Goal: Navigation & Orientation: Find specific page/section

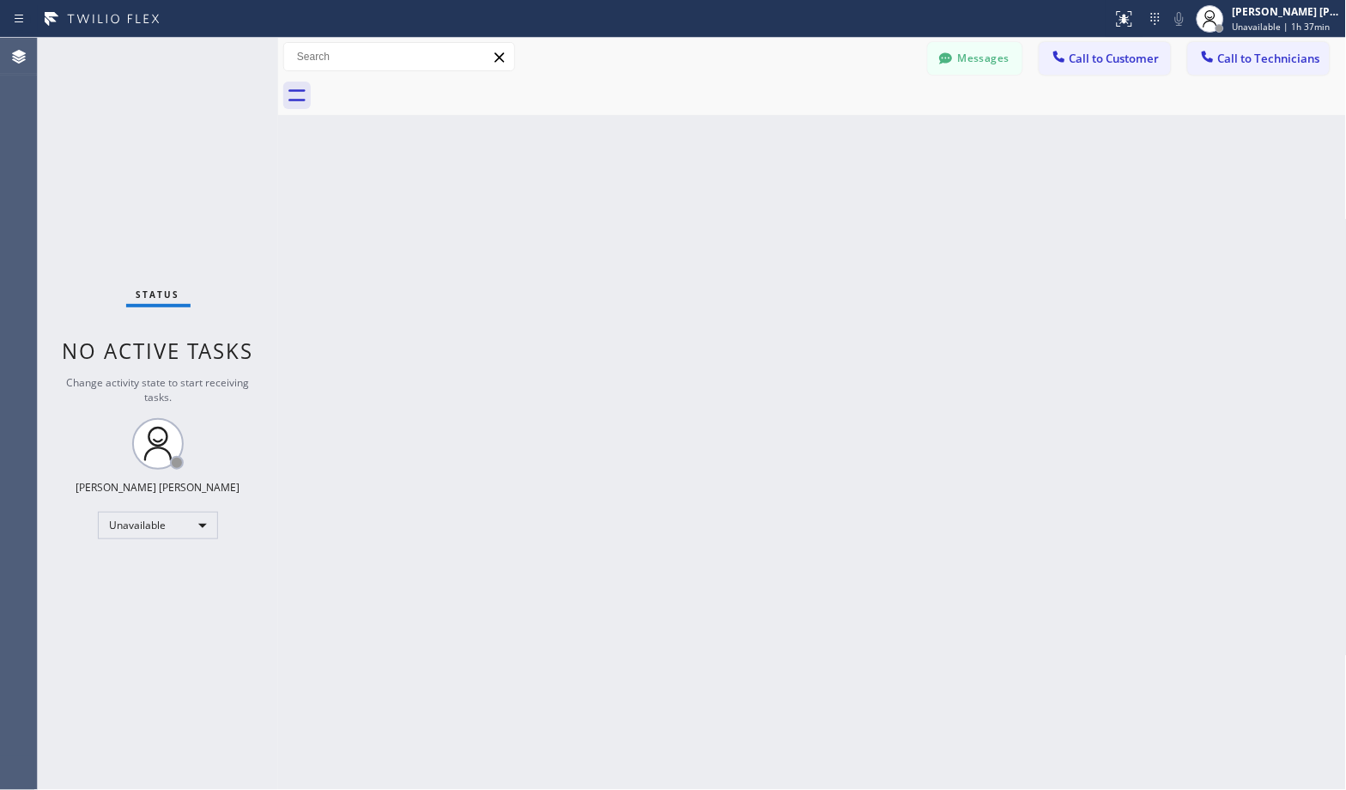
click at [883, 141] on div "Back to Dashboard Change Sender ID Customers Technicians Select a contact Outbo…" at bounding box center [812, 414] width 1069 height 752
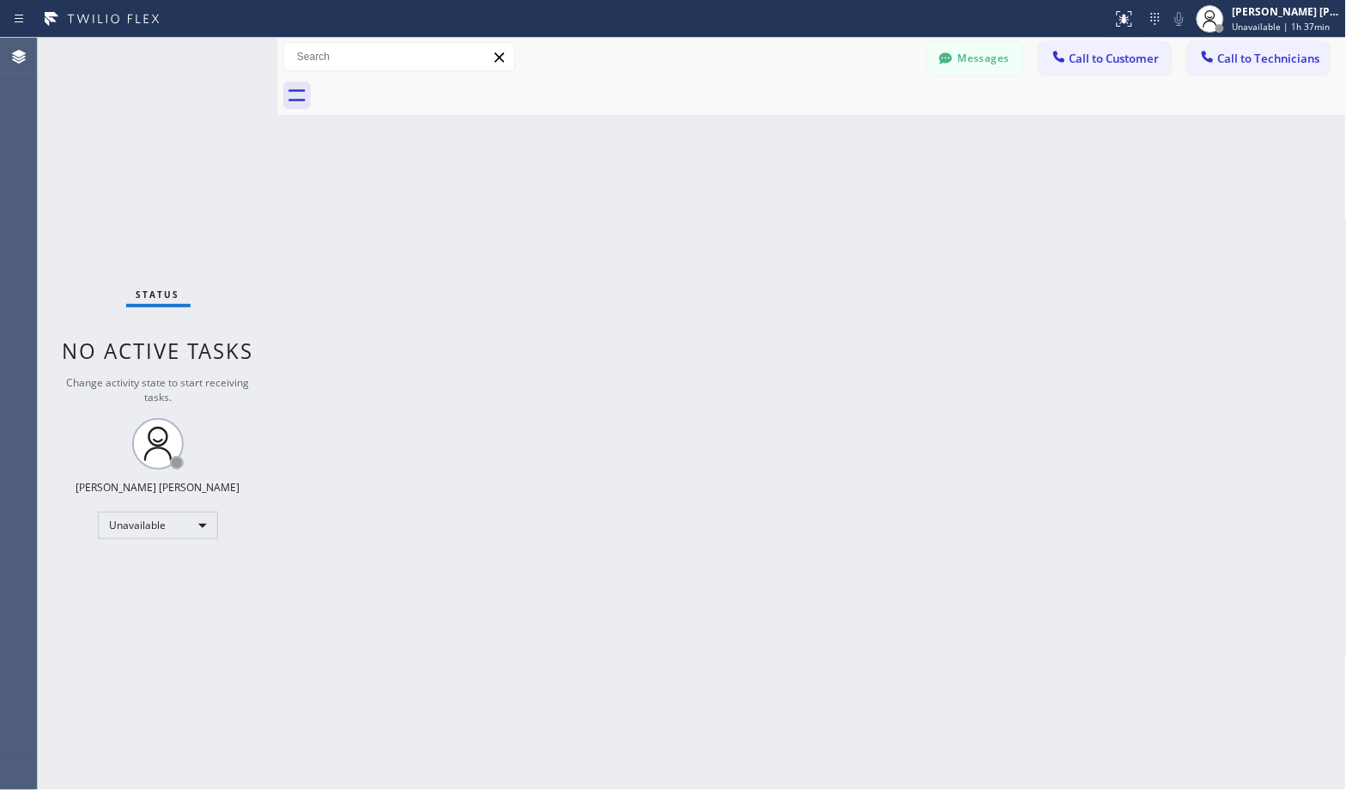
click at [883, 141] on div "Back to Dashboard Change Sender ID Customers Technicians Select a contact Outbo…" at bounding box center [812, 414] width 1069 height 752
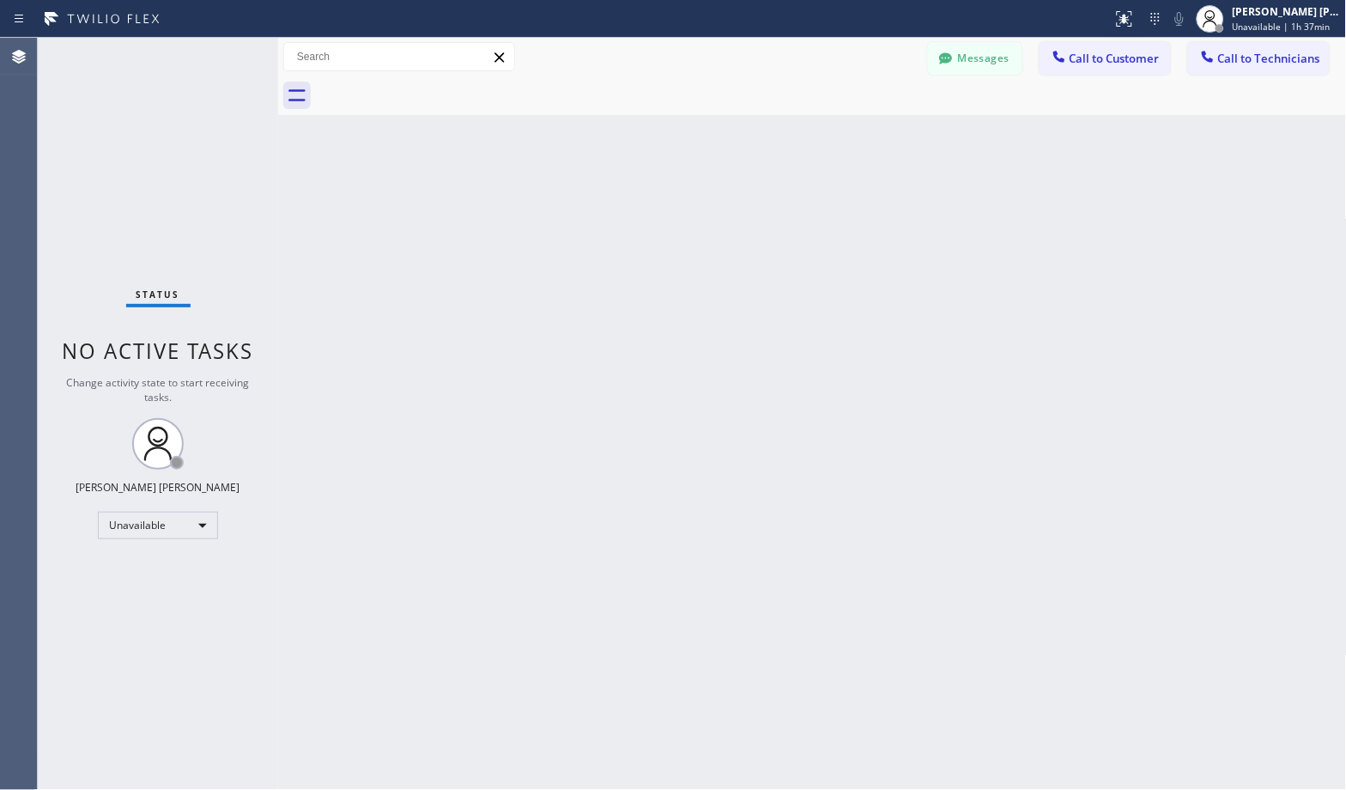
click at [883, 141] on div "Back to Dashboard Change Sender ID Customers Technicians Select a contact Outbo…" at bounding box center [812, 414] width 1069 height 752
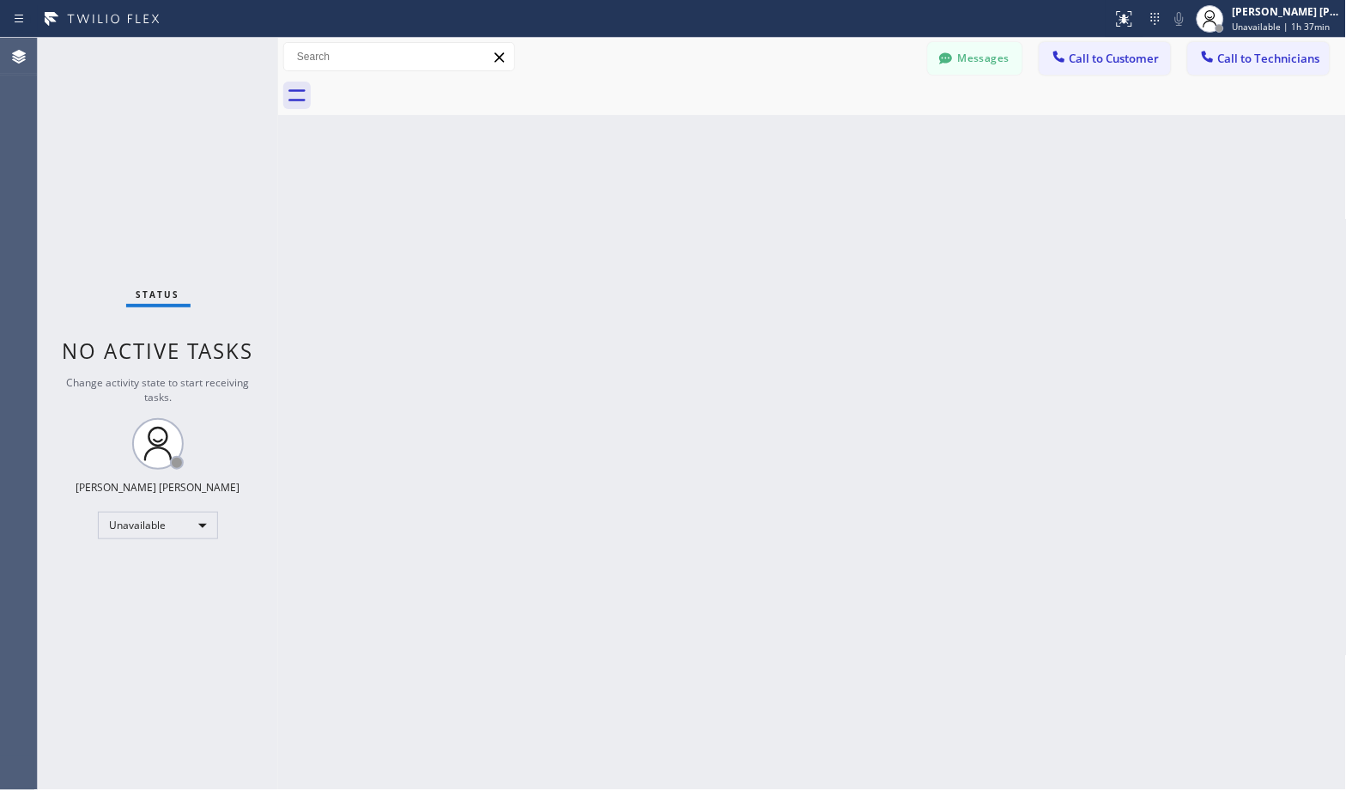
click at [883, 141] on div "Back to Dashboard Change Sender ID Customers Technicians Select a contact Outbo…" at bounding box center [812, 414] width 1069 height 752
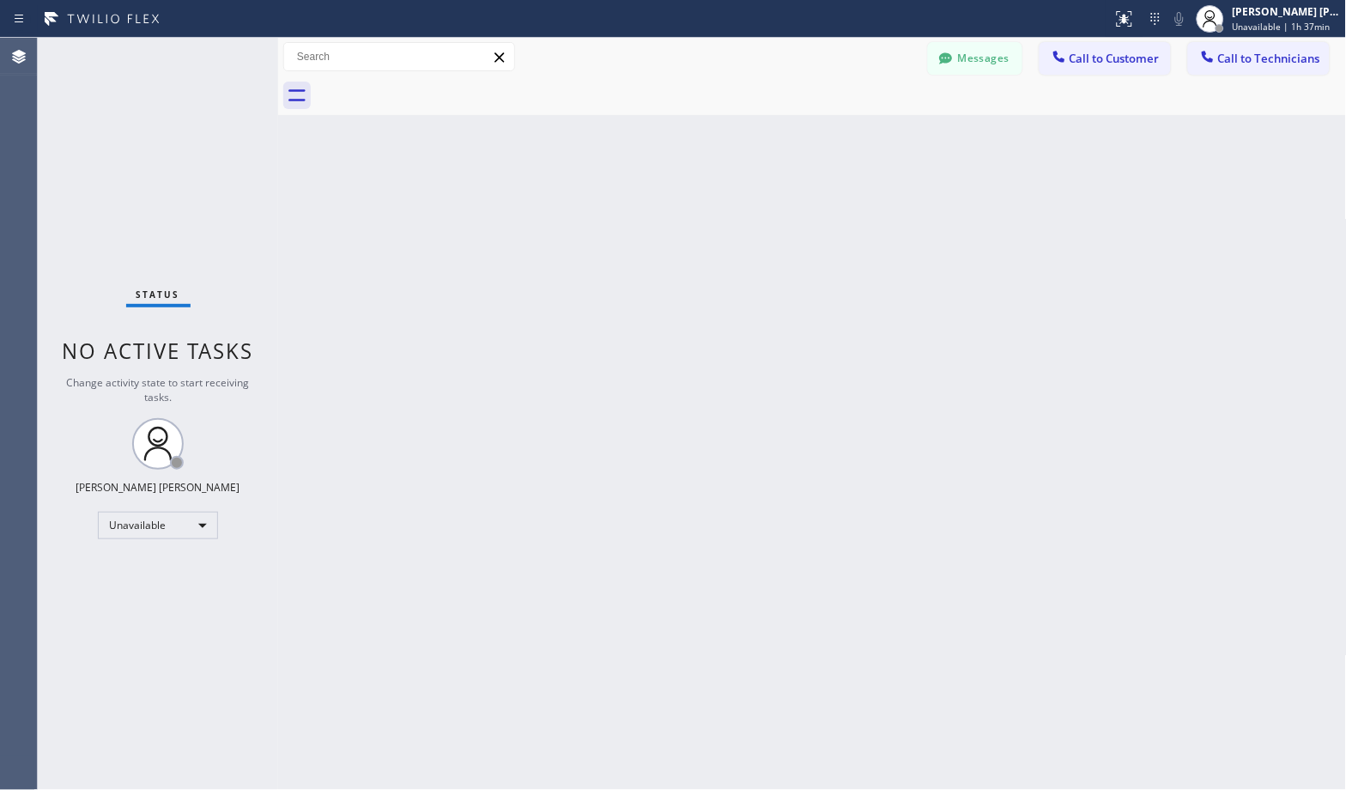
click at [883, 141] on div "Back to Dashboard Change Sender ID Customers Technicians Select a contact Outbo…" at bounding box center [812, 414] width 1069 height 752
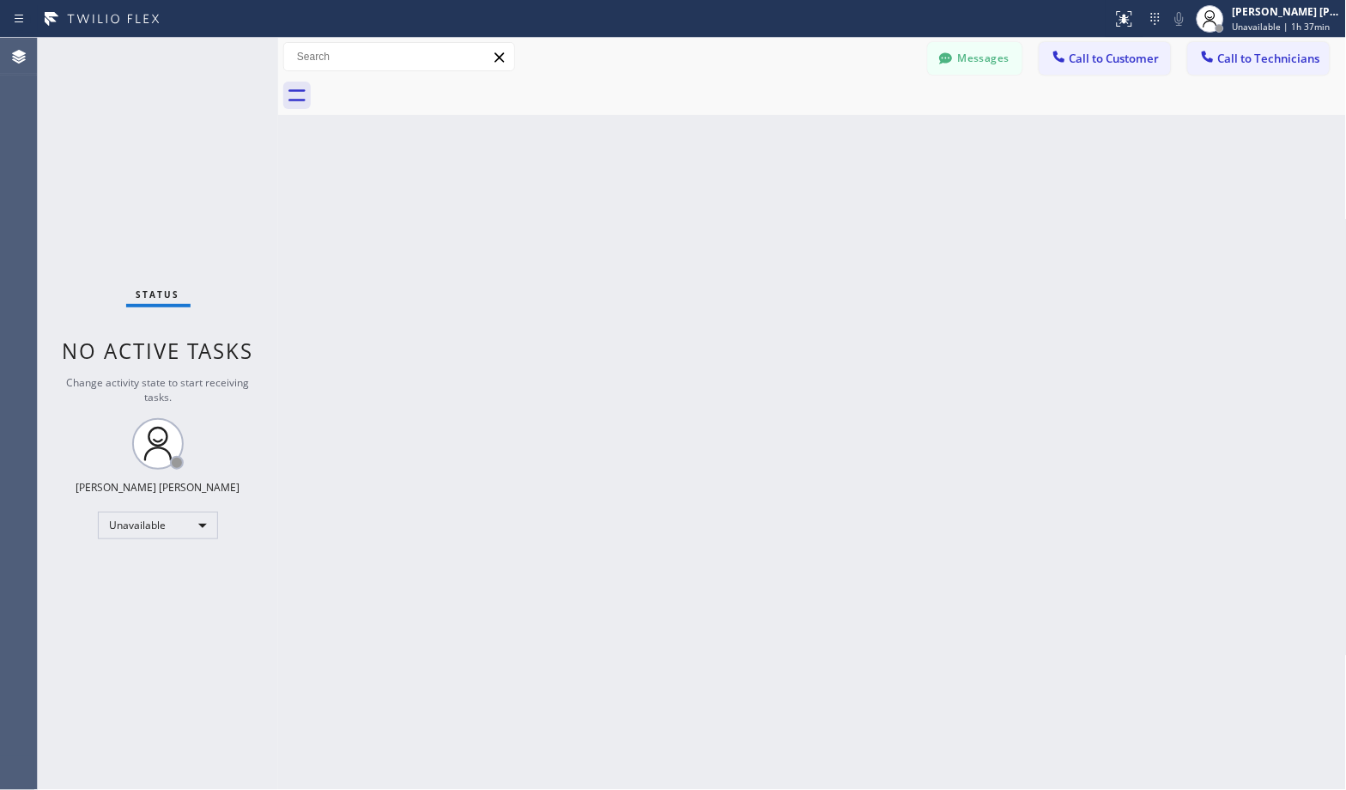
click at [883, 141] on div "Back to Dashboard Change Sender ID Customers Technicians Select a contact Outbo…" at bounding box center [812, 414] width 1069 height 752
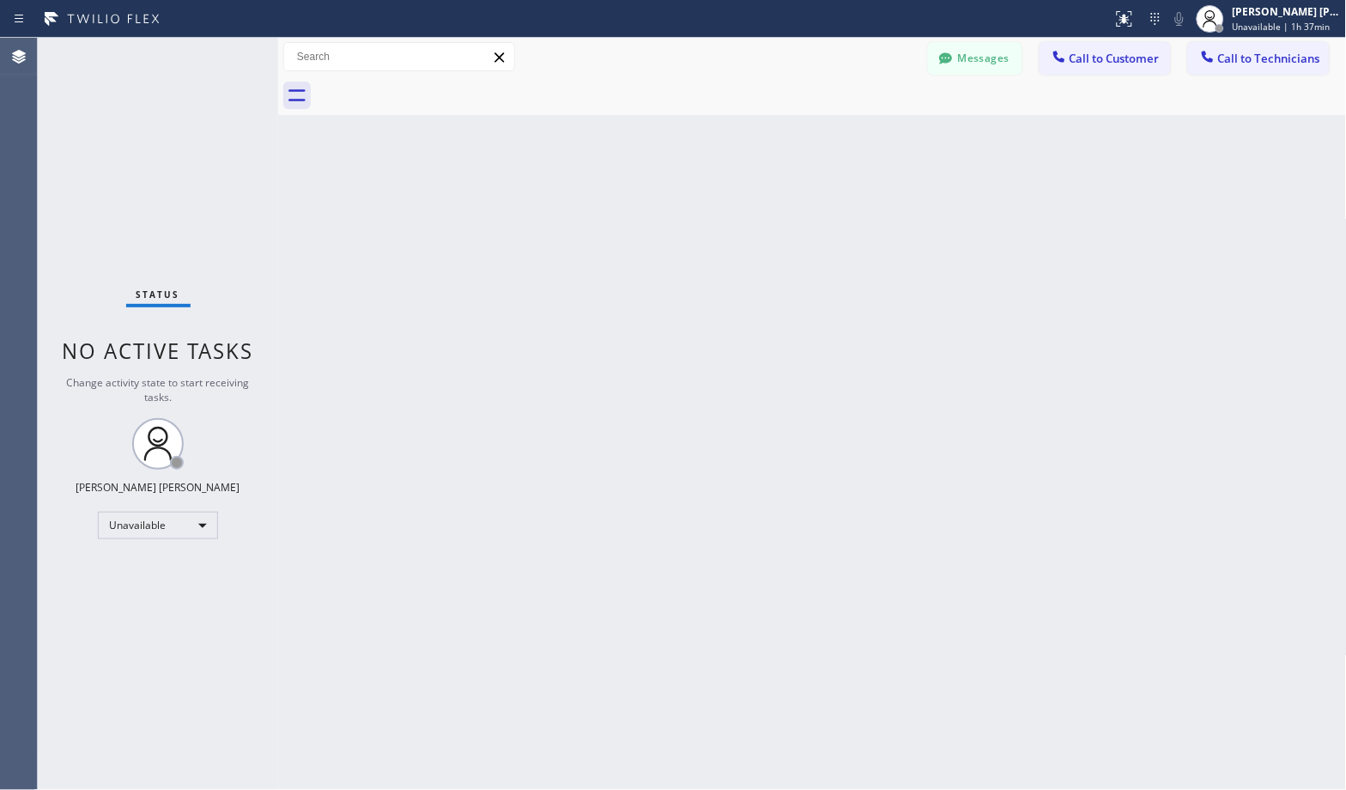
click at [883, 141] on div "Back to Dashboard Change Sender ID Customers Technicians Select a contact Outbo…" at bounding box center [812, 414] width 1069 height 752
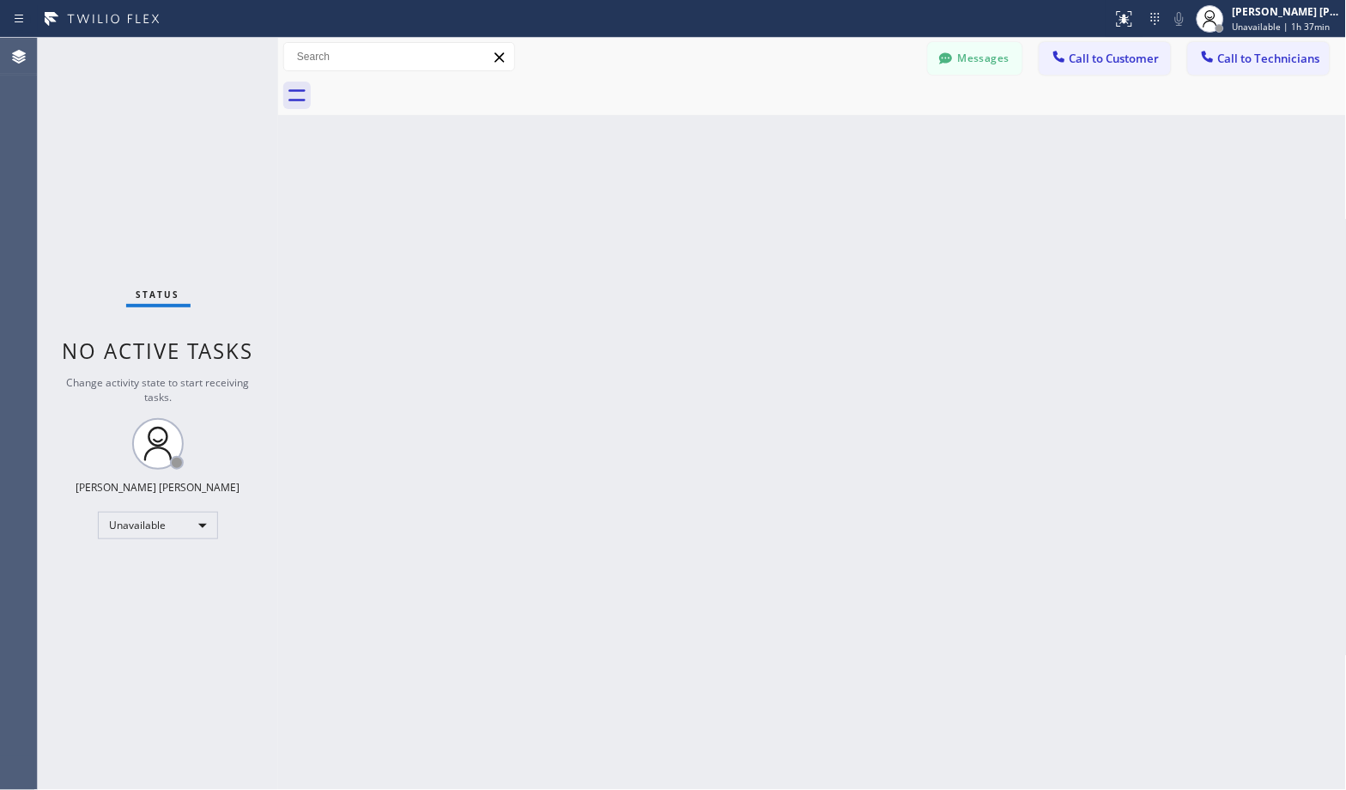
click at [883, 141] on div "Back to Dashboard Change Sender ID Customers Technicians Select a contact Outbo…" at bounding box center [812, 414] width 1069 height 752
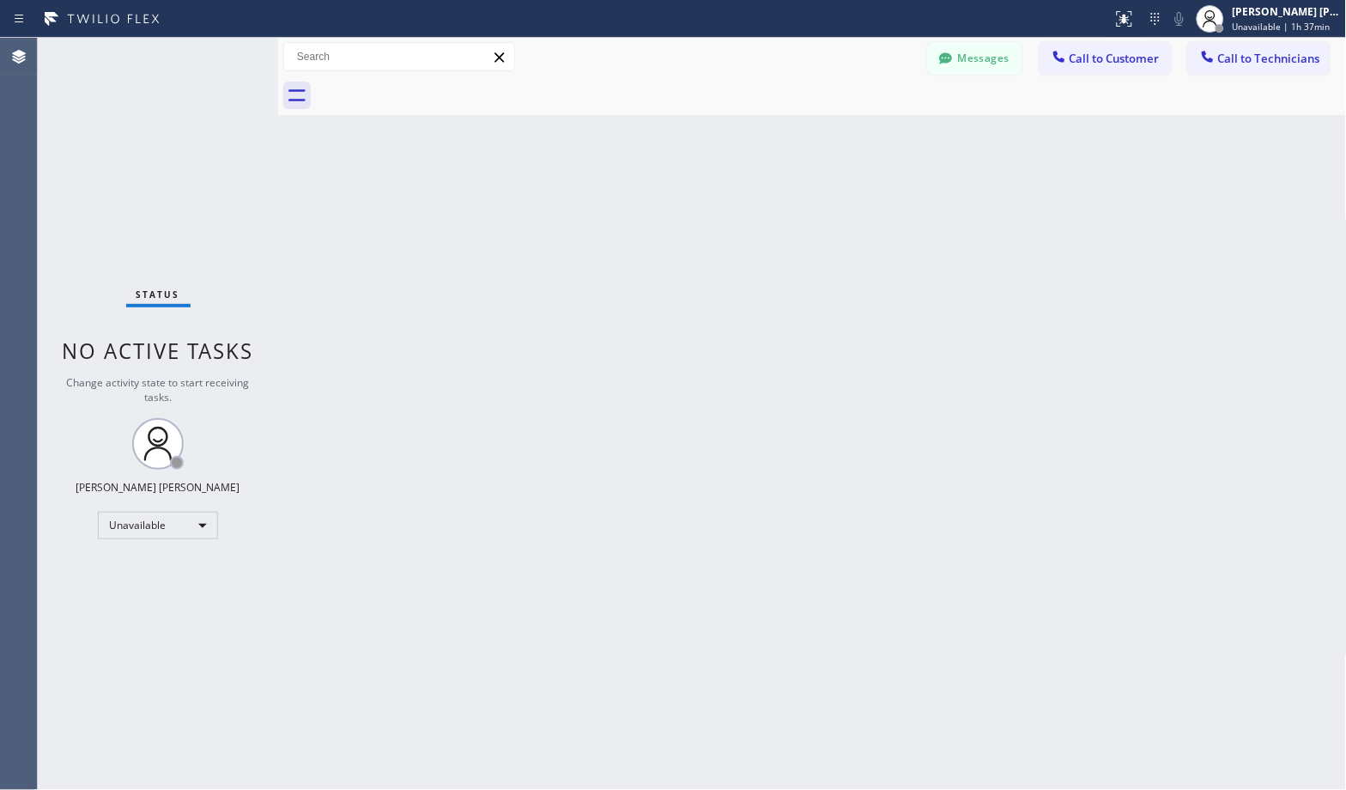
click at [883, 141] on div "Back to Dashboard Change Sender ID Customers Technicians Select a contact Outbo…" at bounding box center [812, 414] width 1069 height 752
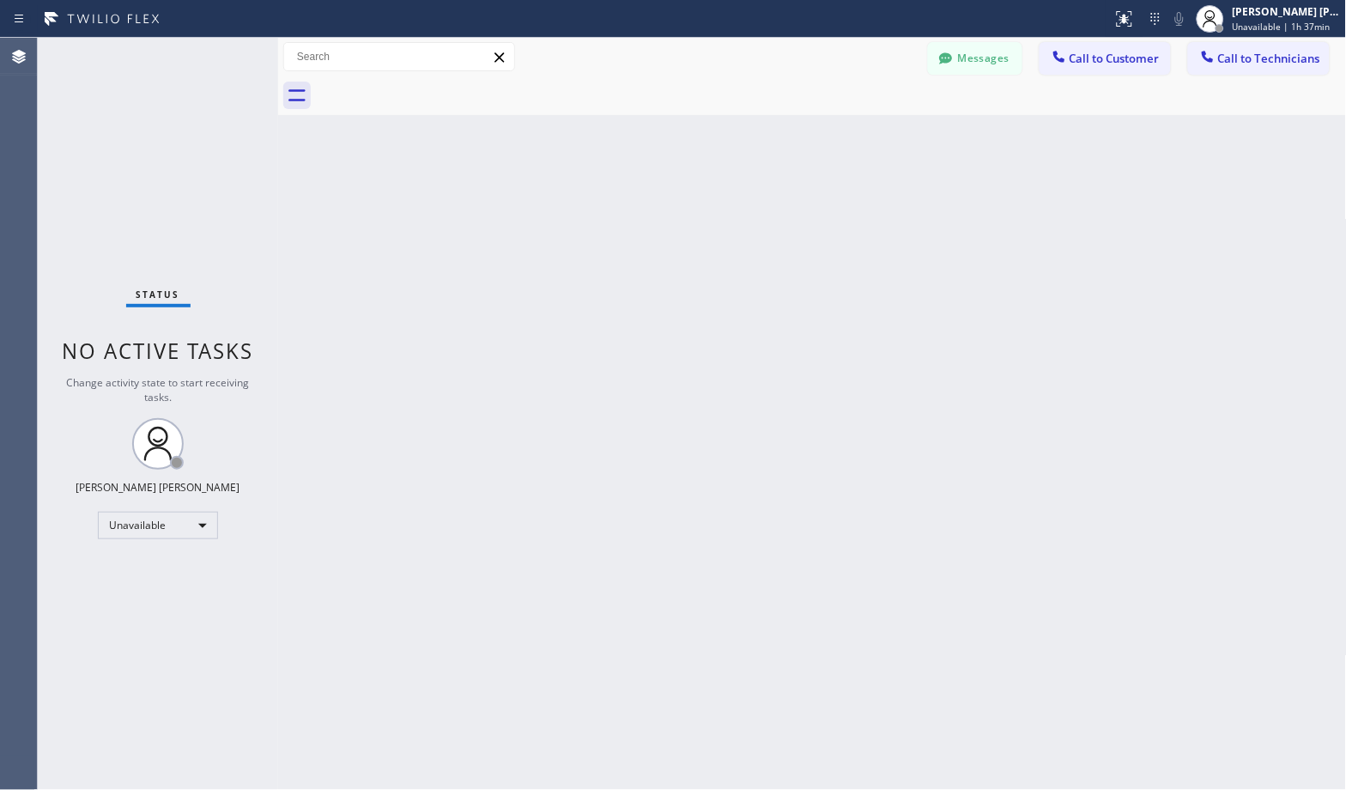
click at [883, 141] on div "Back to Dashboard Change Sender ID Customers Technicians Select a contact Outbo…" at bounding box center [812, 414] width 1069 height 752
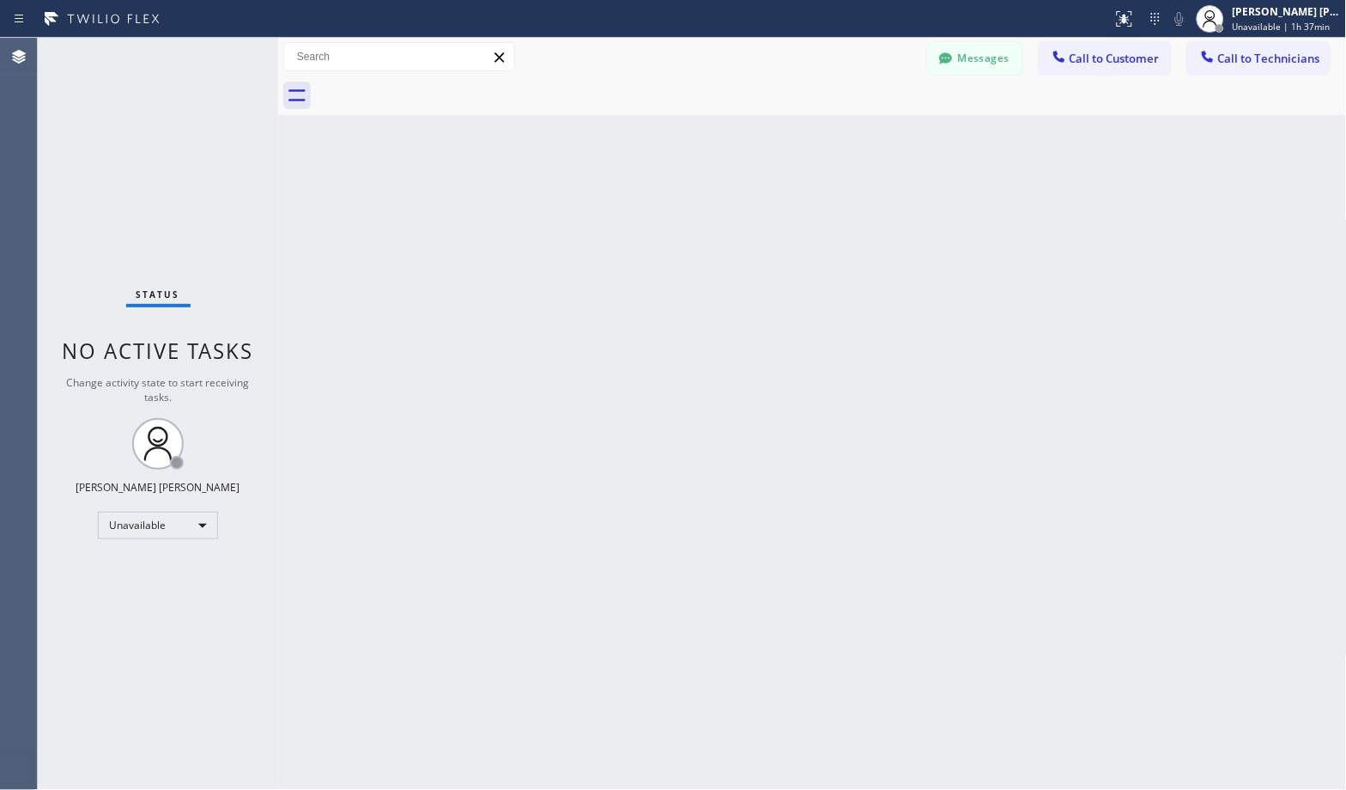
click at [883, 141] on div "Back to Dashboard Change Sender ID Customers Technicians Select a contact Outbo…" at bounding box center [812, 414] width 1069 height 752
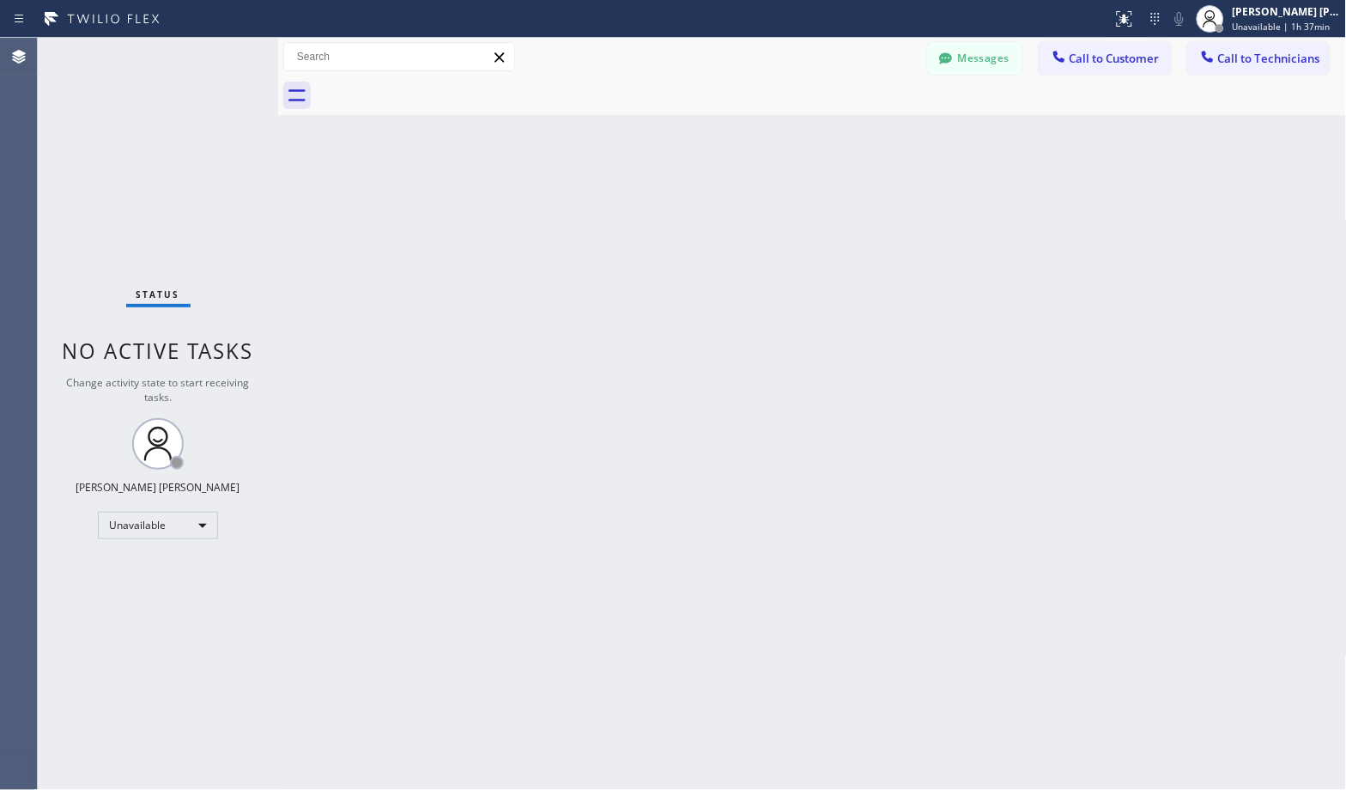
click at [883, 141] on div "Back to Dashboard Change Sender ID Customers Technicians Select a contact Outbo…" at bounding box center [812, 414] width 1069 height 752
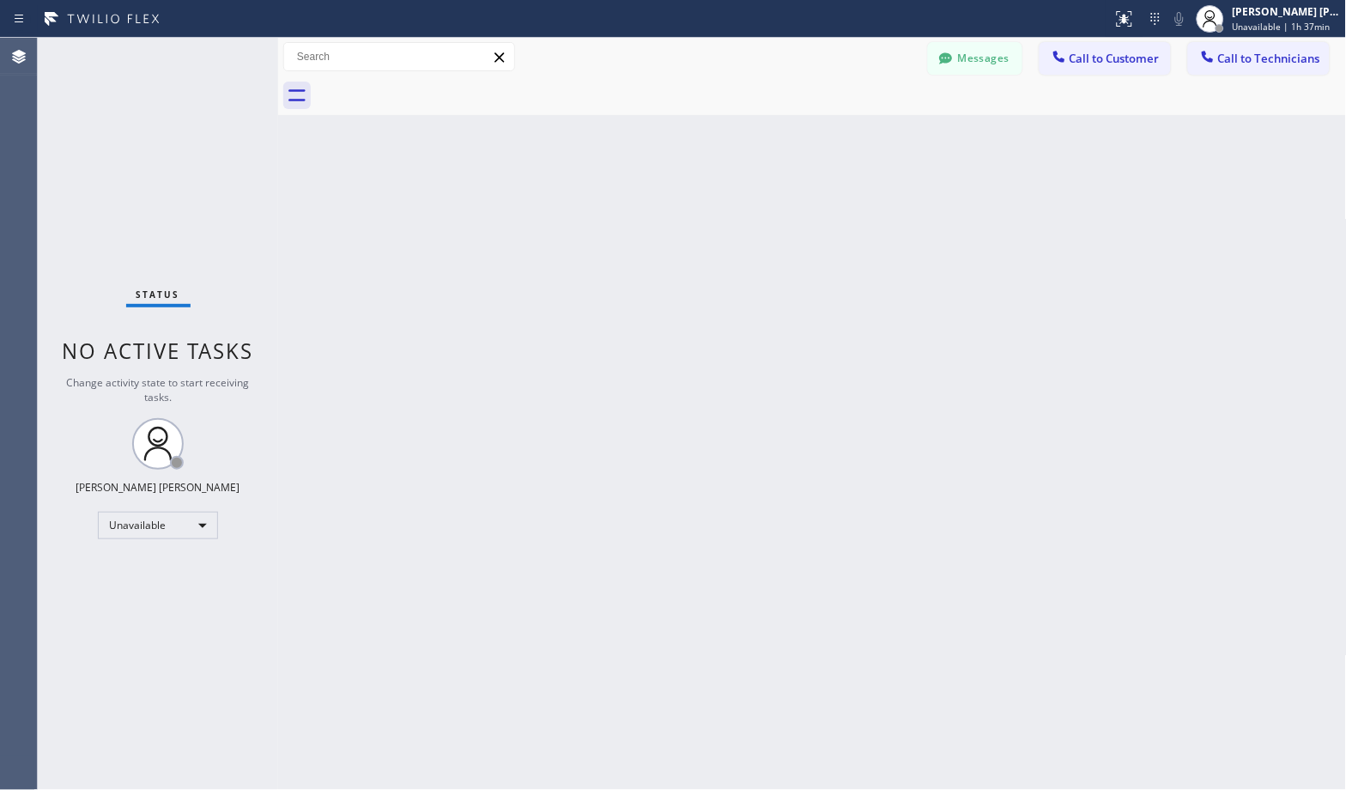
click at [883, 141] on div "Back to Dashboard Change Sender ID Customers Technicians Select a contact Outbo…" at bounding box center [812, 414] width 1069 height 752
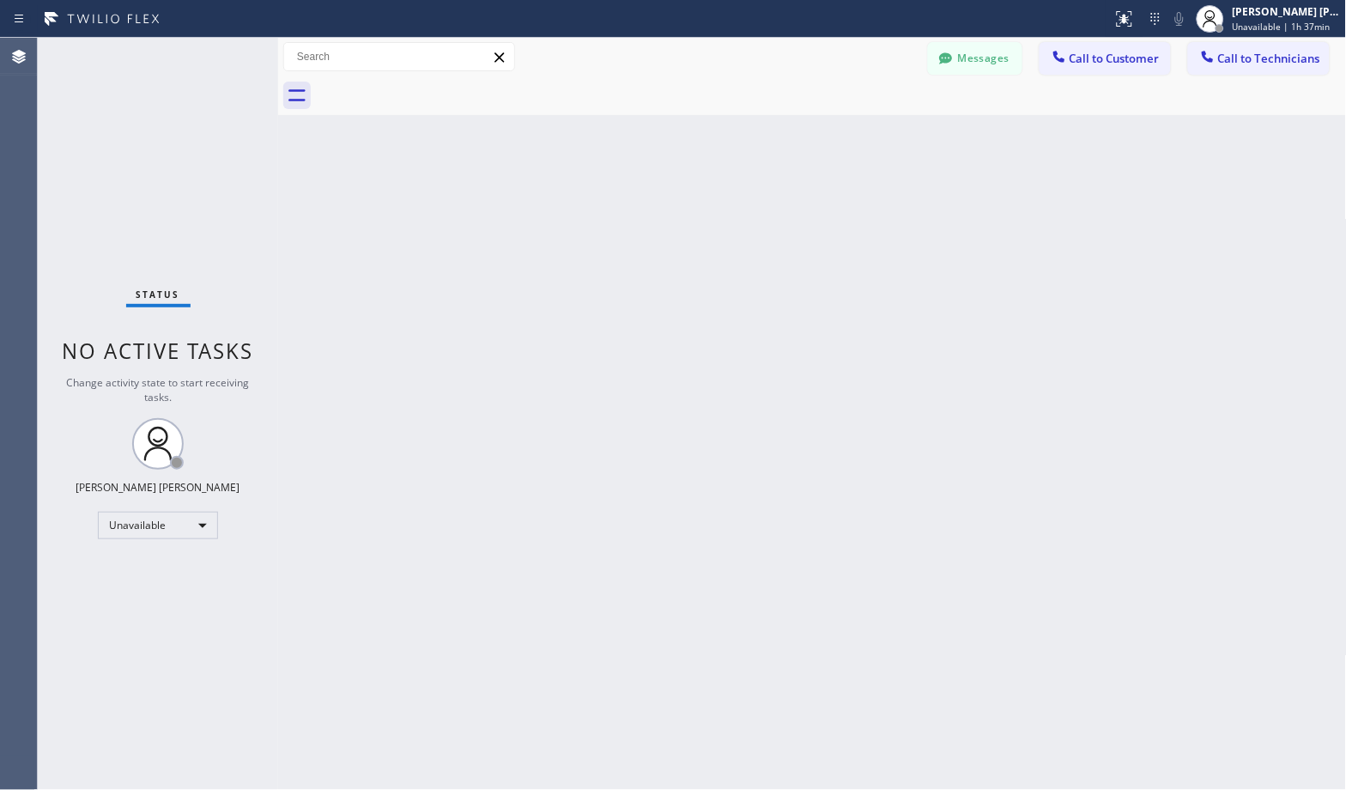
click at [883, 141] on div "Back to Dashboard Change Sender ID Customers Technicians Select a contact Outbo…" at bounding box center [812, 414] width 1069 height 752
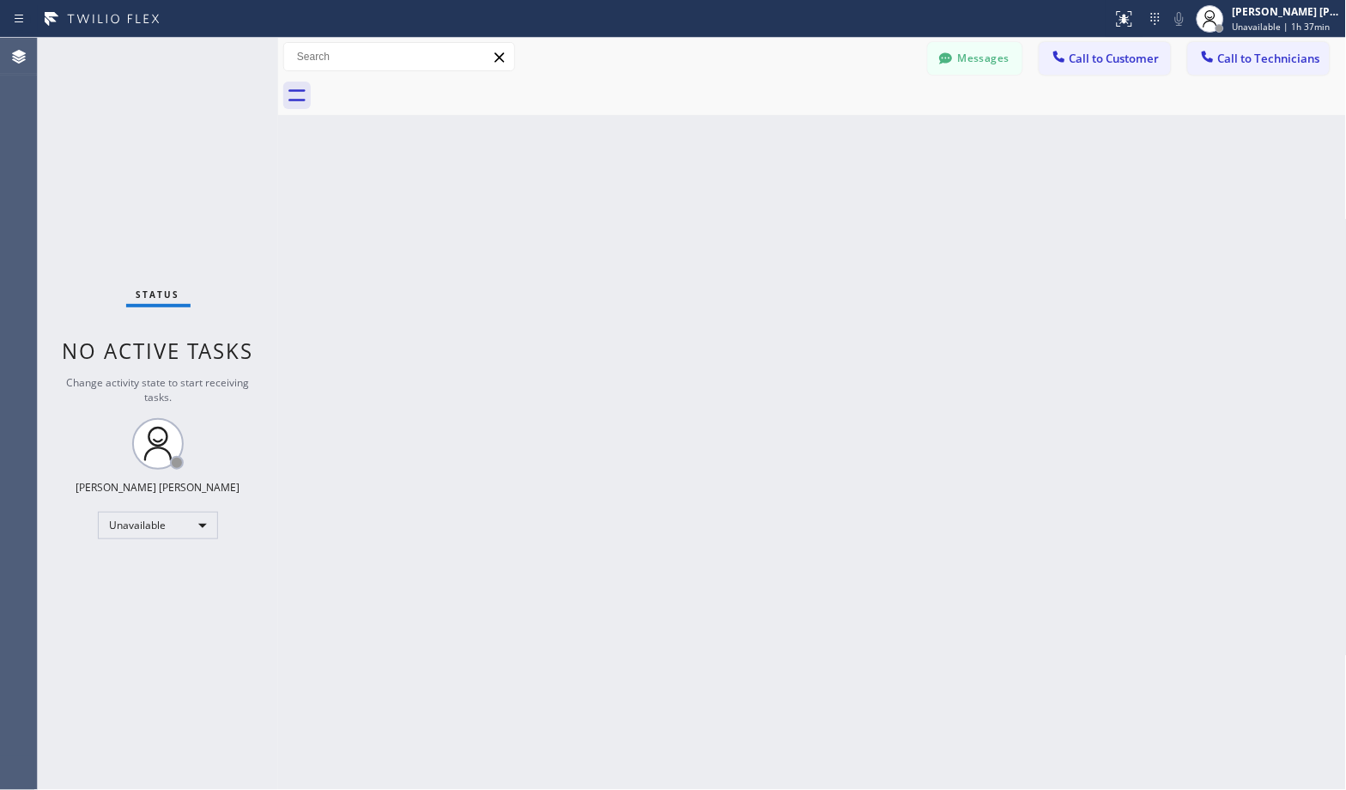
click at [883, 141] on div "Back to Dashboard Change Sender ID Customers Technicians Select a contact Outbo…" at bounding box center [812, 414] width 1069 height 752
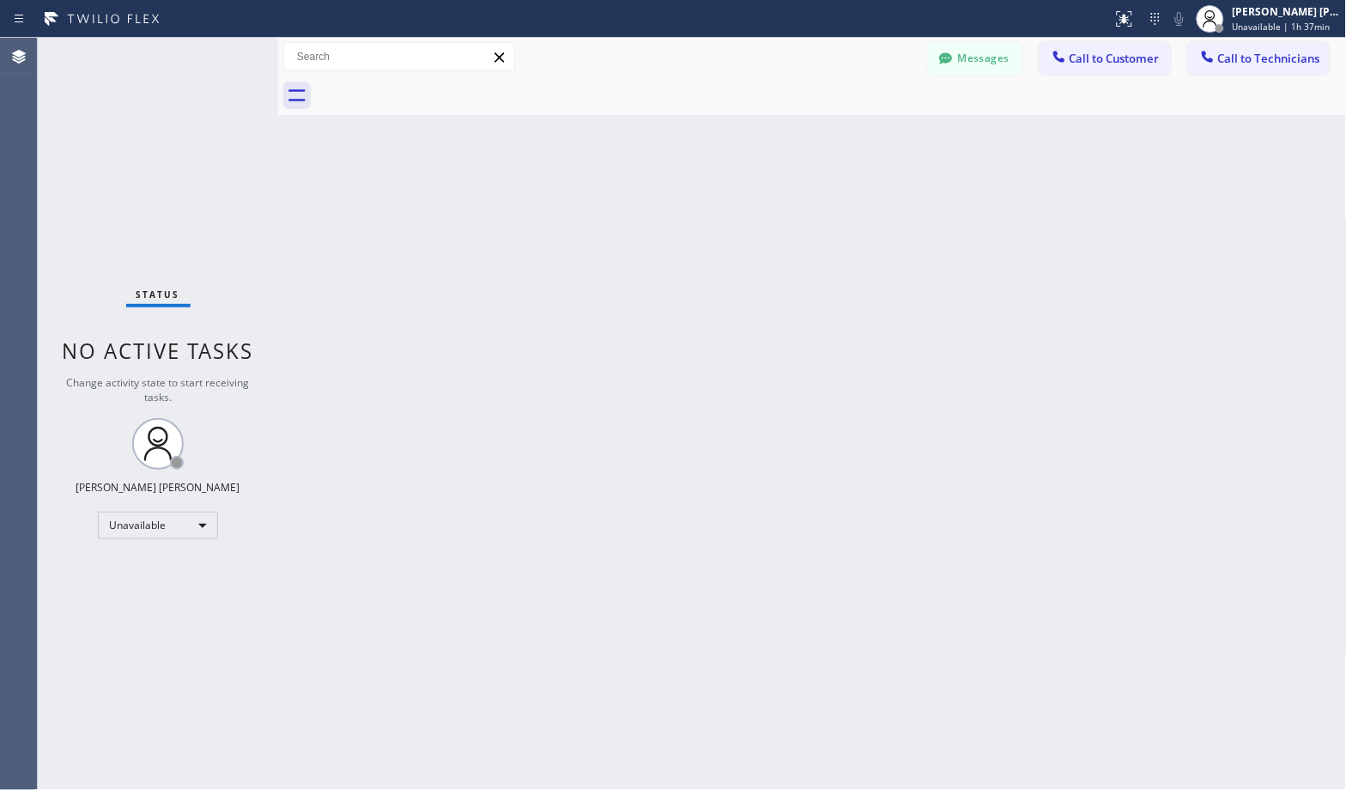
click at [883, 141] on div "Back to Dashboard Change Sender ID Customers Technicians Select a contact Outbo…" at bounding box center [812, 414] width 1069 height 752
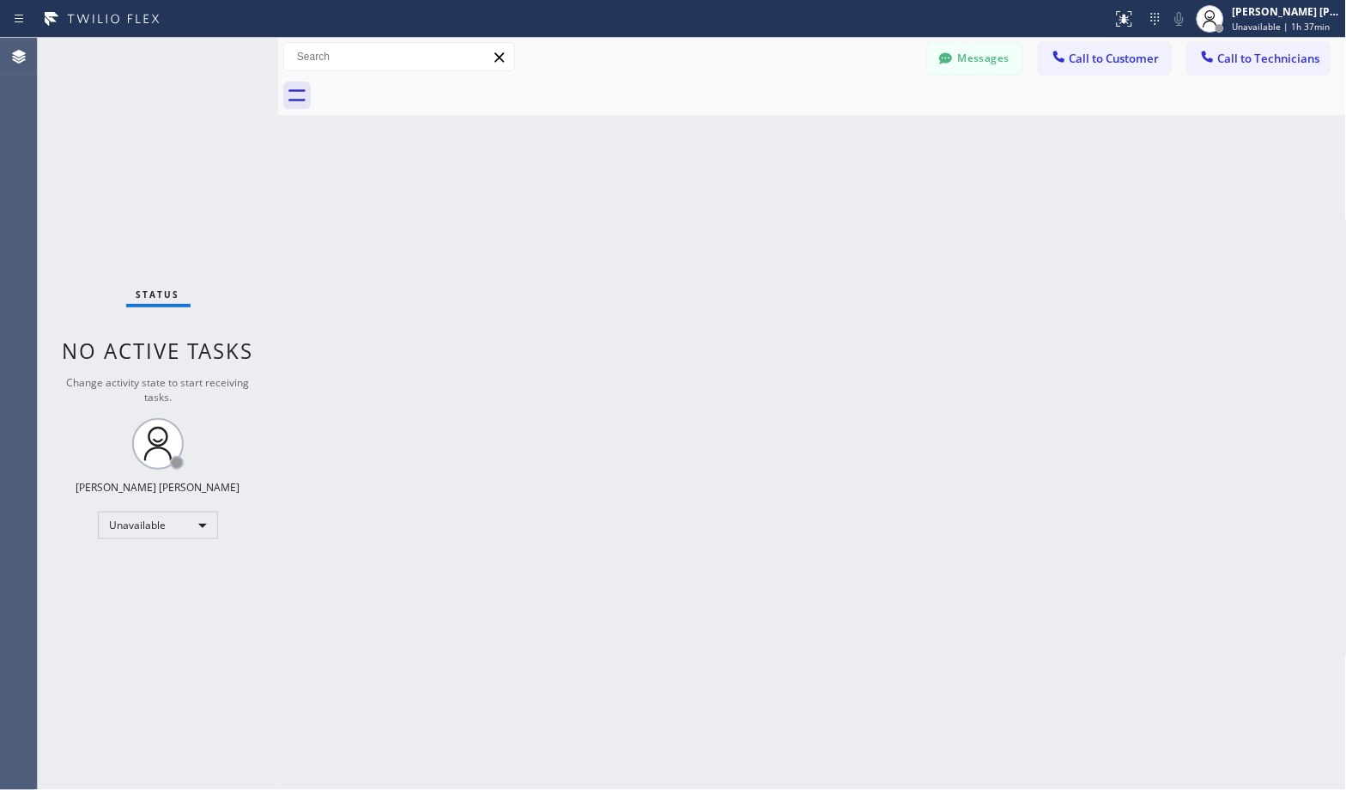
click at [883, 141] on div "Back to Dashboard Change Sender ID Customers Technicians Select a contact Outbo…" at bounding box center [812, 414] width 1069 height 752
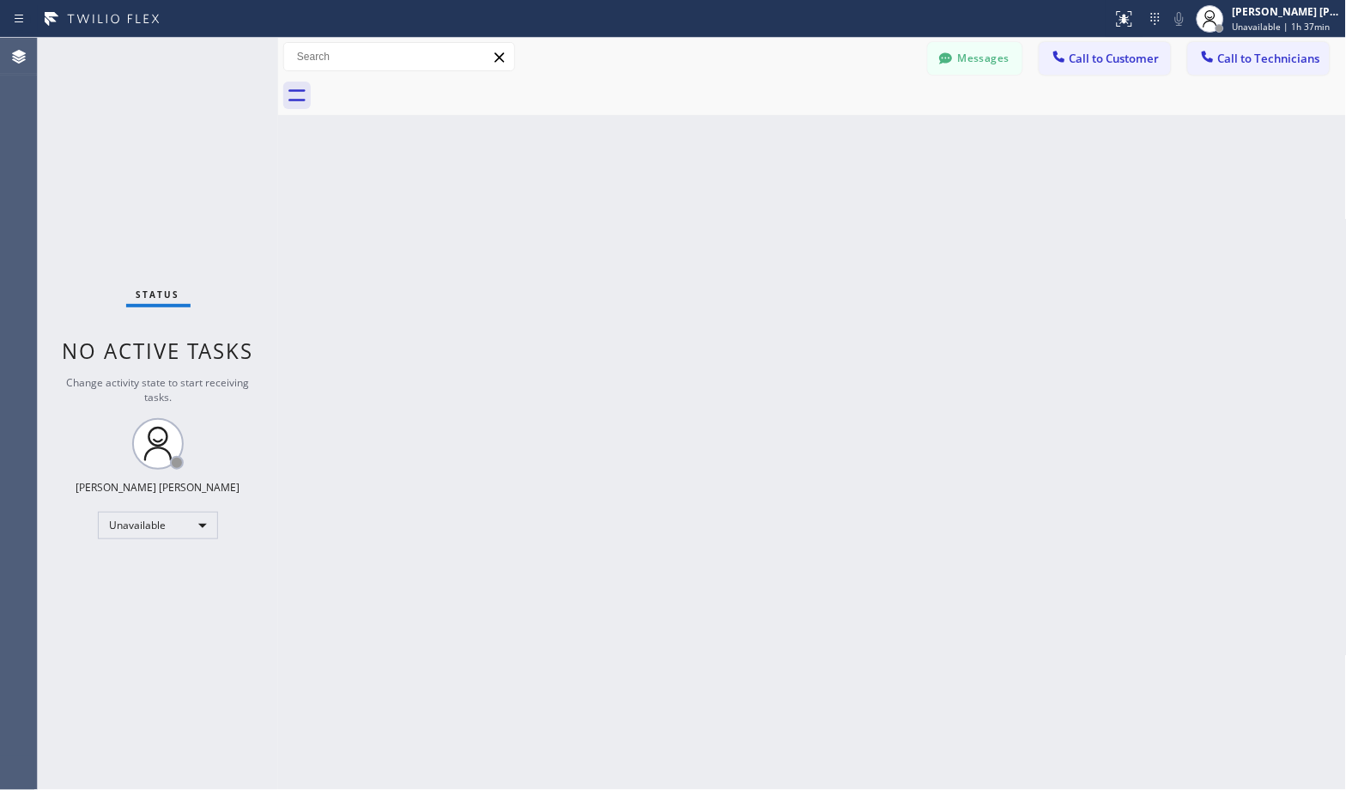
click at [883, 141] on div "Back to Dashboard Change Sender ID Customers Technicians Select a contact Outbo…" at bounding box center [812, 414] width 1069 height 752
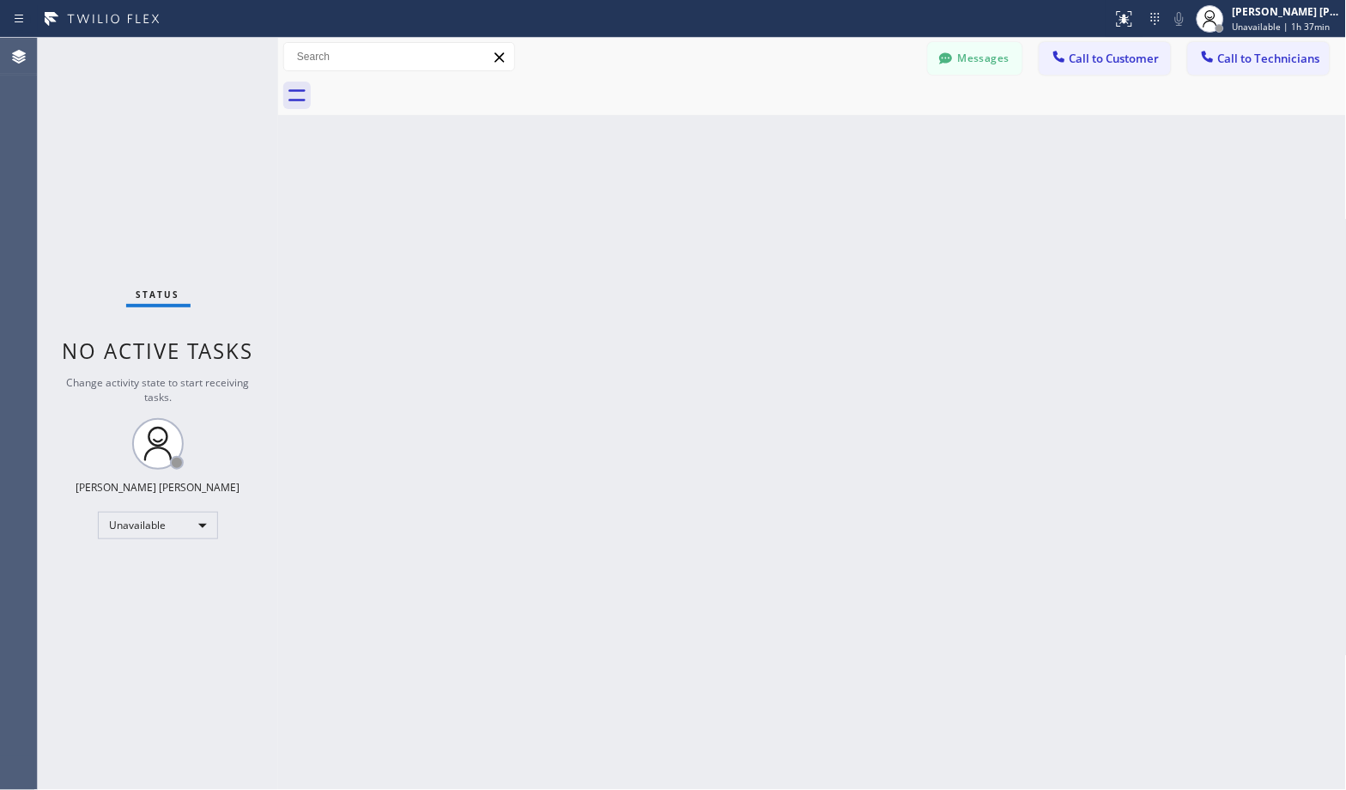
click at [883, 141] on div "Back to Dashboard Change Sender ID Customers Technicians Select a contact Outbo…" at bounding box center [812, 414] width 1069 height 752
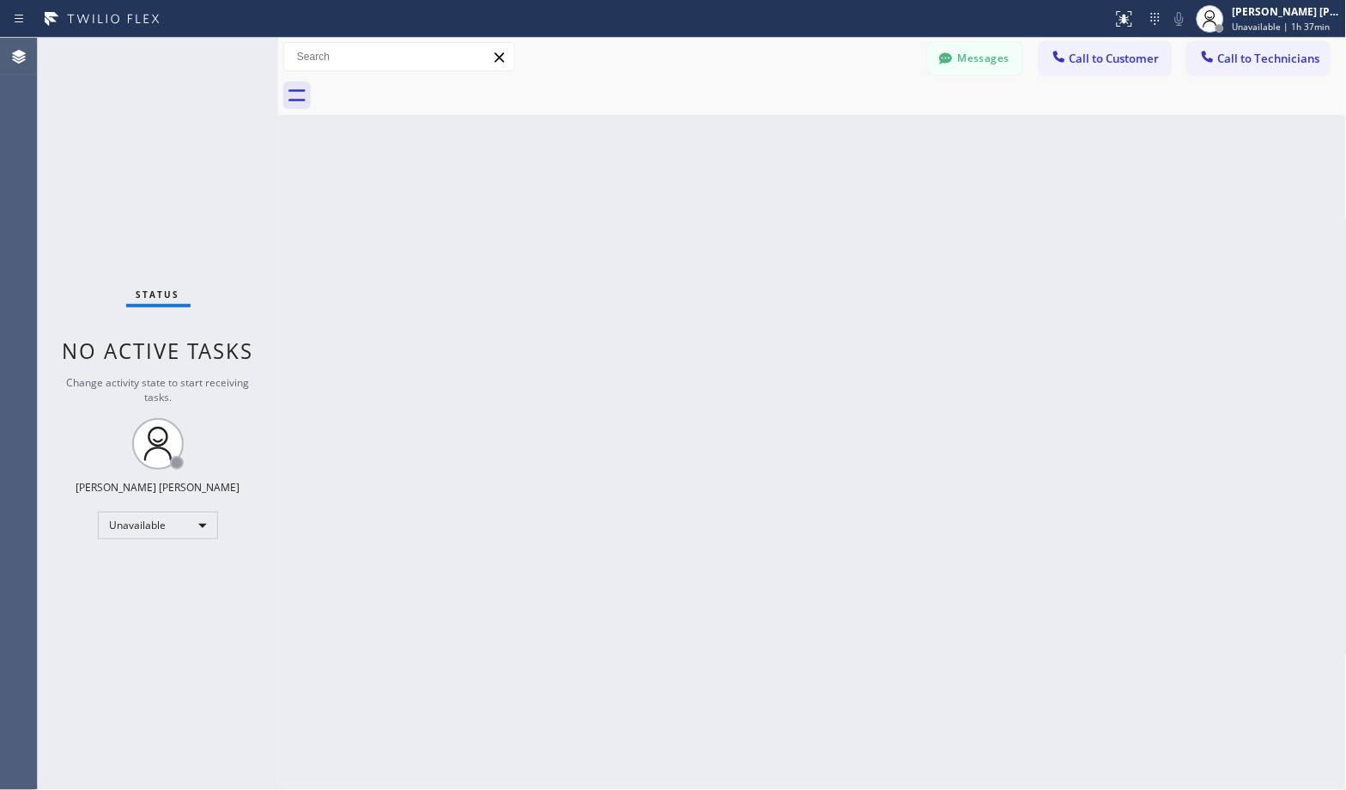
click at [883, 141] on div "Back to Dashboard Change Sender ID Customers Technicians Select a contact Outbo…" at bounding box center [812, 414] width 1069 height 752
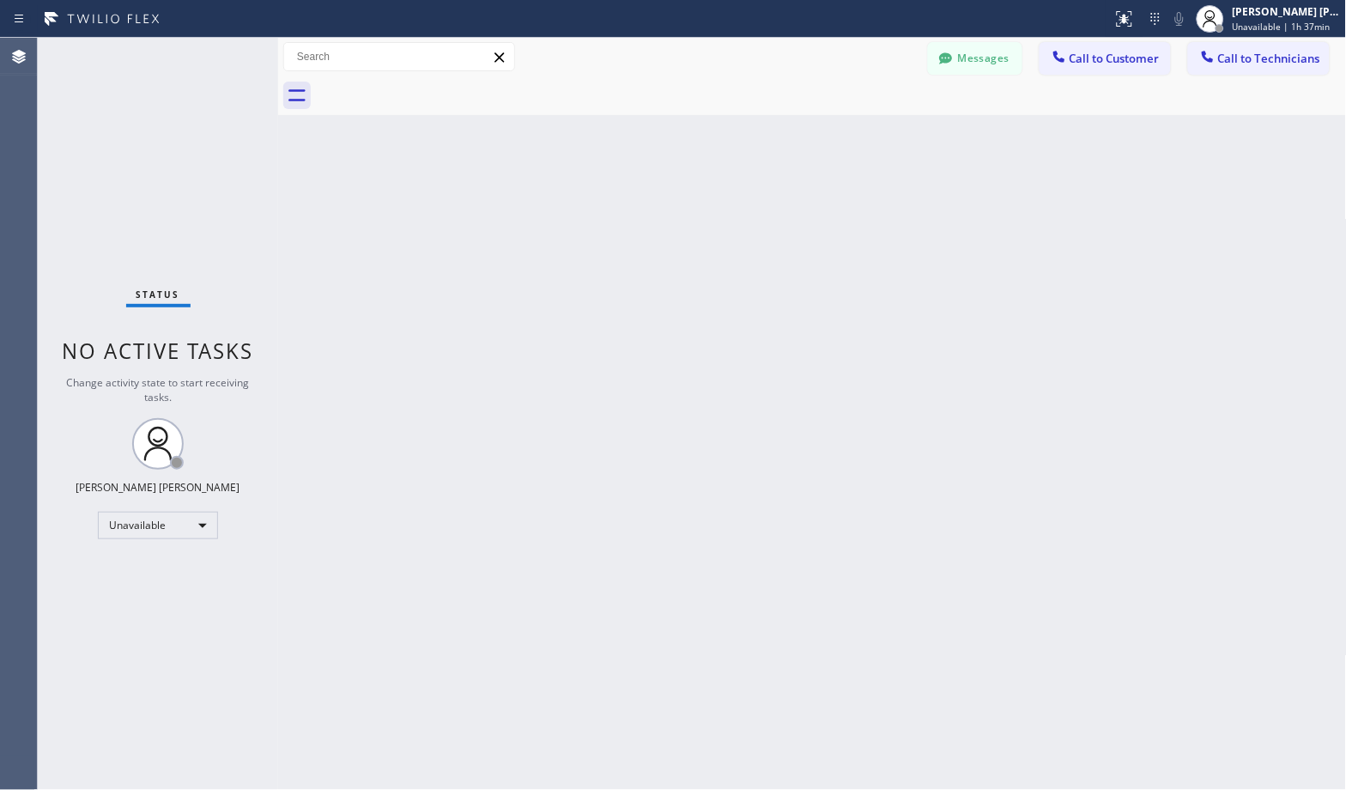
click at [883, 141] on div "Back to Dashboard Change Sender ID Customers Technicians Select a contact Outbo…" at bounding box center [812, 414] width 1069 height 752
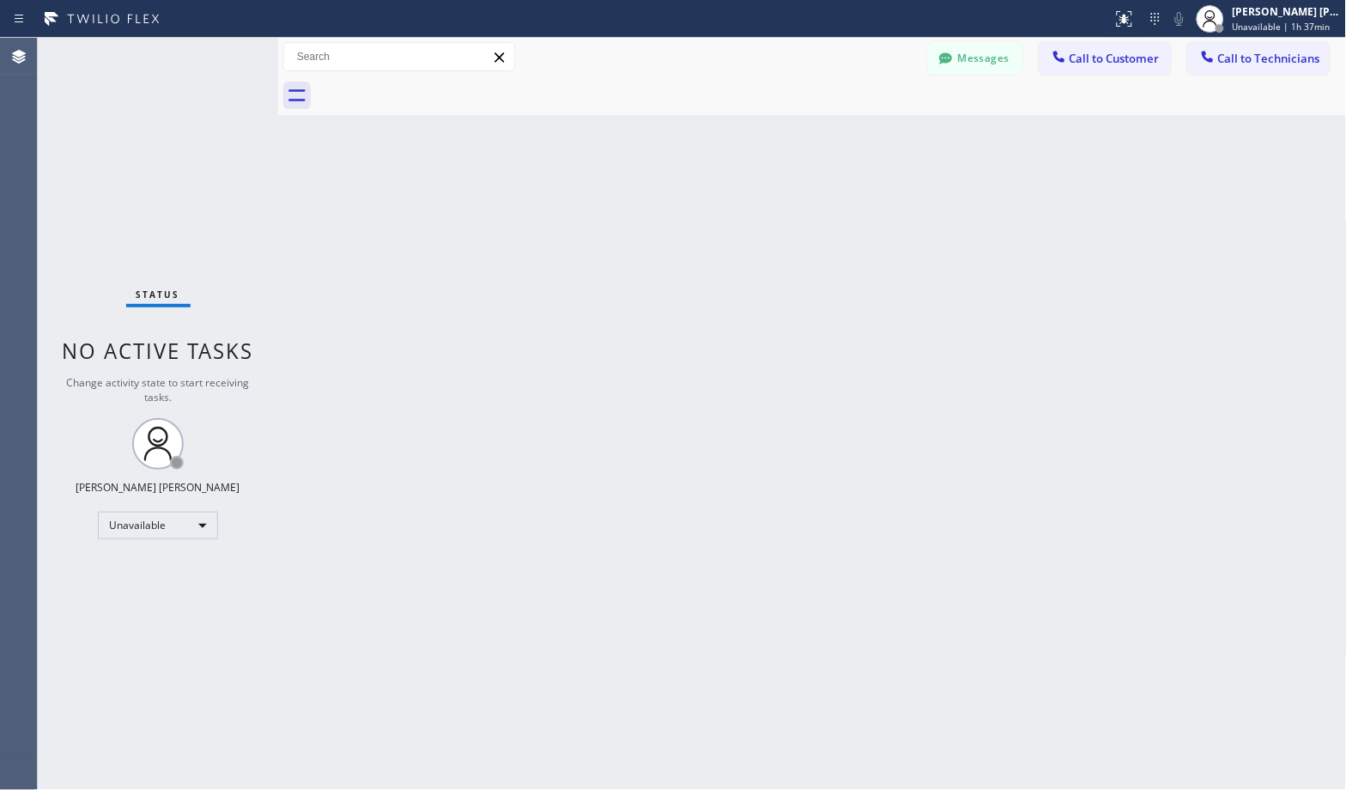
click at [883, 141] on div "Back to Dashboard Change Sender ID Customers Technicians Select a contact Outbo…" at bounding box center [812, 414] width 1069 height 752
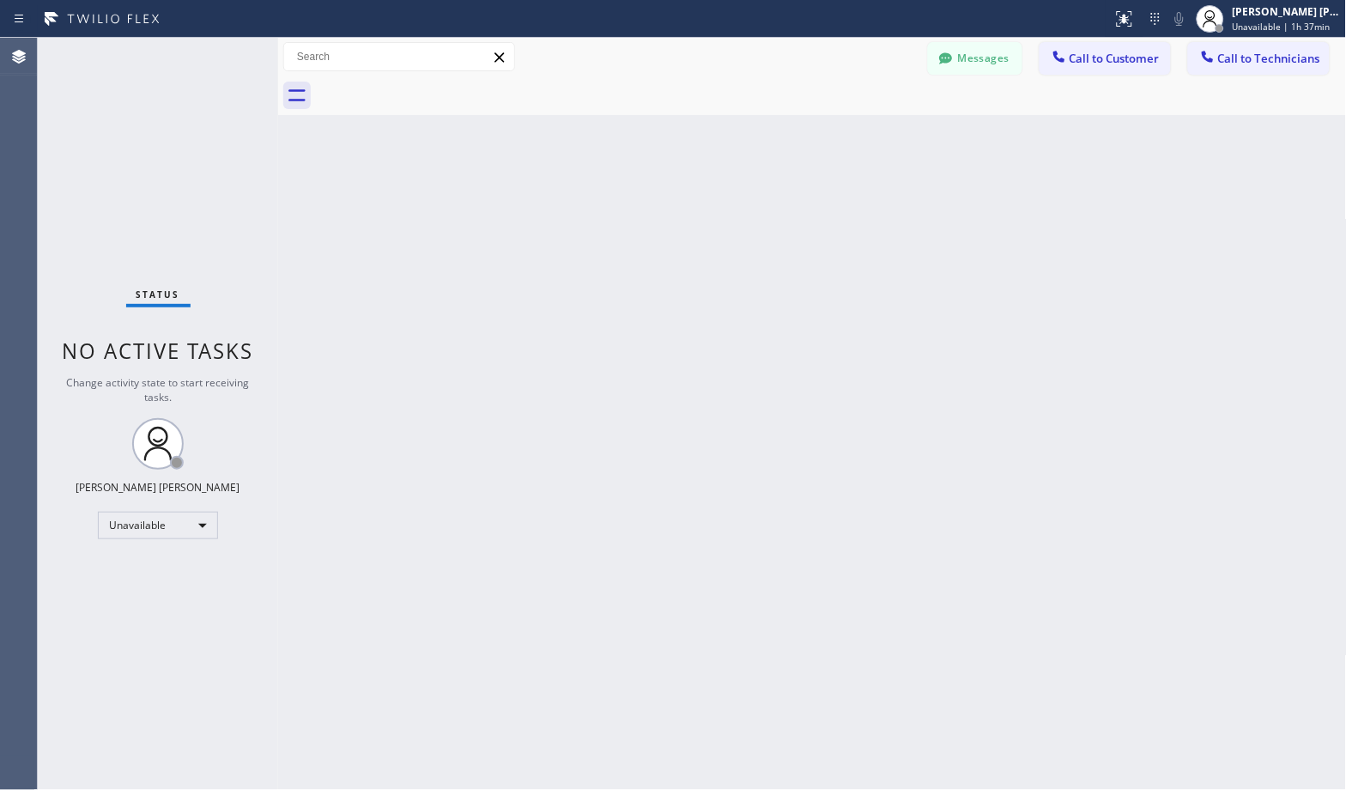
click at [883, 141] on div "Back to Dashboard Change Sender ID Customers Technicians Select a contact Outbo…" at bounding box center [812, 414] width 1069 height 752
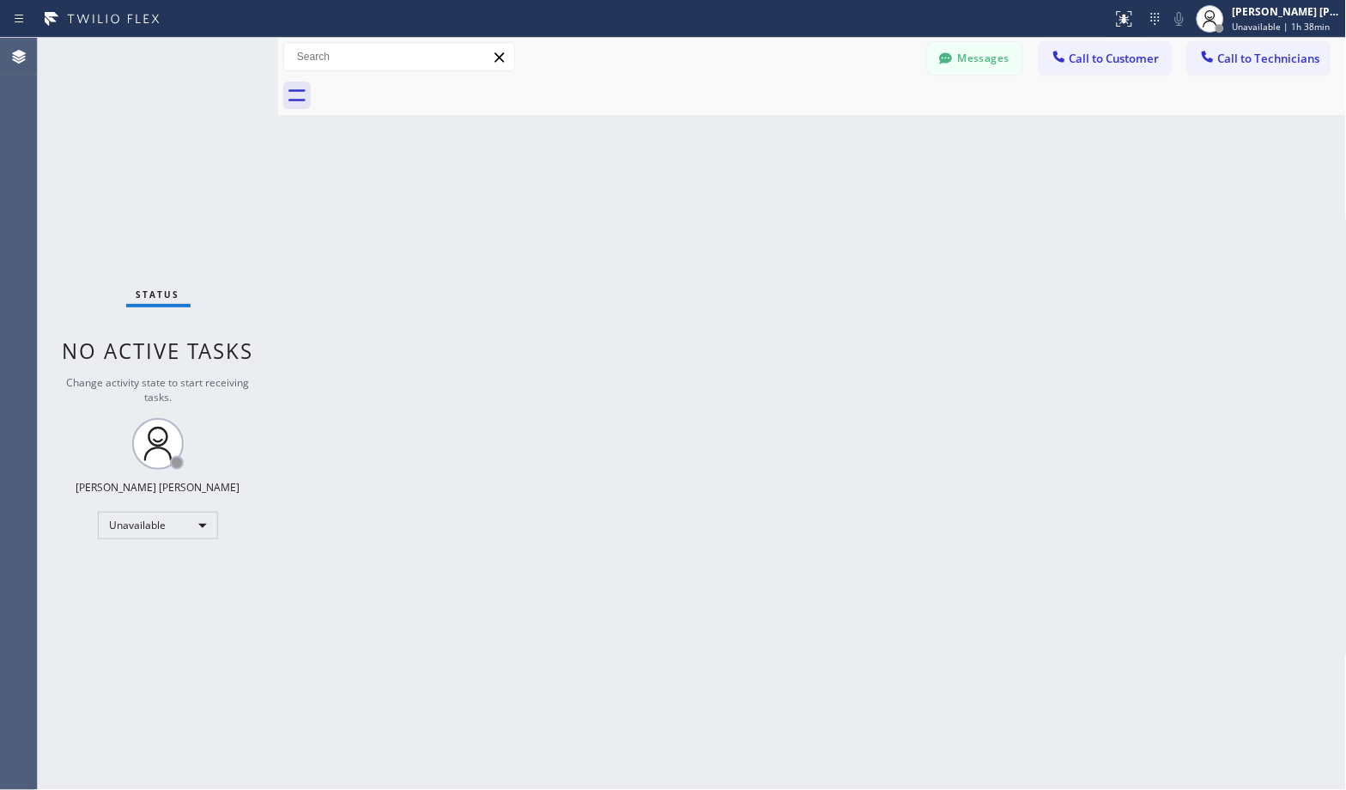
click at [883, 141] on div "Back to Dashboard Change Sender ID Customers Technicians Select a contact Outbo…" at bounding box center [812, 414] width 1069 height 752
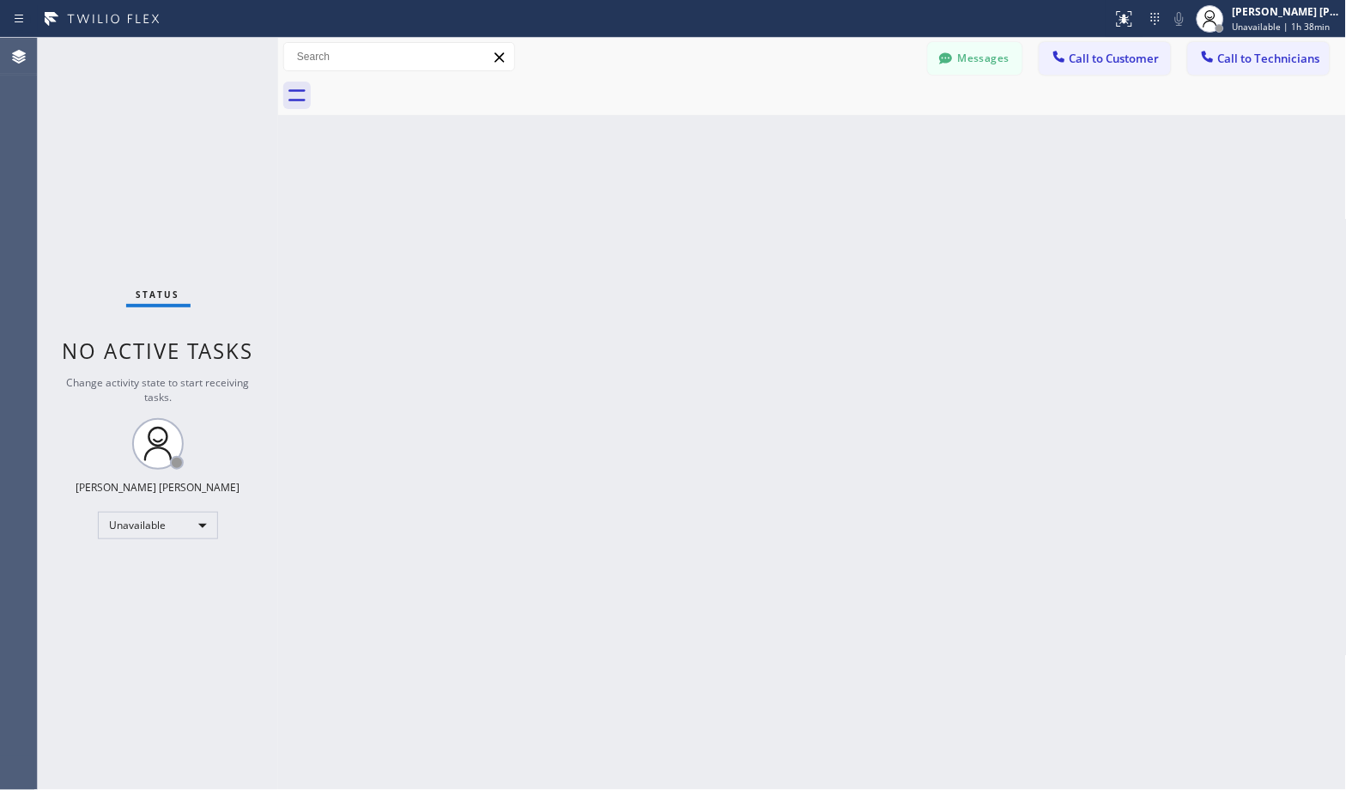
click at [883, 141] on div "Back to Dashboard Change Sender ID Customers Technicians Select a contact Outbo…" at bounding box center [812, 414] width 1069 height 752
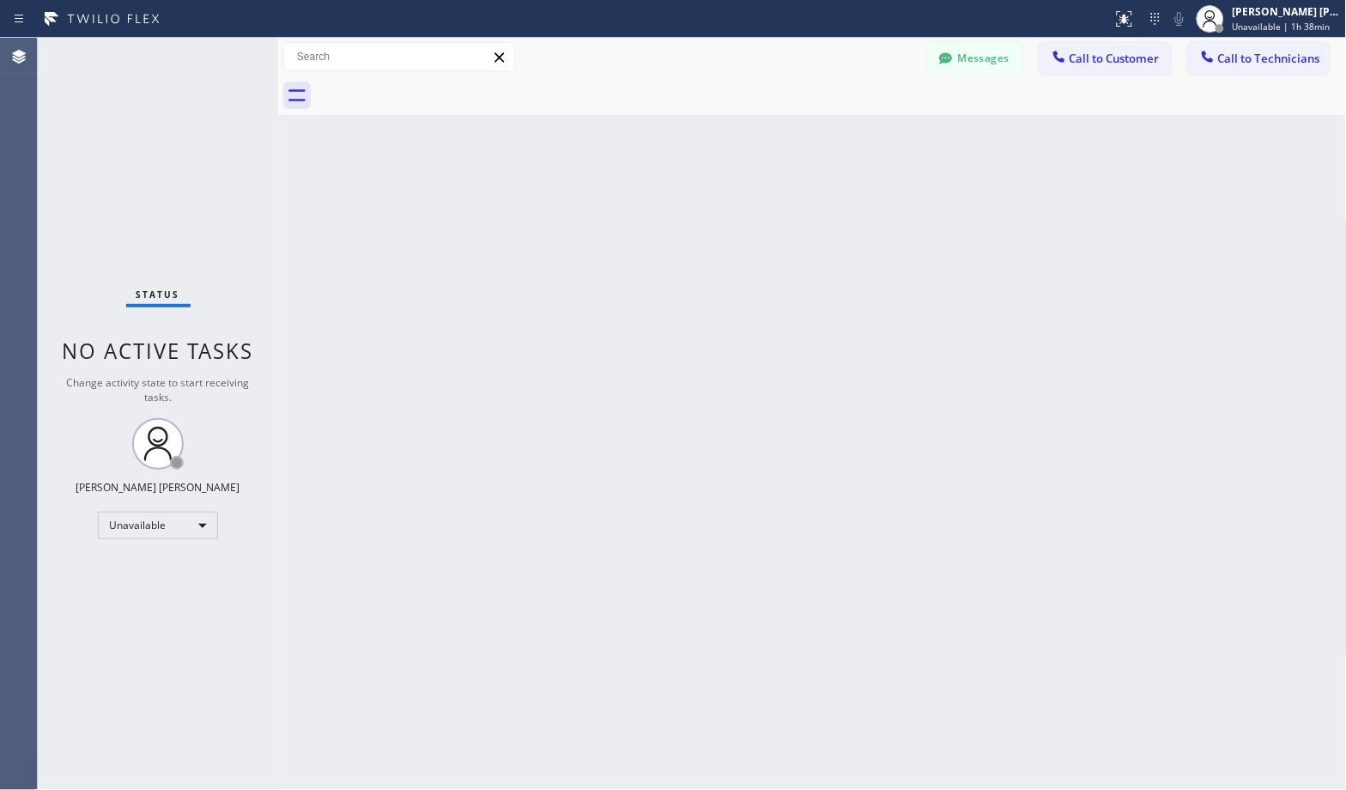
click at [883, 141] on div "Back to Dashboard Change Sender ID Customers Technicians Select a contact Outbo…" at bounding box center [812, 414] width 1069 height 752
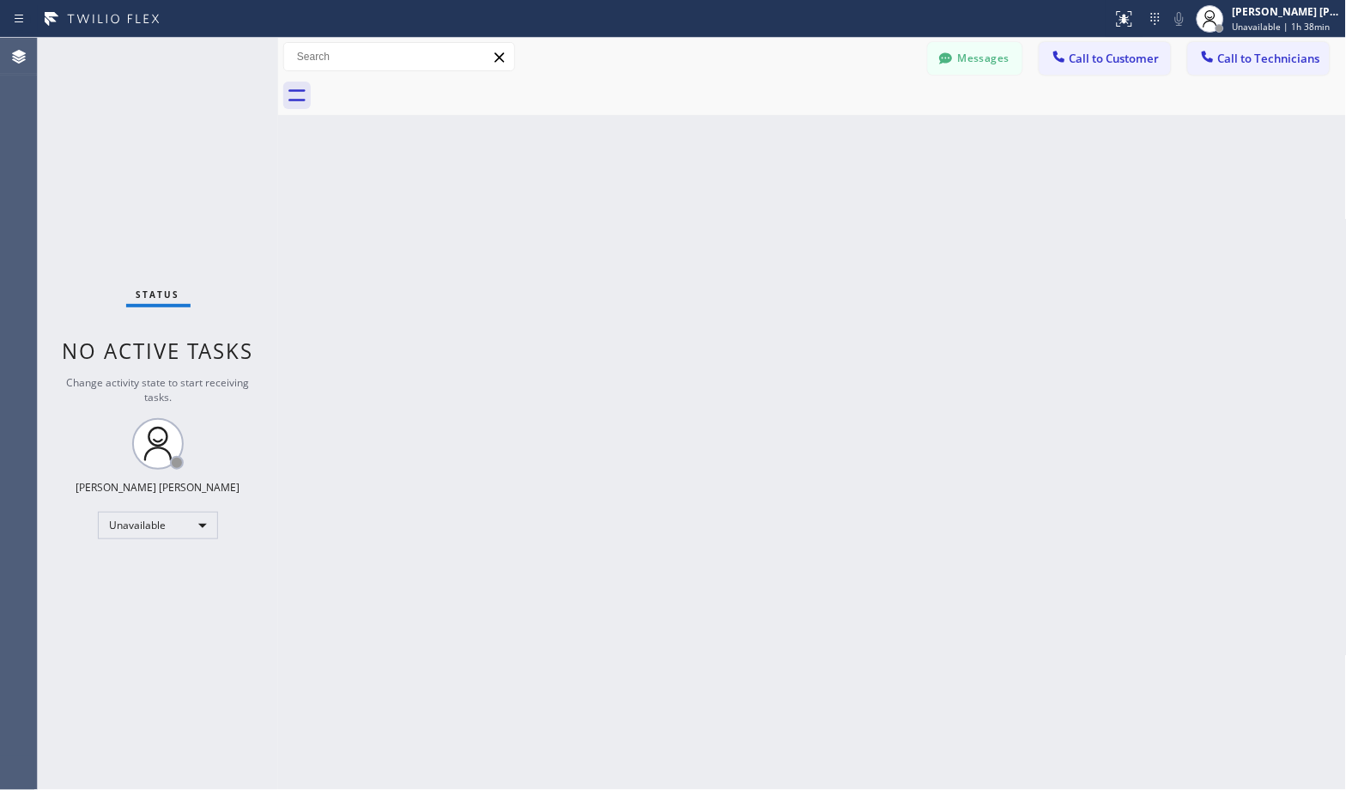
click at [883, 141] on div "Back to Dashboard Change Sender ID Customers Technicians Select a contact Outbo…" at bounding box center [812, 414] width 1069 height 752
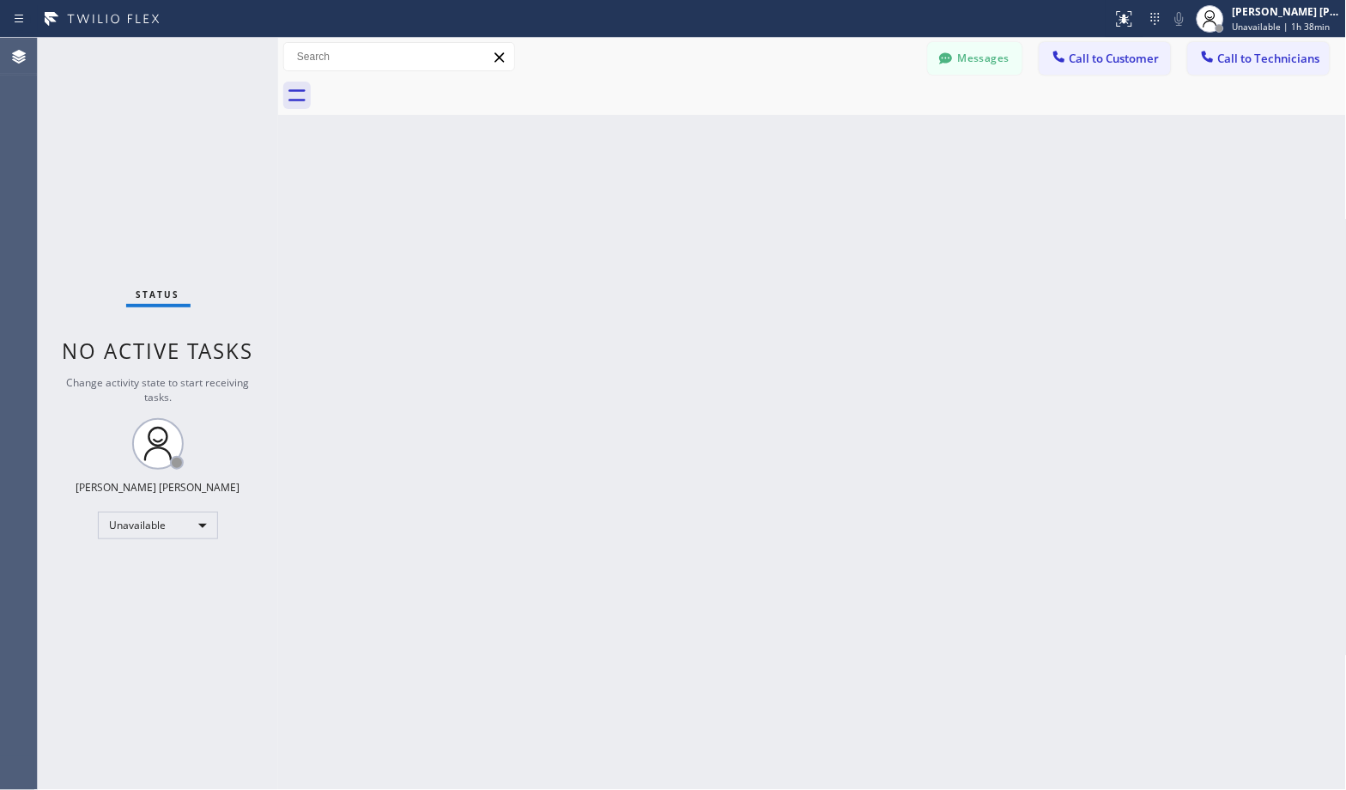
click at [883, 141] on div "Back to Dashboard Change Sender ID Customers Technicians Select a contact Outbo…" at bounding box center [812, 414] width 1069 height 752
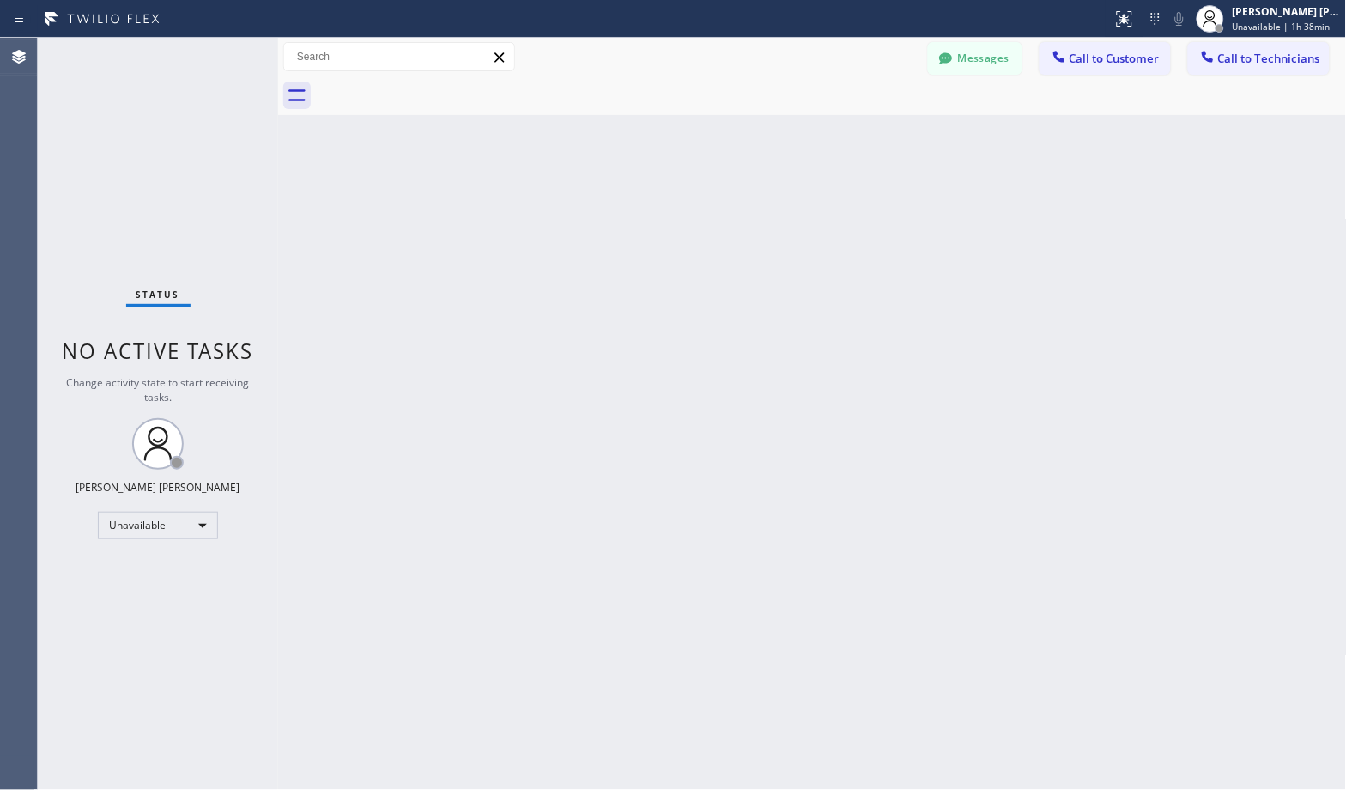
click at [883, 141] on div "Back to Dashboard Change Sender ID Customers Technicians Select a contact Outbo…" at bounding box center [812, 414] width 1069 height 752
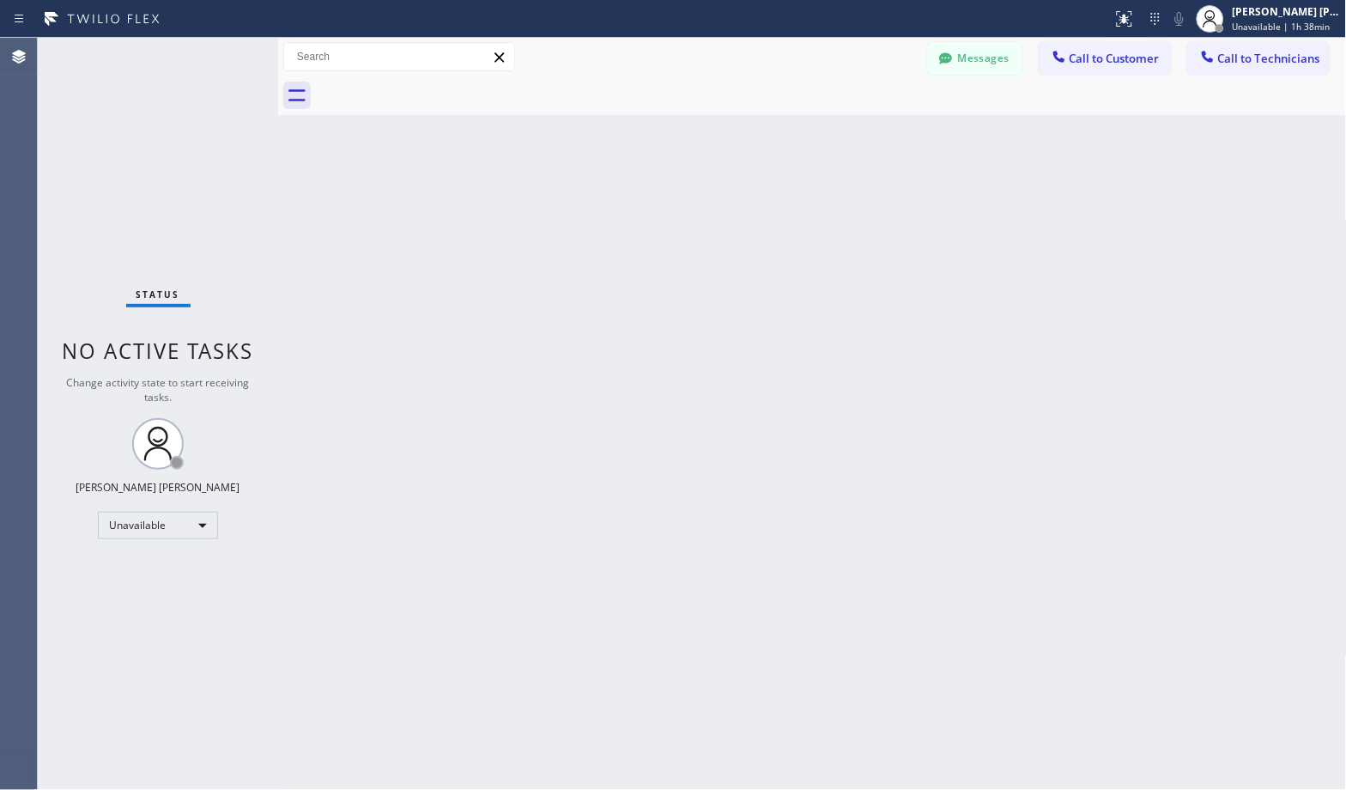
click at [883, 141] on div "Back to Dashboard Change Sender ID Customers Technicians Select a contact Outbo…" at bounding box center [812, 414] width 1069 height 752
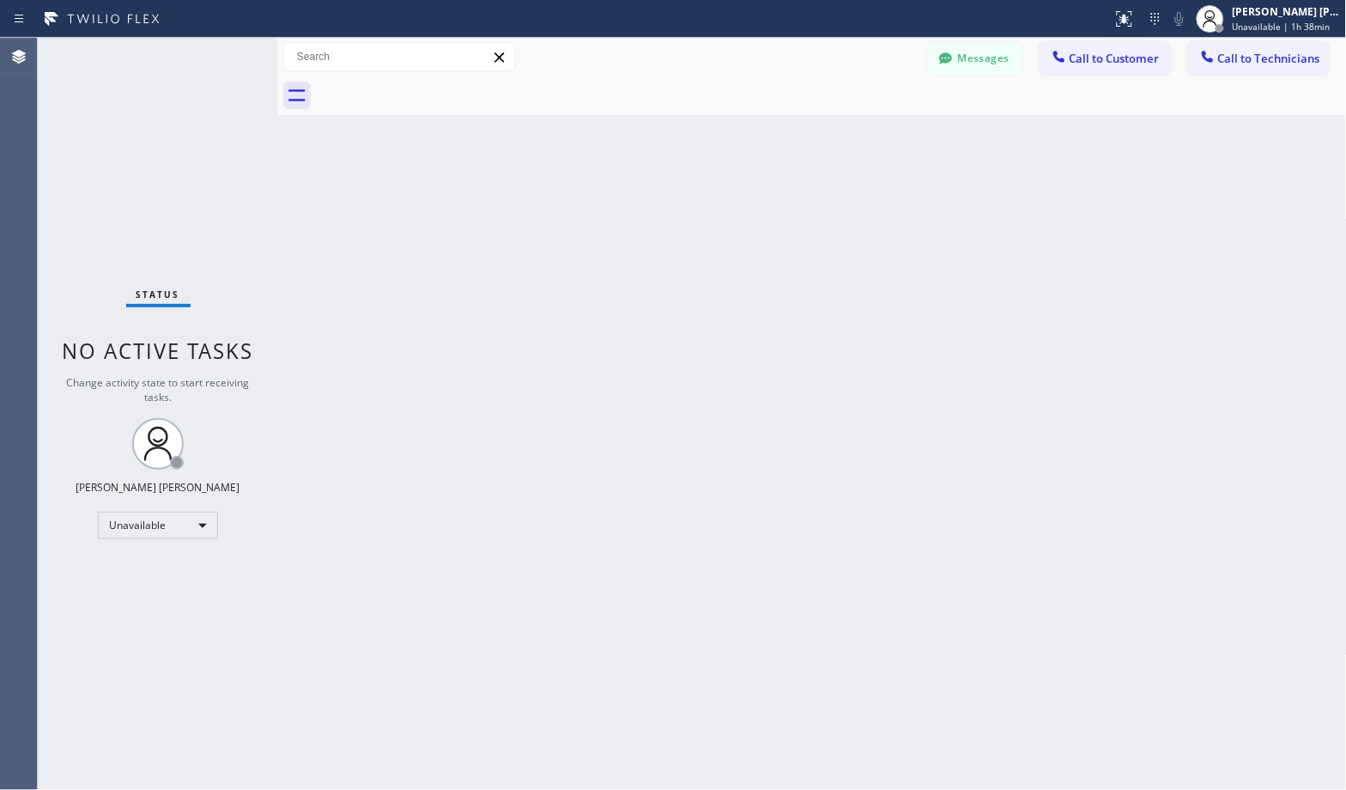
click at [883, 141] on div "Back to Dashboard Change Sender ID Customers Technicians Select a contact Outbo…" at bounding box center [812, 414] width 1069 height 752
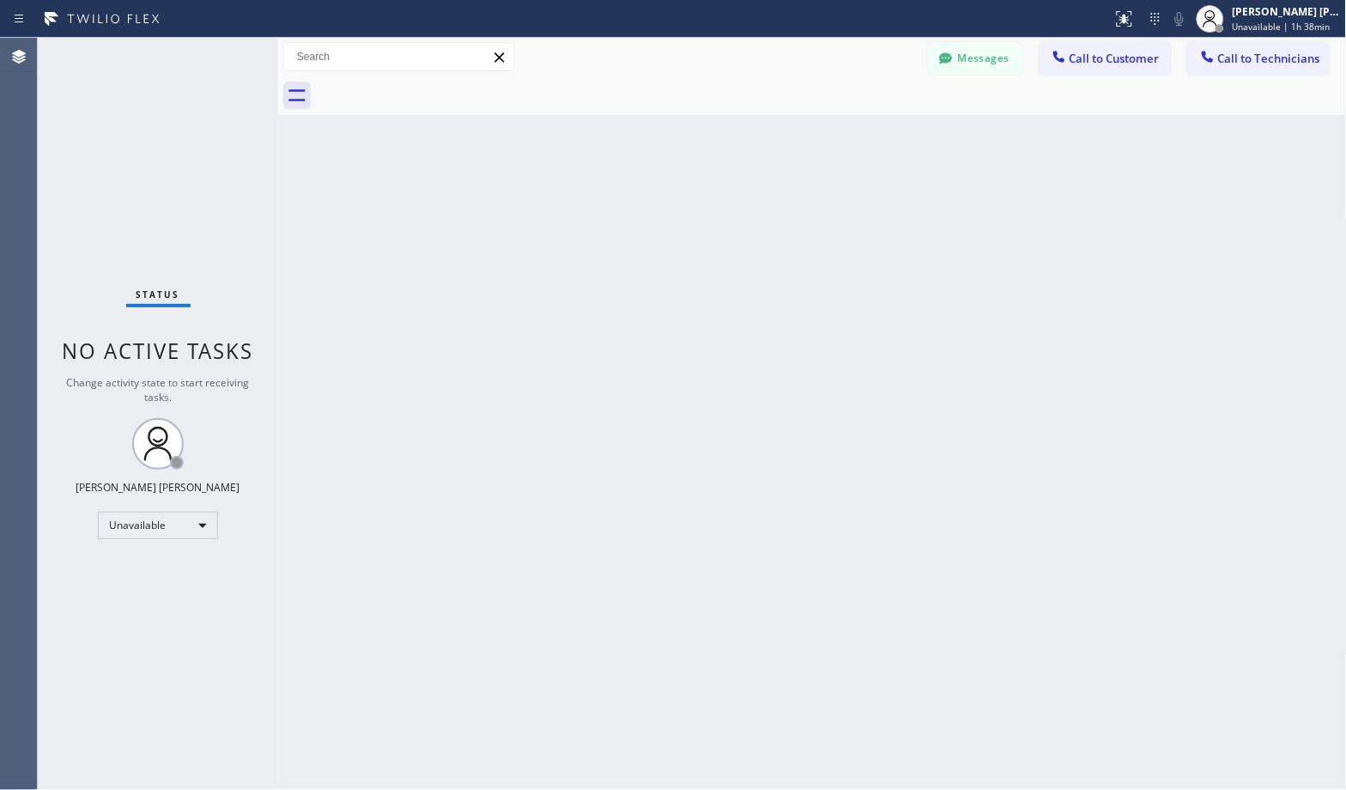
click at [883, 141] on div "Back to Dashboard Change Sender ID Customers Technicians Select a contact Outbo…" at bounding box center [812, 414] width 1069 height 752
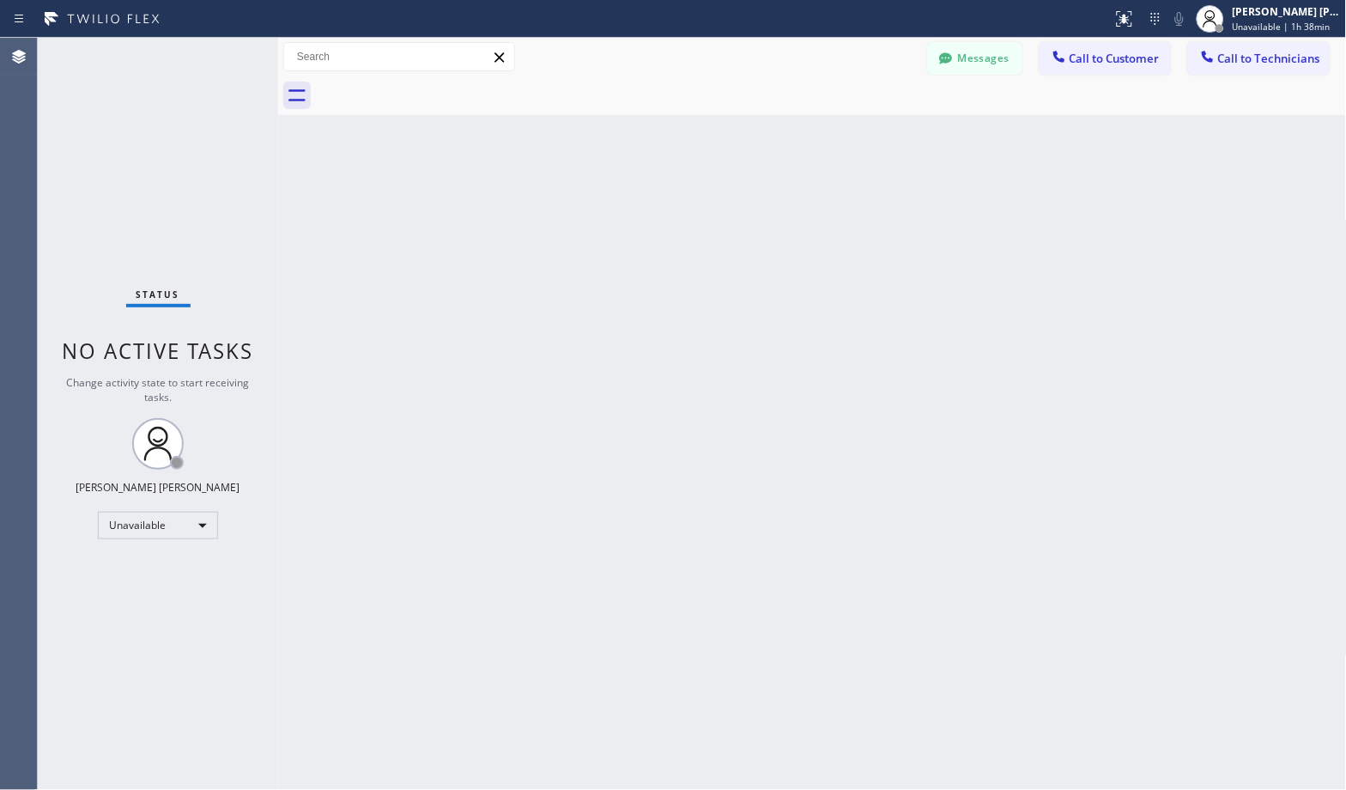
click at [883, 141] on div "Back to Dashboard Change Sender ID Customers Technicians Select a contact Outbo…" at bounding box center [812, 414] width 1069 height 752
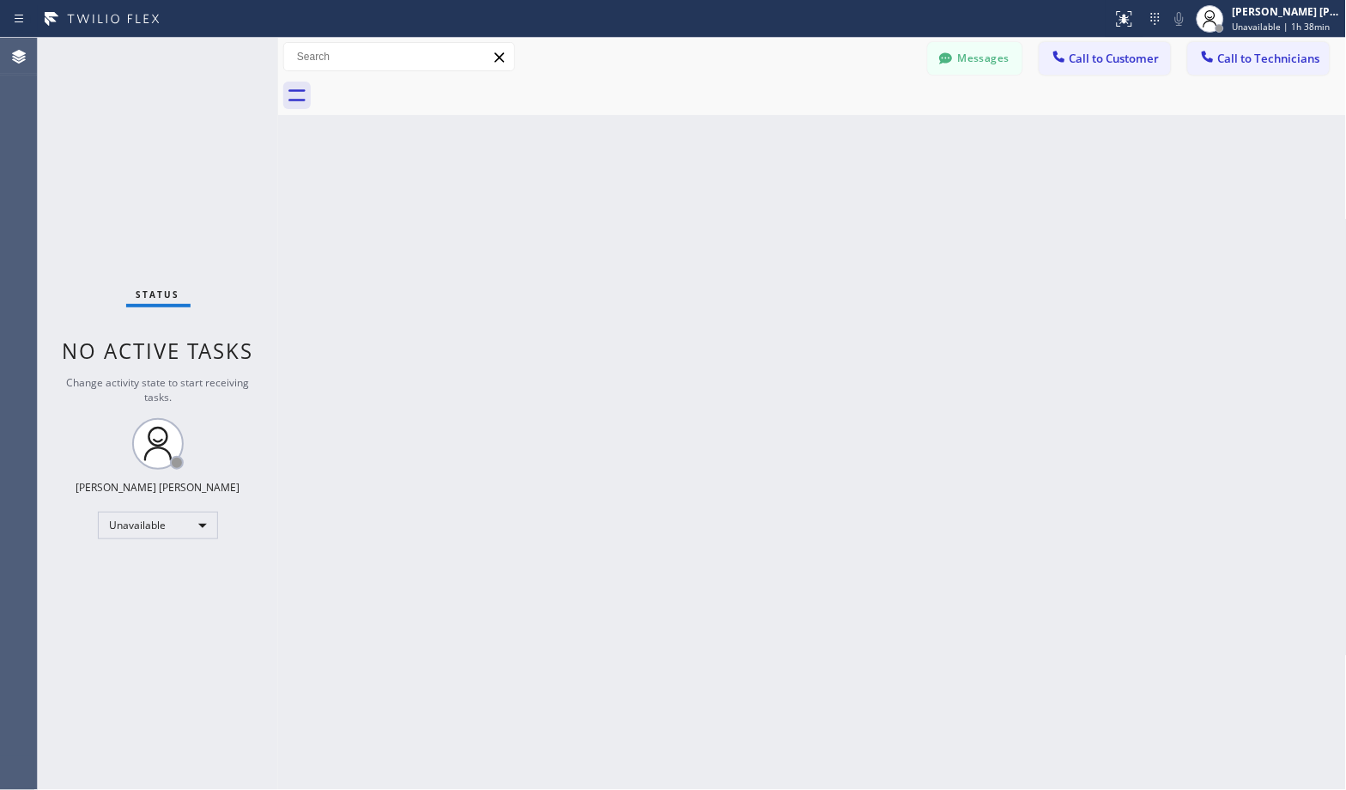
click at [883, 141] on div "Back to Dashboard Change Sender ID Customers Technicians Select a contact Outbo…" at bounding box center [812, 414] width 1069 height 752
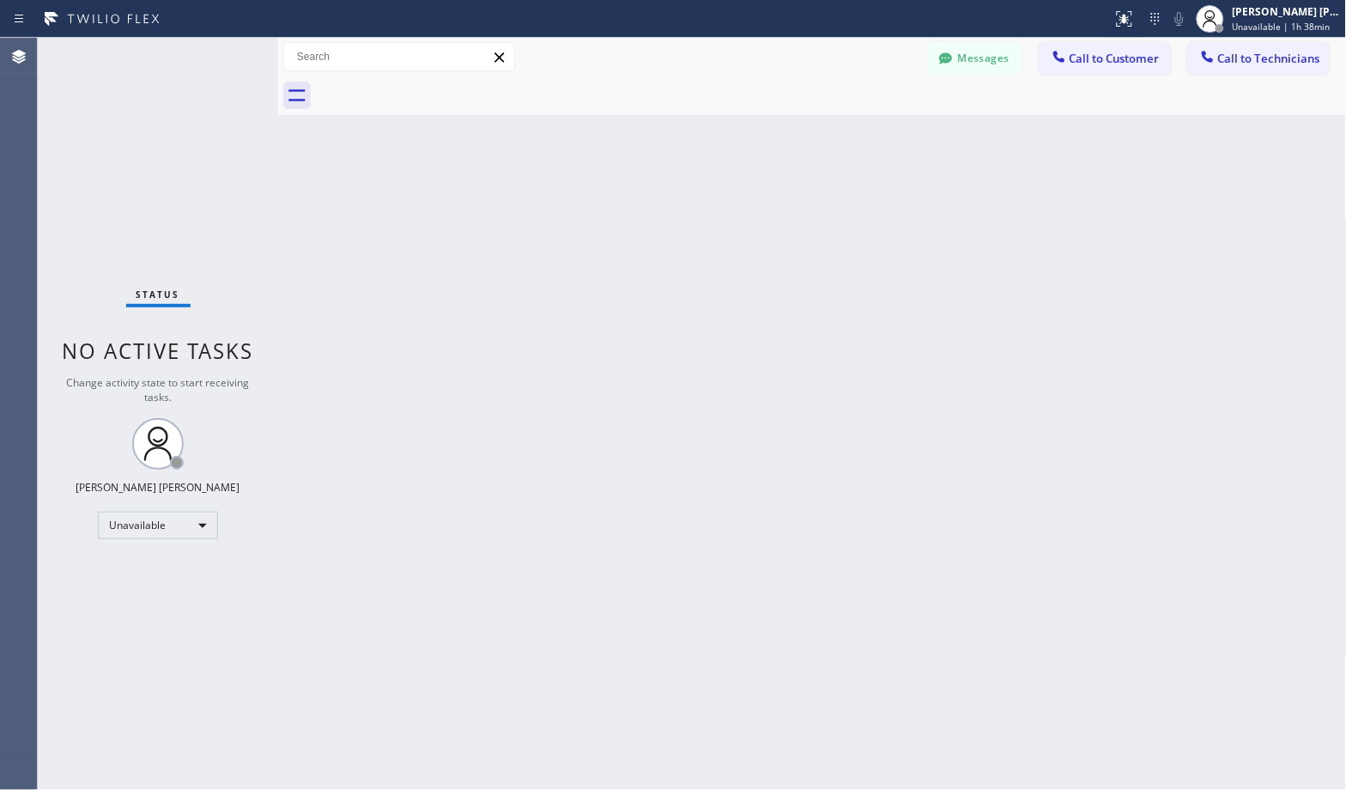
click at [883, 141] on div "Back to Dashboard Change Sender ID Customers Technicians Select a contact Outbo…" at bounding box center [812, 414] width 1069 height 752
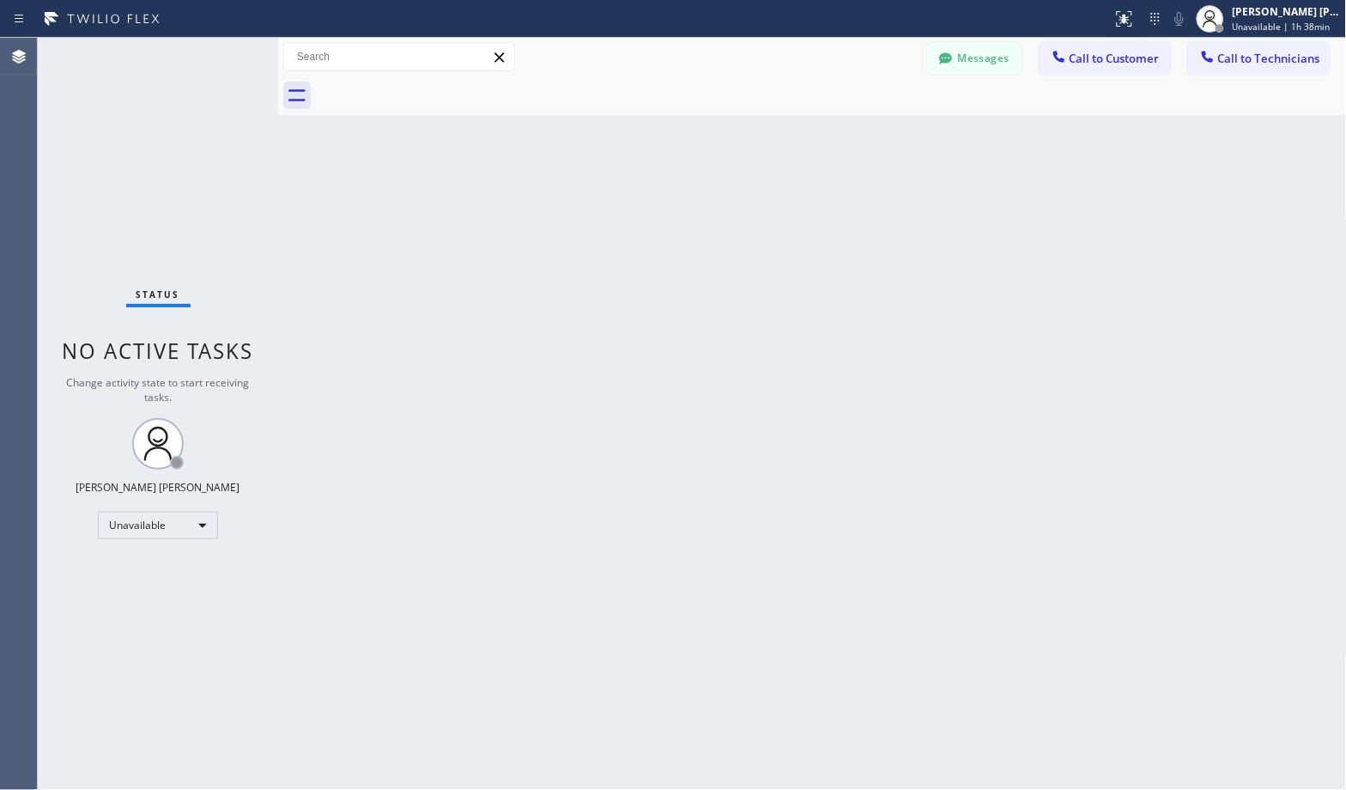
click at [883, 141] on div "Back to Dashboard Change Sender ID Customers Technicians Select a contact Outbo…" at bounding box center [812, 414] width 1069 height 752
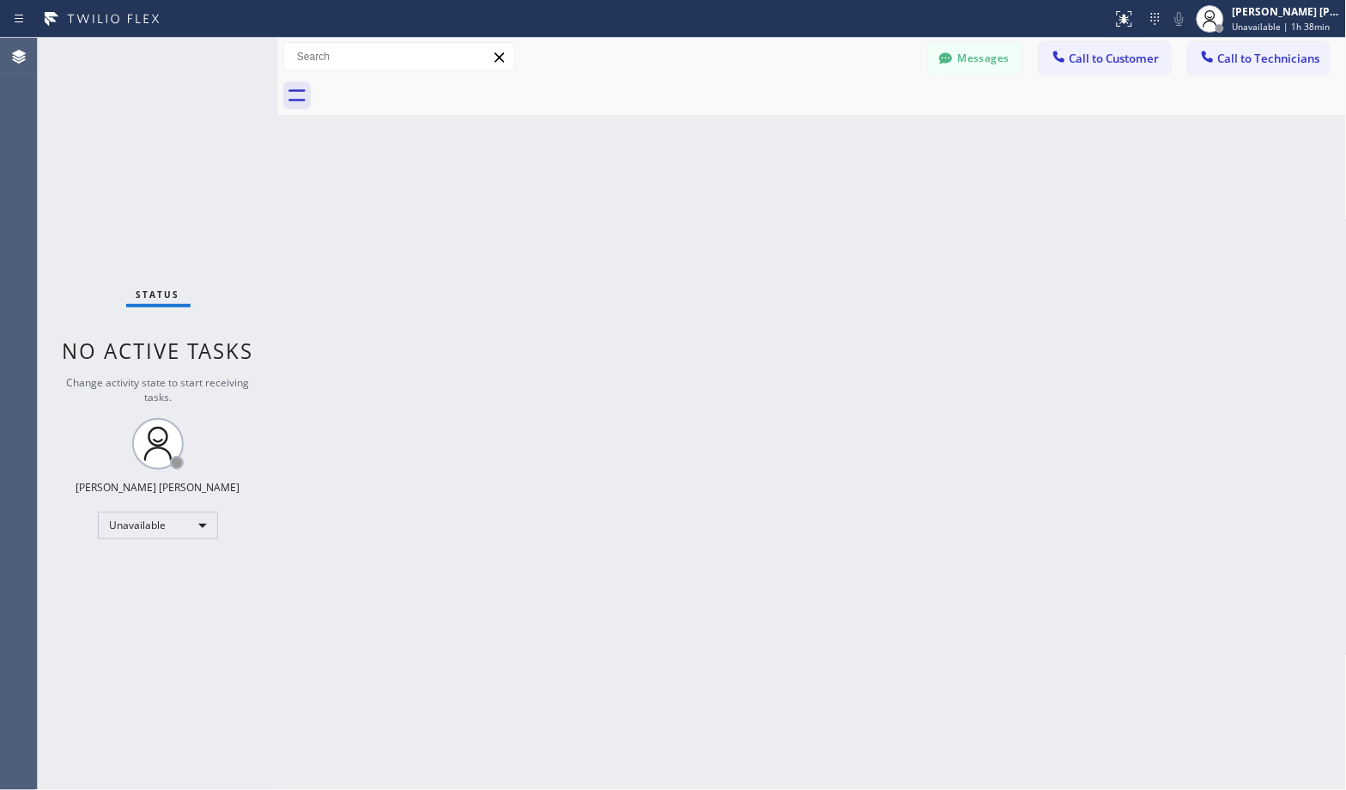
click at [883, 141] on div "Back to Dashboard Change Sender ID Customers Technicians Select a contact Outbo…" at bounding box center [812, 414] width 1069 height 752
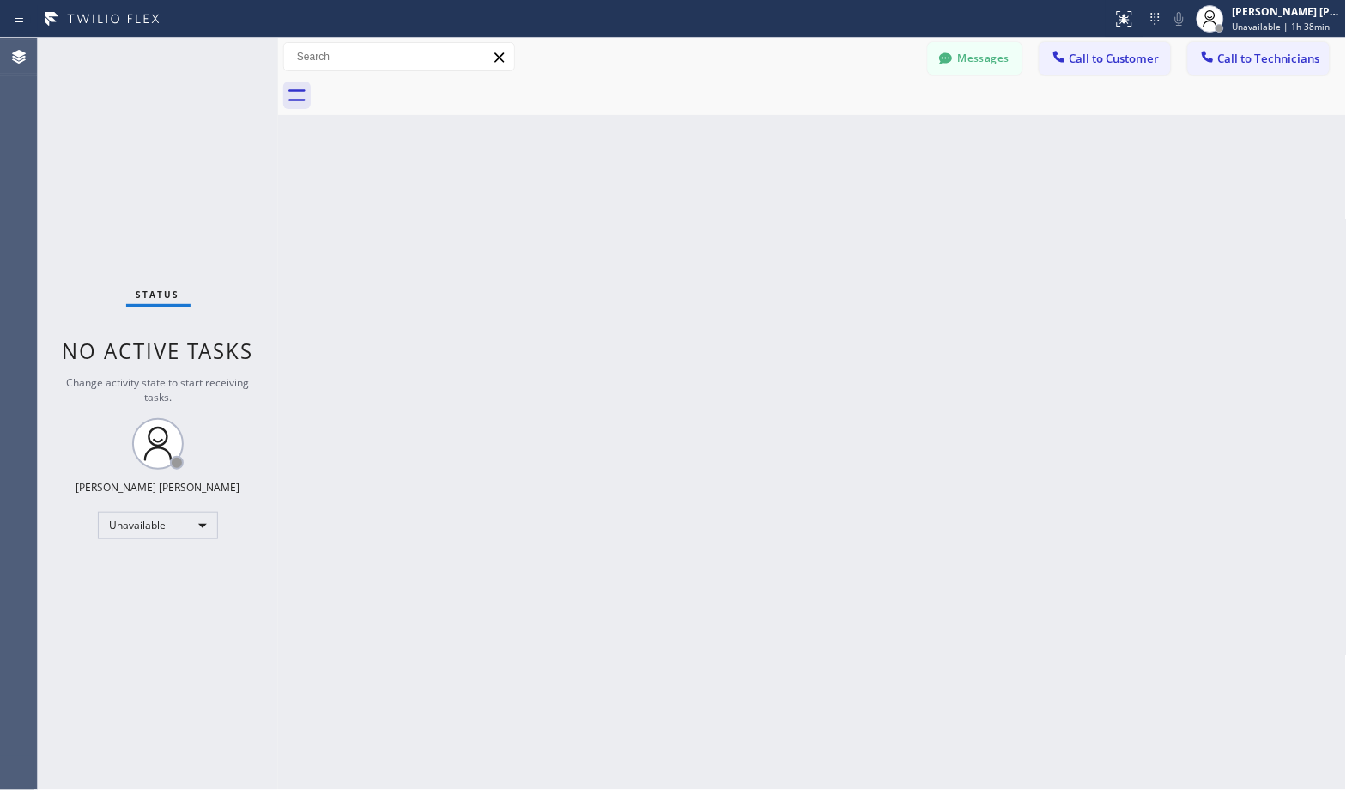
click at [883, 141] on div "Back to Dashboard Change Sender ID Customers Technicians Select a contact Outbo…" at bounding box center [812, 414] width 1069 height 752
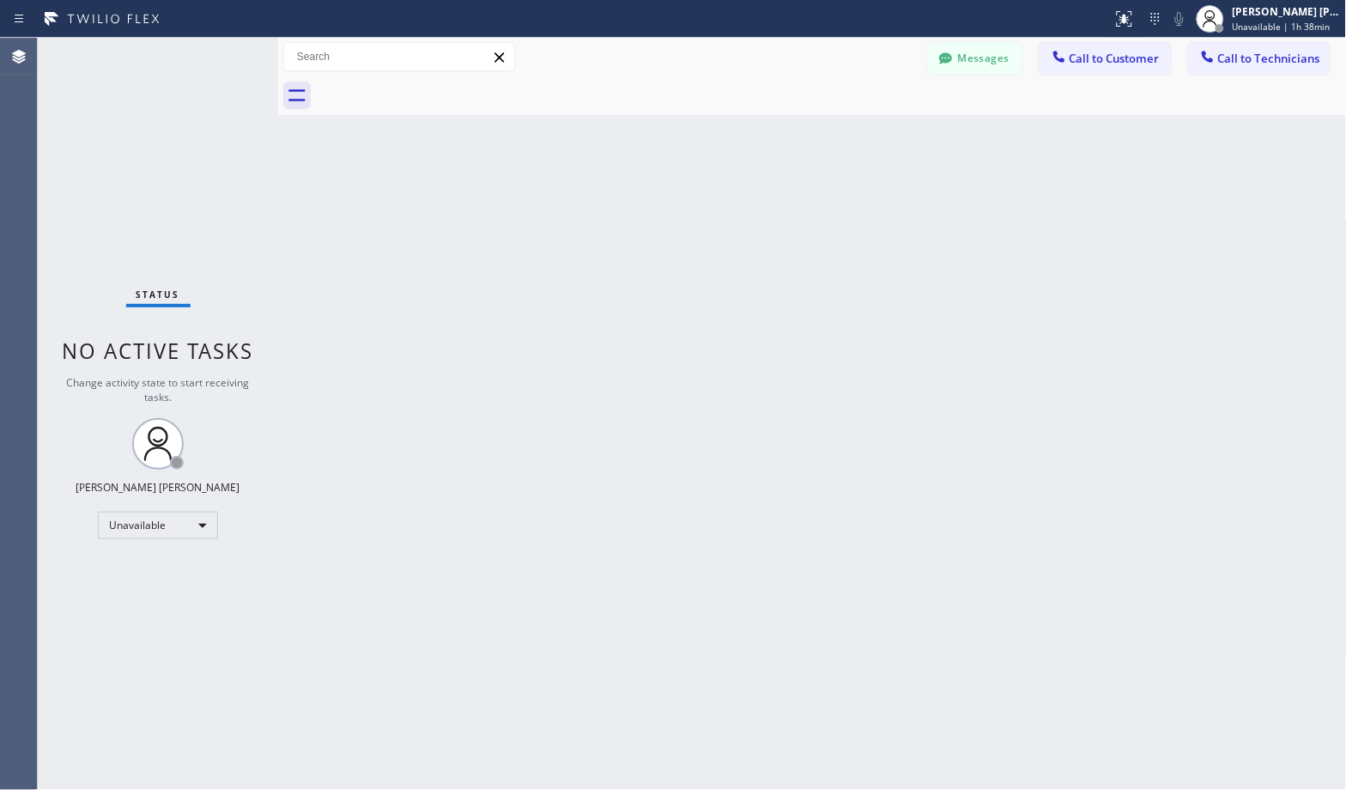
click at [883, 141] on div "Back to Dashboard Change Sender ID Customers Technicians Select a contact Outbo…" at bounding box center [812, 414] width 1069 height 752
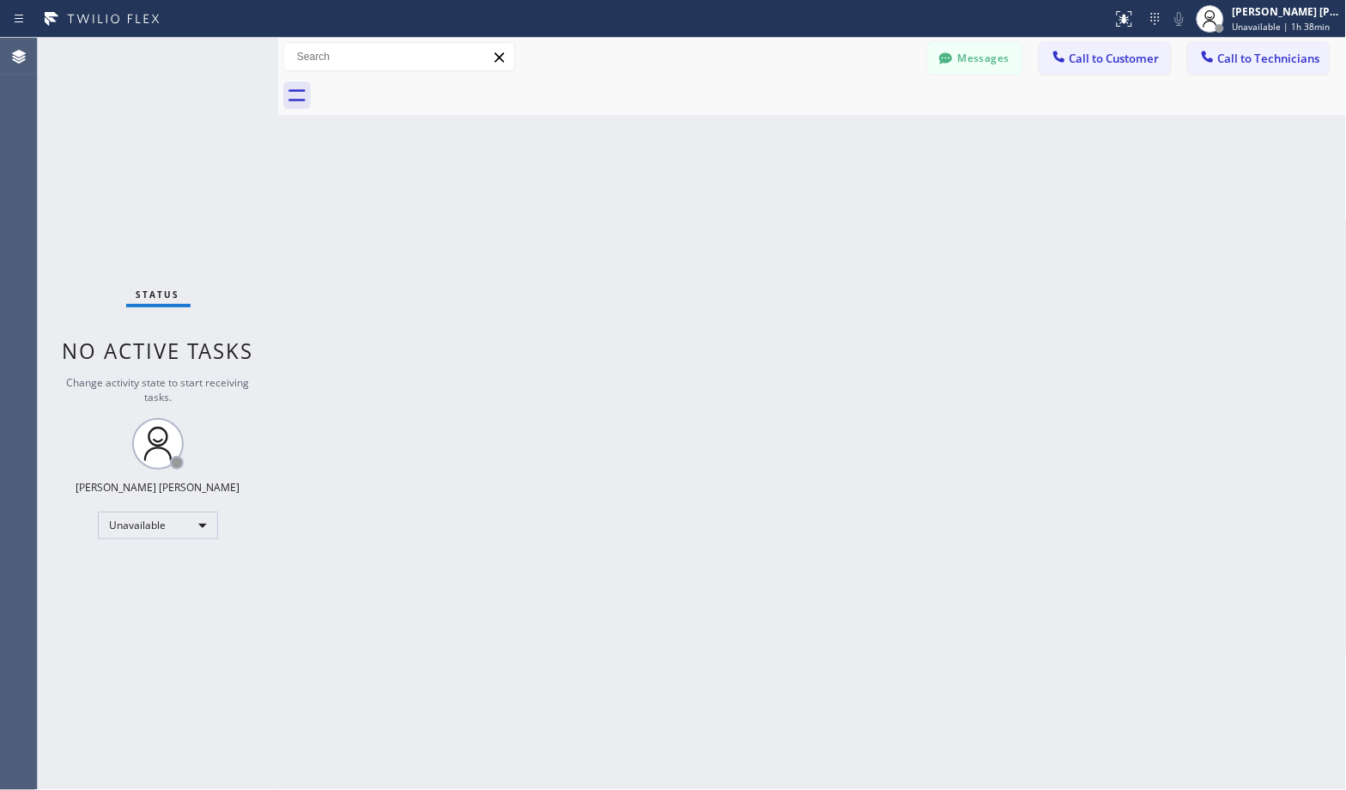
click at [883, 141] on div "Back to Dashboard Change Sender ID Customers Technicians Select a contact Outbo…" at bounding box center [812, 414] width 1069 height 752
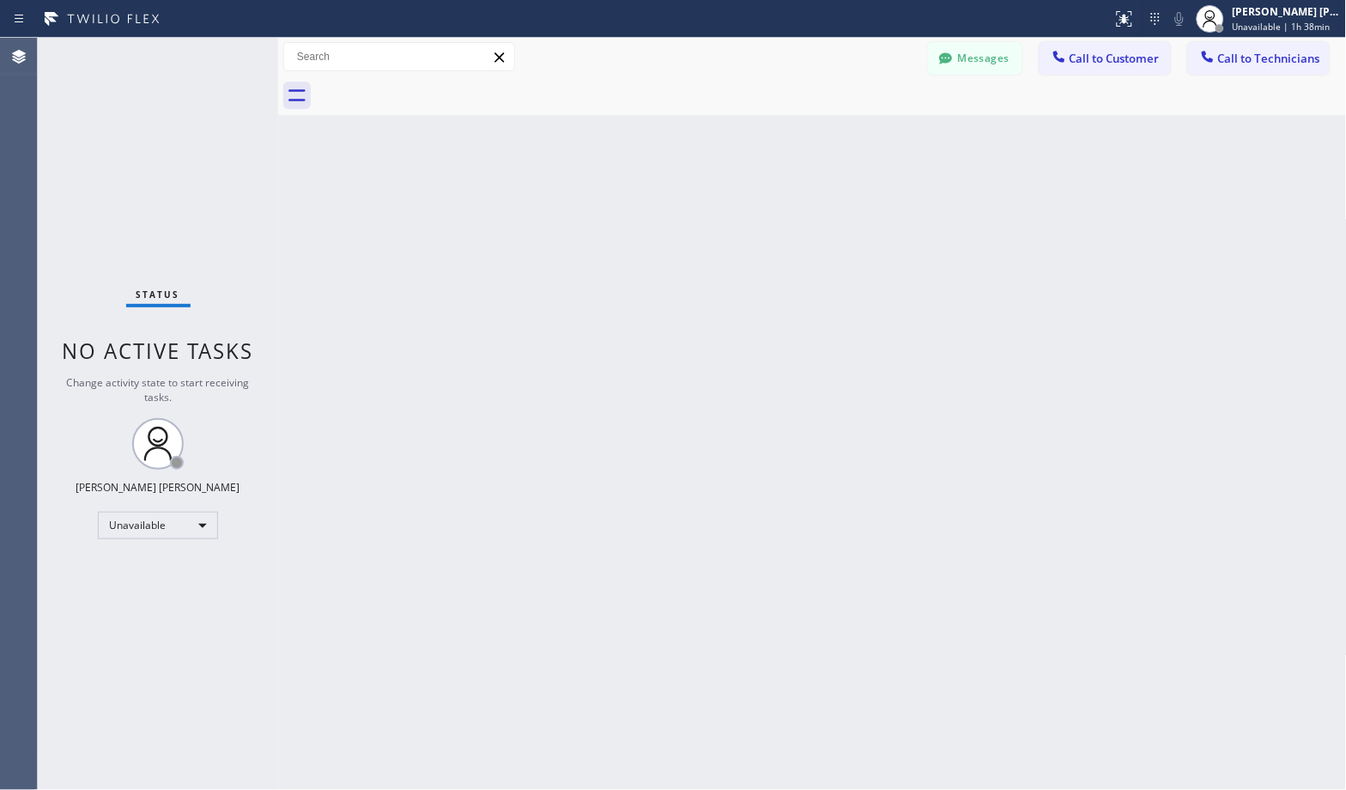
click at [883, 141] on div "Back to Dashboard Change Sender ID Customers Technicians Select a contact Outbo…" at bounding box center [812, 414] width 1069 height 752
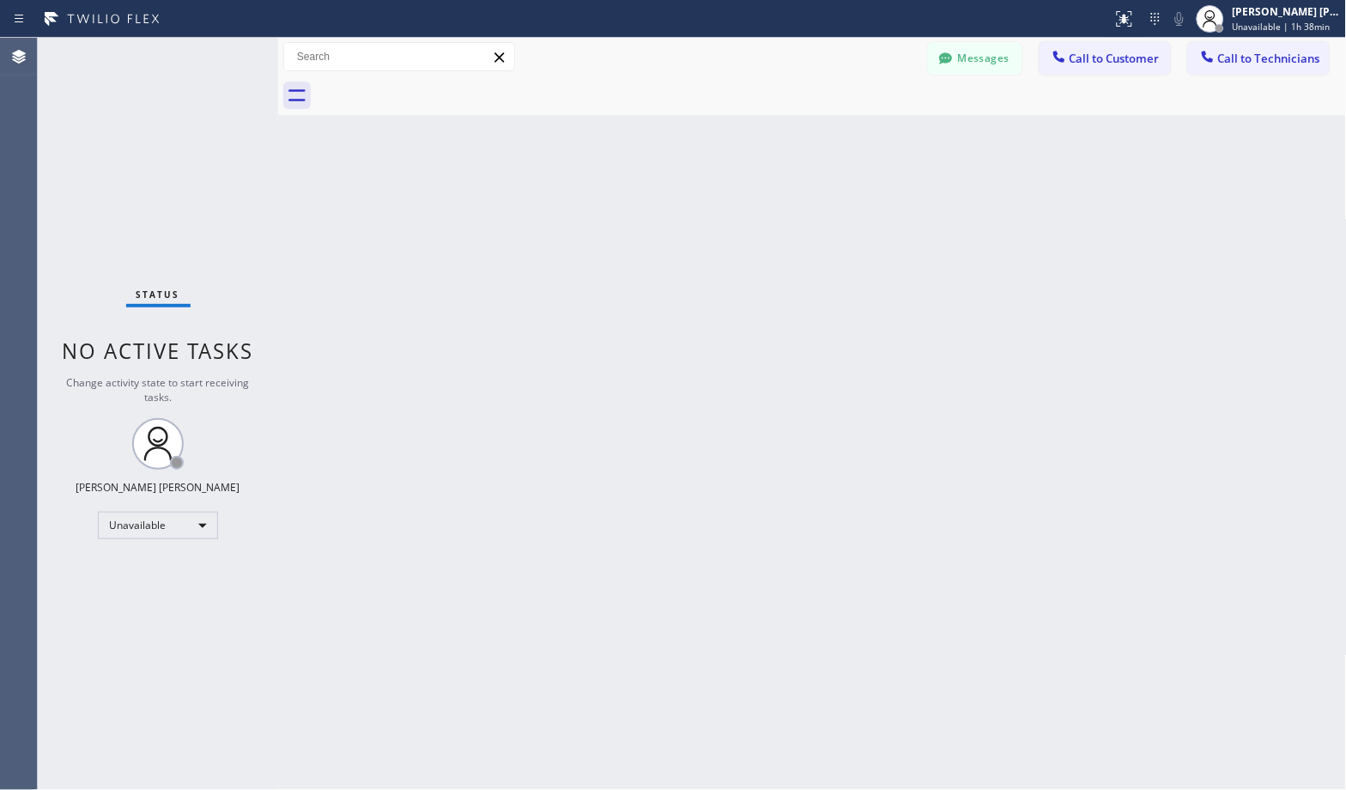
click at [883, 141] on div "Back to Dashboard Change Sender ID Customers Technicians Select a contact Outbo…" at bounding box center [812, 414] width 1069 height 752
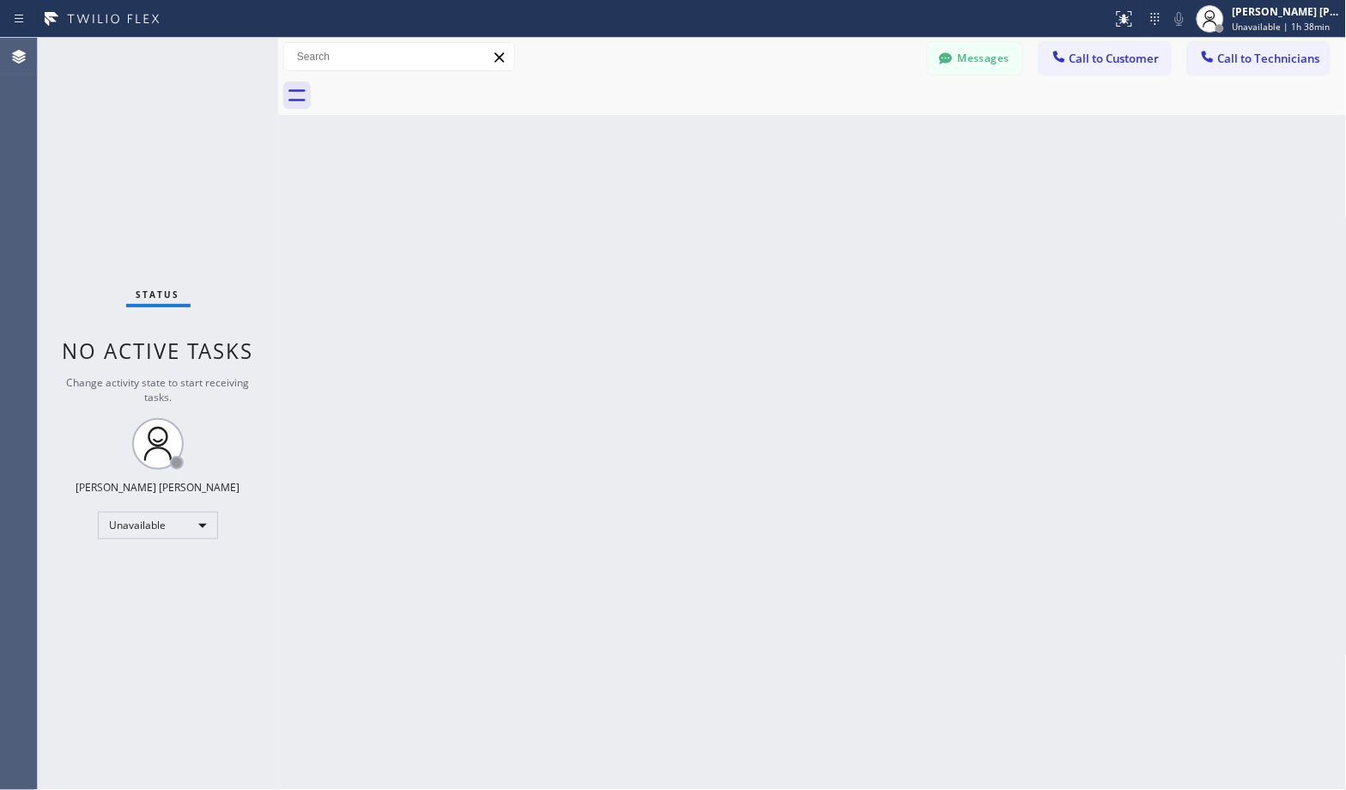
click at [883, 141] on div "Back to Dashboard Change Sender ID Customers Technicians Select a contact Outbo…" at bounding box center [812, 414] width 1069 height 752
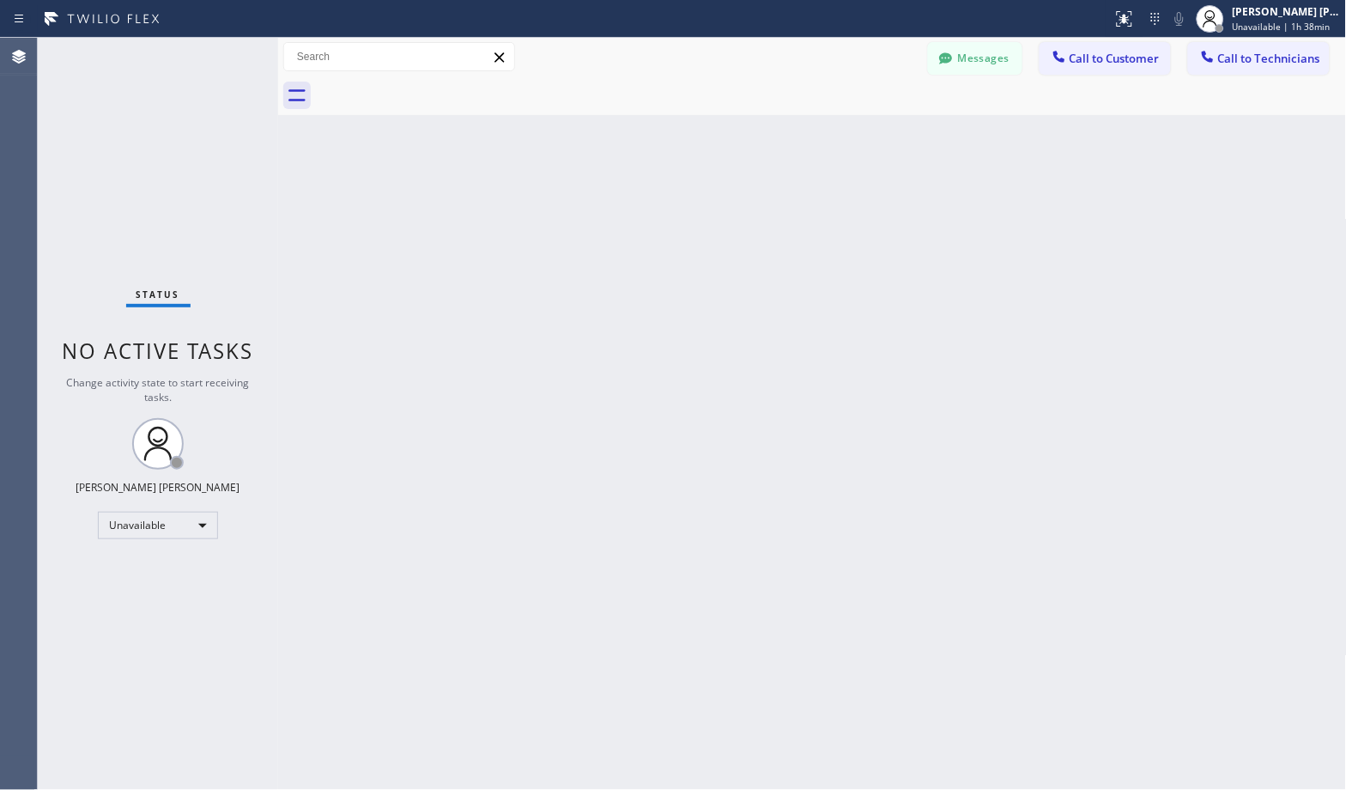
click at [883, 141] on div "Back to Dashboard Change Sender ID Customers Technicians Select a contact Outbo…" at bounding box center [812, 414] width 1069 height 752
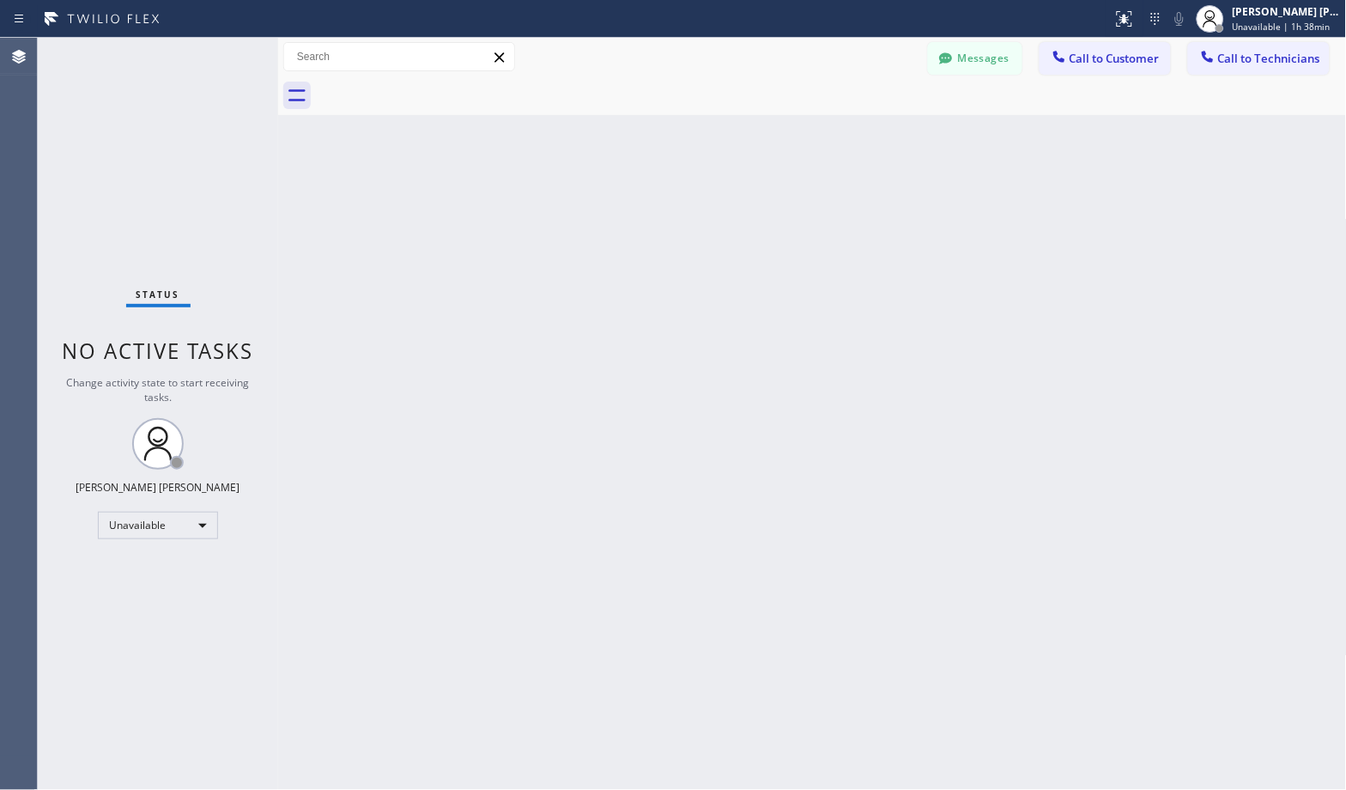
click at [883, 141] on div "Back to Dashboard Change Sender ID Customers Technicians Select a contact Outbo…" at bounding box center [812, 414] width 1069 height 752
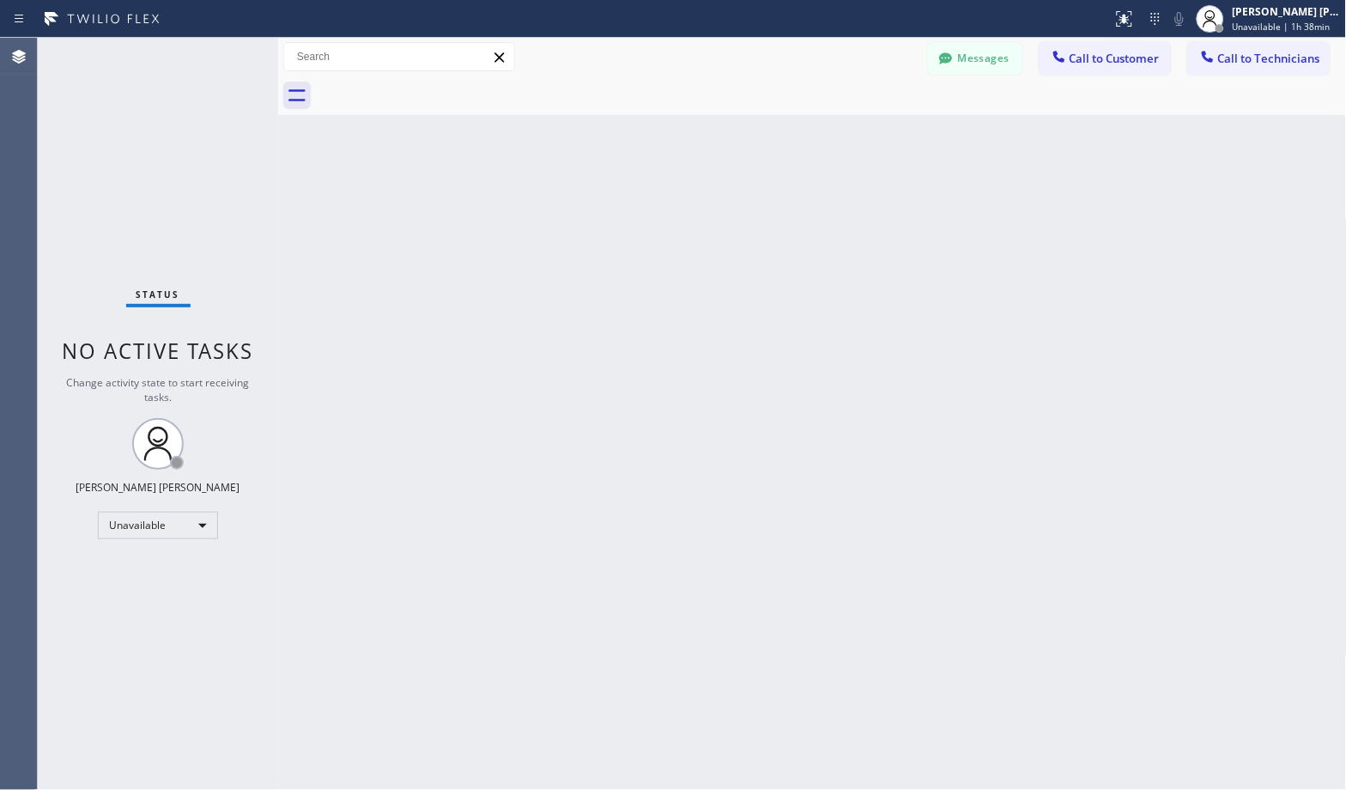
click at [883, 141] on div "Back to Dashboard Change Sender ID Customers Technicians Select a contact Outbo…" at bounding box center [812, 414] width 1069 height 752
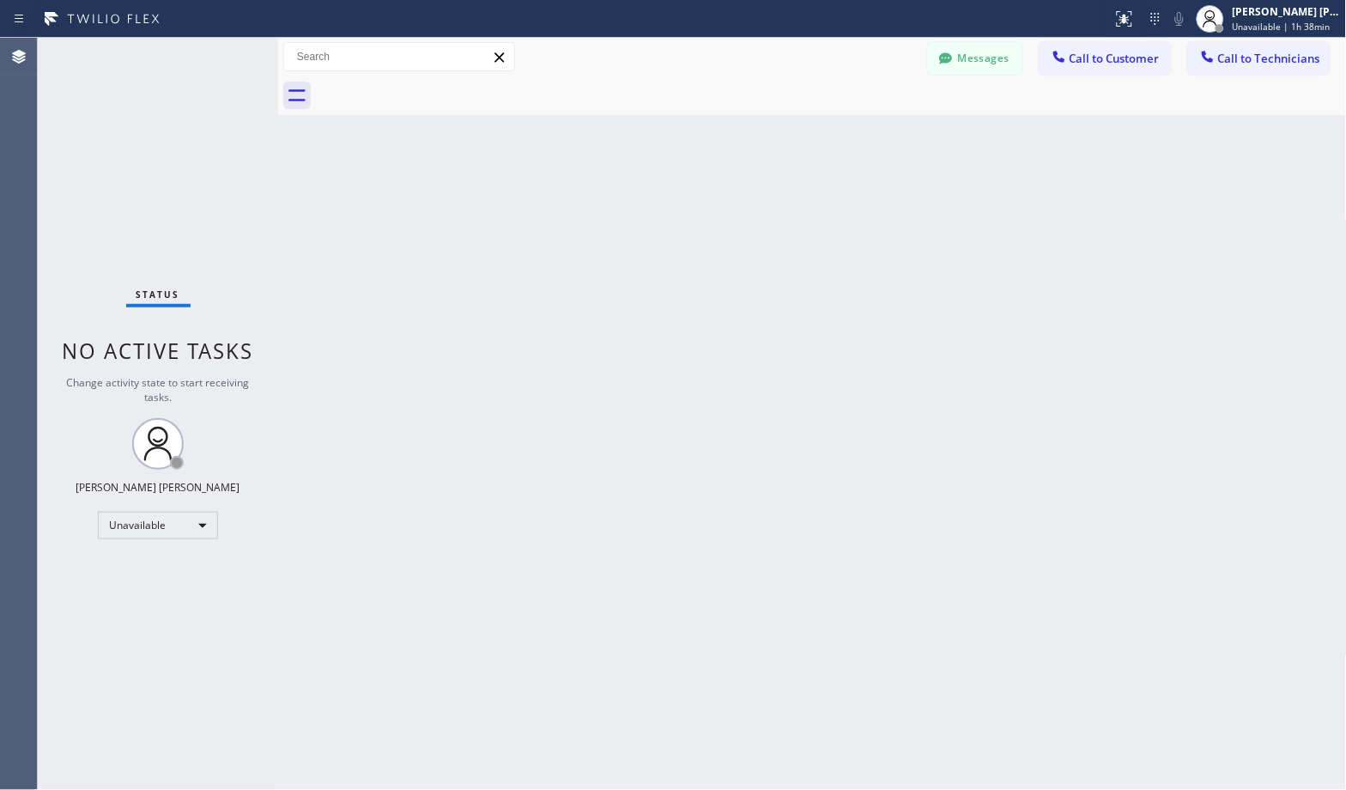
click at [883, 141] on div "Back to Dashboard Change Sender ID Customers Technicians Select a contact Outbo…" at bounding box center [812, 414] width 1069 height 752
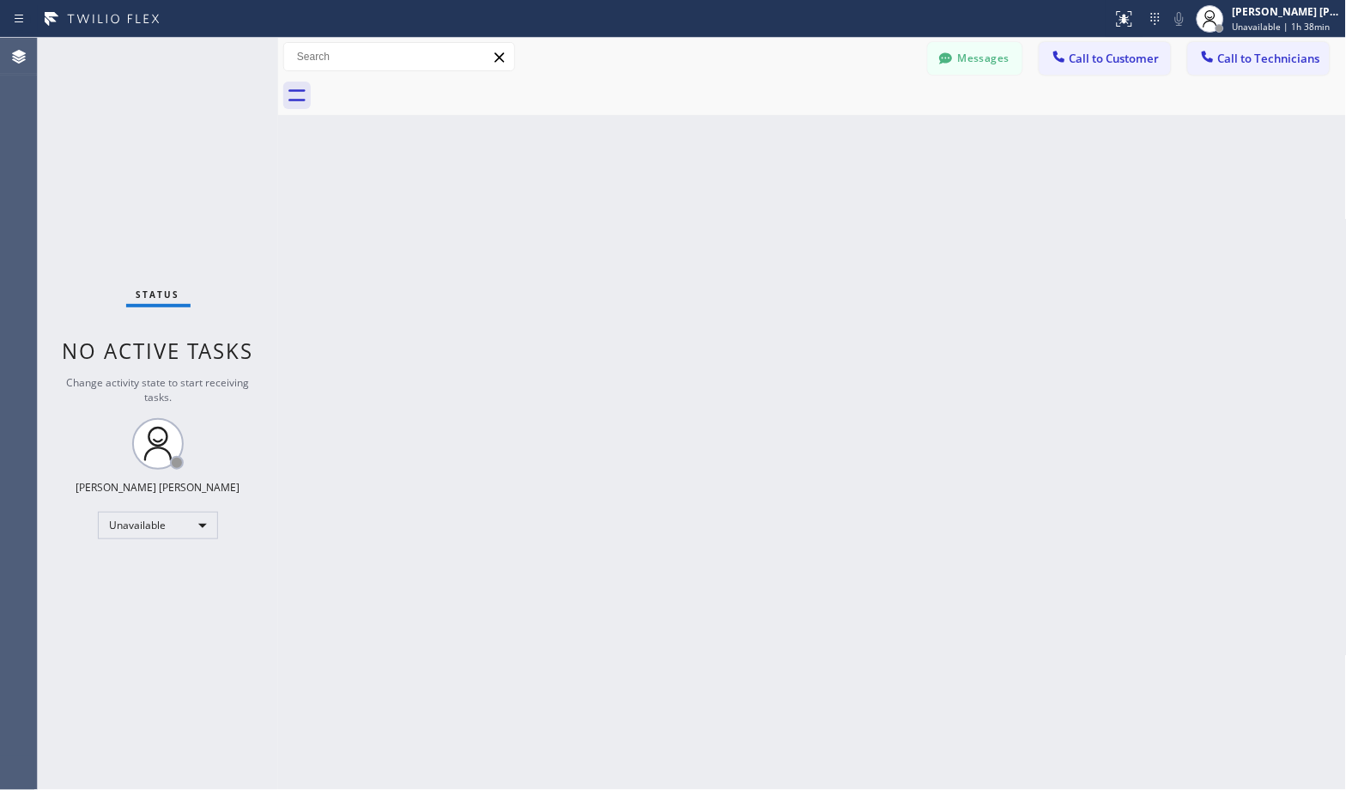
click at [883, 141] on div "Back to Dashboard Change Sender ID Customers Technicians Select a contact Outbo…" at bounding box center [812, 414] width 1069 height 752
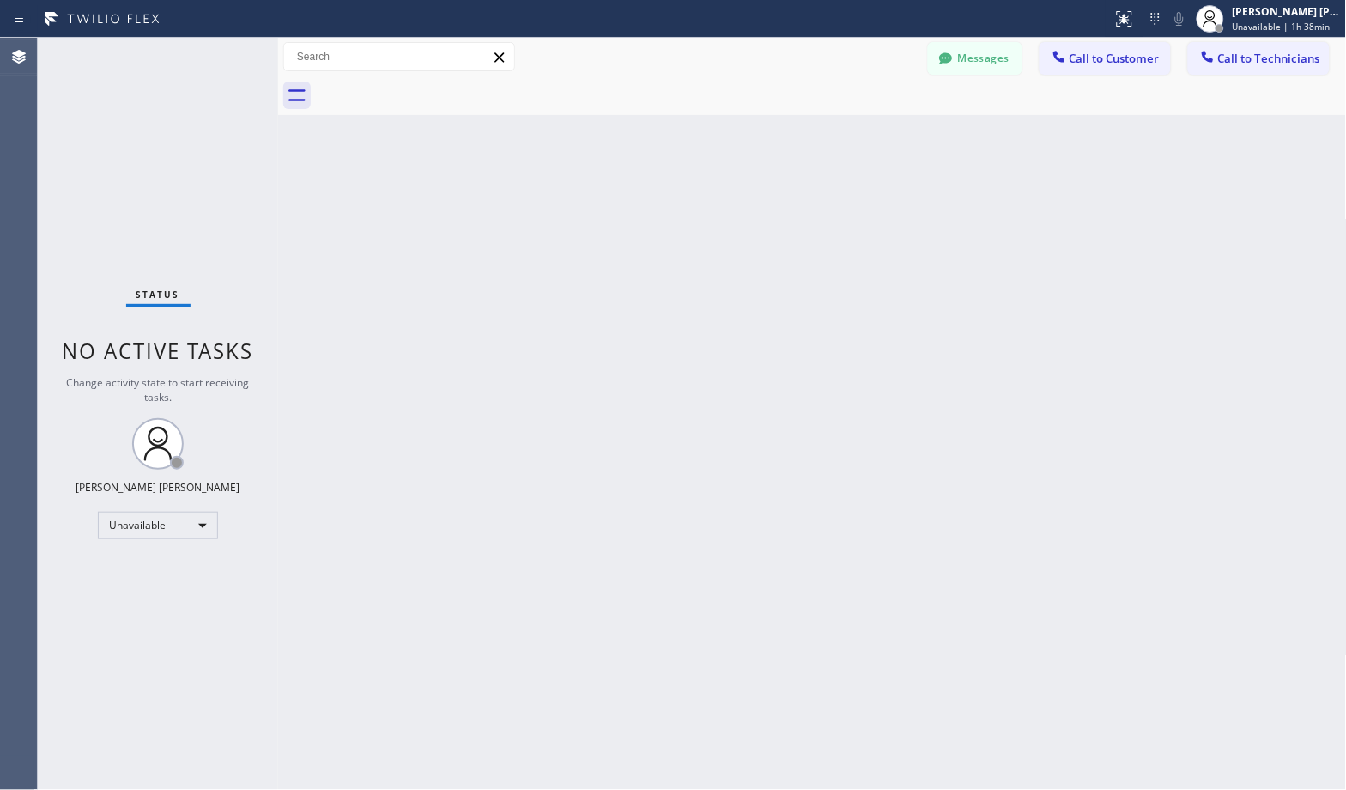
click at [883, 141] on div "Back to Dashboard Change Sender ID Customers Technicians Select a contact Outbo…" at bounding box center [812, 414] width 1069 height 752
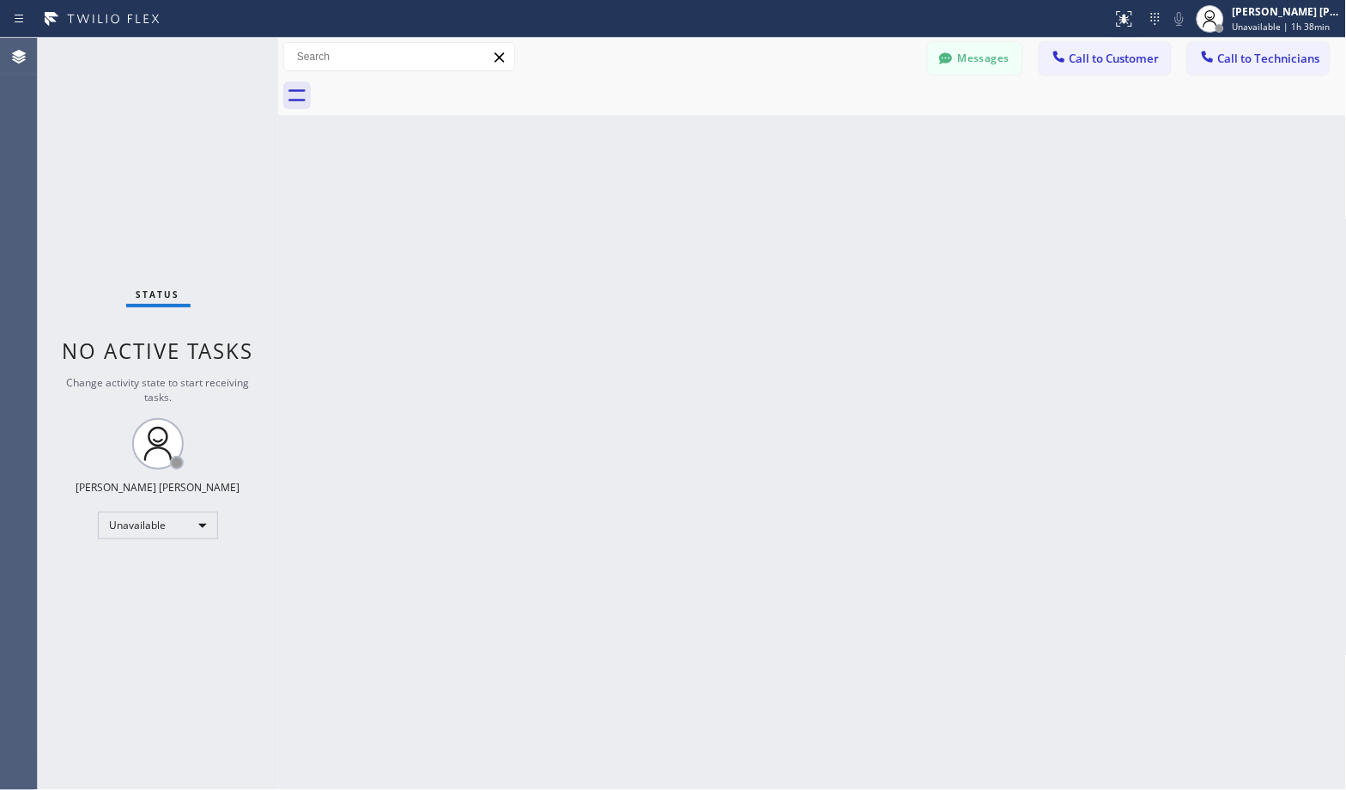
click at [883, 141] on div "Back to Dashboard Change Sender ID Customers Technicians Select a contact Outbo…" at bounding box center [812, 414] width 1069 height 752
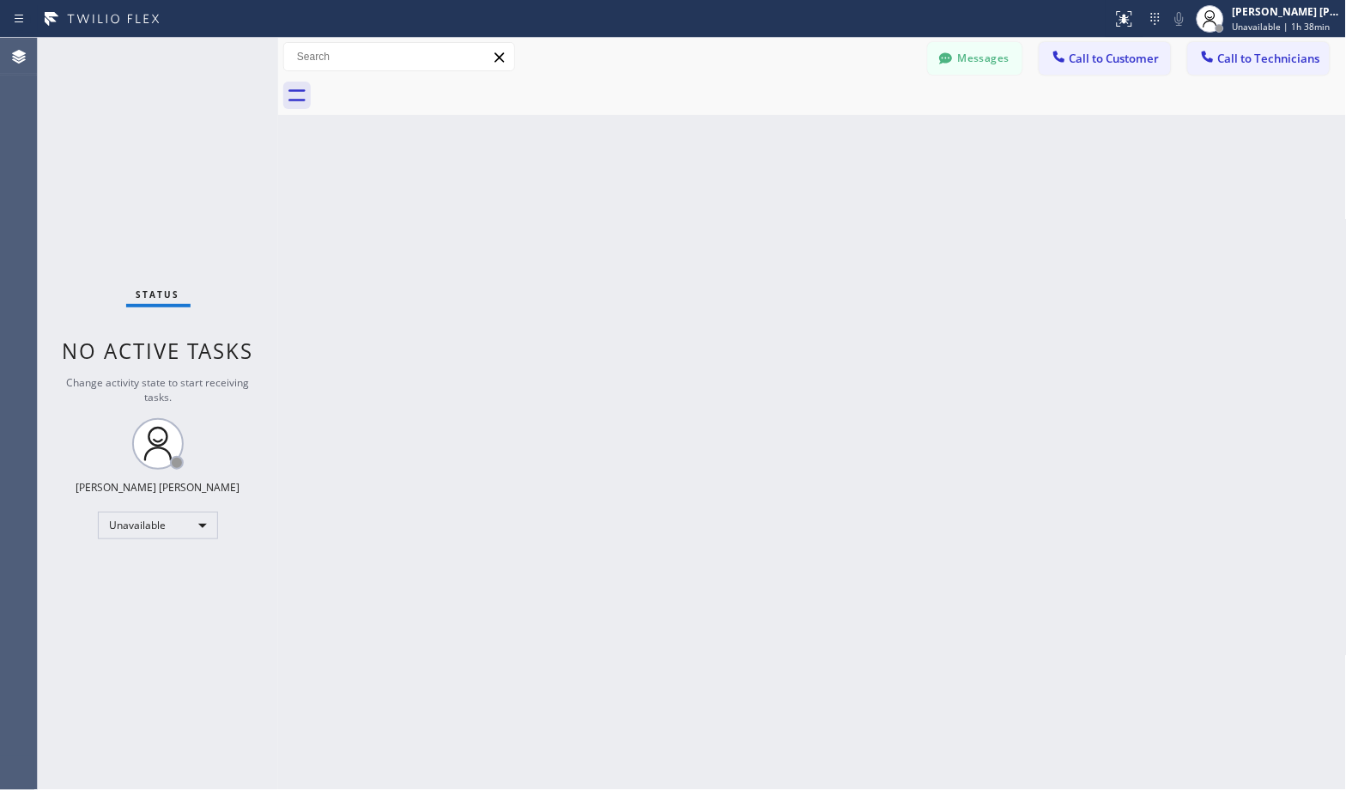
click at [883, 141] on div "Back to Dashboard Change Sender ID Customers Technicians Select a contact Outbo…" at bounding box center [812, 414] width 1069 height 752
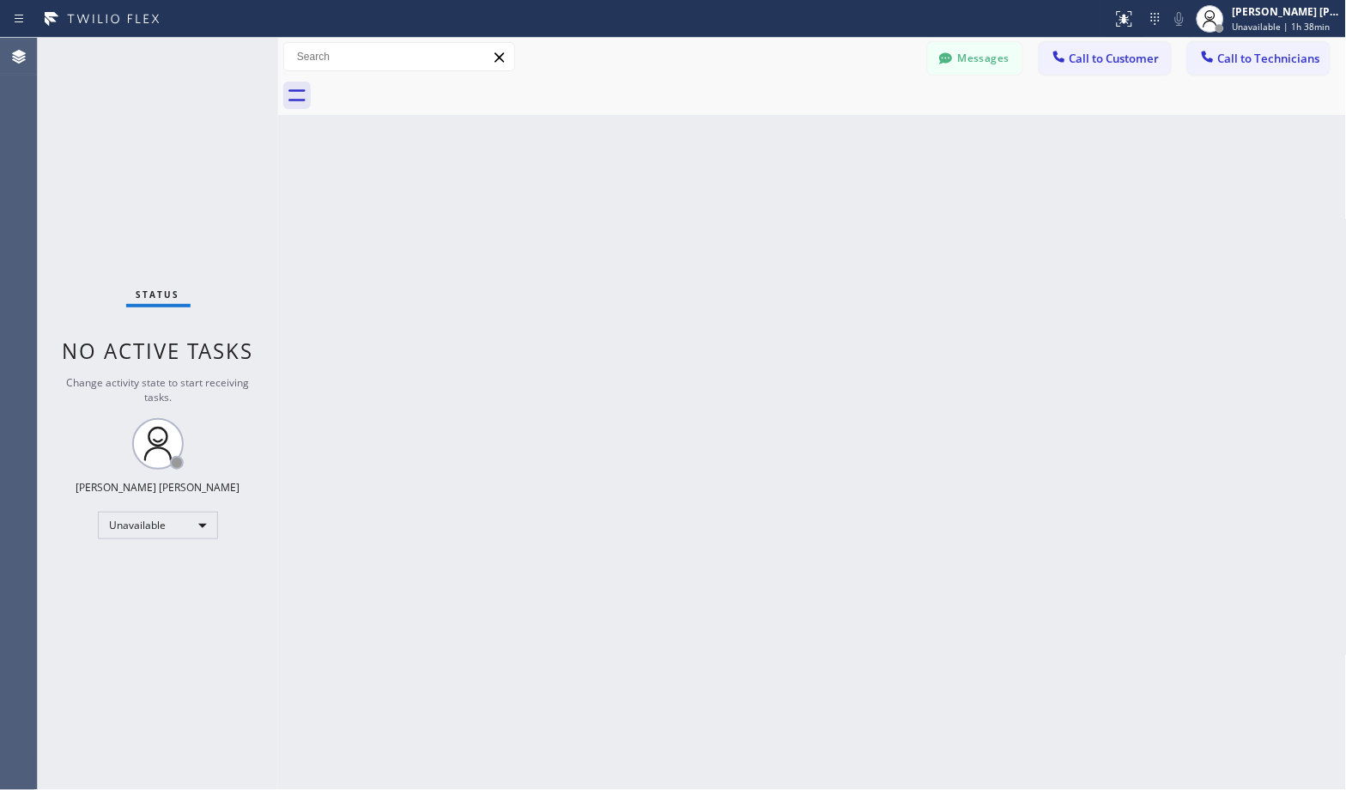
click at [883, 141] on div "Back to Dashboard Change Sender ID Customers Technicians Select a contact Outbo…" at bounding box center [812, 414] width 1069 height 752
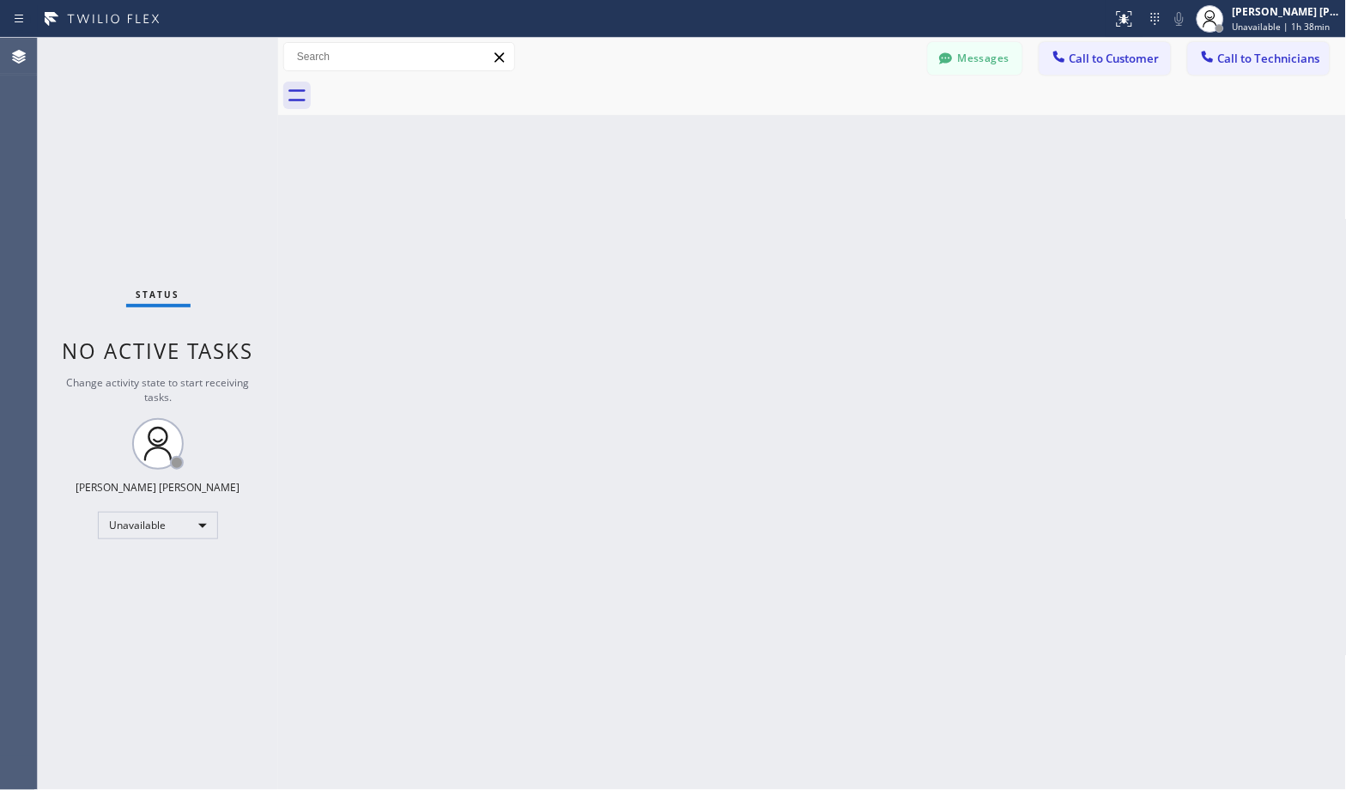
click at [883, 141] on div "Back to Dashboard Change Sender ID Customers Technicians Select a contact Outbo…" at bounding box center [812, 414] width 1069 height 752
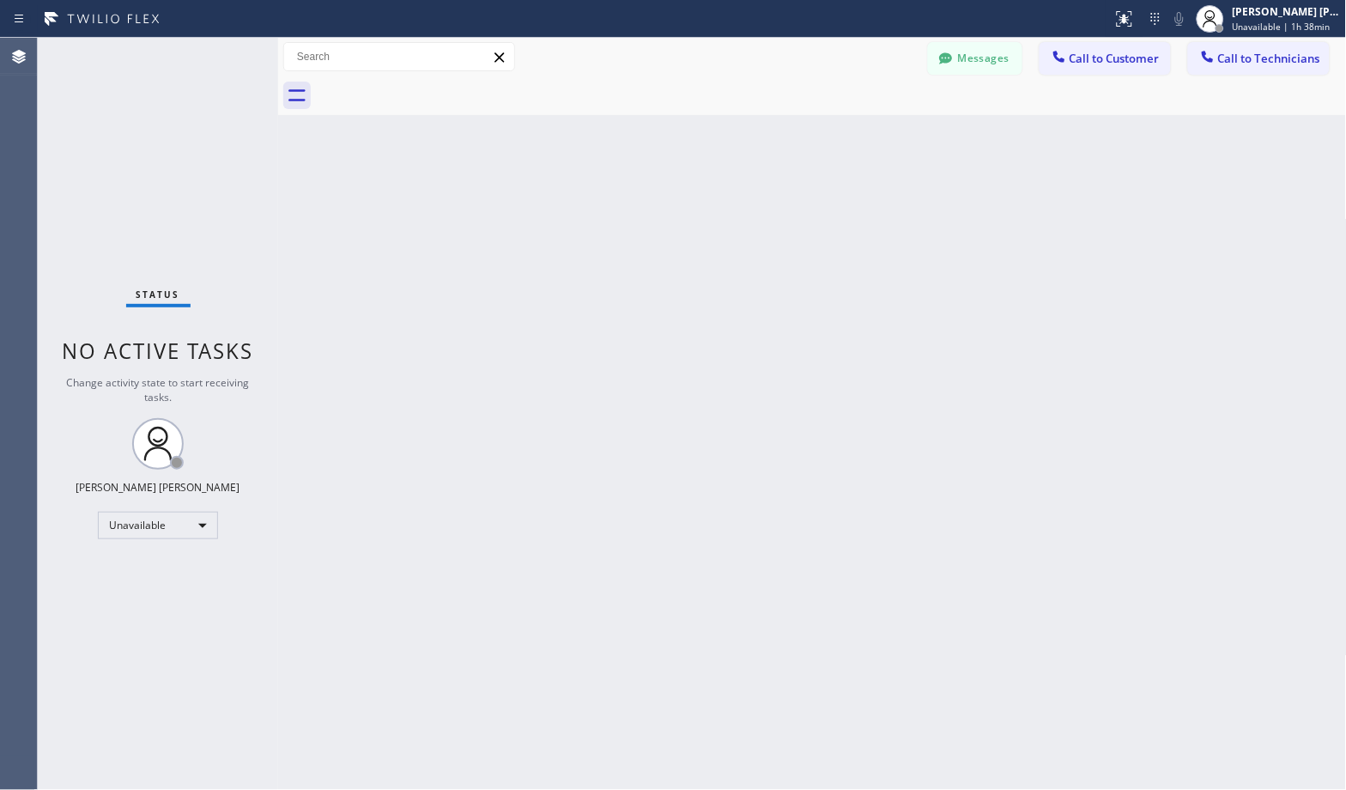
click at [883, 141] on div "Back to Dashboard Change Sender ID Customers Technicians Select a contact Outbo…" at bounding box center [812, 414] width 1069 height 752
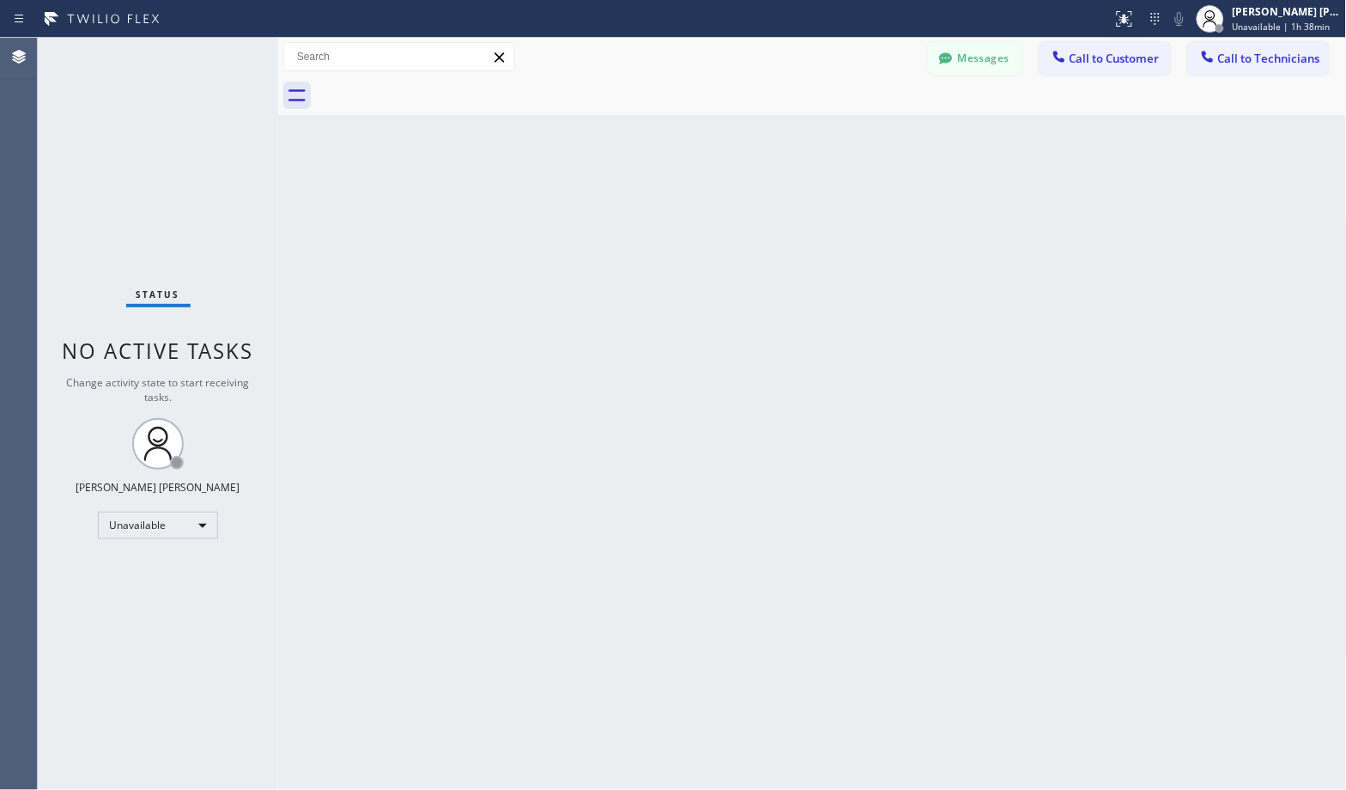
click at [883, 141] on div "Back to Dashboard Change Sender ID Customers Technicians Select a contact Outbo…" at bounding box center [812, 414] width 1069 height 752
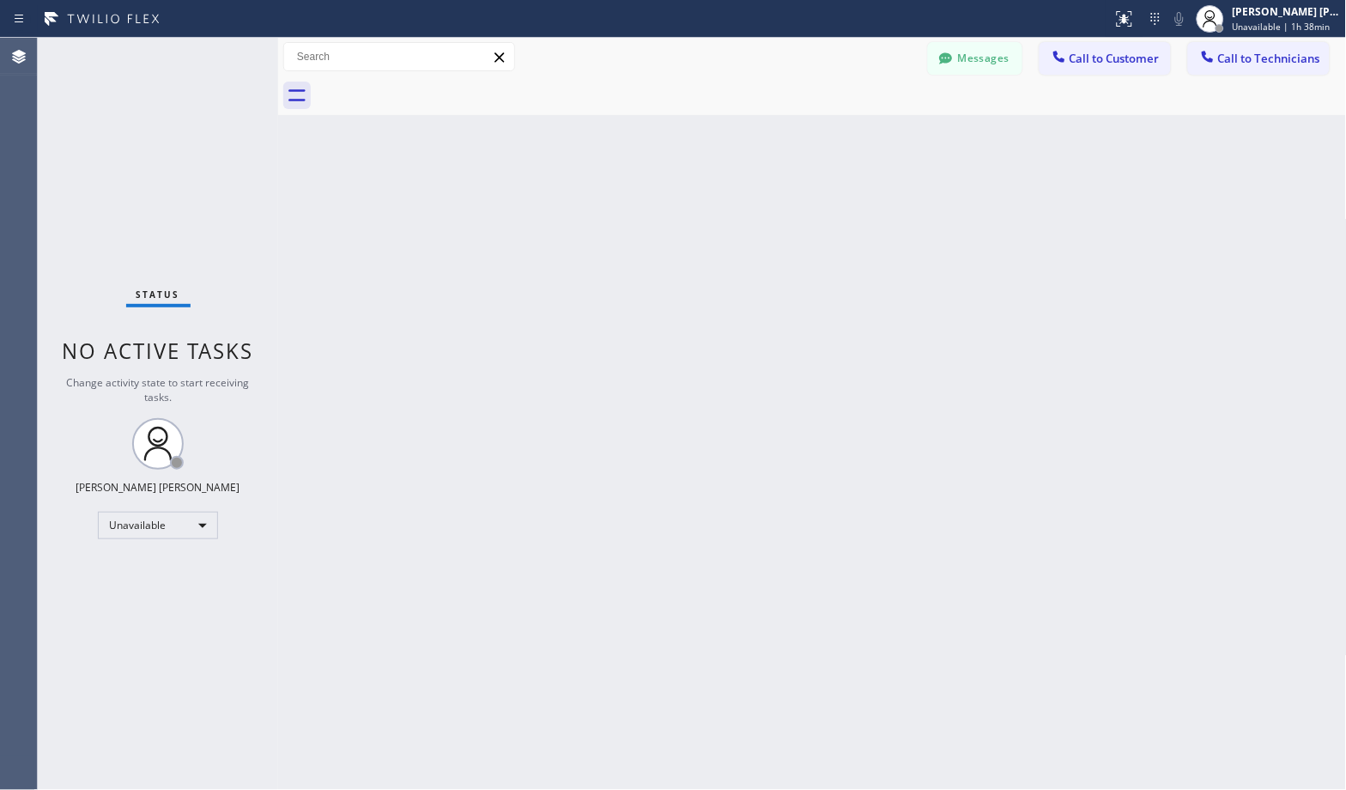
click at [883, 141] on div "Back to Dashboard Change Sender ID Customers Technicians Select a contact Outbo…" at bounding box center [812, 414] width 1069 height 752
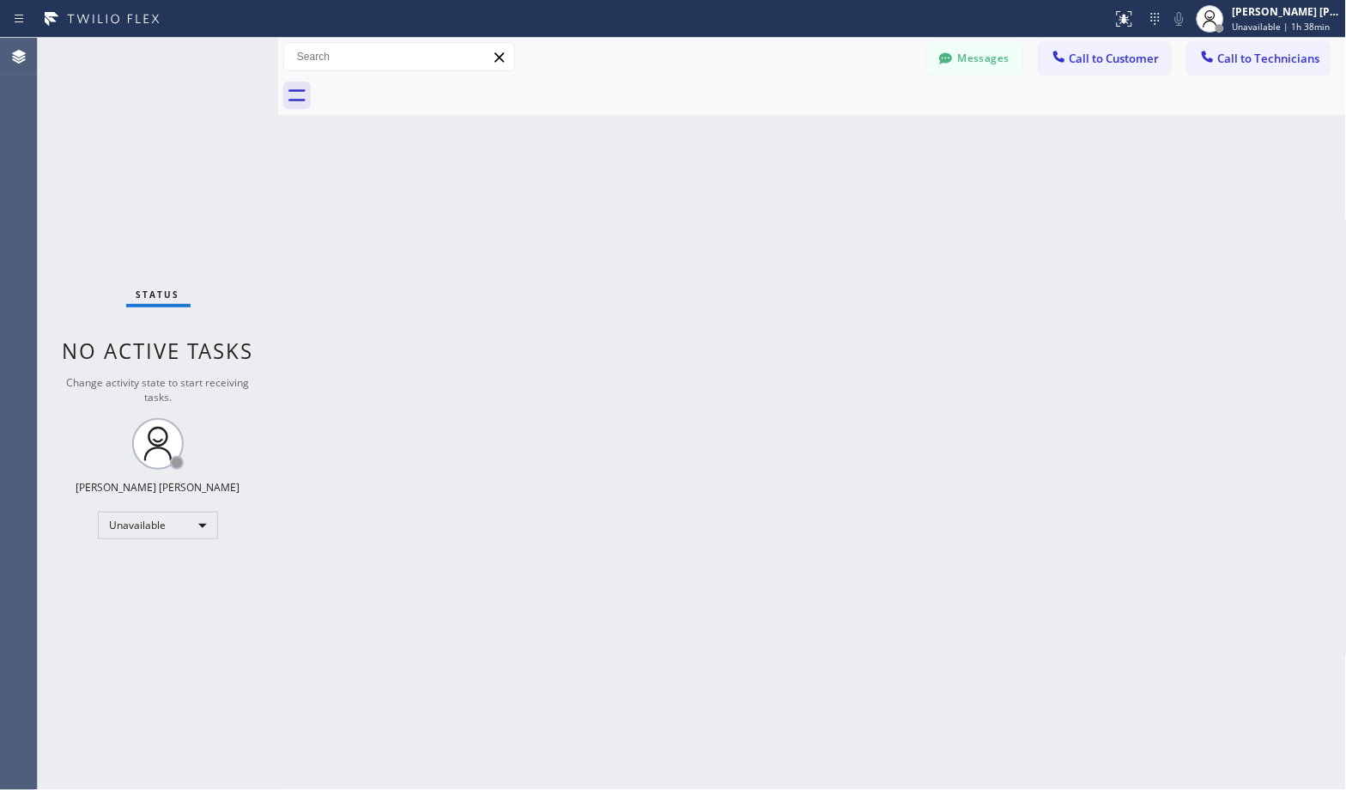
click at [883, 141] on div "Back to Dashboard Change Sender ID Customers Technicians Select a contact Outbo…" at bounding box center [812, 414] width 1069 height 752
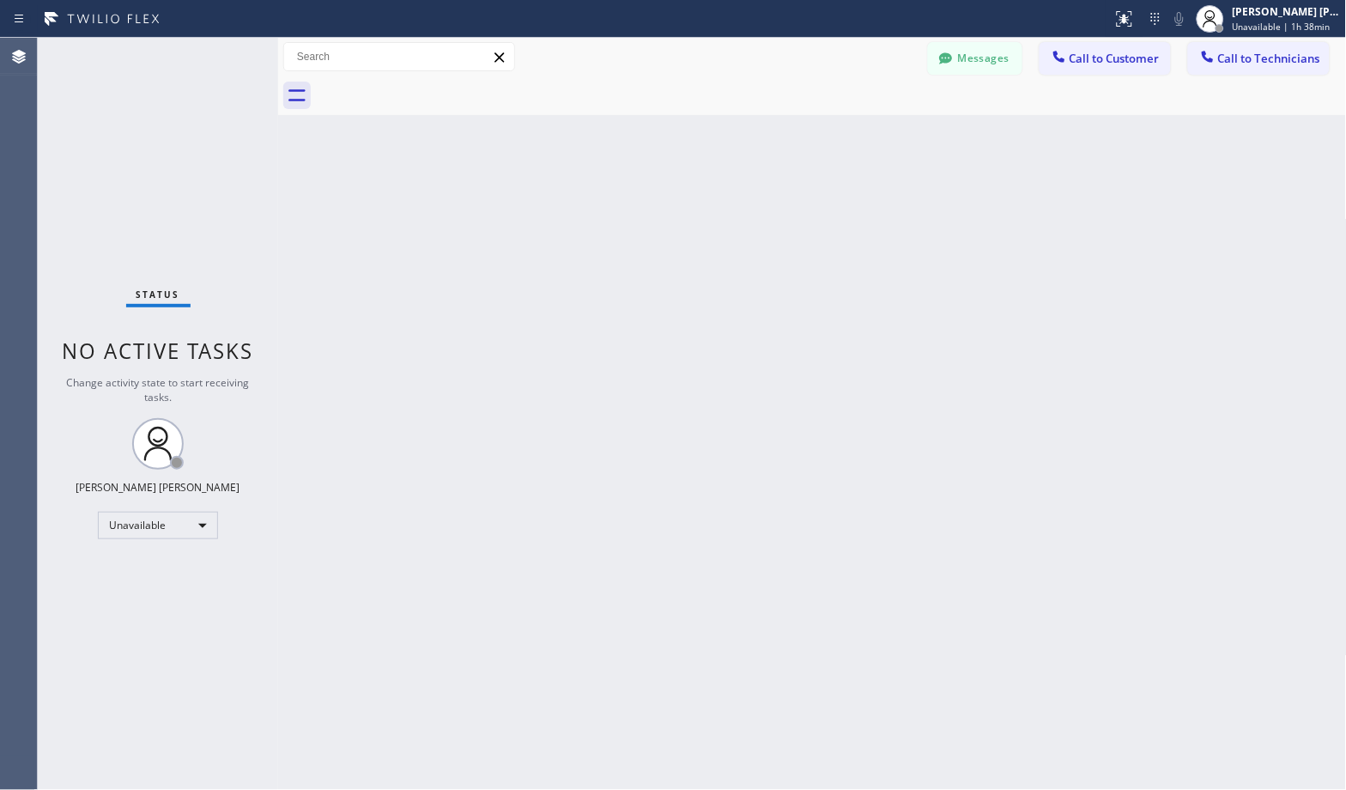
click at [883, 141] on div "Back to Dashboard Change Sender ID Customers Technicians Select a contact Outbo…" at bounding box center [812, 414] width 1069 height 752
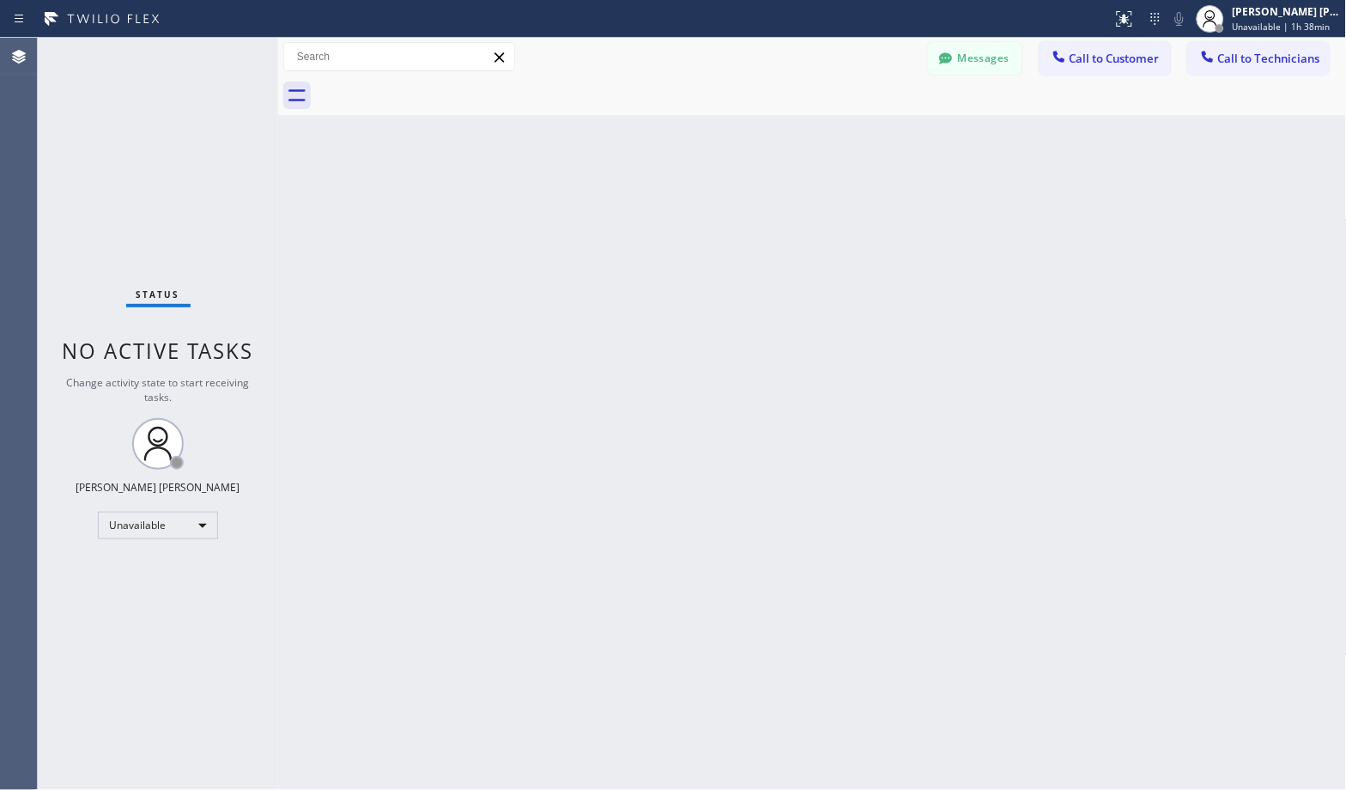
click at [883, 141] on div "Back to Dashboard Change Sender ID Customers Technicians Select a contact Outbo…" at bounding box center [812, 414] width 1069 height 752
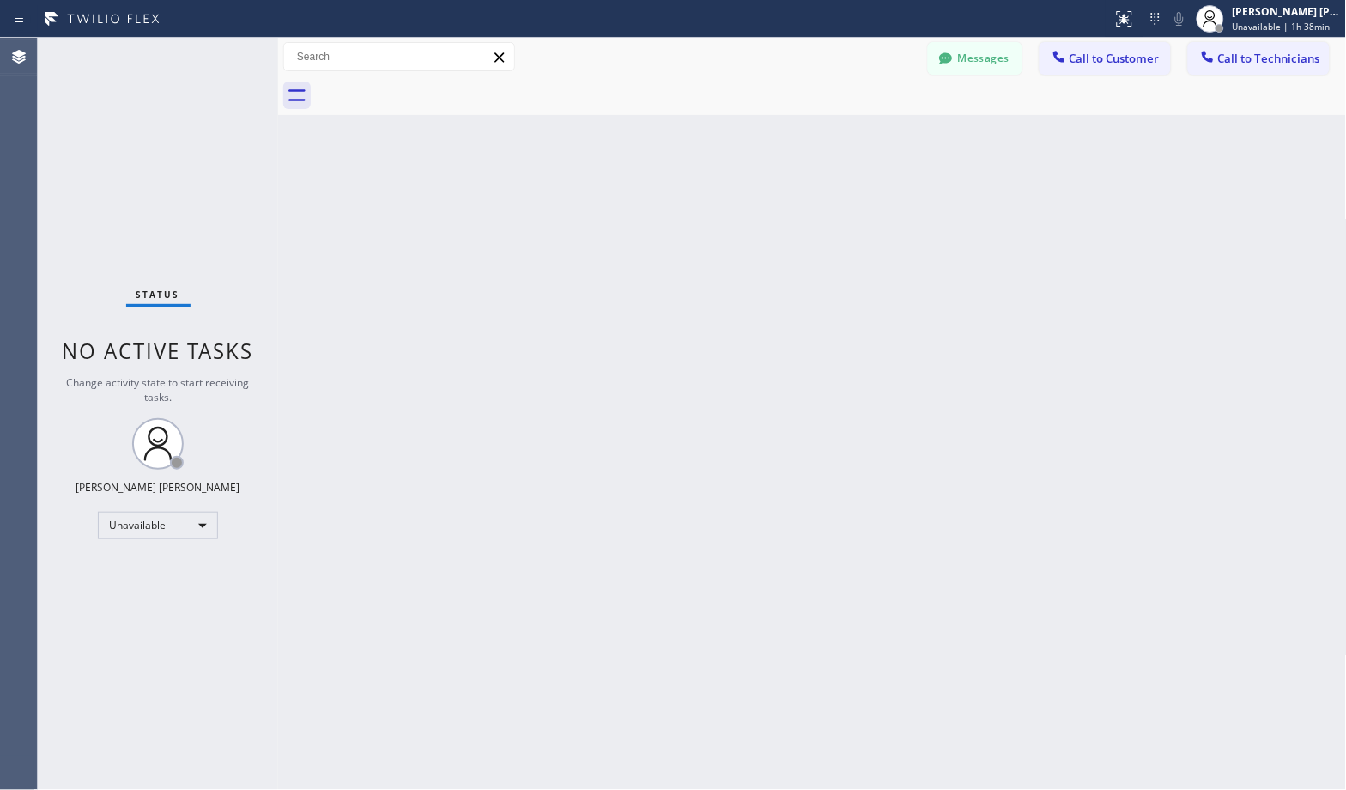
click at [883, 141] on div "Back to Dashboard Change Sender ID Customers Technicians Select a contact Outbo…" at bounding box center [812, 414] width 1069 height 752
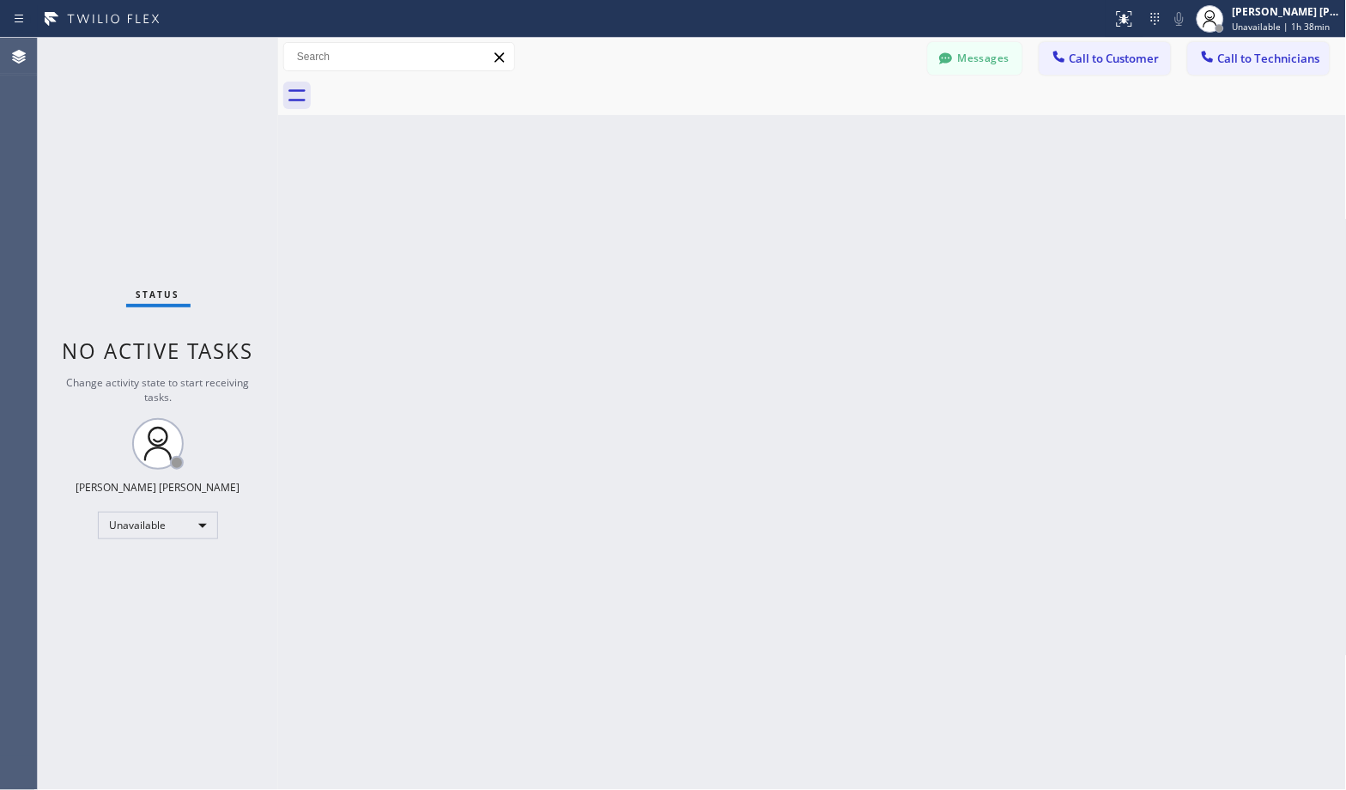
click at [883, 141] on div "Back to Dashboard Change Sender ID Customers Technicians Select a contact Outbo…" at bounding box center [812, 414] width 1069 height 752
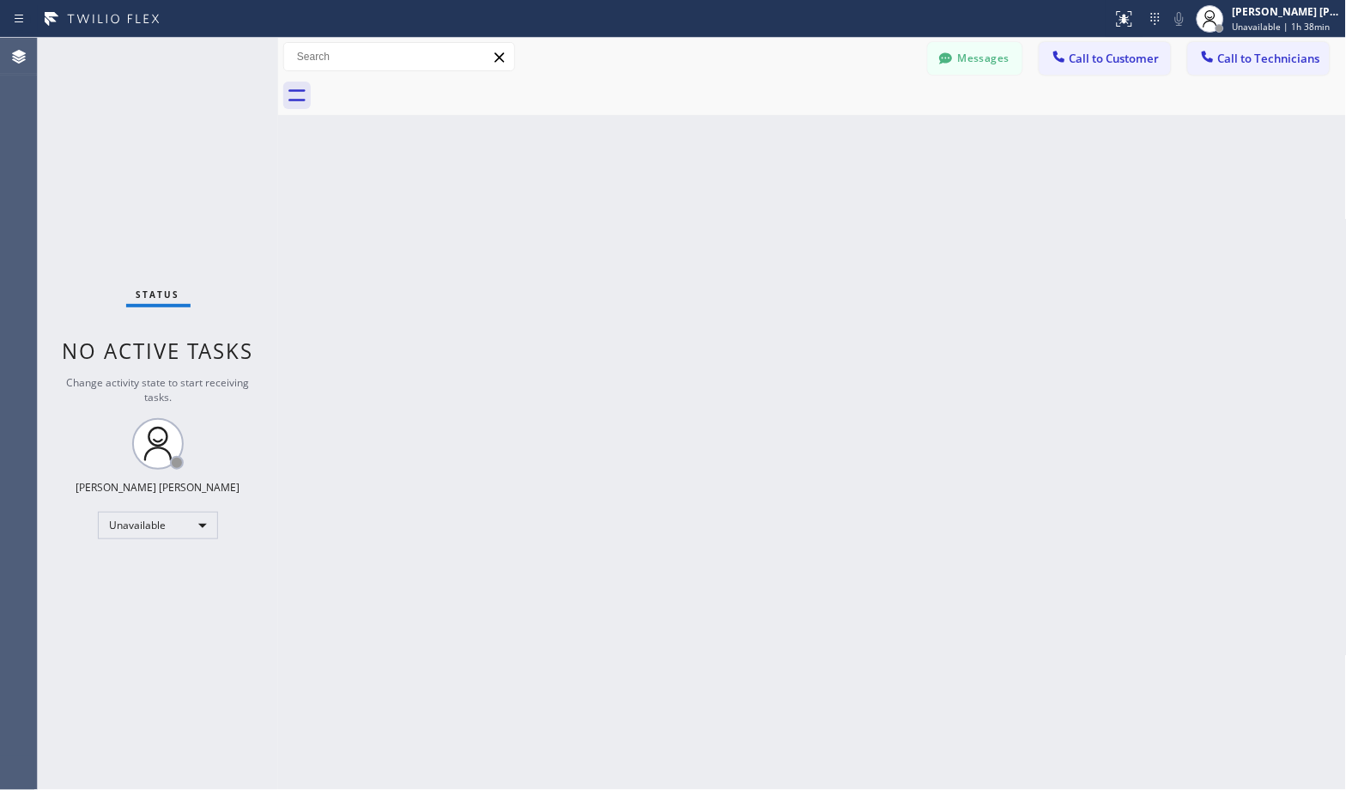
click at [883, 141] on div "Back to Dashboard Change Sender ID Customers Technicians Select a contact Outbo…" at bounding box center [812, 414] width 1069 height 752
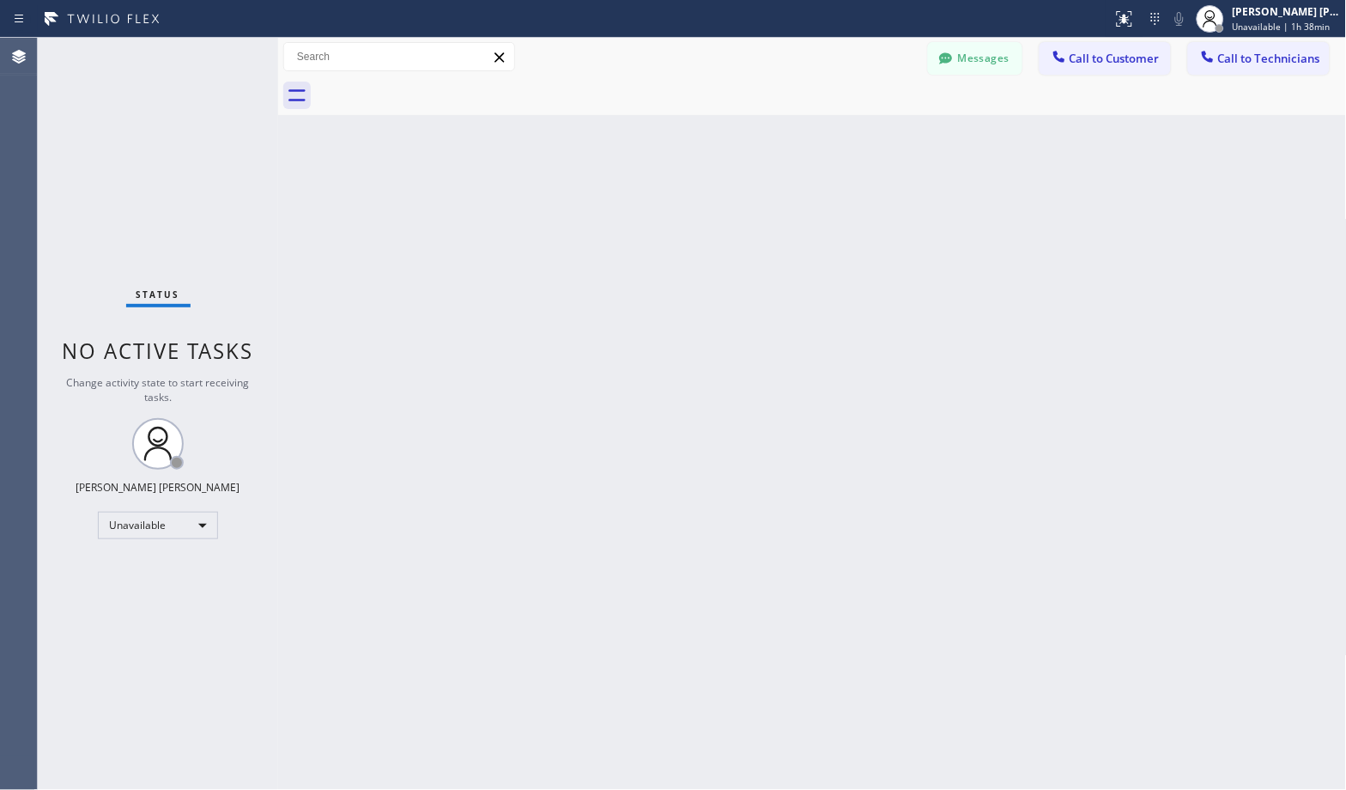
click at [883, 141] on div "Back to Dashboard Change Sender ID Customers Technicians Select a contact Outbo…" at bounding box center [812, 414] width 1069 height 752
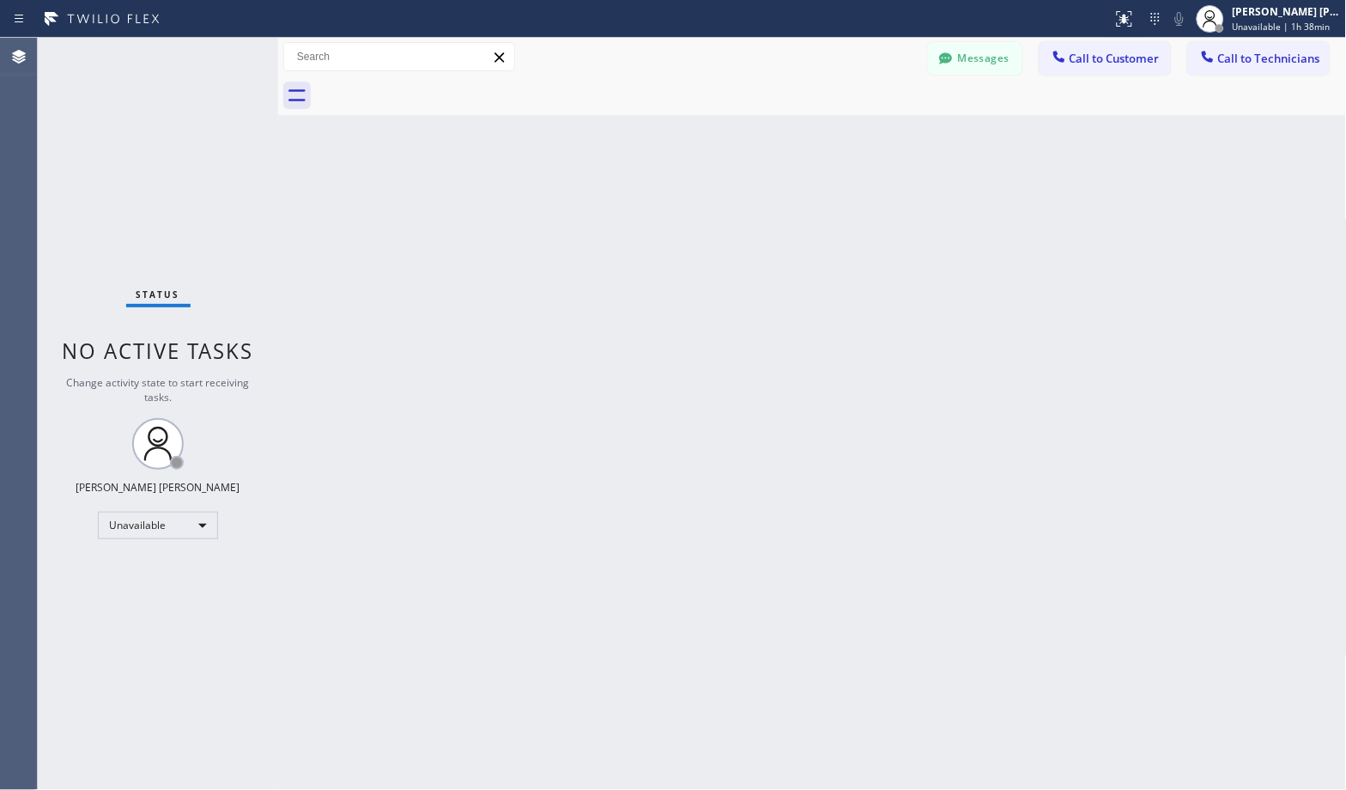
click at [883, 141] on div "Back to Dashboard Change Sender ID Customers Technicians Select a contact Outbo…" at bounding box center [812, 414] width 1069 height 752
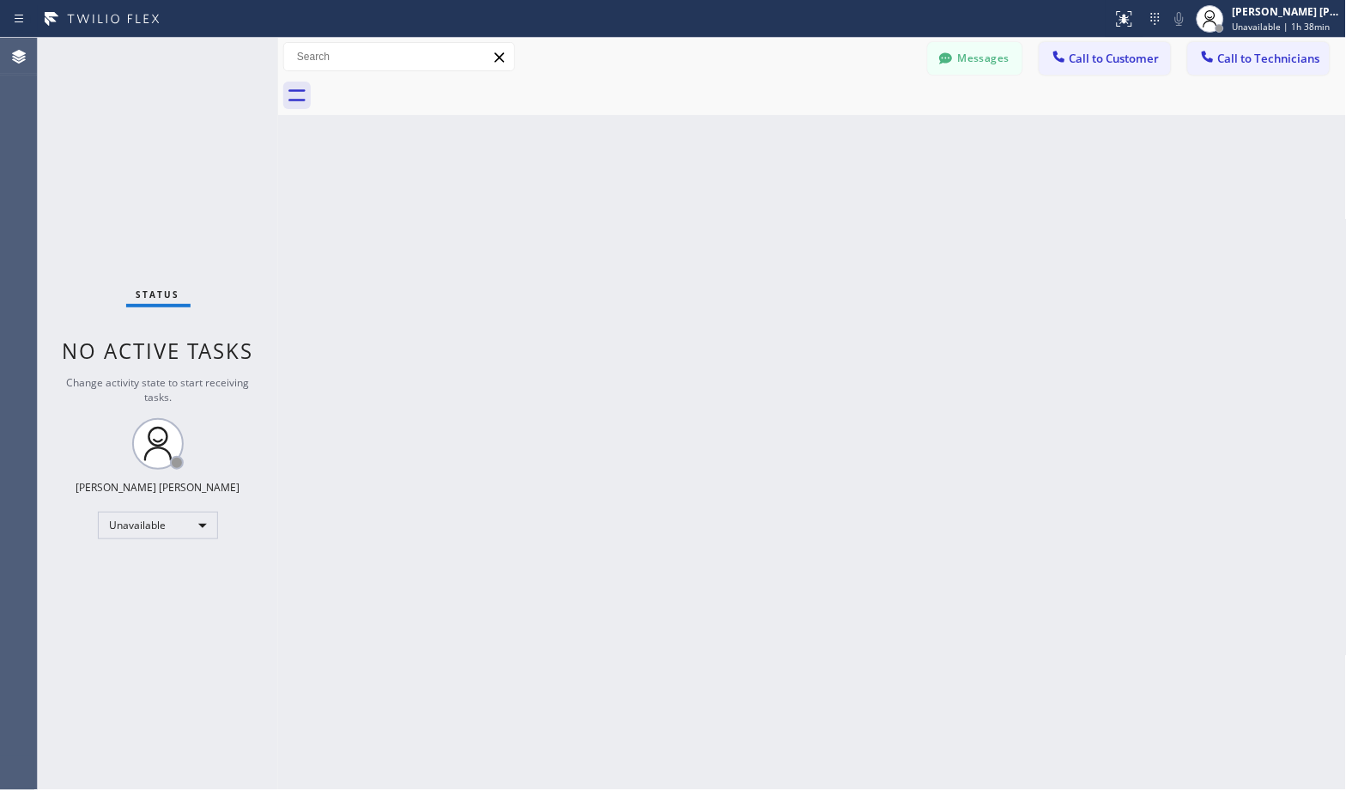
click at [883, 141] on div "Back to Dashboard Change Sender ID Customers Technicians Select a contact Outbo…" at bounding box center [812, 414] width 1069 height 752
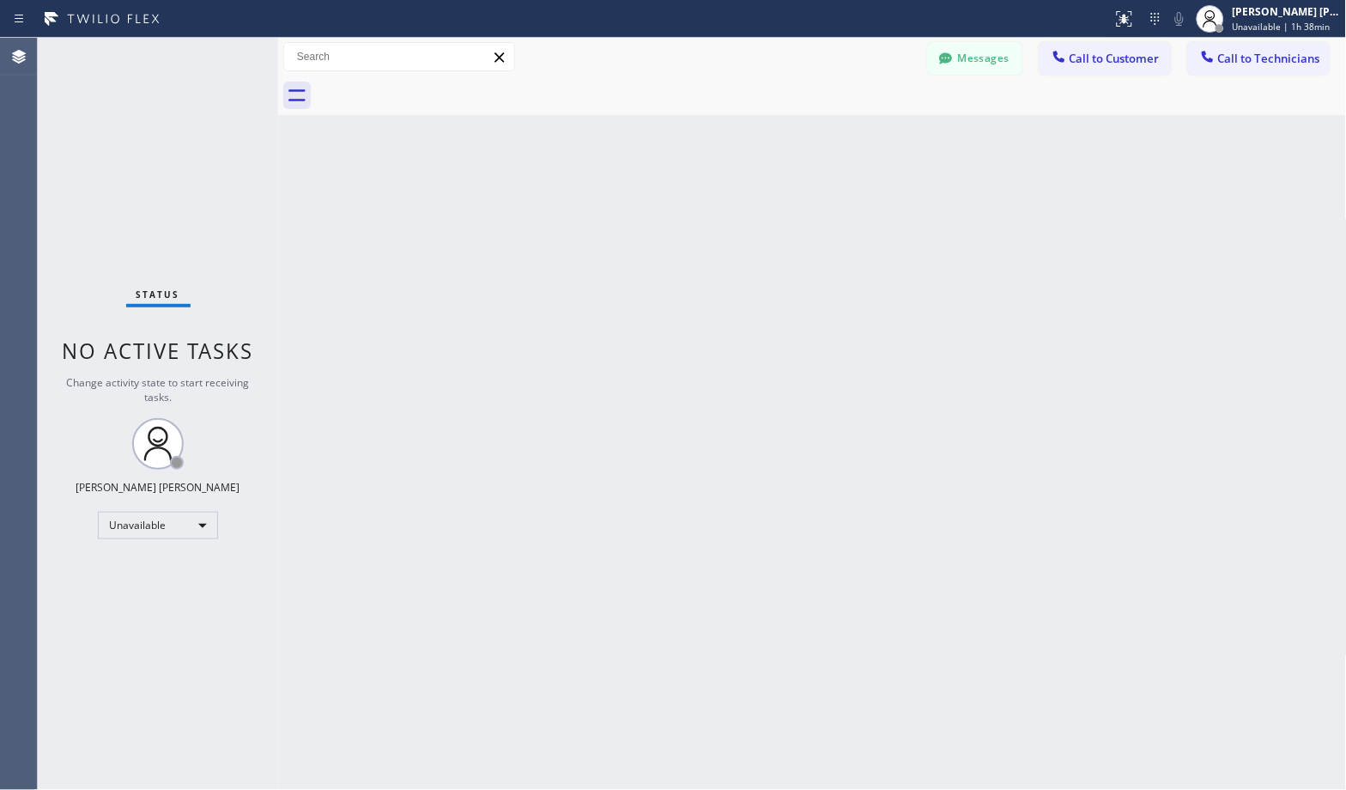
click at [883, 141] on div "Back to Dashboard Change Sender ID Customers Technicians Select a contact Outbo…" at bounding box center [812, 414] width 1069 height 752
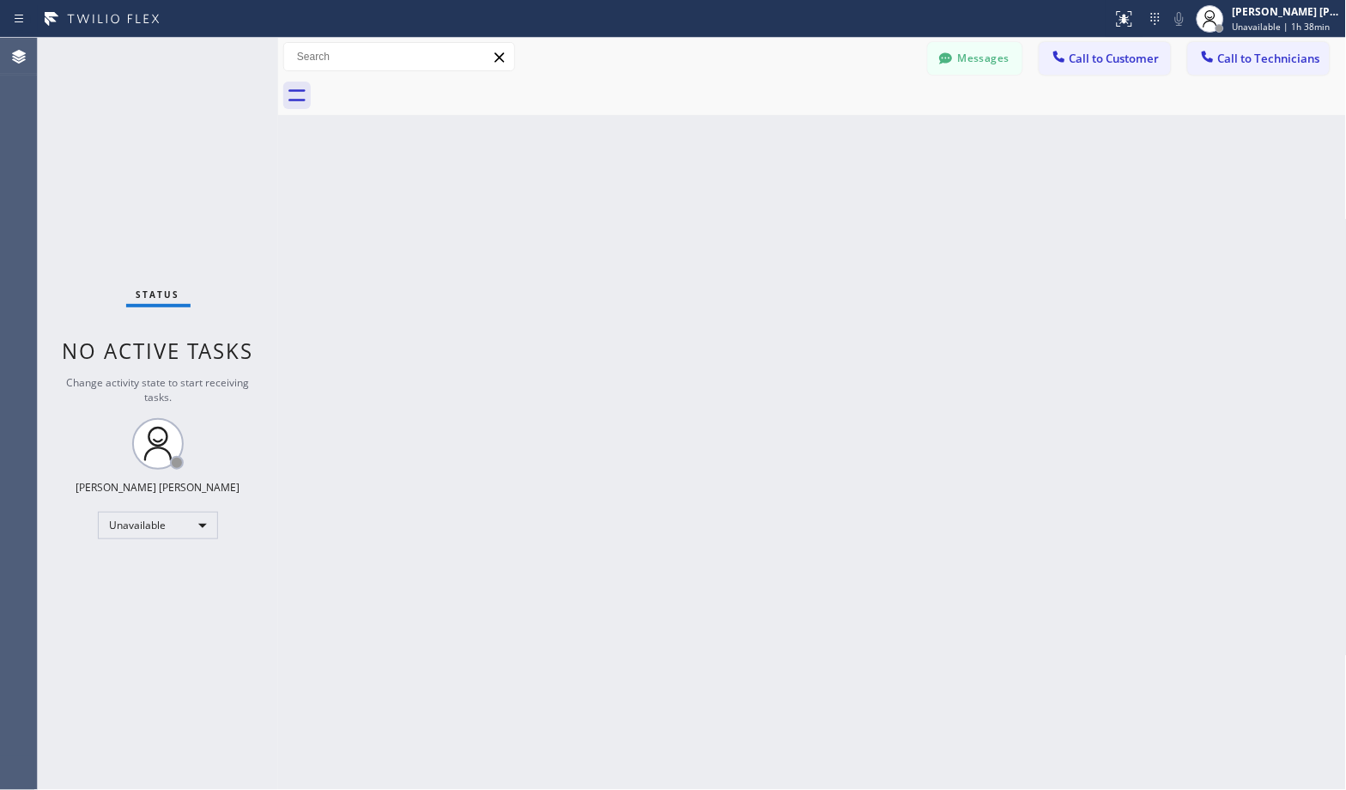
click at [883, 141] on div "Back to Dashboard Change Sender ID Customers Technicians Select a contact Outbo…" at bounding box center [812, 414] width 1069 height 752
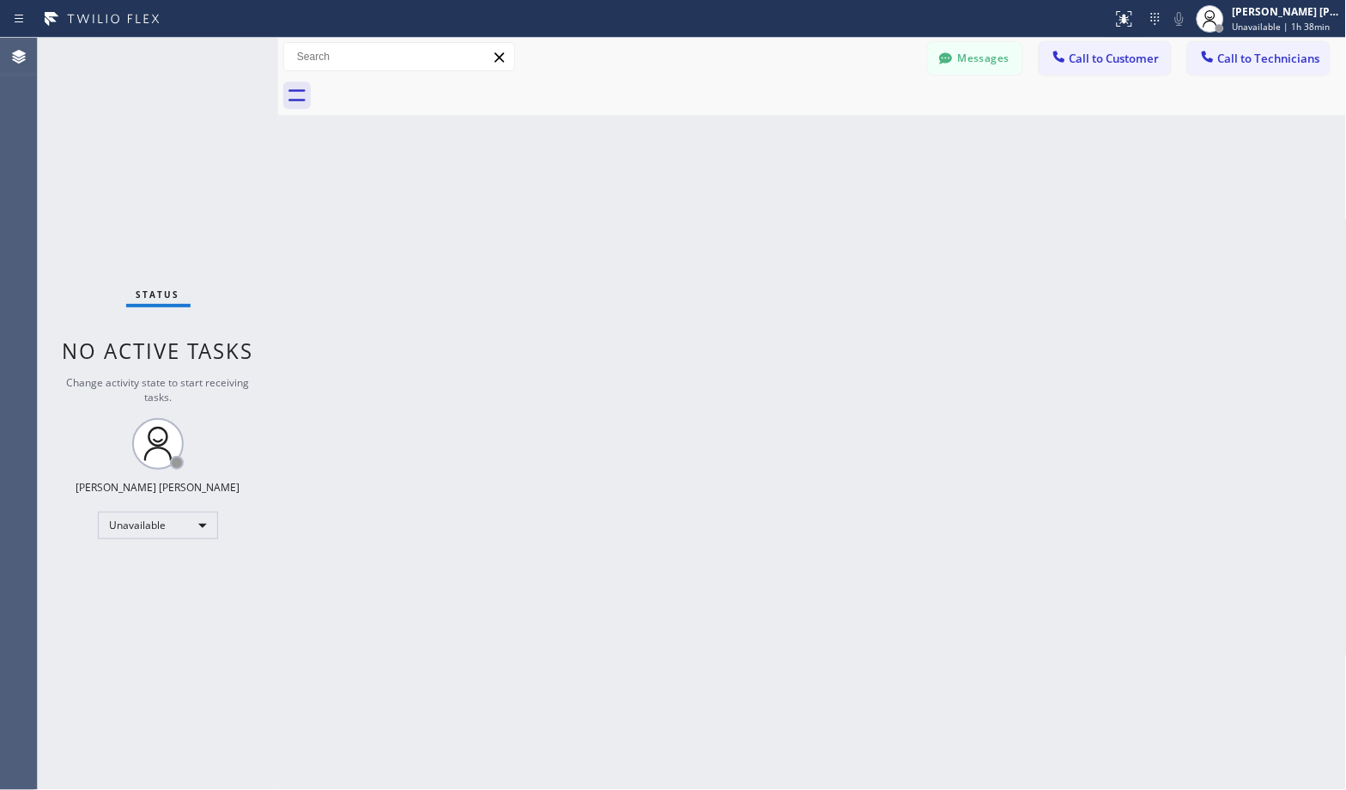
click at [883, 141] on div "Back to Dashboard Change Sender ID Customers Technicians Select a contact Outbo…" at bounding box center [812, 414] width 1069 height 752
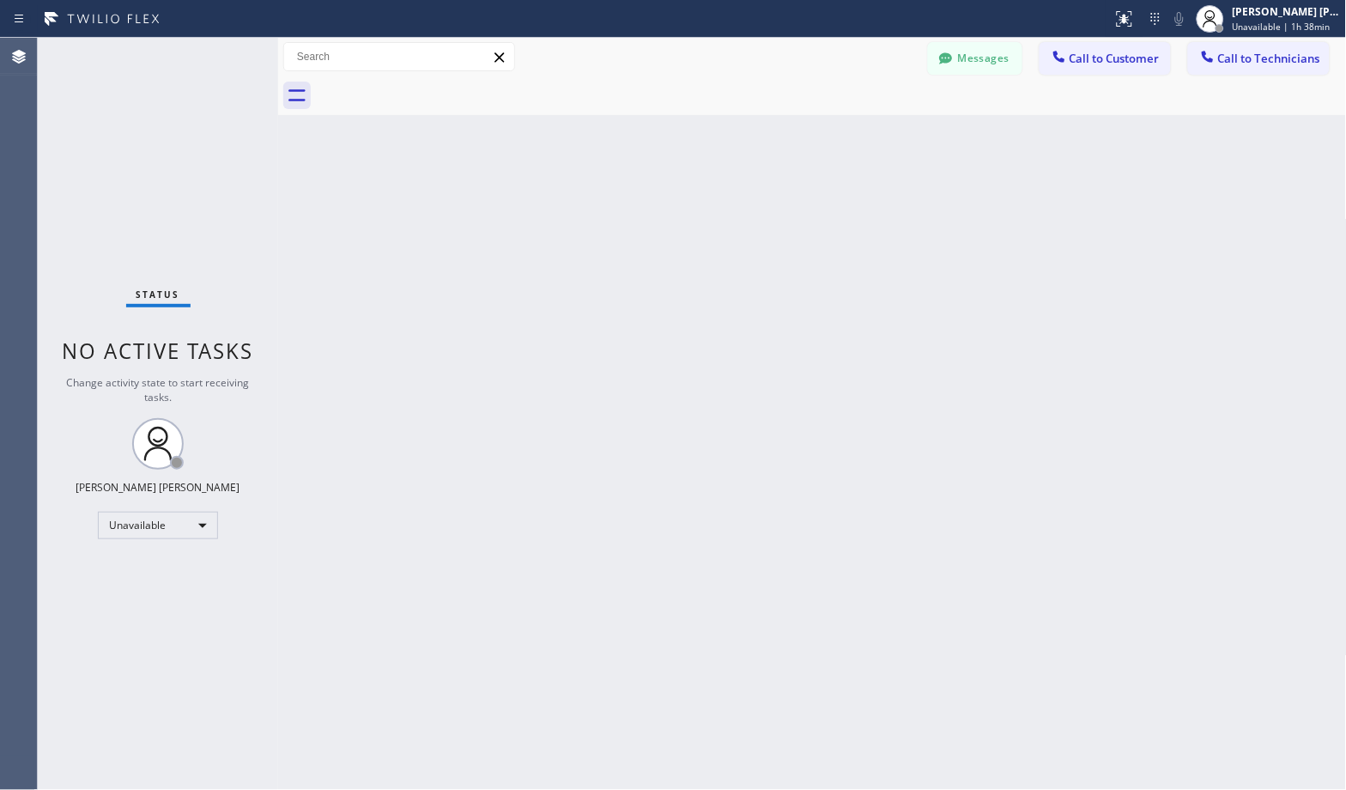
click at [883, 141] on div "Back to Dashboard Change Sender ID Customers Technicians Select a contact Outbo…" at bounding box center [812, 414] width 1069 height 752
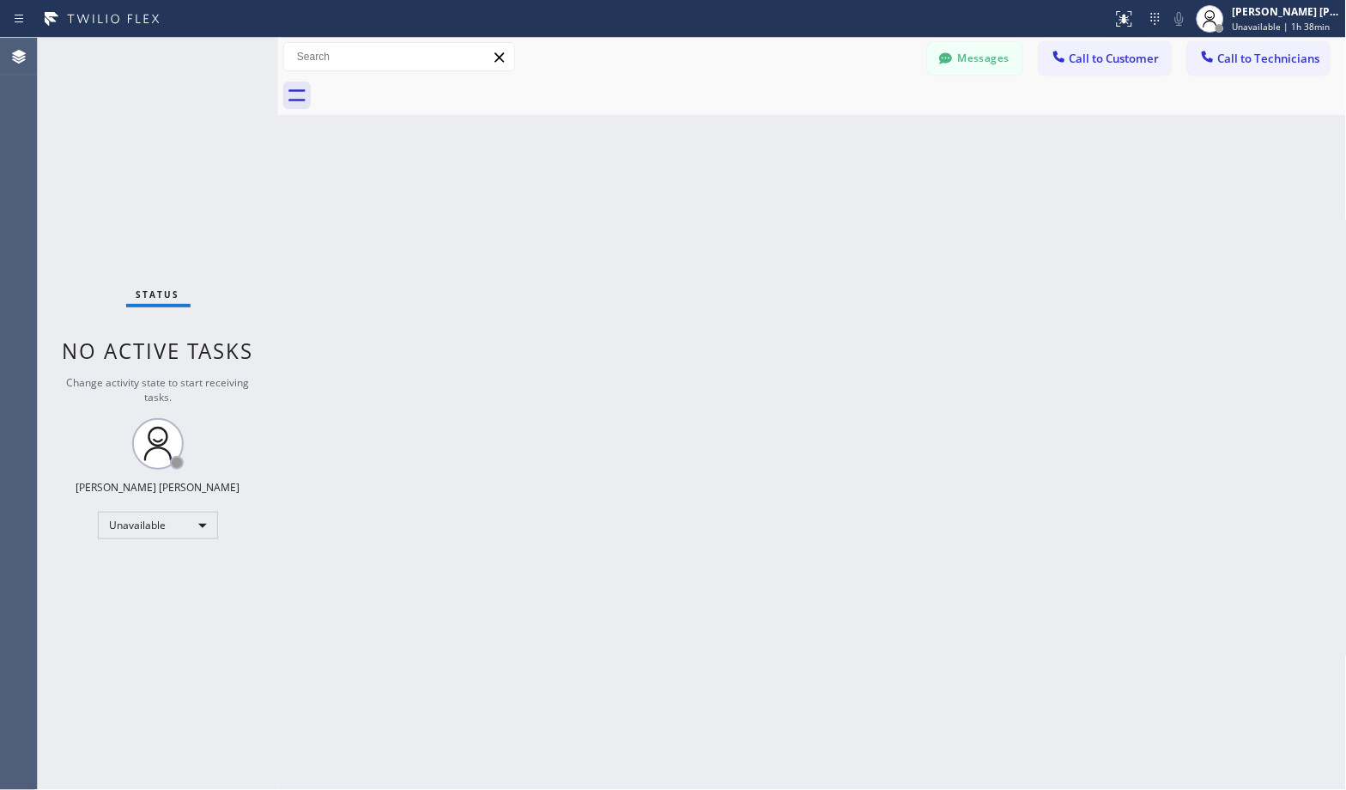
click at [883, 141] on div "Back to Dashboard Change Sender ID Customers Technicians Select a contact Outbo…" at bounding box center [812, 414] width 1069 height 752
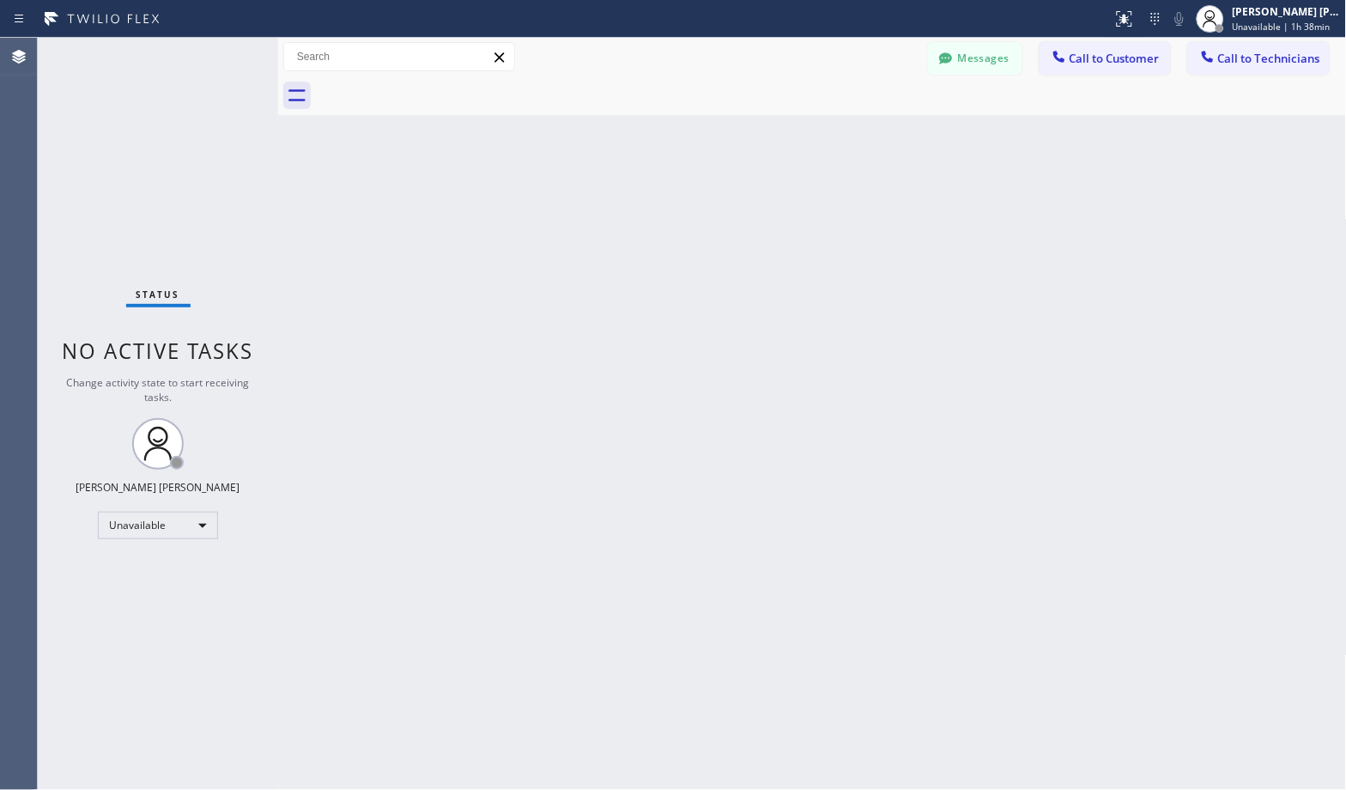
click at [883, 141] on div "Back to Dashboard Change Sender ID Customers Technicians Select a contact Outbo…" at bounding box center [812, 414] width 1069 height 752
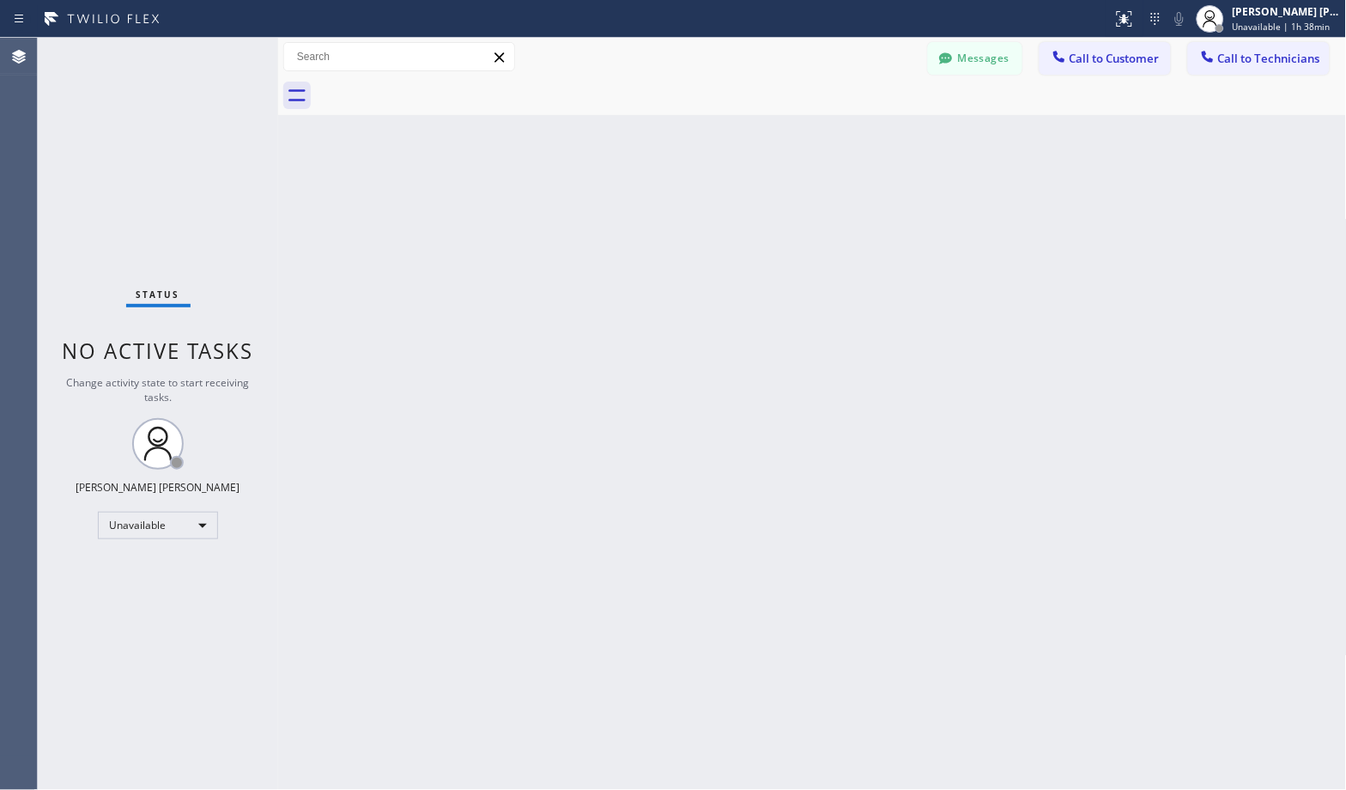
click at [883, 141] on div "Back to Dashboard Change Sender ID Customers Technicians Select a contact Outbo…" at bounding box center [812, 414] width 1069 height 752
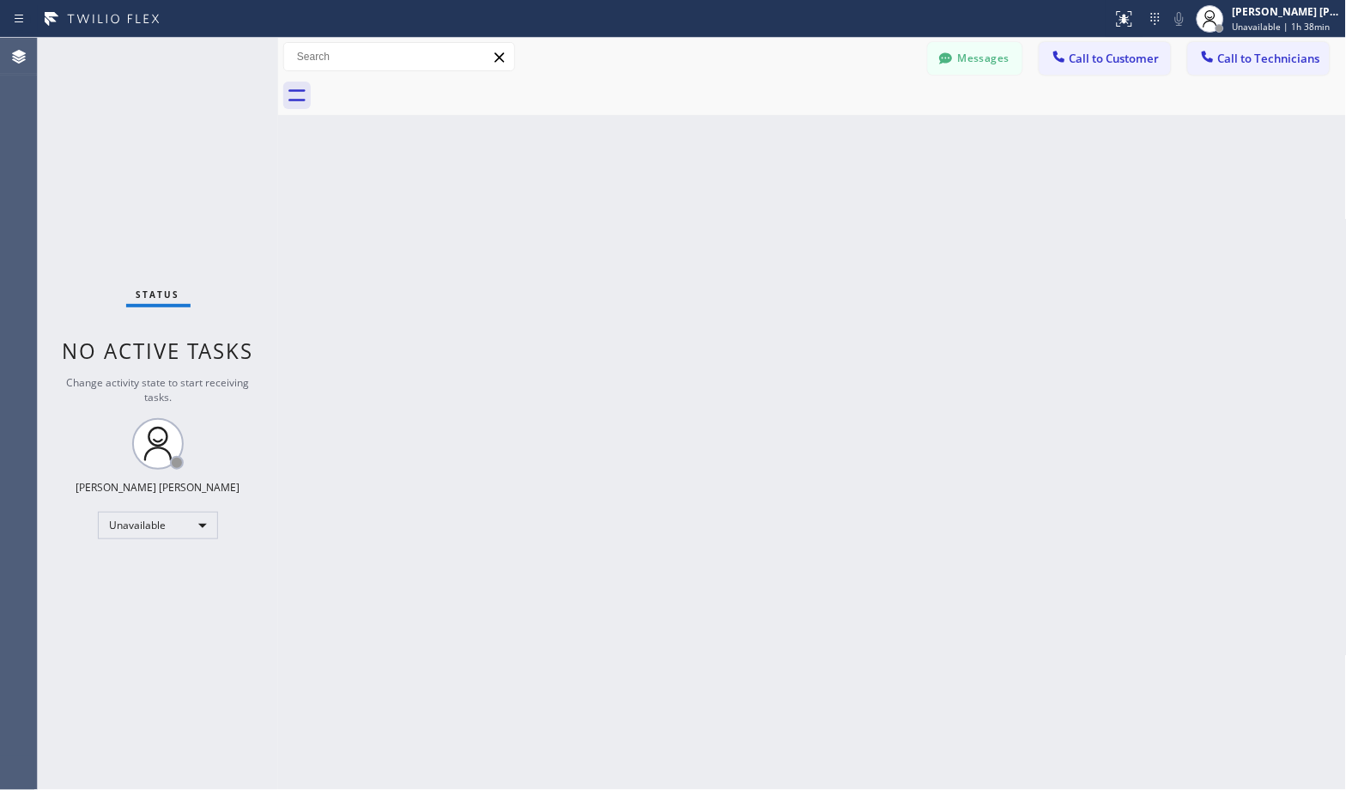
click at [883, 141] on div "Back to Dashboard Change Sender ID Customers Technicians Select a contact Outbo…" at bounding box center [812, 414] width 1069 height 752
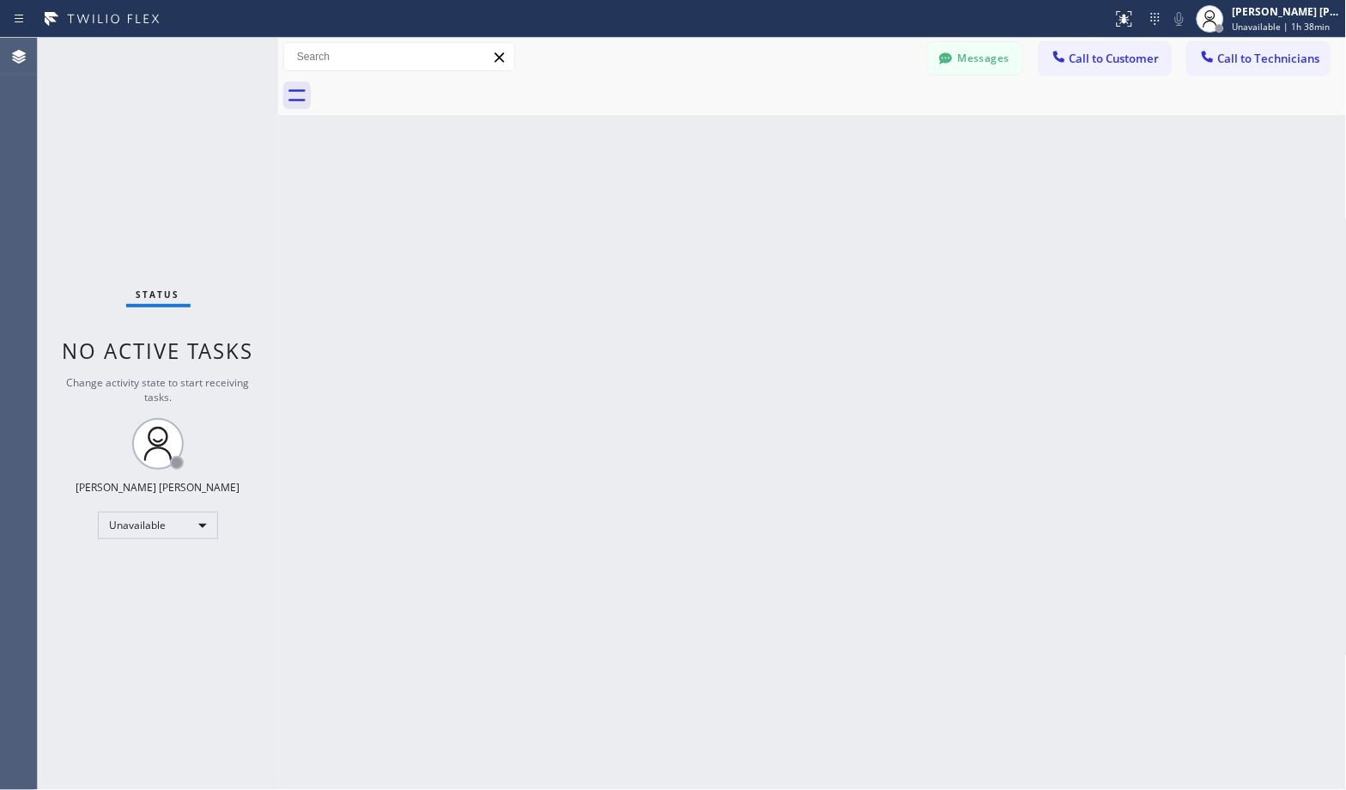
click at [883, 141] on div "Back to Dashboard Change Sender ID Customers Technicians Select a contact Outbo…" at bounding box center [812, 414] width 1069 height 752
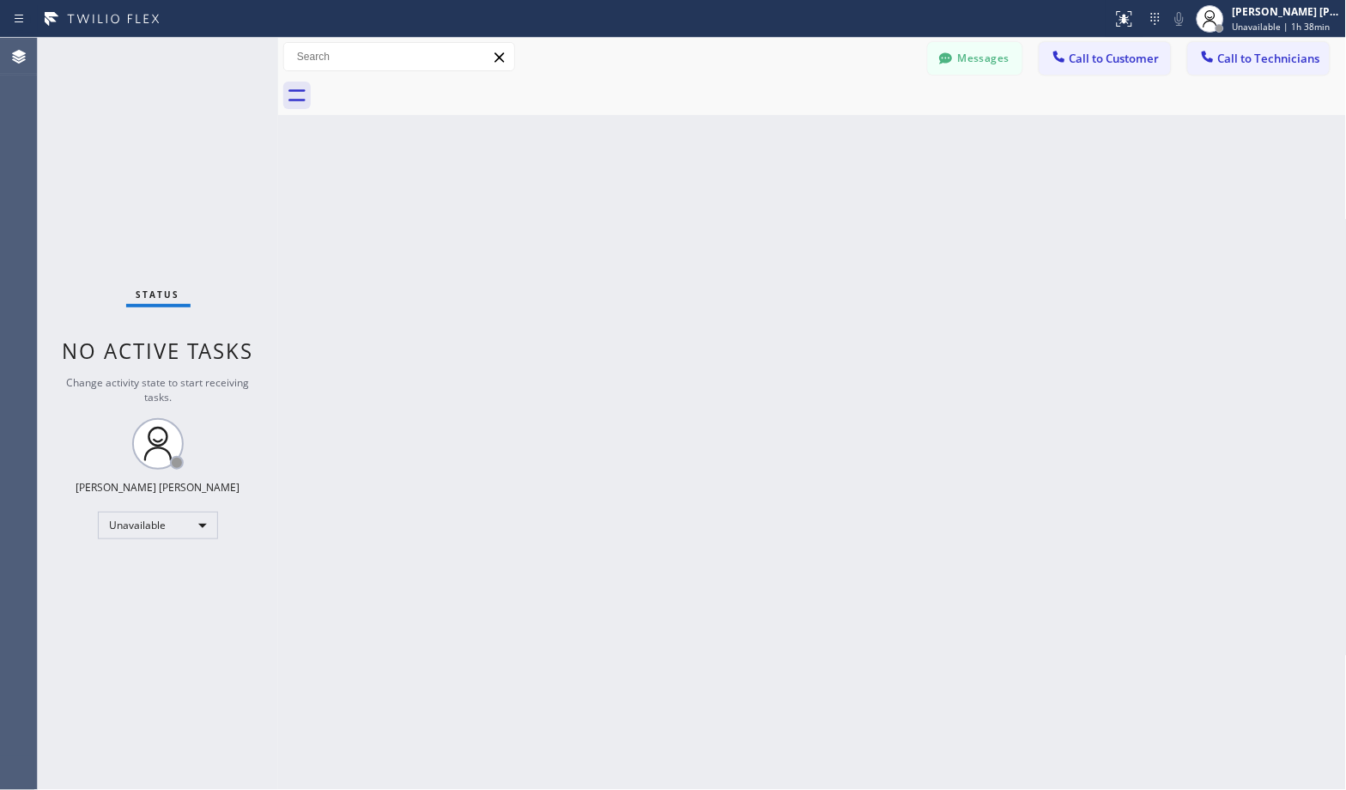
click at [883, 141] on div "Back to Dashboard Change Sender ID Customers Technicians Select a contact Outbo…" at bounding box center [812, 414] width 1069 height 752
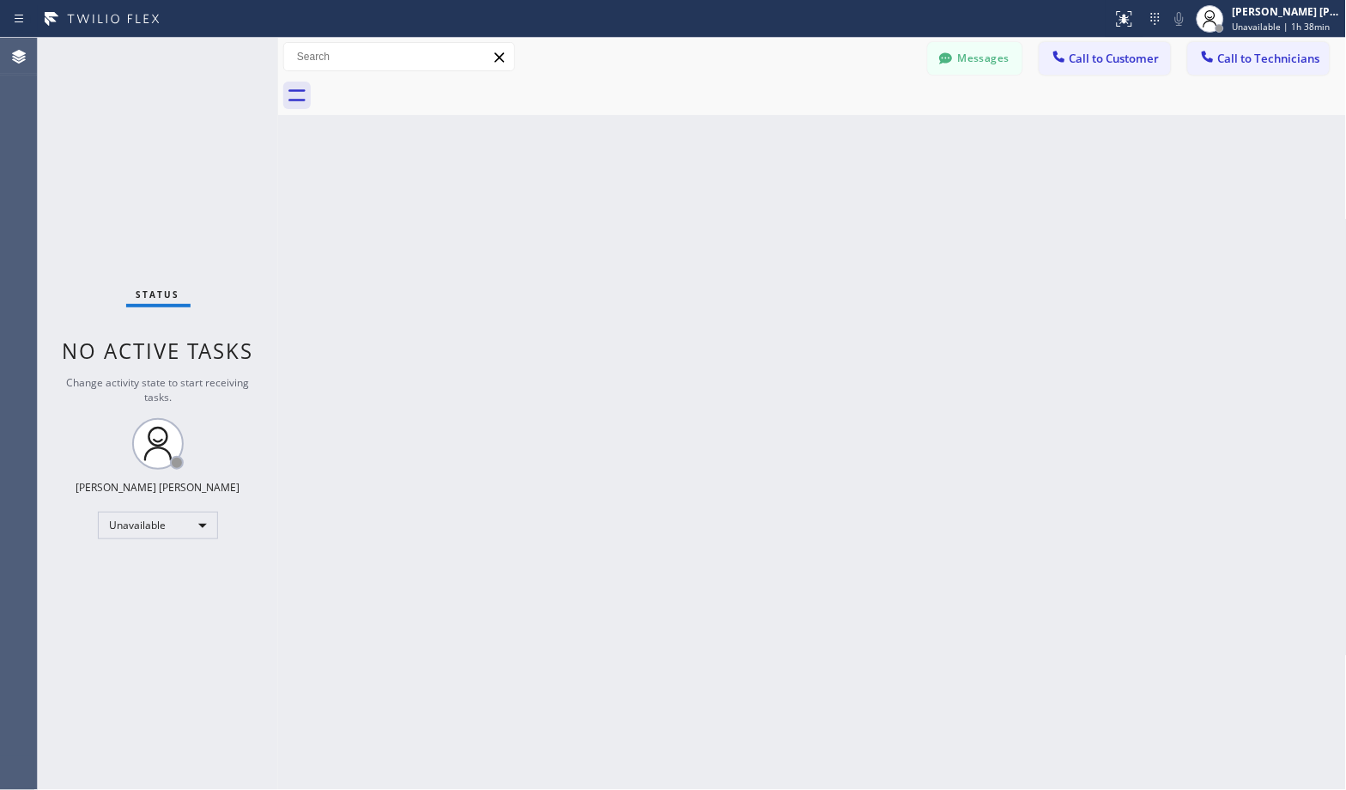
click at [883, 141] on div "Back to Dashboard Change Sender ID Customers Technicians Select a contact Outbo…" at bounding box center [812, 414] width 1069 height 752
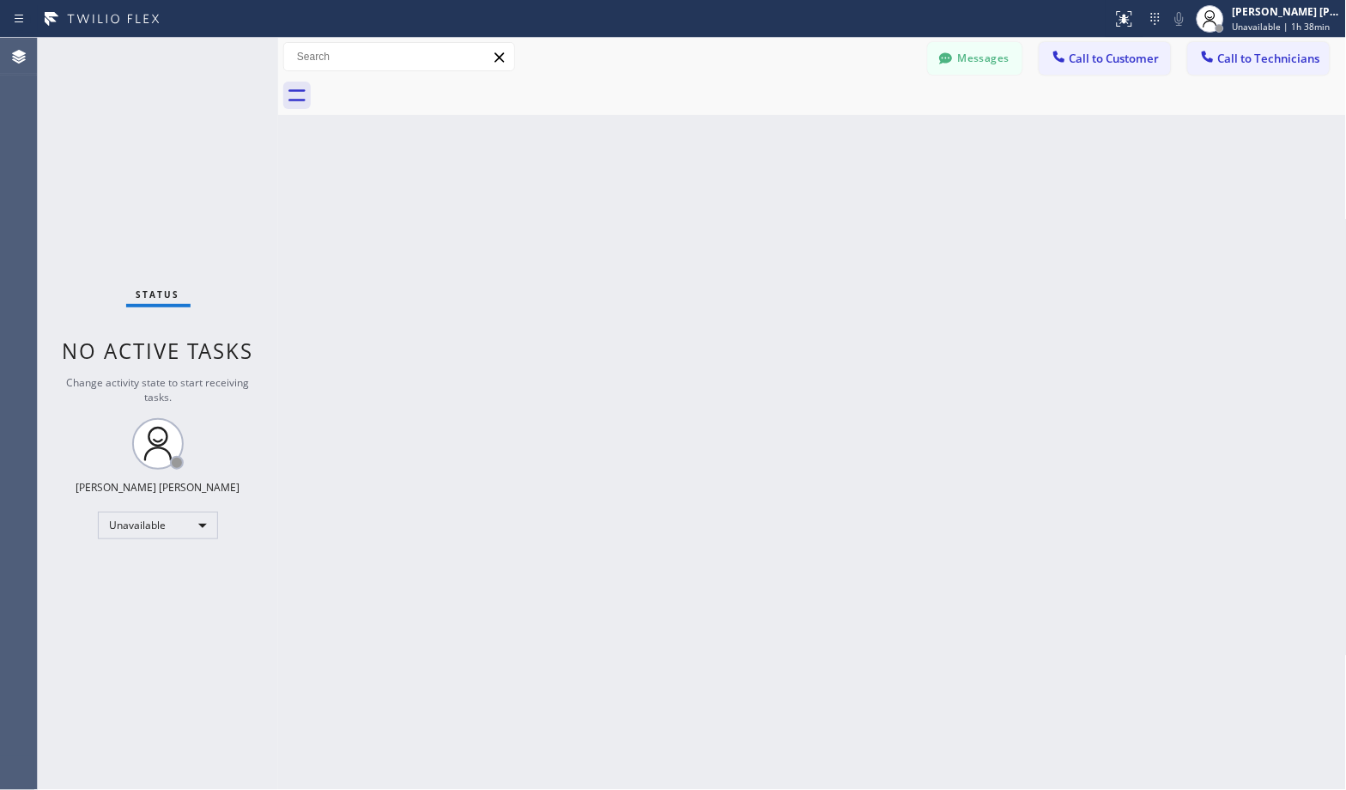
click at [883, 141] on div "Back to Dashboard Change Sender ID Customers Technicians Select a contact Outbo…" at bounding box center [812, 414] width 1069 height 752
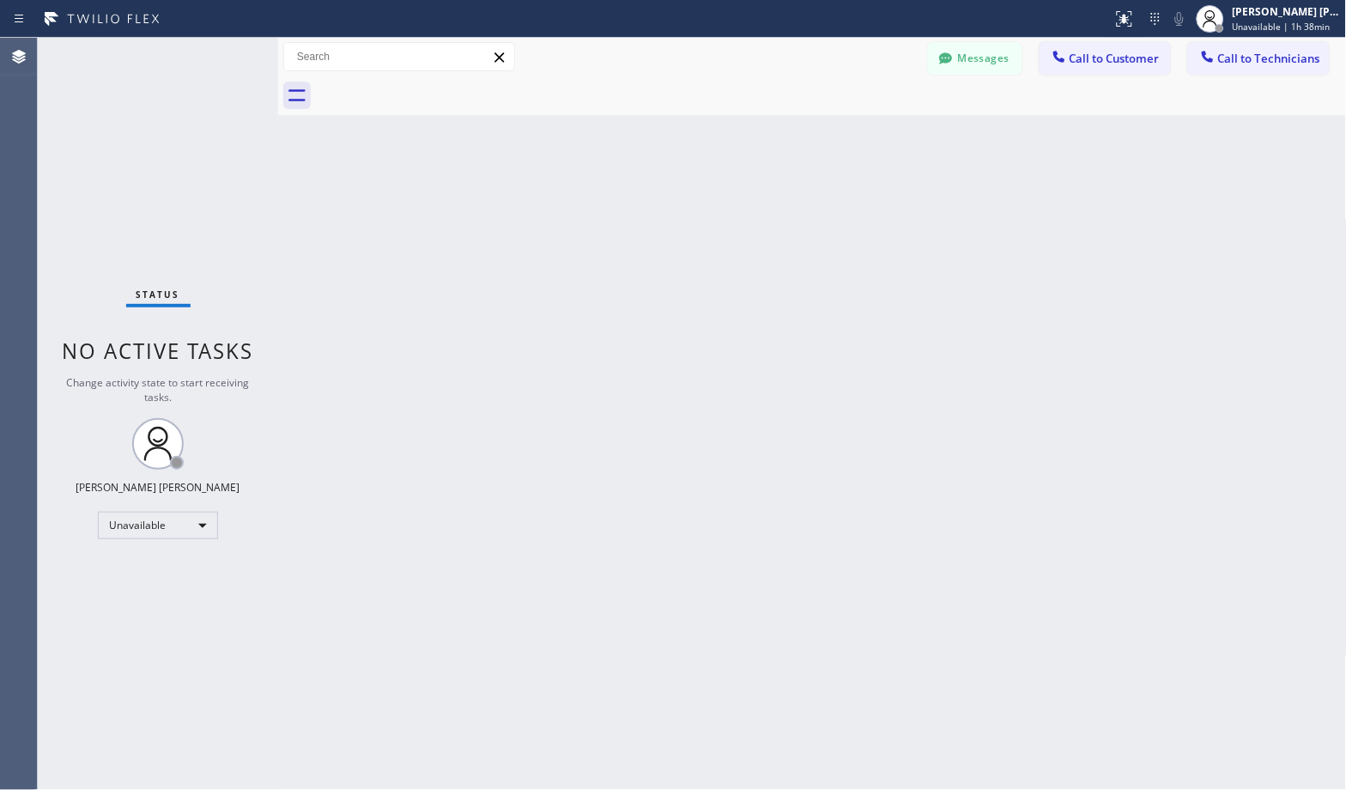
click at [883, 141] on div "Back to Dashboard Change Sender ID Customers Technicians Select a contact Outbo…" at bounding box center [812, 414] width 1069 height 752
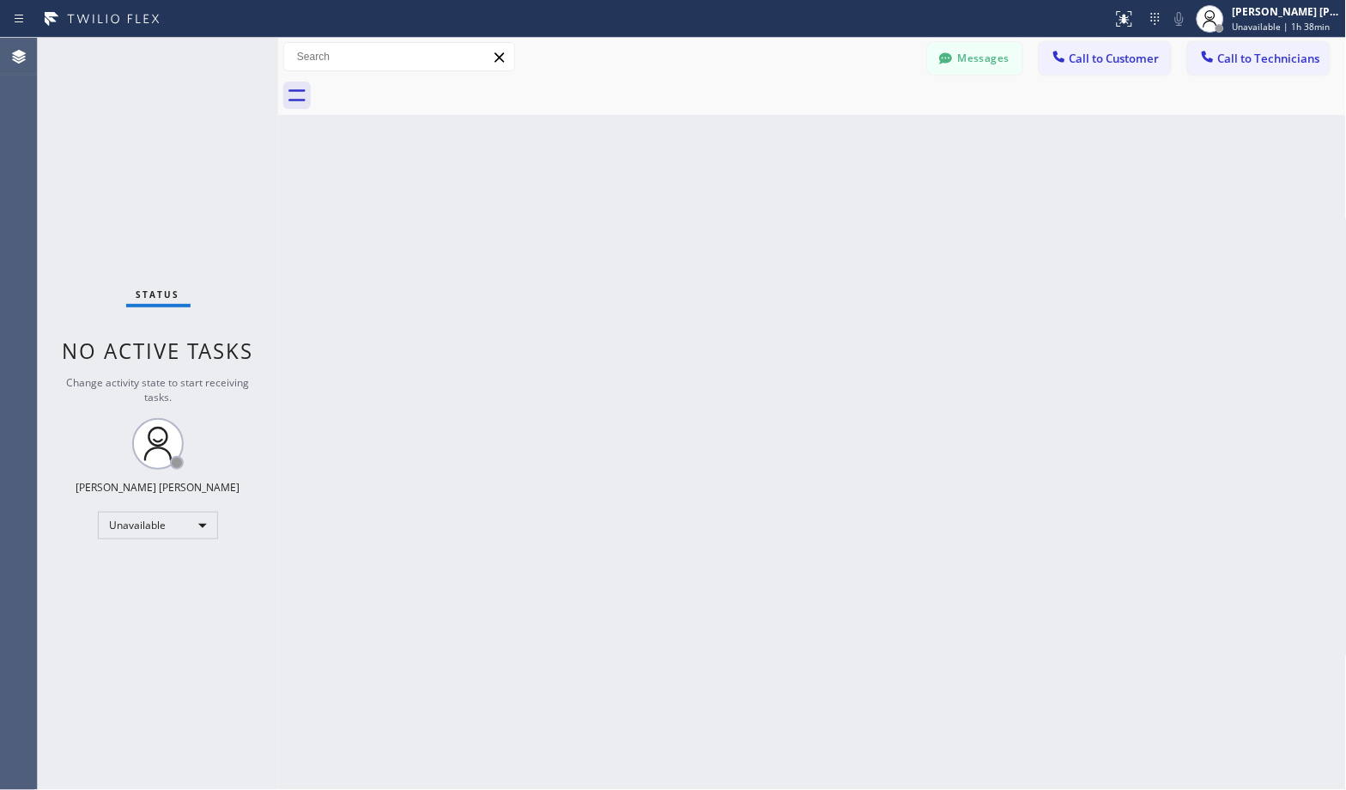
click at [883, 141] on div "Back to Dashboard Change Sender ID Customers Technicians Select a contact Outbo…" at bounding box center [812, 414] width 1069 height 752
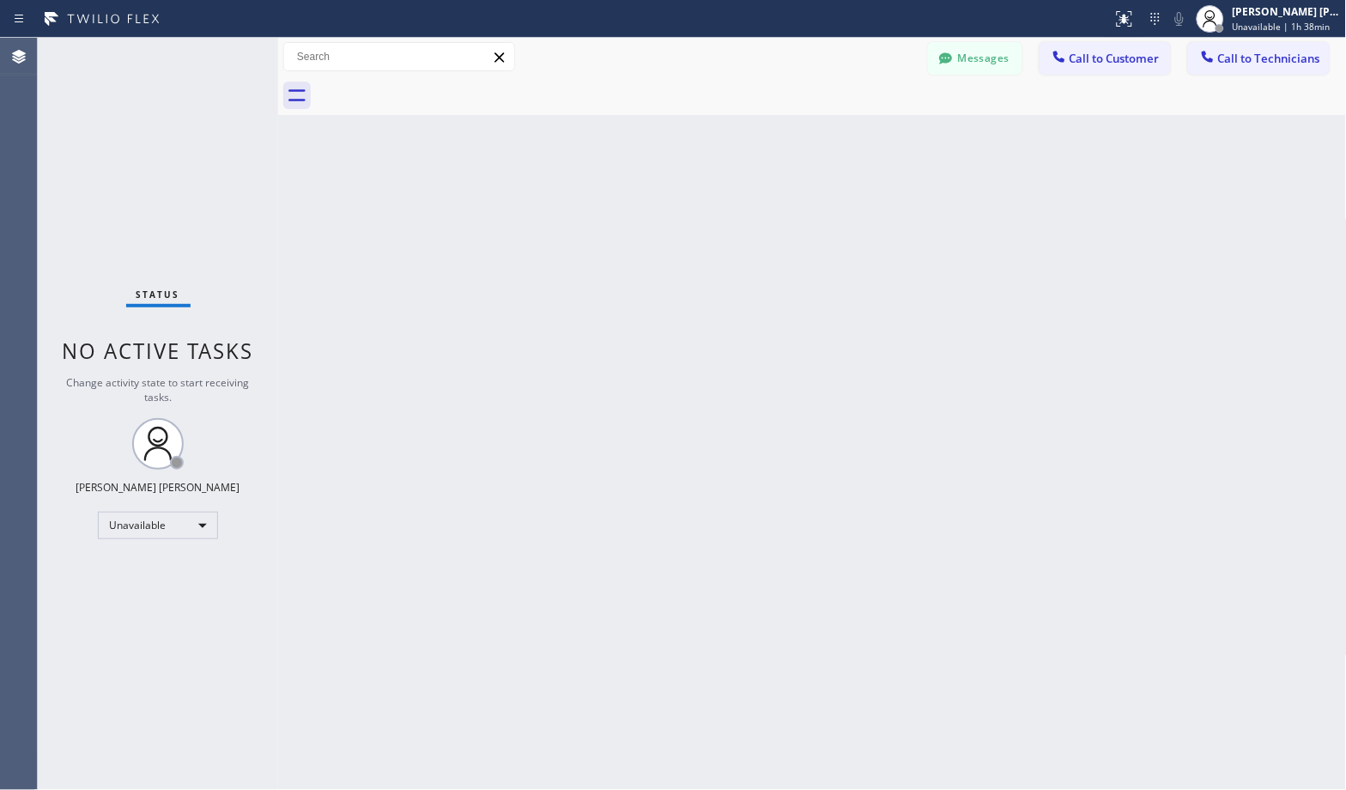
click at [883, 141] on div "Back to Dashboard Change Sender ID Customers Technicians Select a contact Outbo…" at bounding box center [812, 414] width 1069 height 752
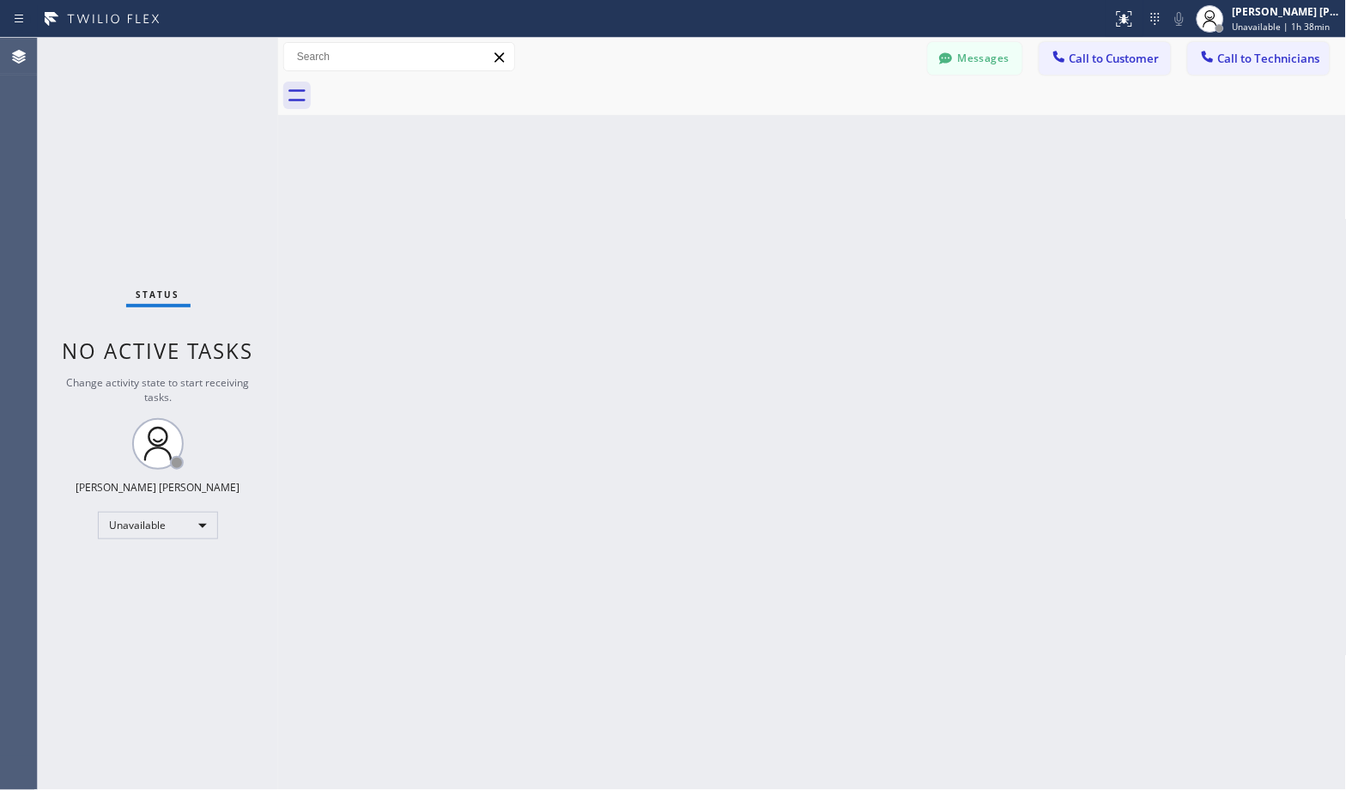
click at [883, 141] on div "Back to Dashboard Change Sender ID Customers Technicians Select a contact Outbo…" at bounding box center [812, 414] width 1069 height 752
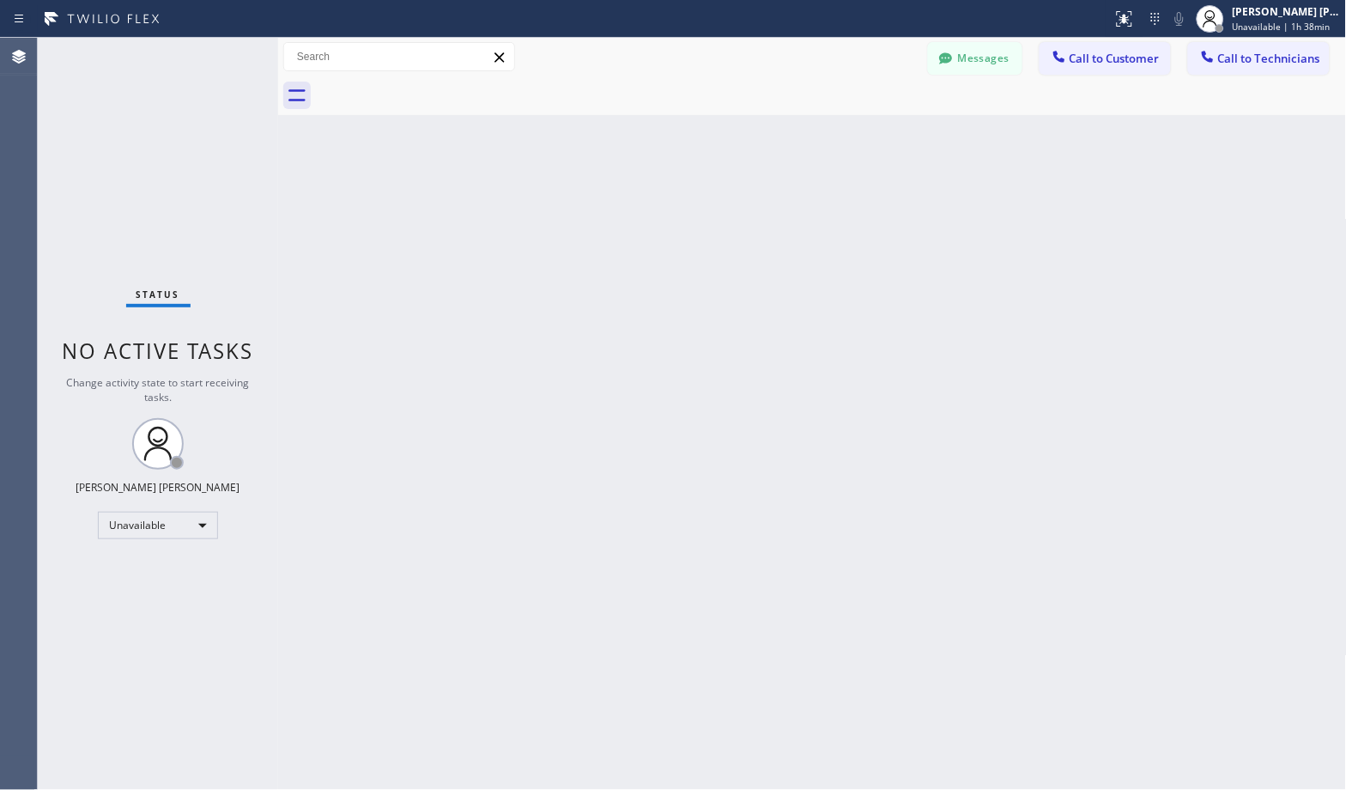
click at [883, 141] on div "Back to Dashboard Change Sender ID Customers Technicians Select a contact Outbo…" at bounding box center [812, 414] width 1069 height 752
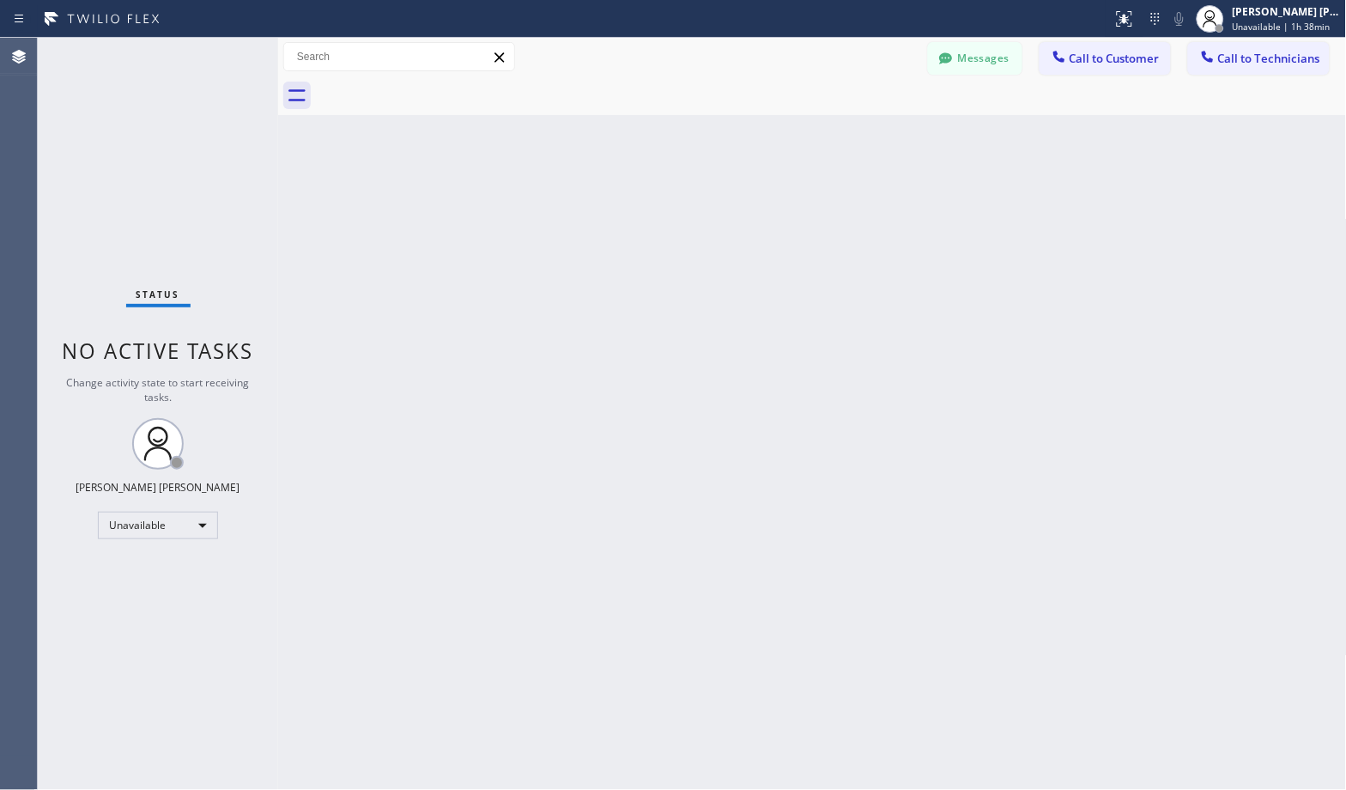
click at [883, 141] on div "Back to Dashboard Change Sender ID Customers Technicians Select a contact Outbo…" at bounding box center [812, 414] width 1069 height 752
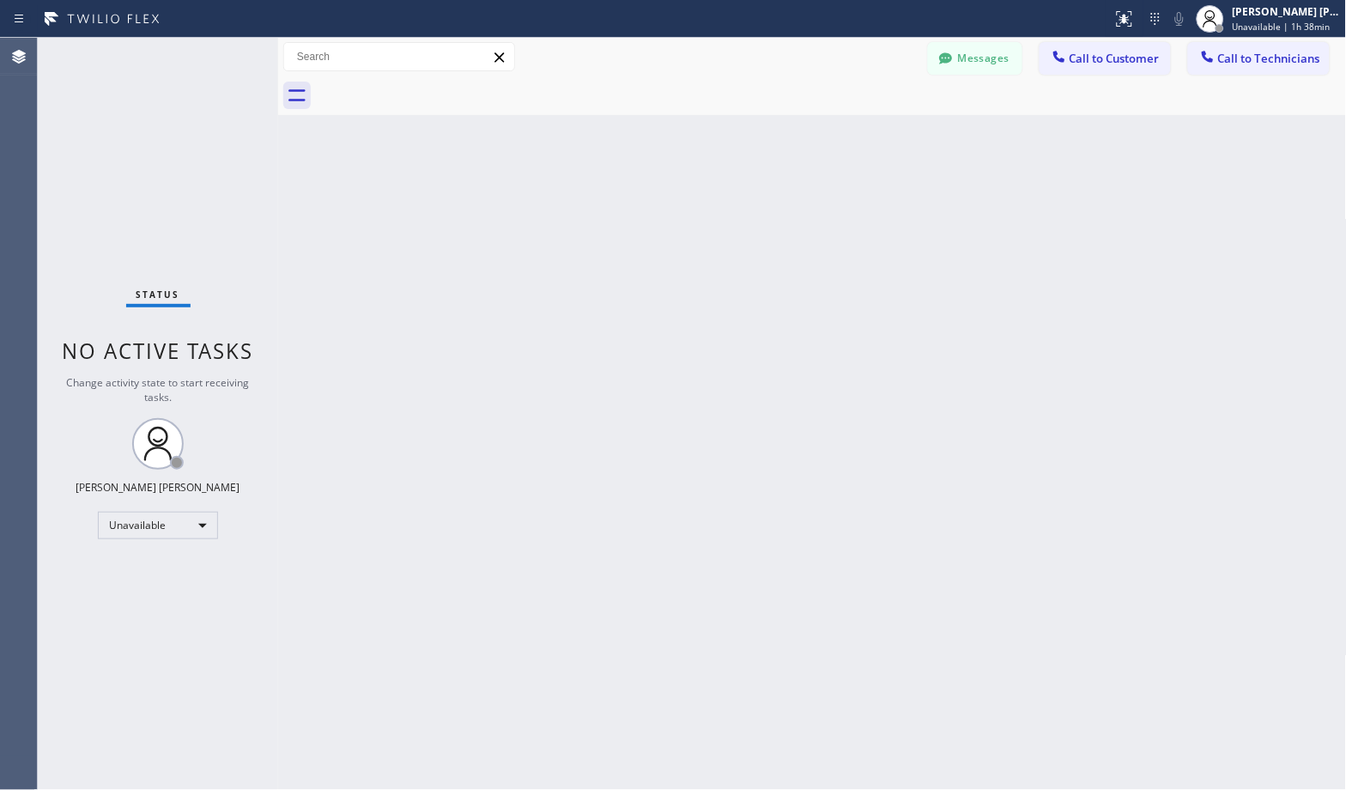
click at [883, 141] on div "Back to Dashboard Change Sender ID Customers Technicians Select a contact Outbo…" at bounding box center [812, 414] width 1069 height 752
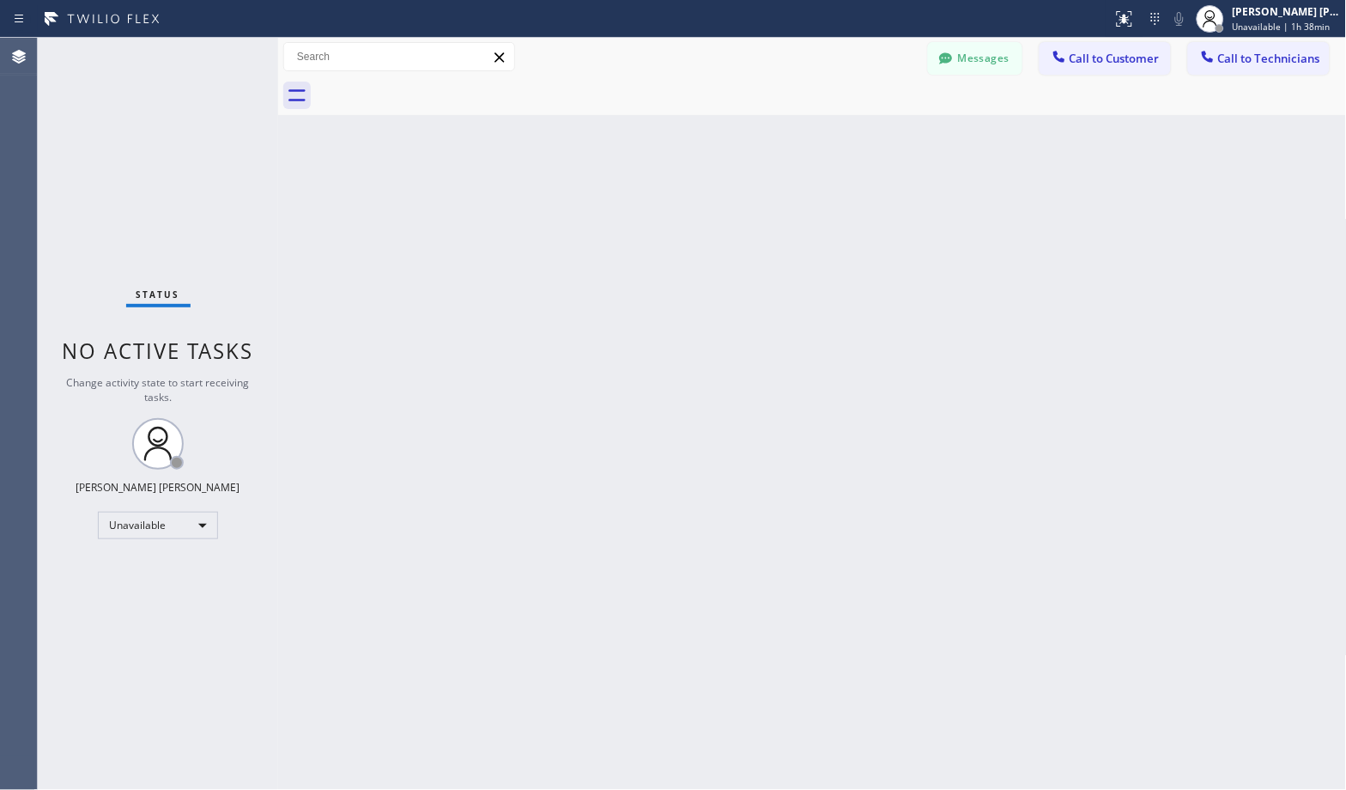
click at [883, 141] on div "Back to Dashboard Change Sender ID Customers Technicians Select a contact Outbo…" at bounding box center [812, 414] width 1069 height 752
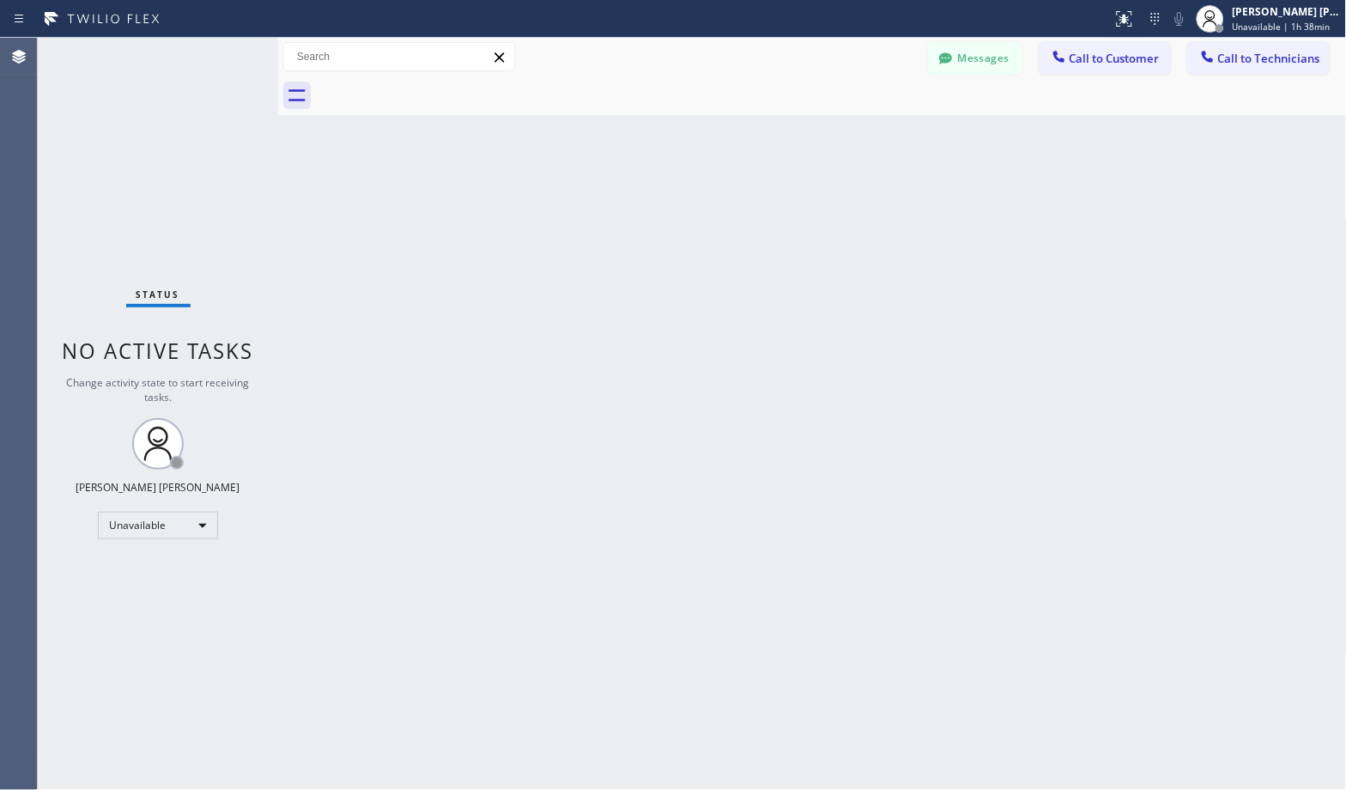
click at [883, 141] on div "Back to Dashboard Change Sender ID Customers Technicians Select a contact Outbo…" at bounding box center [812, 414] width 1069 height 752
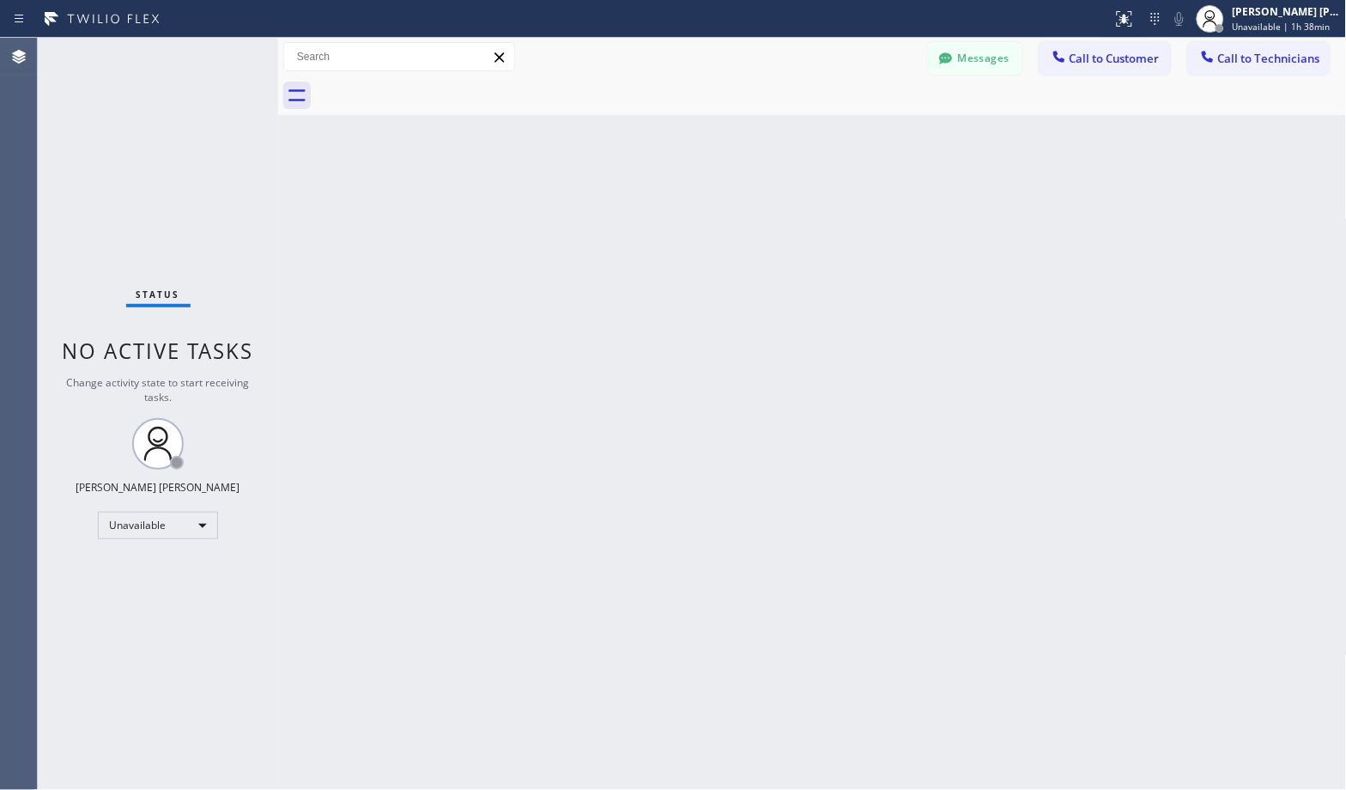
click at [883, 141] on div "Back to Dashboard Change Sender ID Customers Technicians Select a contact Outbo…" at bounding box center [812, 414] width 1069 height 752
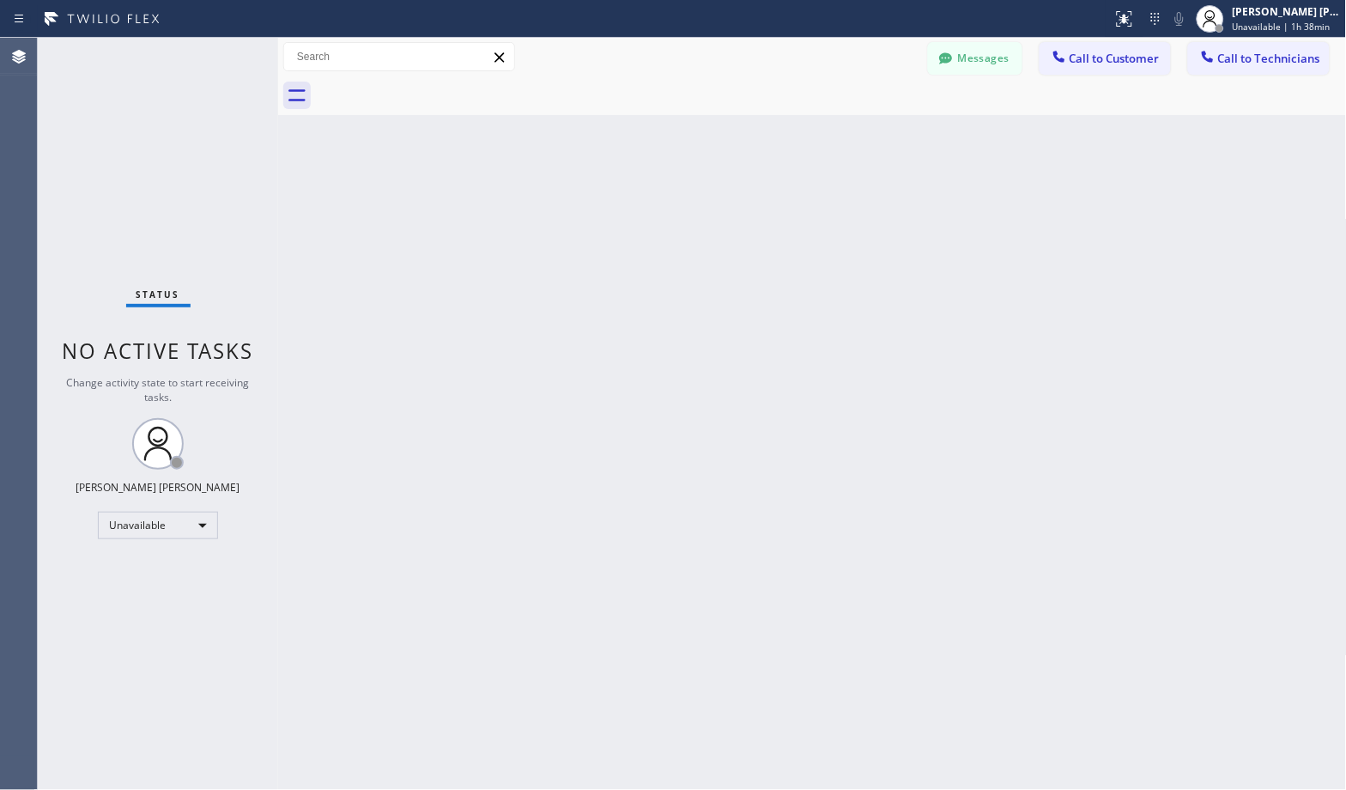
click at [883, 141] on div "Back to Dashboard Change Sender ID Customers Technicians Select a contact Outbo…" at bounding box center [812, 414] width 1069 height 752
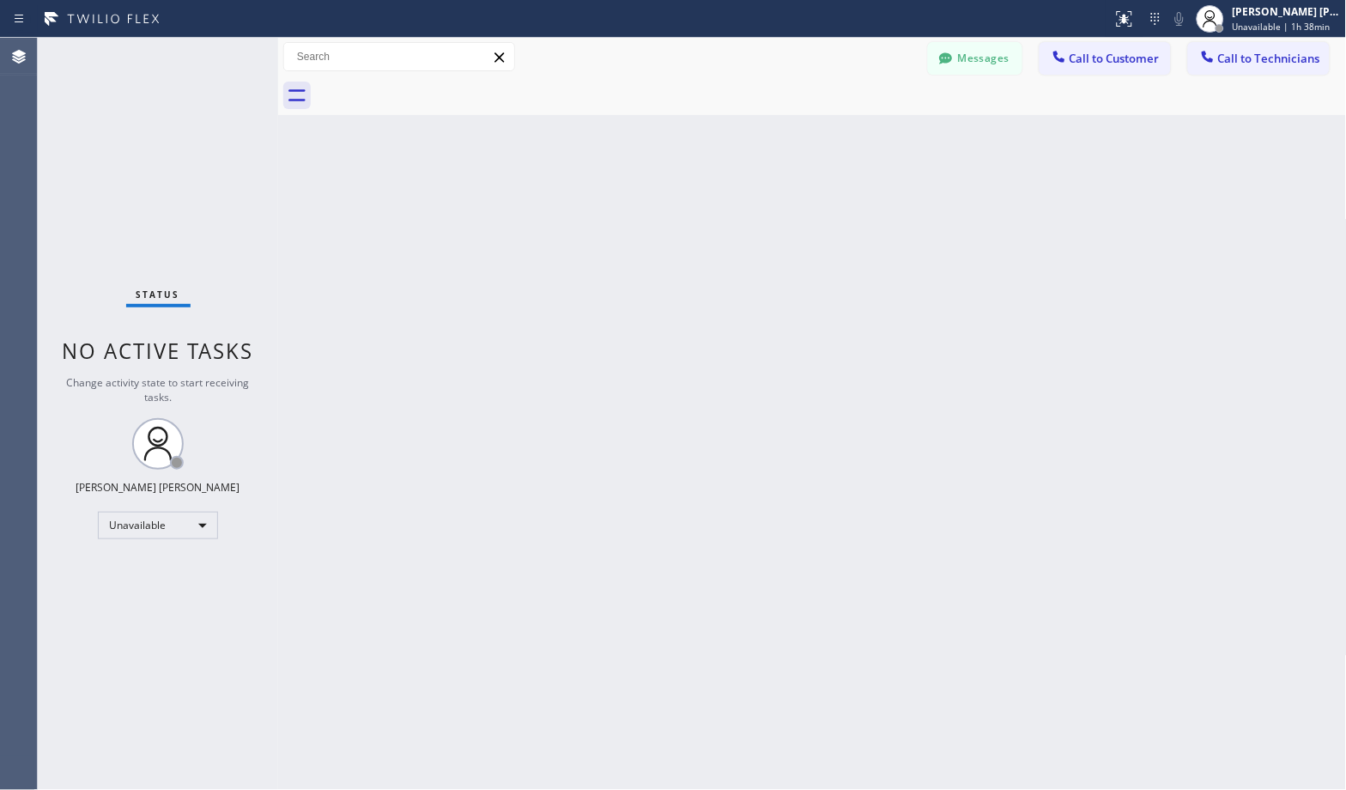
click at [883, 141] on div "Back to Dashboard Change Sender ID Customers Technicians Select a contact Outbo…" at bounding box center [812, 414] width 1069 height 752
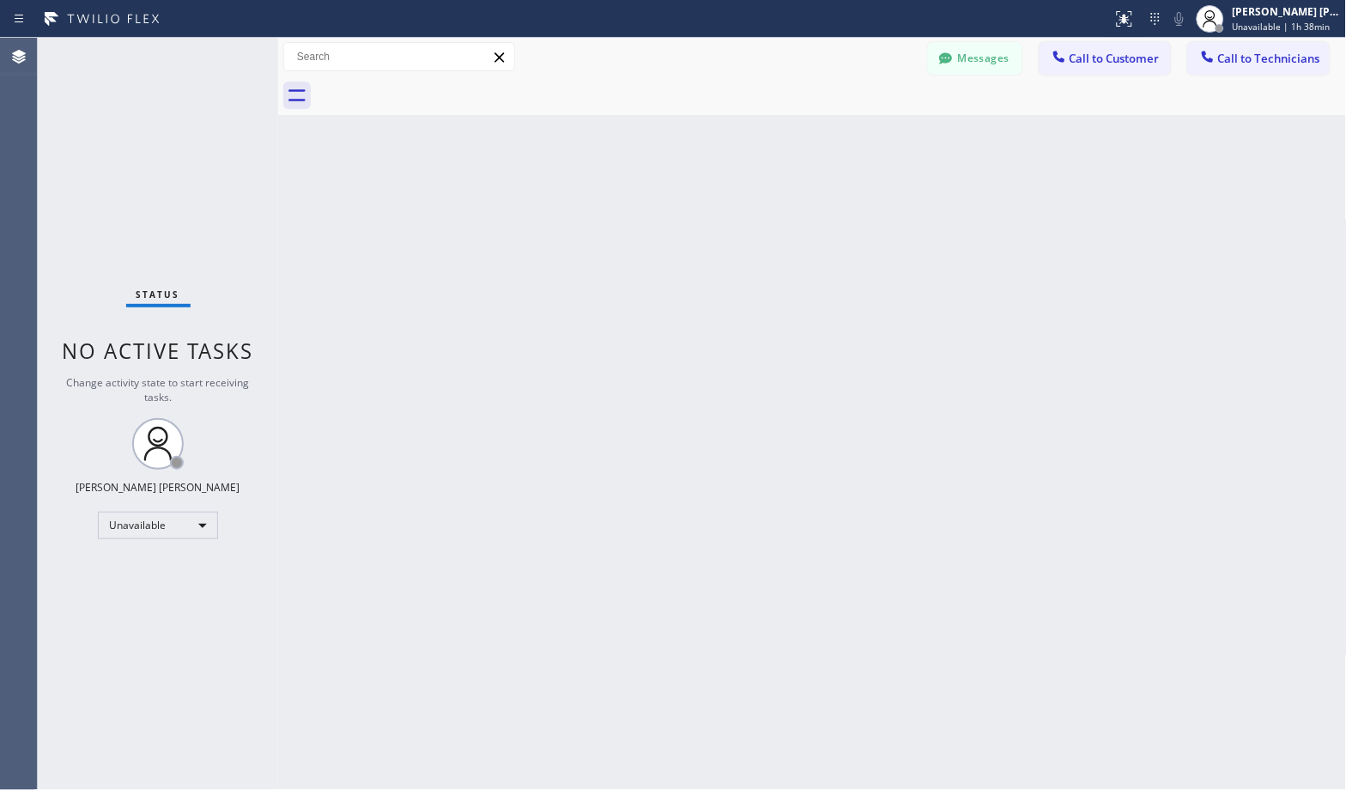
click at [883, 141] on div "Back to Dashboard Change Sender ID Customers Technicians Select a contact Outbo…" at bounding box center [812, 414] width 1069 height 752
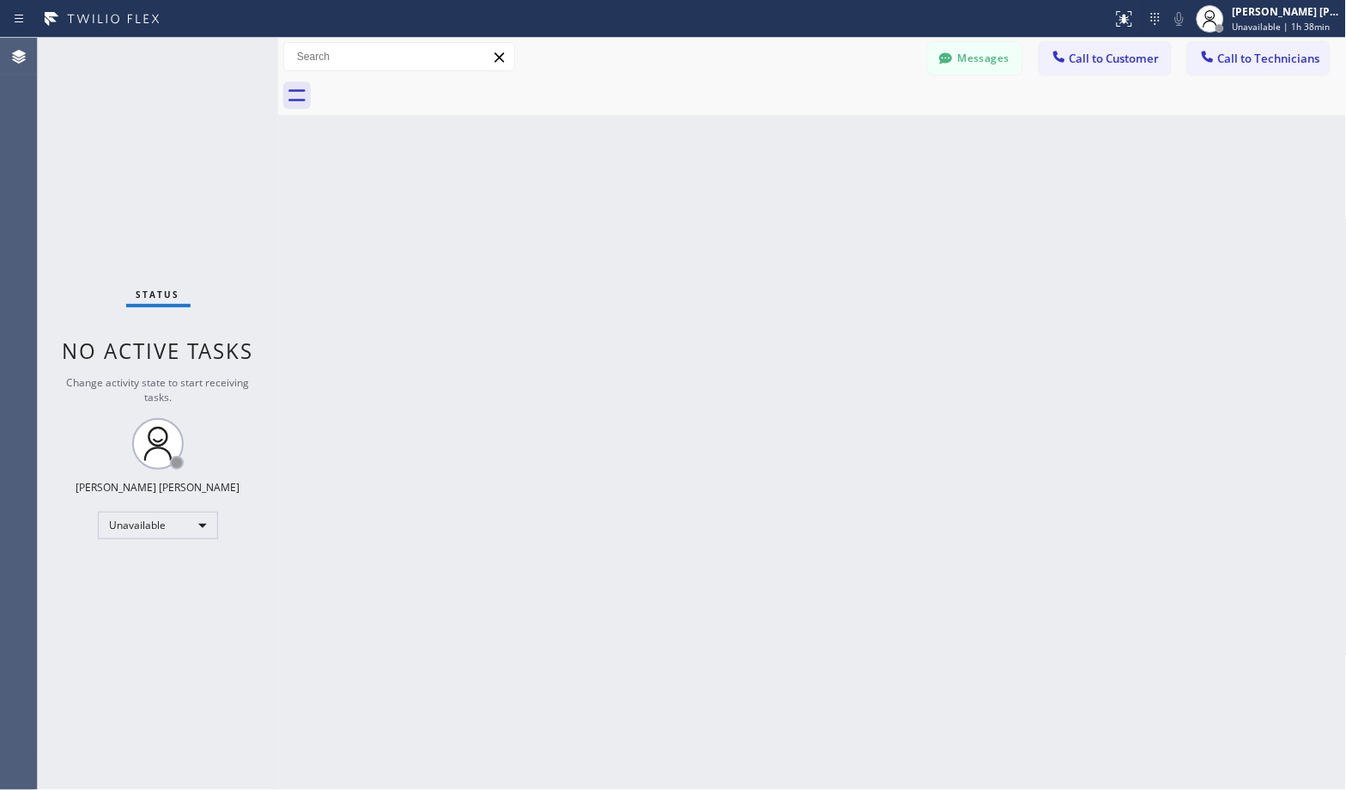
click at [883, 141] on div "Back to Dashboard Change Sender ID Customers Technicians Select a contact Outbo…" at bounding box center [812, 414] width 1069 height 752
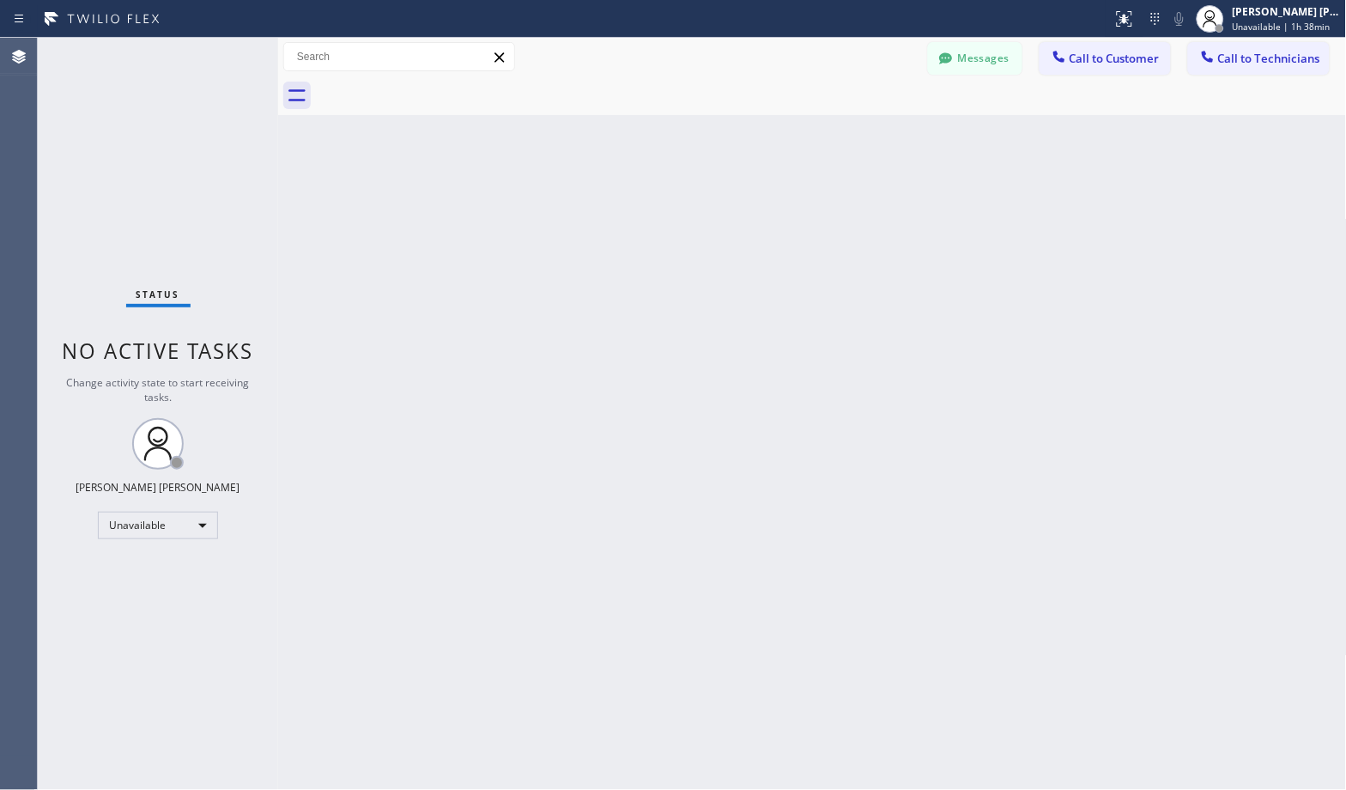
click at [883, 141] on div "Back to Dashboard Change Sender ID Customers Technicians Select a contact Outbo…" at bounding box center [812, 414] width 1069 height 752
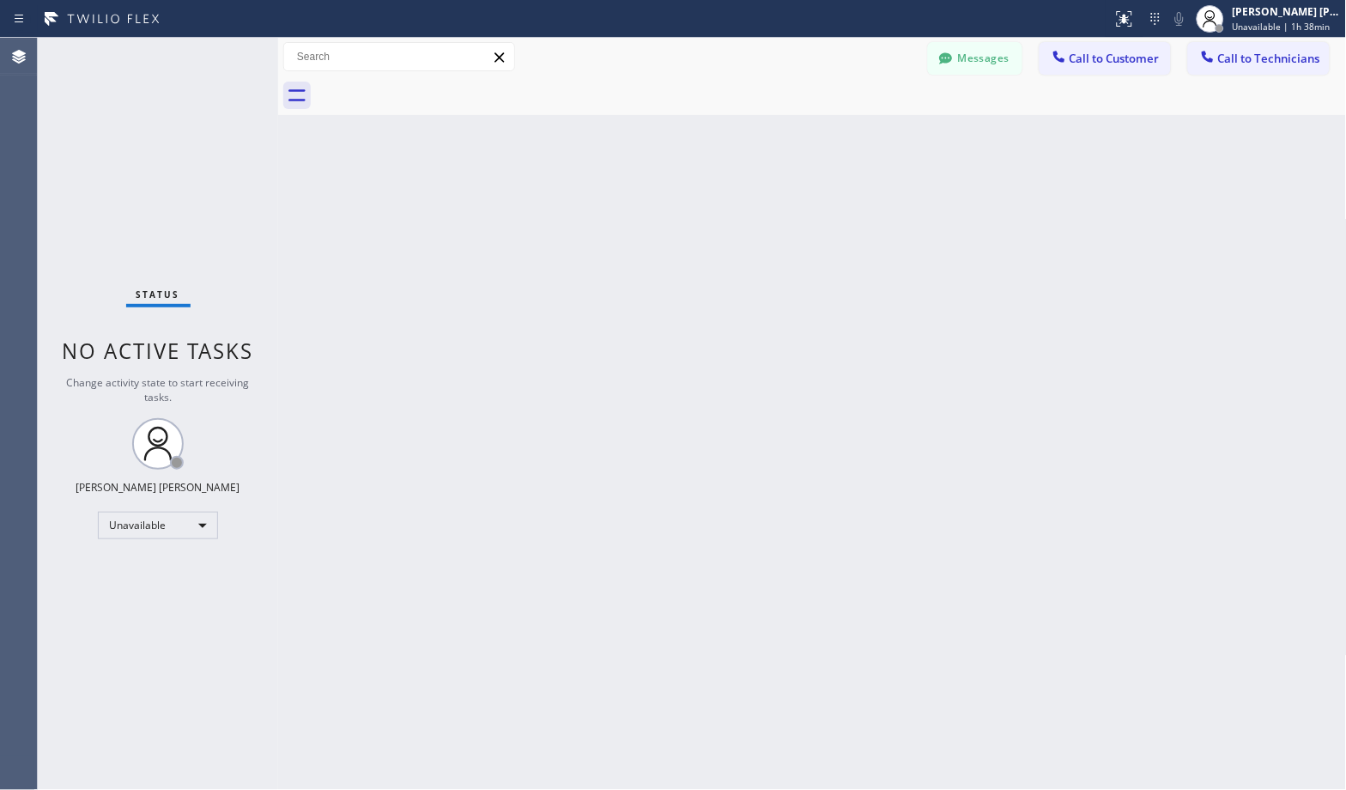
click at [883, 141] on div "Back to Dashboard Change Sender ID Customers Technicians Select a contact Outbo…" at bounding box center [812, 414] width 1069 height 752
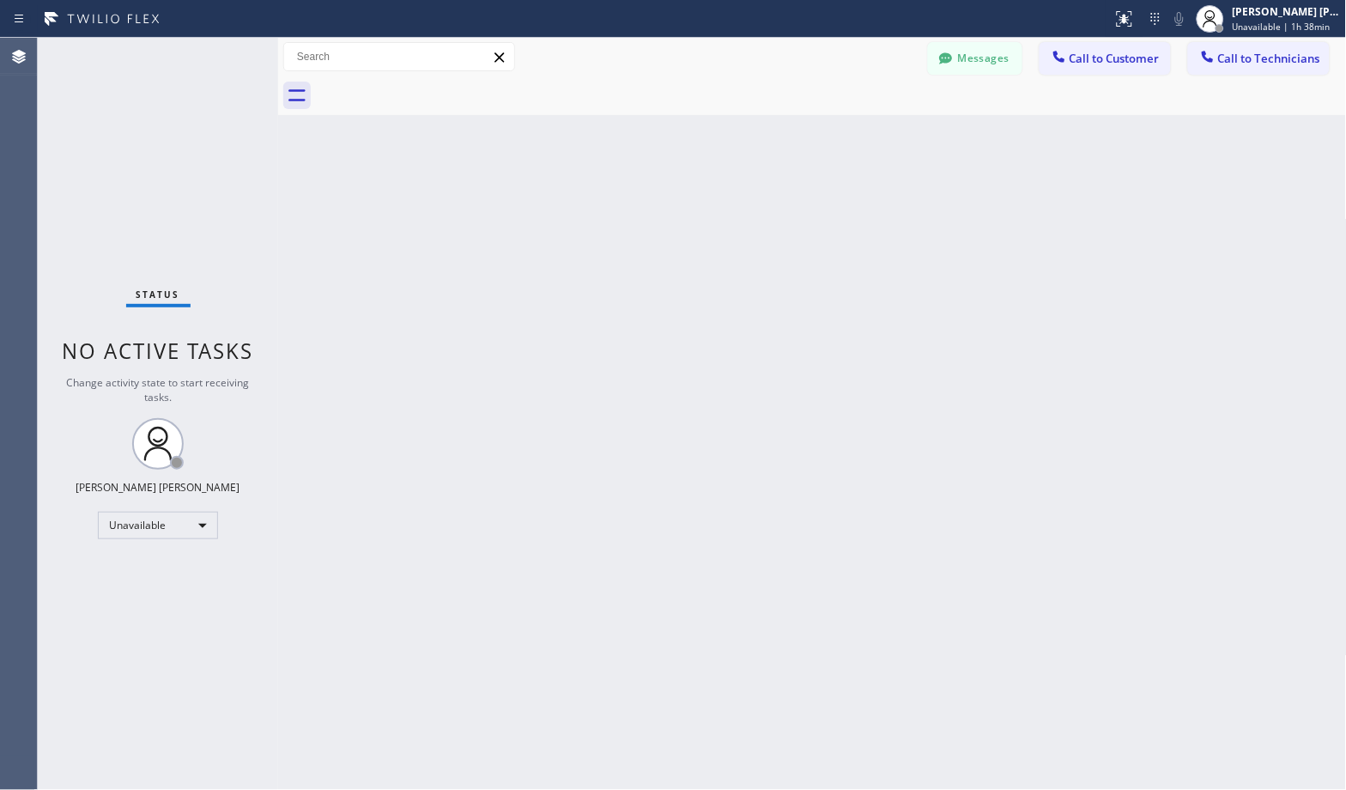
click at [883, 141] on div "Back to Dashboard Change Sender ID Customers Technicians Select a contact Outbo…" at bounding box center [812, 414] width 1069 height 752
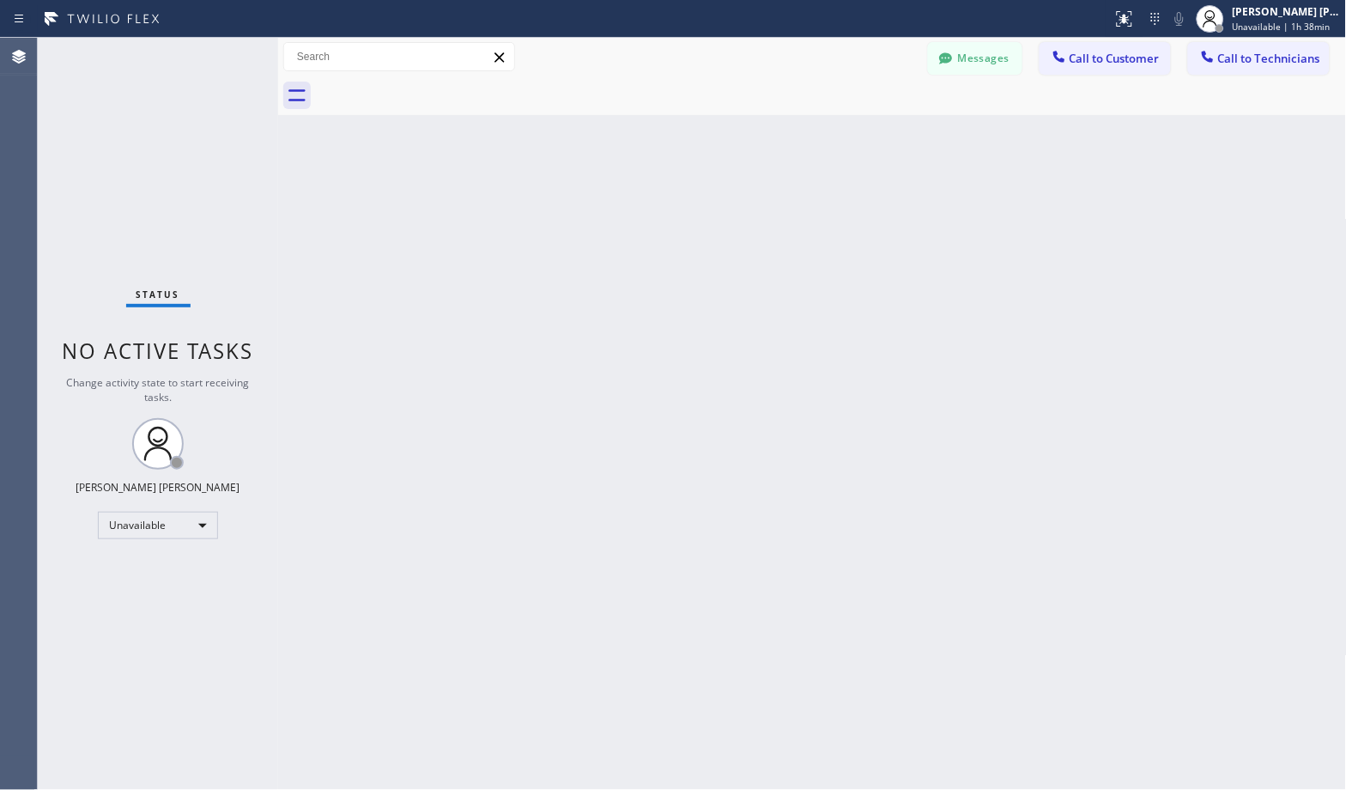
click at [883, 141] on div "Back to Dashboard Change Sender ID Customers Technicians Select a contact Outbo…" at bounding box center [812, 414] width 1069 height 752
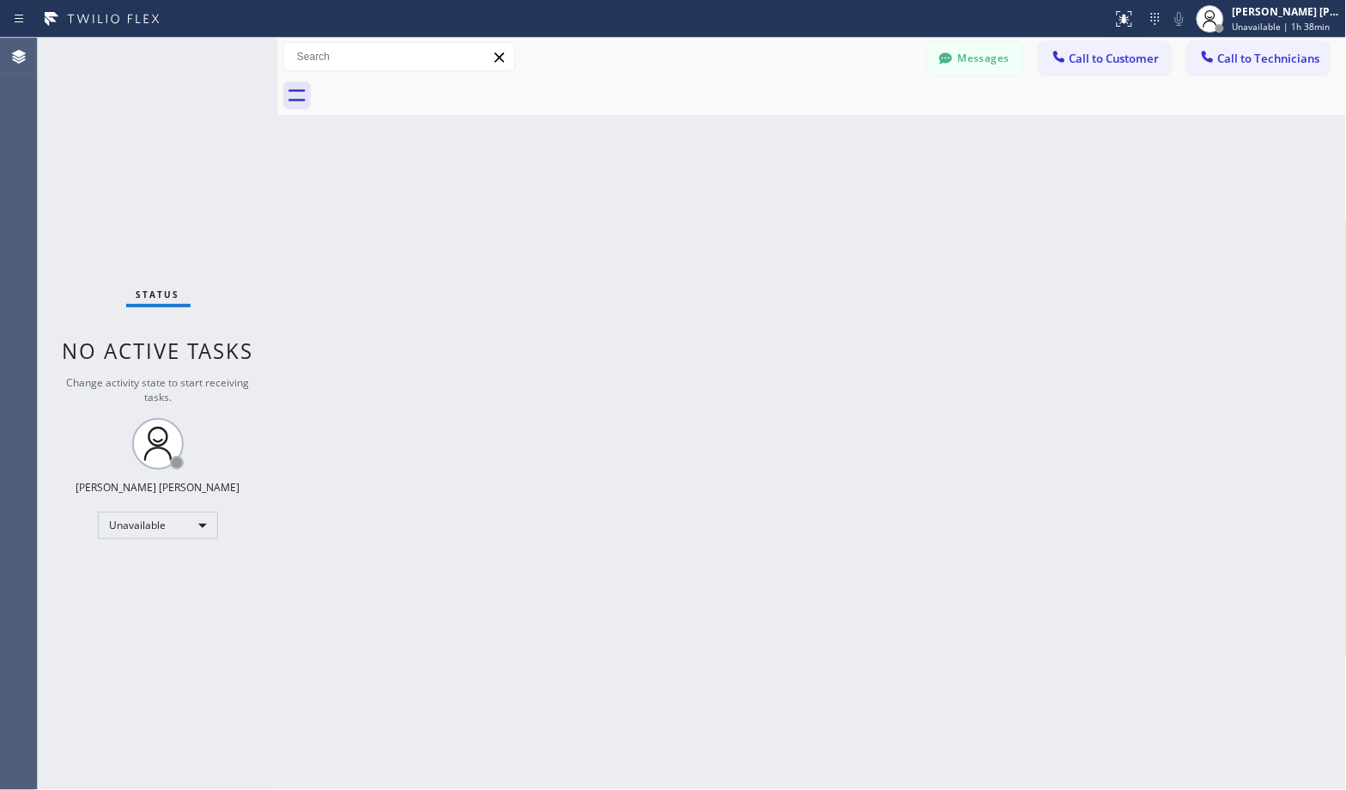
click at [883, 141] on div "Back to Dashboard Change Sender ID Customers Technicians Select a contact Outbo…" at bounding box center [812, 414] width 1069 height 752
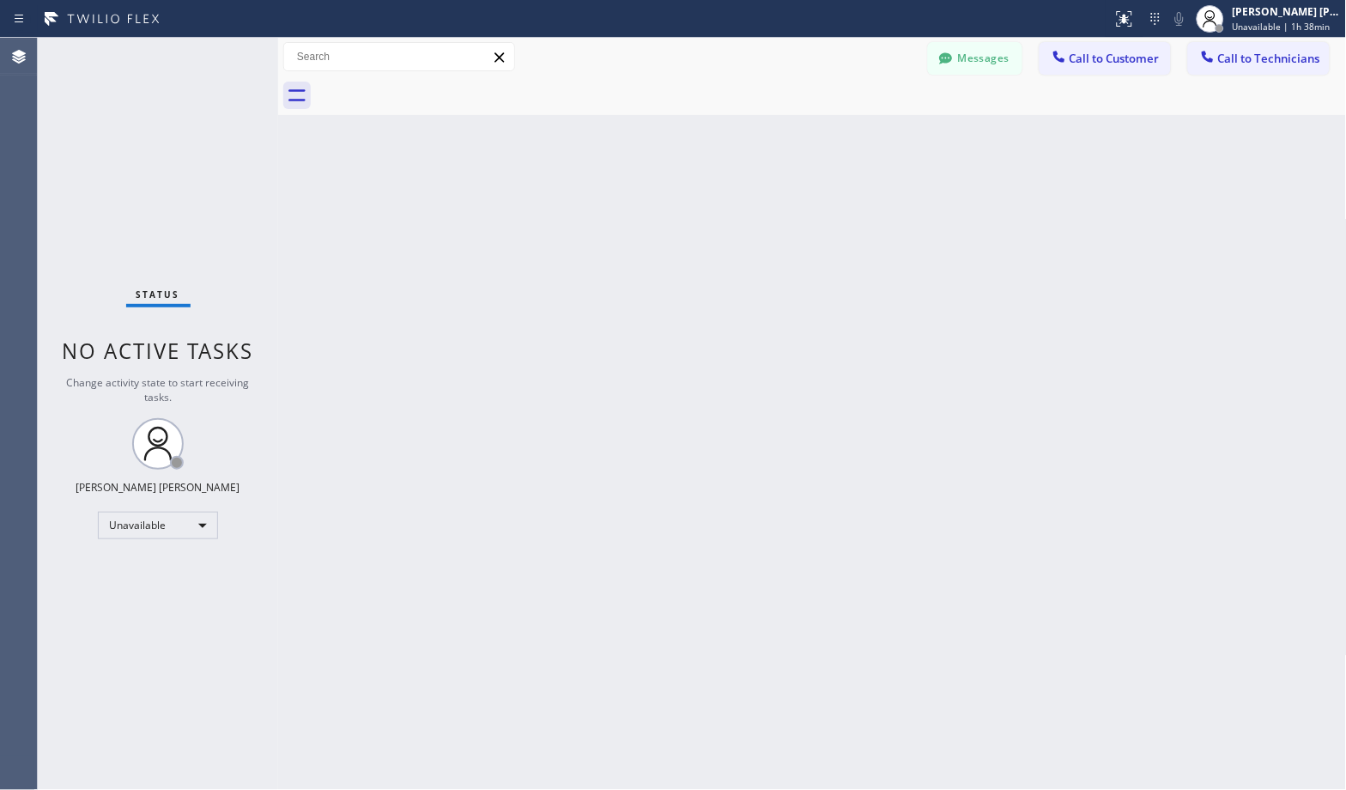
click at [883, 141] on div "Back to Dashboard Change Sender ID Customers Technicians Select a contact Outbo…" at bounding box center [812, 414] width 1069 height 752
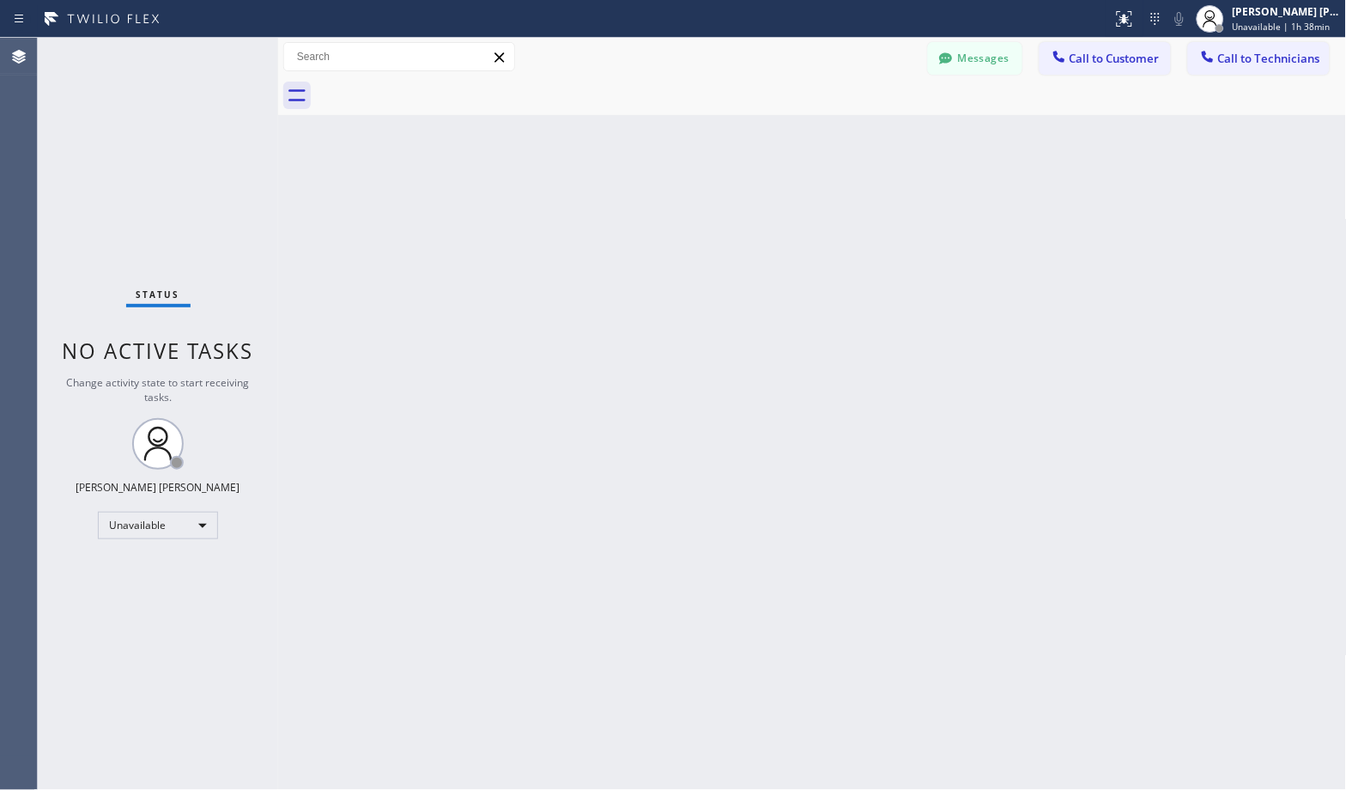
click at [883, 141] on div "Back to Dashboard Change Sender ID Customers Technicians Select a contact Outbo…" at bounding box center [812, 414] width 1069 height 752
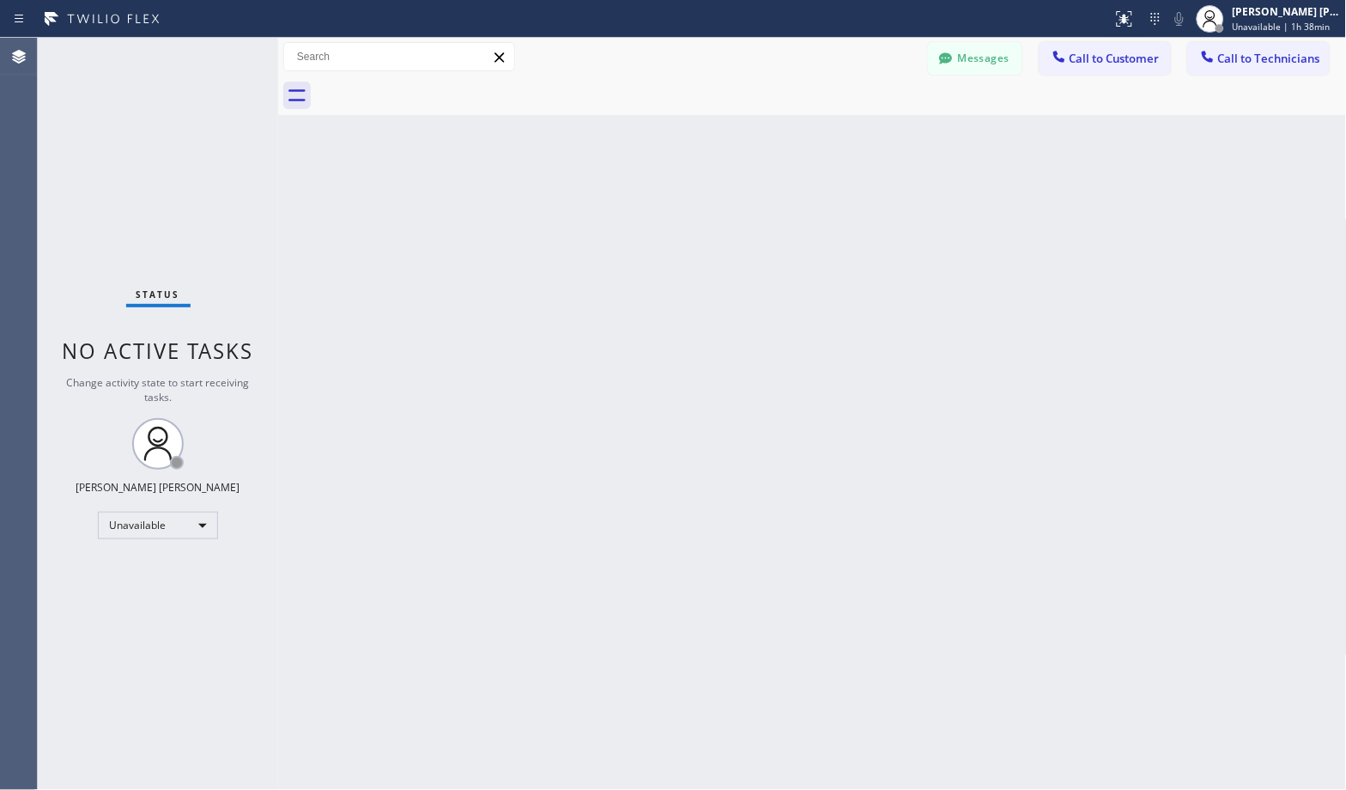
click at [883, 141] on div "Back to Dashboard Change Sender ID Customers Technicians Select a contact Outbo…" at bounding box center [812, 414] width 1069 height 752
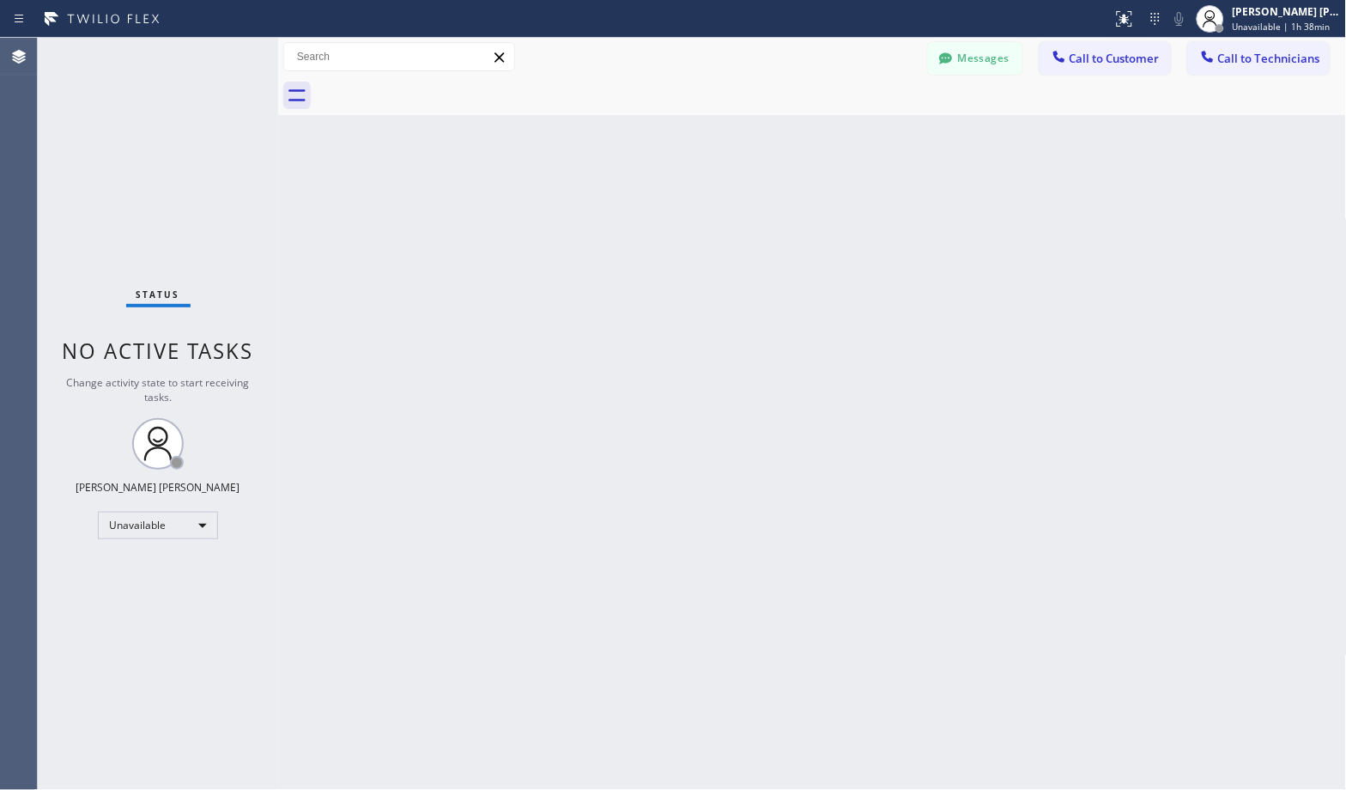
click at [883, 141] on div "Back to Dashboard Change Sender ID Customers Technicians Select a contact Outbo…" at bounding box center [812, 414] width 1069 height 752
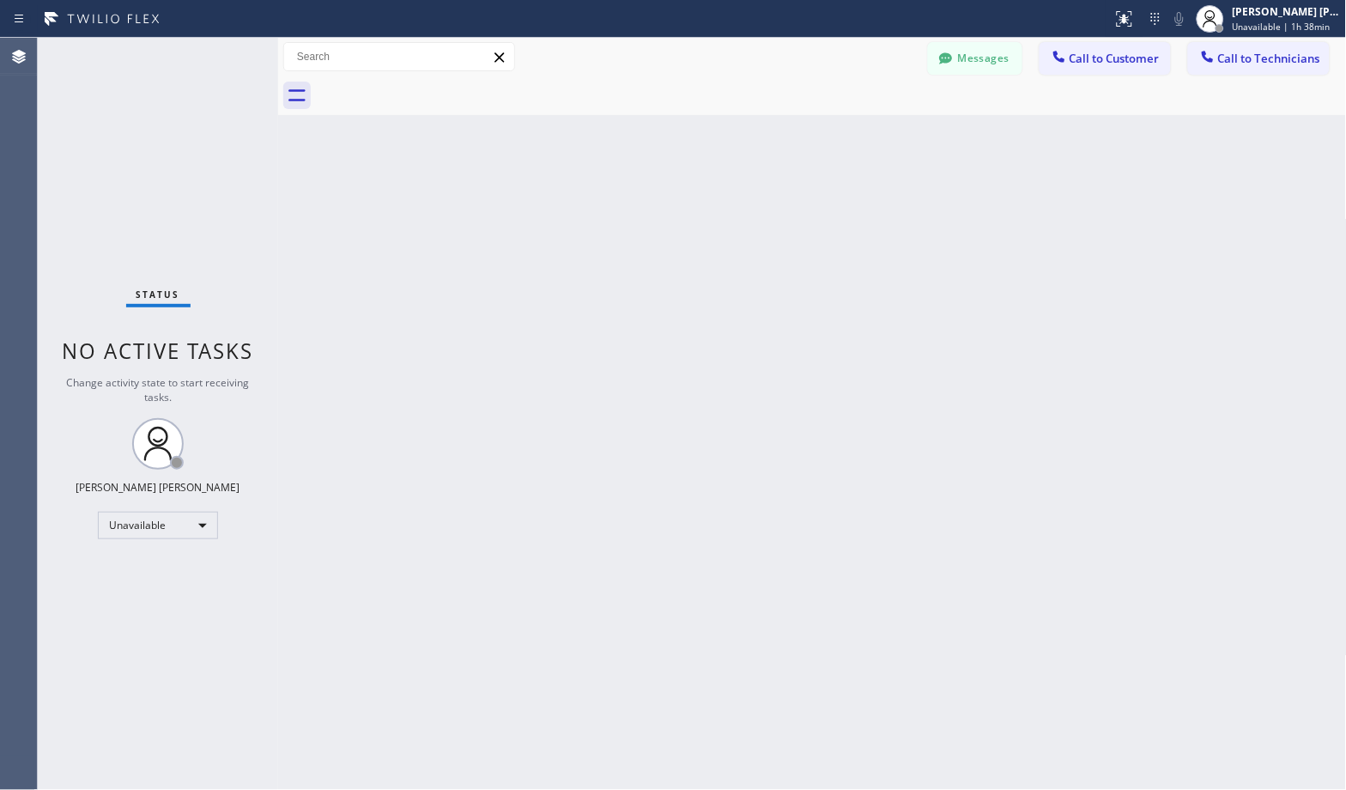
click at [883, 141] on div "Back to Dashboard Change Sender ID Customers Technicians Select a contact Outbo…" at bounding box center [812, 414] width 1069 height 752
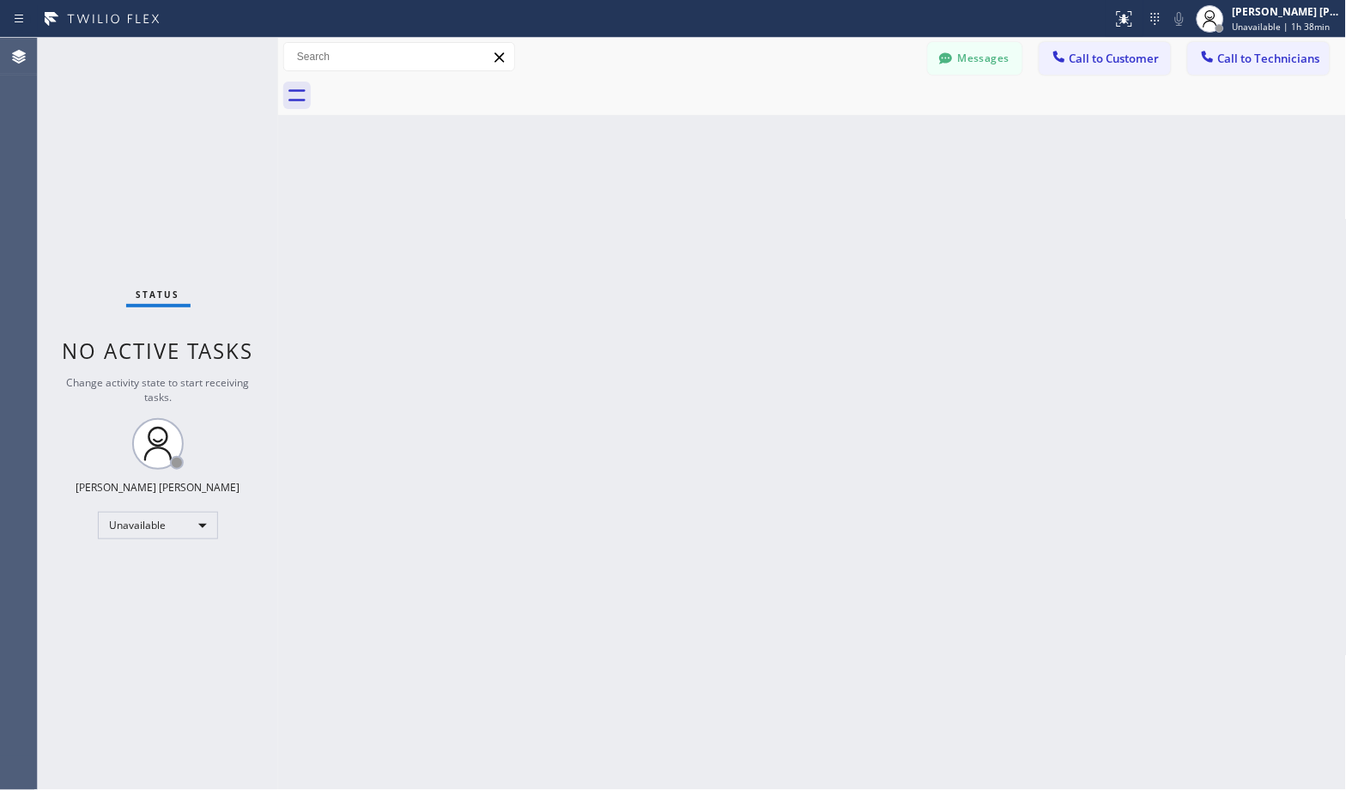
click at [883, 141] on div "Back to Dashboard Change Sender ID Customers Technicians Select a contact Outbo…" at bounding box center [812, 414] width 1069 height 752
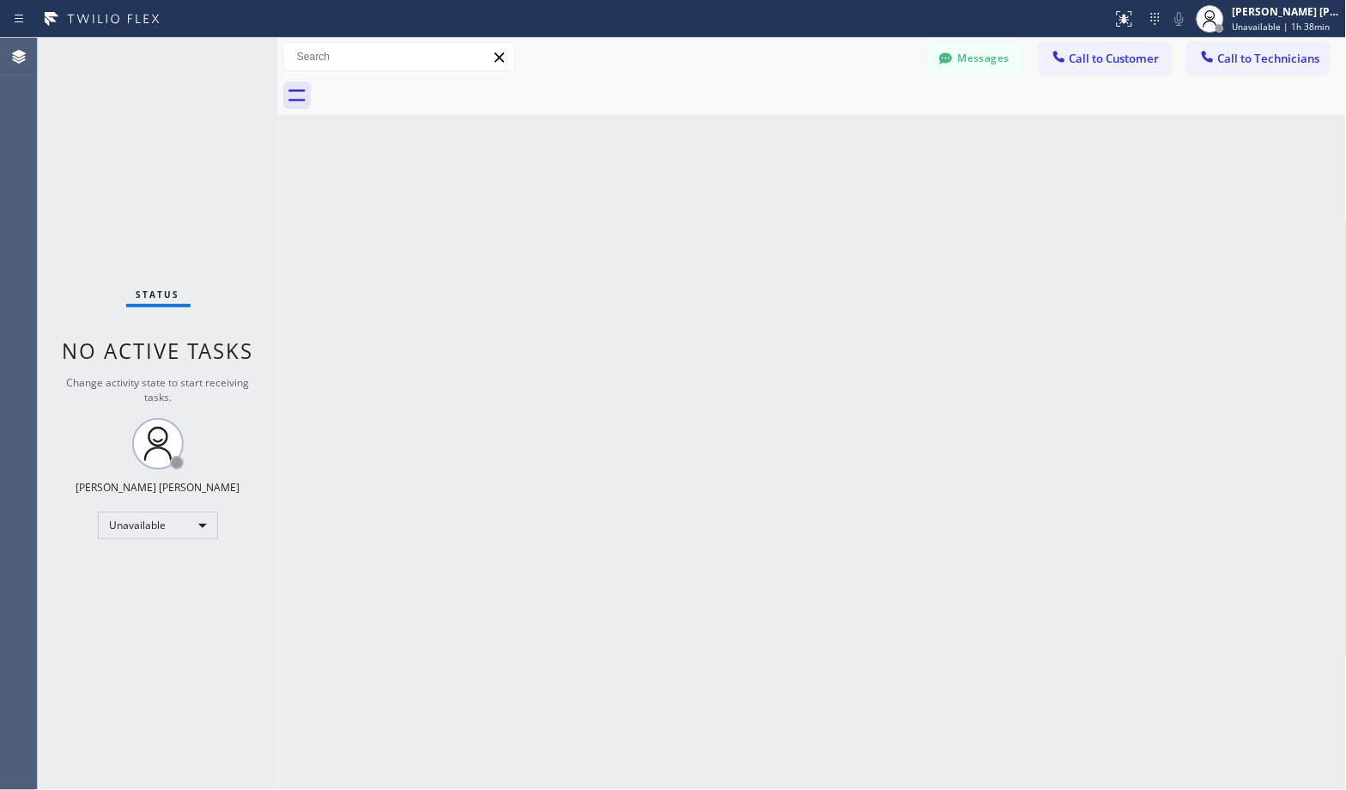
click at [883, 141] on div "Back to Dashboard Change Sender ID Customers Technicians Select a contact Outbo…" at bounding box center [812, 414] width 1069 height 752
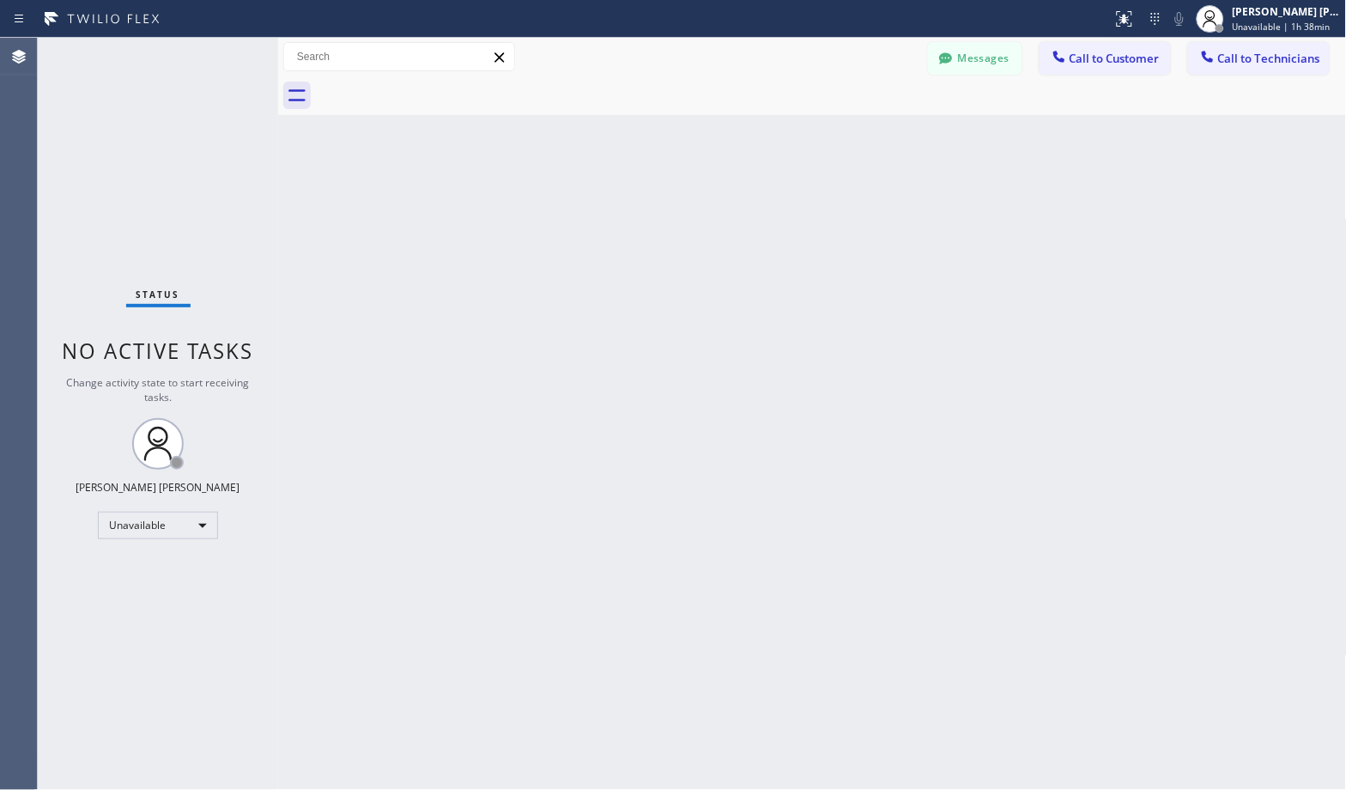
click at [883, 141] on div "Back to Dashboard Change Sender ID Customers Technicians Select a contact Outbo…" at bounding box center [812, 414] width 1069 height 752
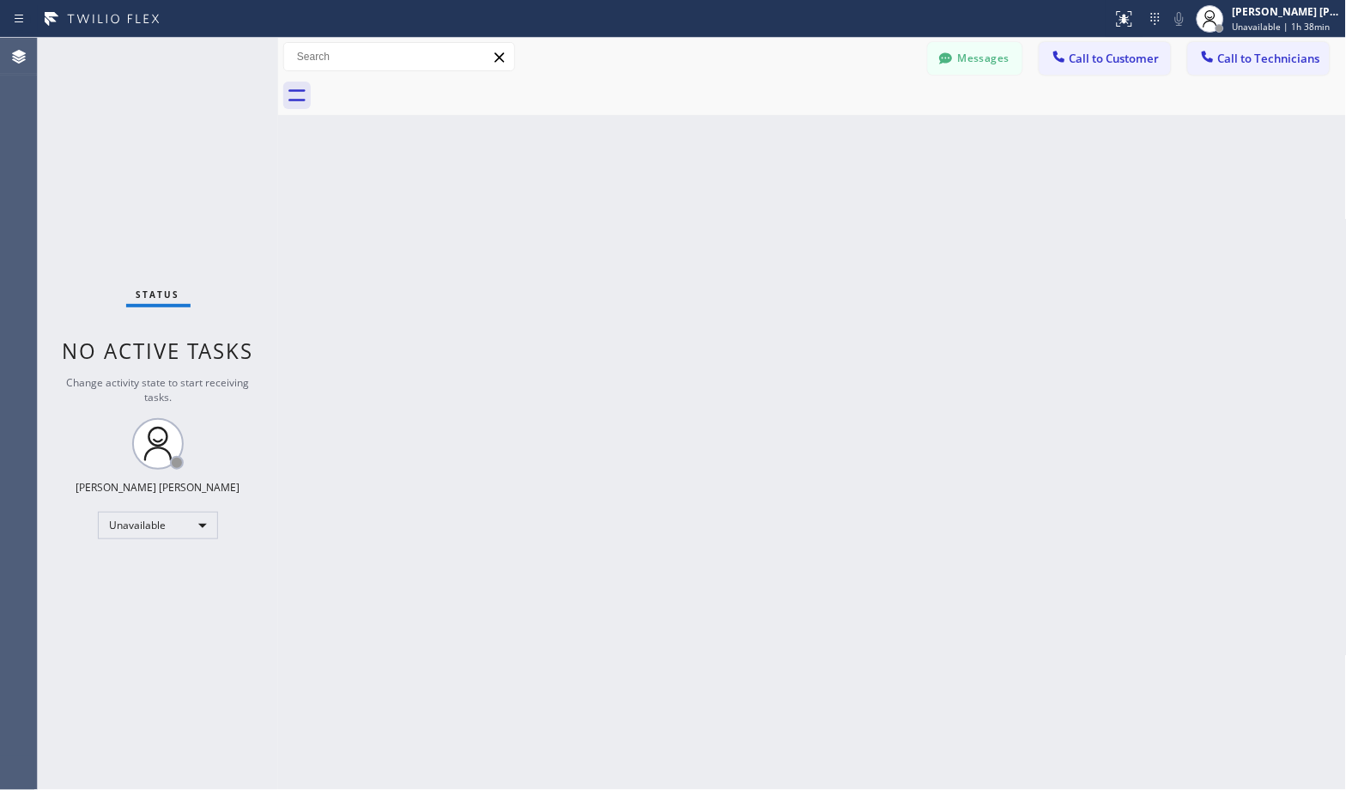
click at [883, 141] on div "Back to Dashboard Change Sender ID Customers Technicians Select a contact Outbo…" at bounding box center [812, 414] width 1069 height 752
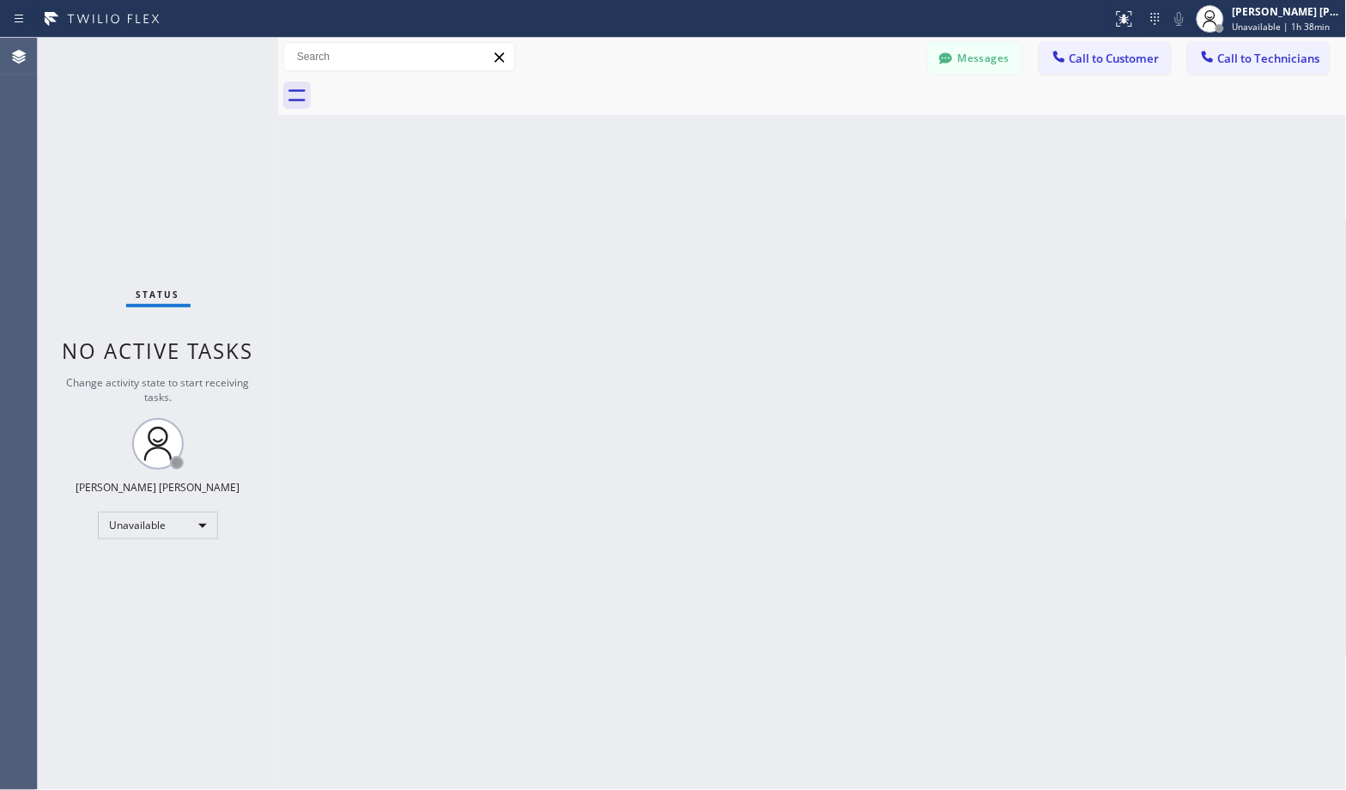
click at [883, 141] on div "Back to Dashboard Change Sender ID Customers Technicians Select a contact Outbo…" at bounding box center [812, 414] width 1069 height 752
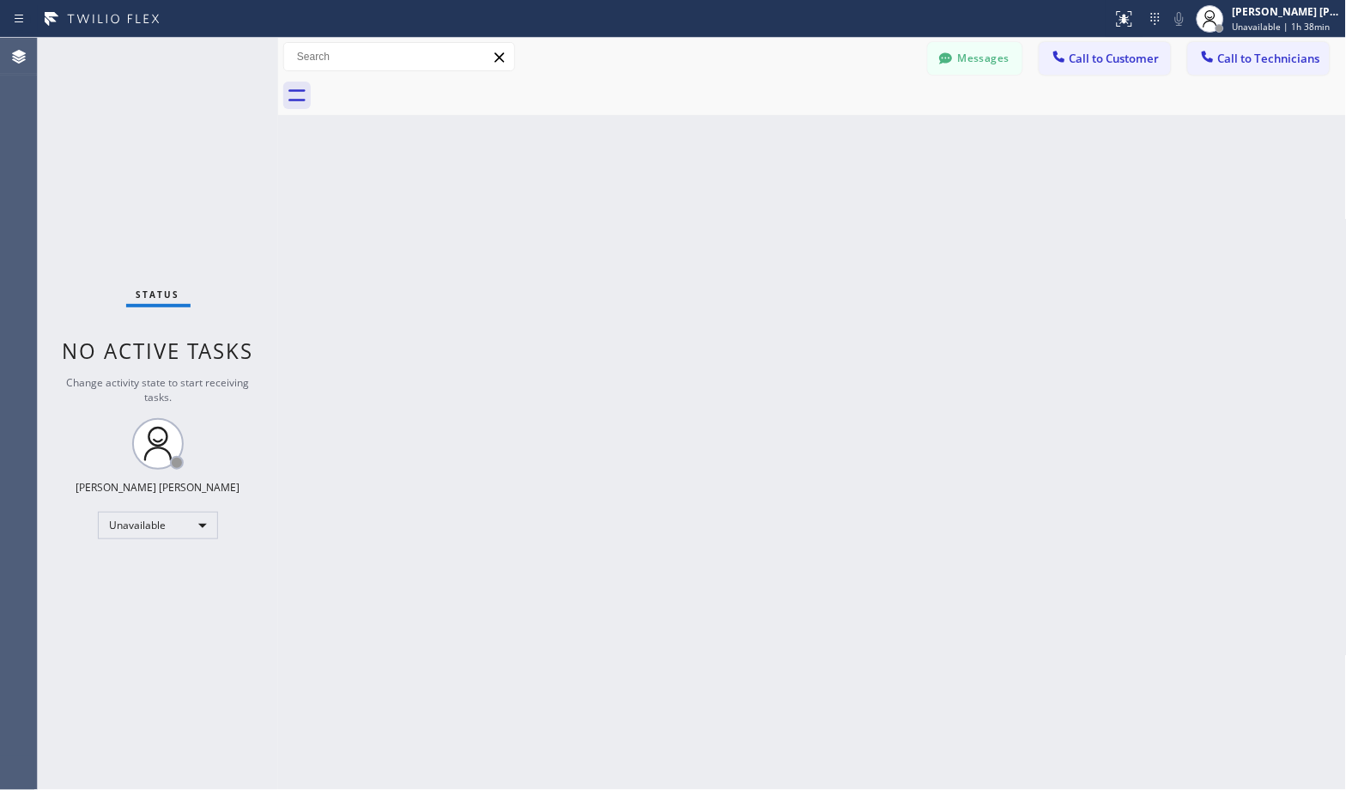
click at [883, 141] on div "Back to Dashboard Change Sender ID Customers Technicians Select a contact Outbo…" at bounding box center [812, 414] width 1069 height 752
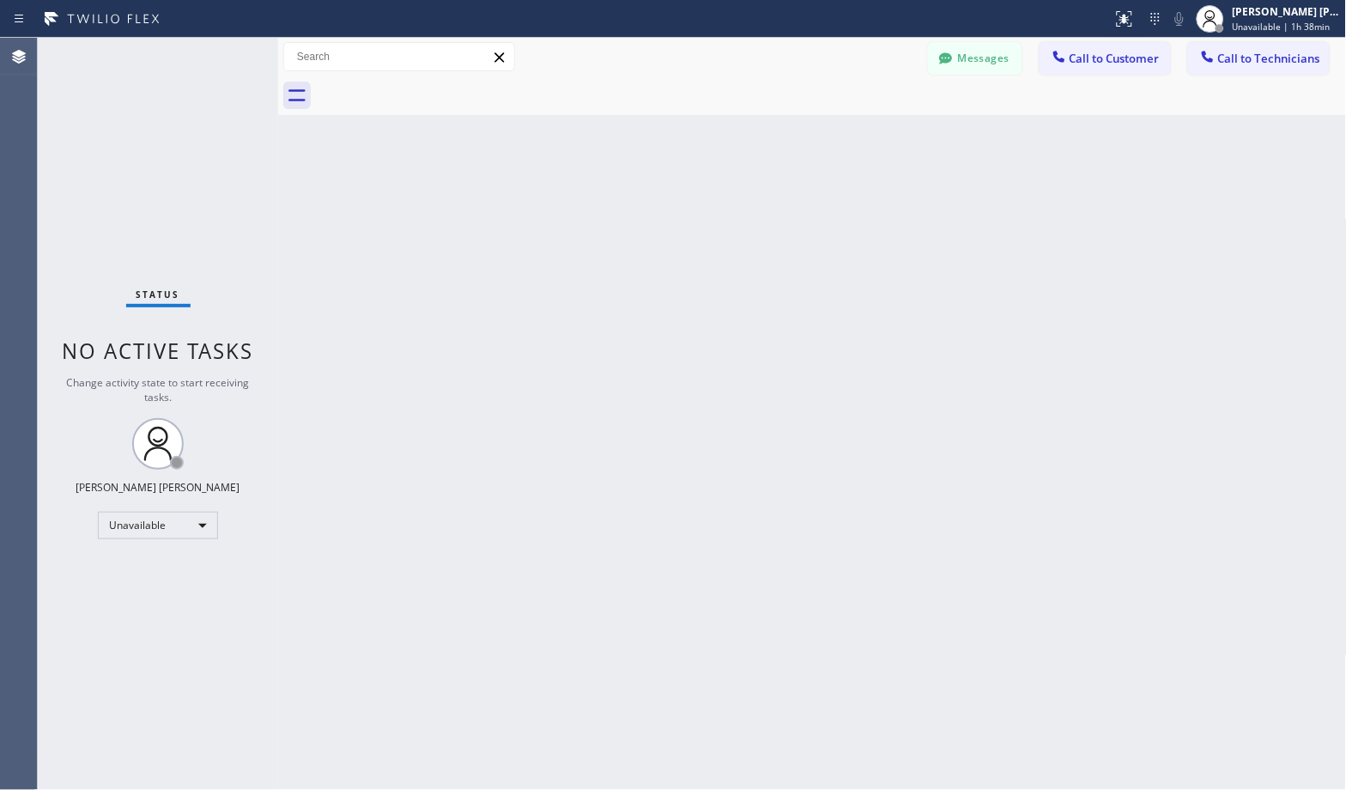
click at [883, 141] on div "Back to Dashboard Change Sender ID Customers Technicians Select a contact Outbo…" at bounding box center [812, 414] width 1069 height 752
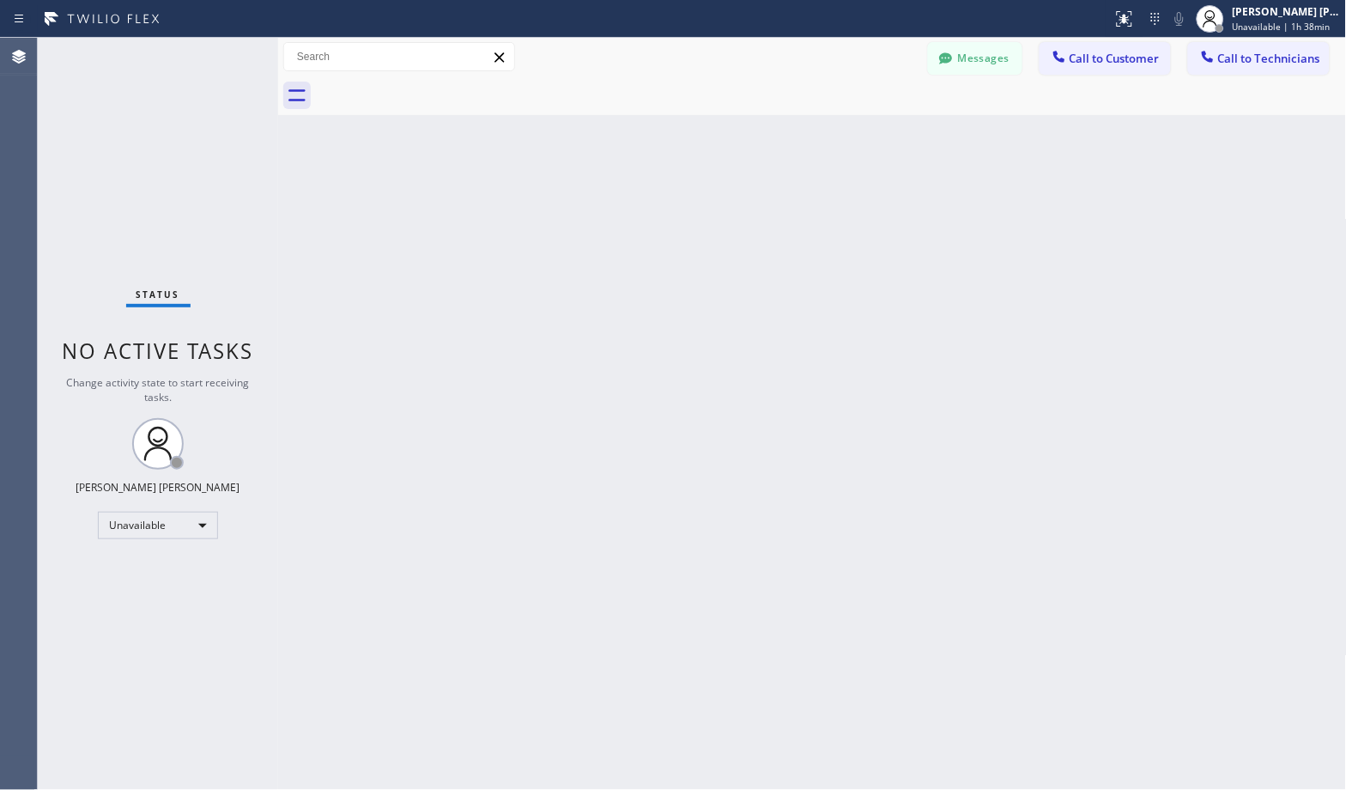
click at [883, 141] on div "Back to Dashboard Change Sender ID Customers Technicians Select a contact Outbo…" at bounding box center [812, 414] width 1069 height 752
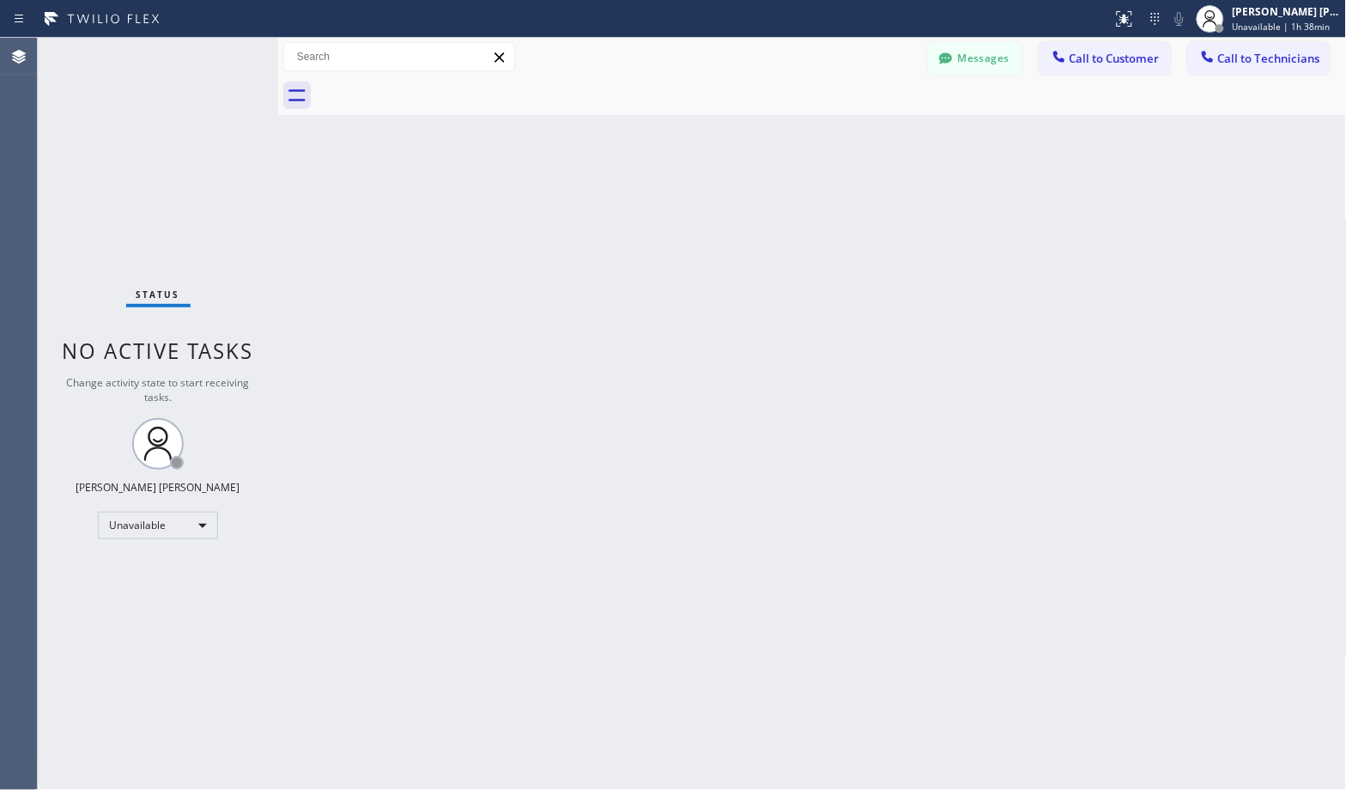
click at [883, 141] on div "Back to Dashboard Change Sender ID Customers Technicians Select a contact Outbo…" at bounding box center [812, 414] width 1069 height 752
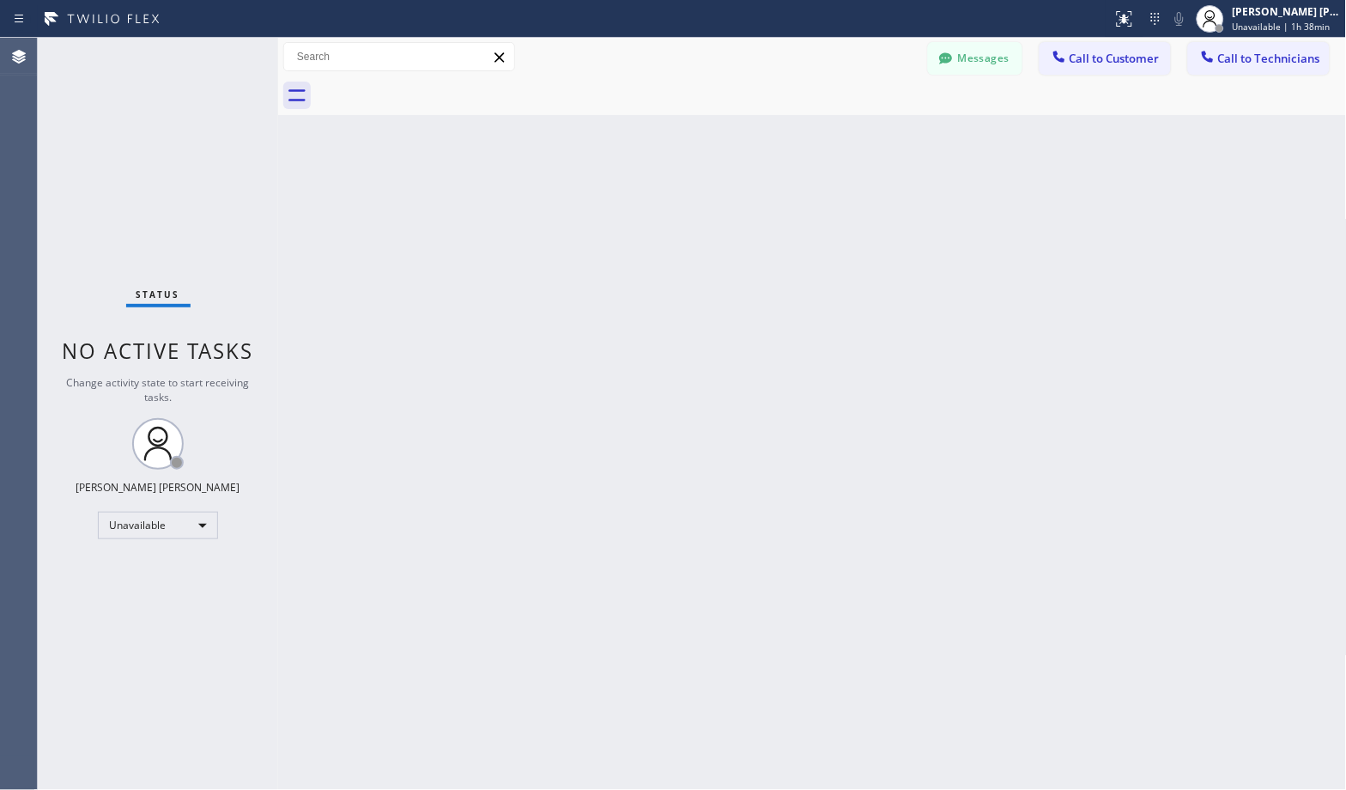
click at [883, 141] on div "Back to Dashboard Change Sender ID Customers Technicians Select a contact Outbo…" at bounding box center [812, 414] width 1069 height 752
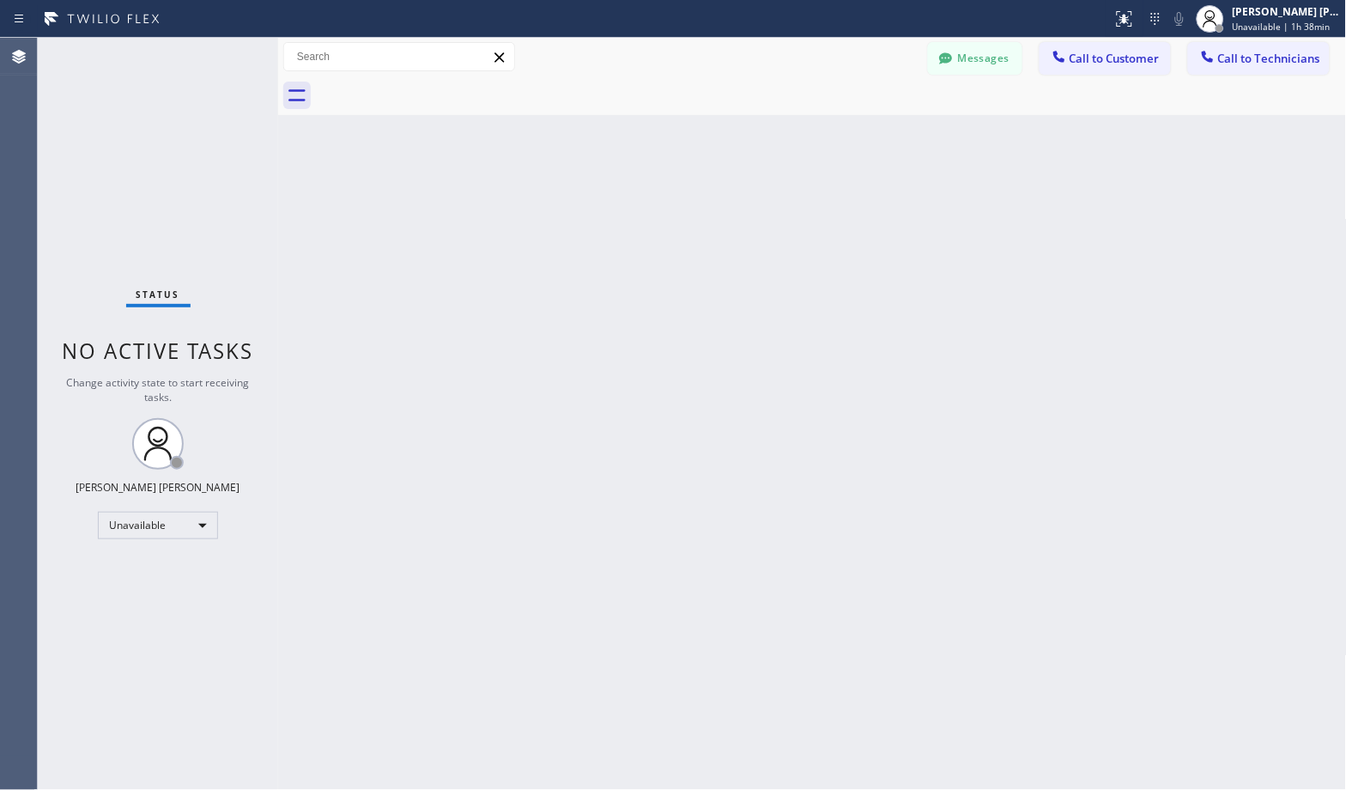
click at [883, 141] on div "Back to Dashboard Change Sender ID Customers Technicians Select a contact Outbo…" at bounding box center [812, 414] width 1069 height 752
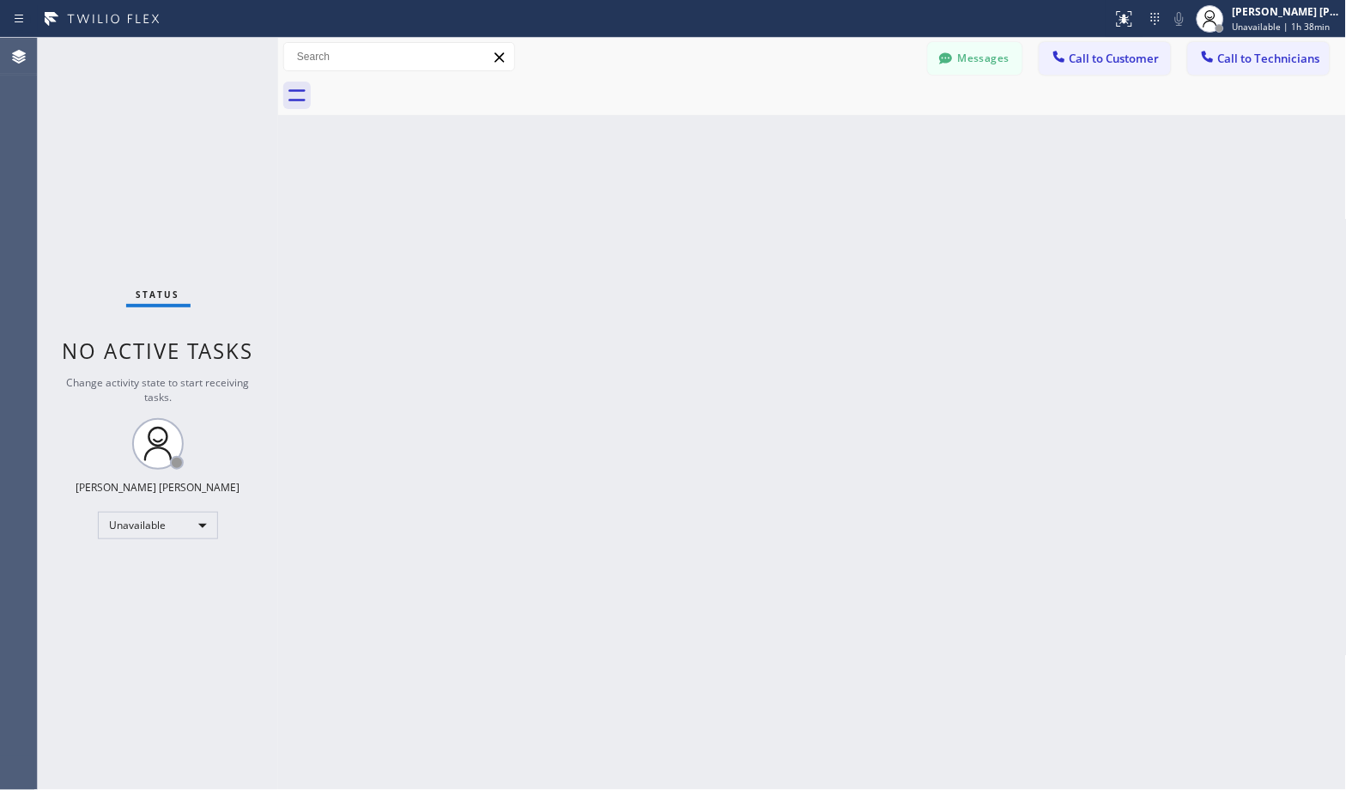
click at [883, 141] on div "Back to Dashboard Change Sender ID Customers Technicians Select a contact Outbo…" at bounding box center [812, 414] width 1069 height 752
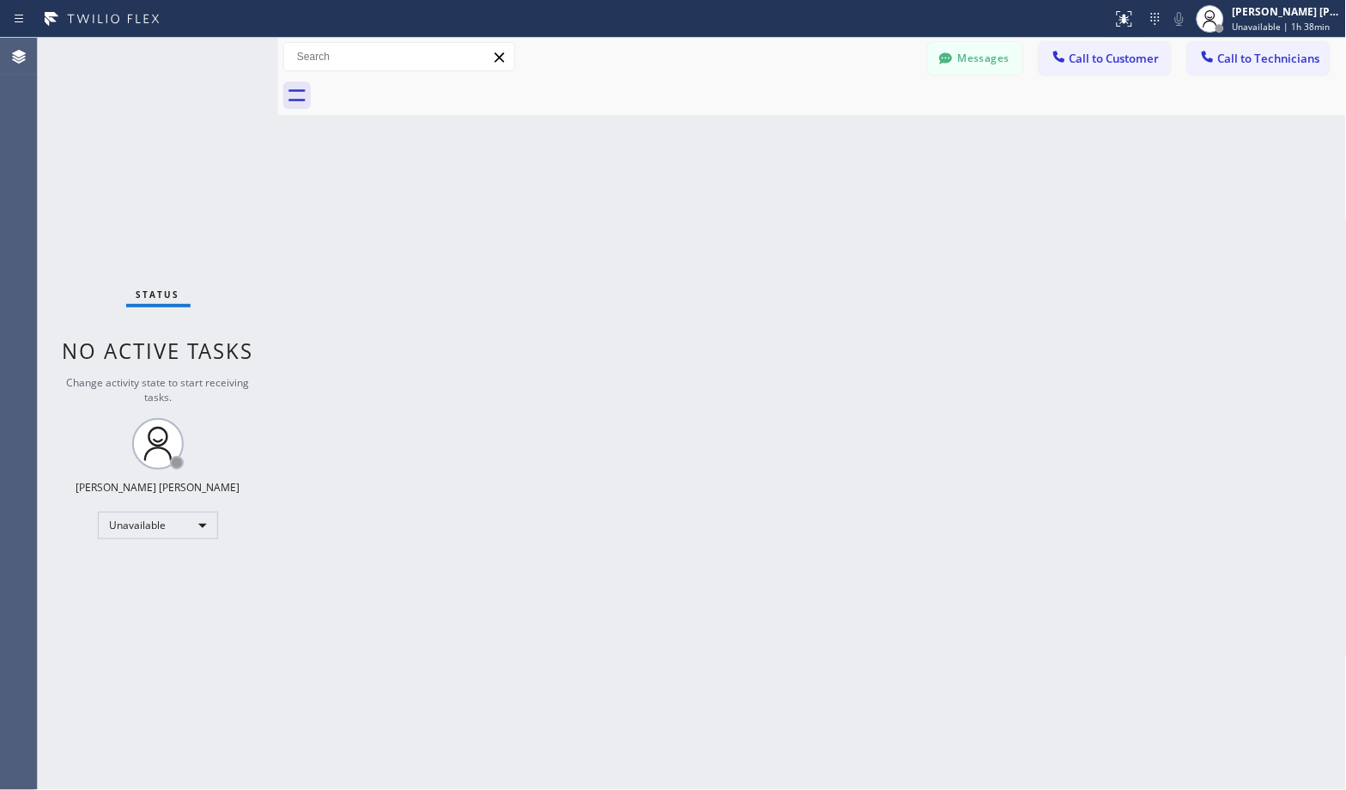
click at [883, 141] on div "Back to Dashboard Change Sender ID Customers Technicians Select a contact Outbo…" at bounding box center [812, 414] width 1069 height 752
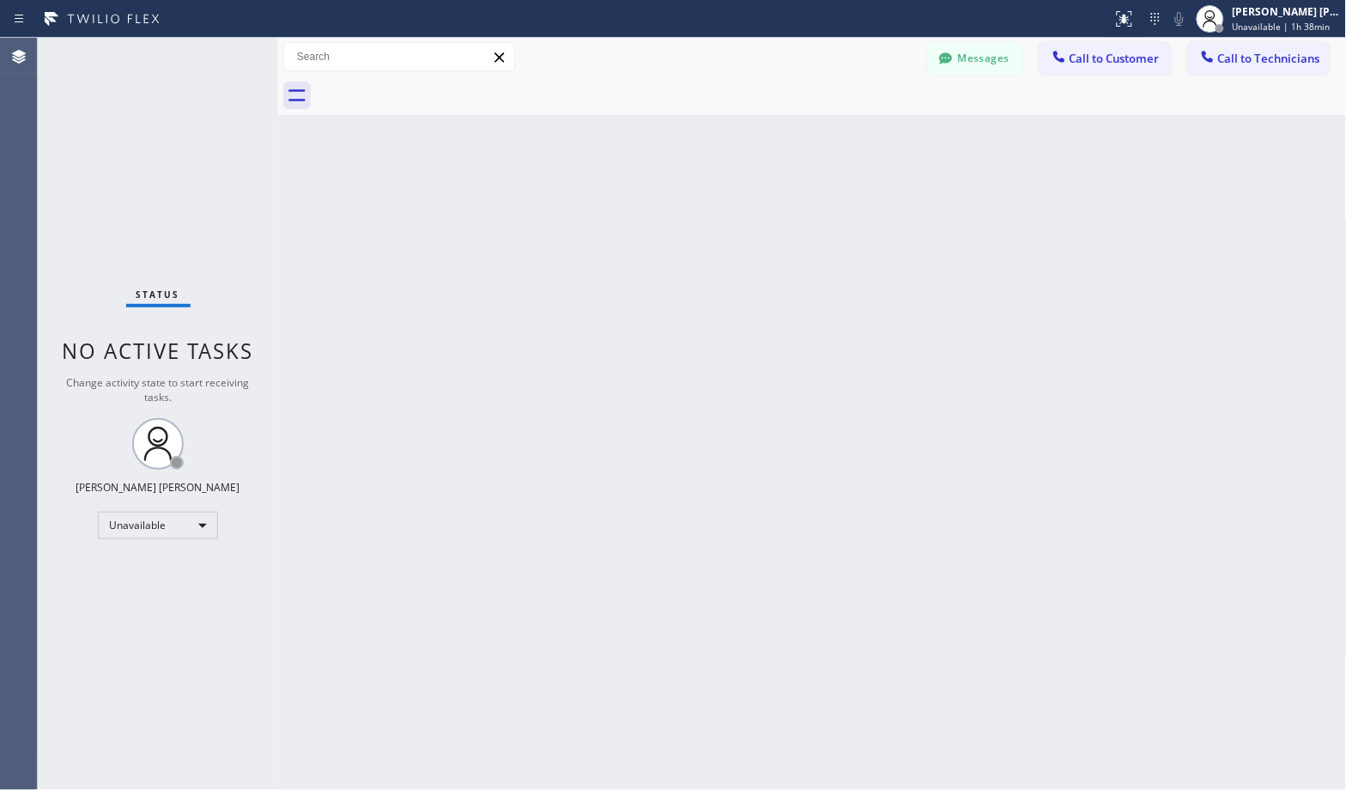
click at [883, 141] on div "Back to Dashboard Change Sender ID Customers Technicians Select a contact Outbo…" at bounding box center [812, 414] width 1069 height 752
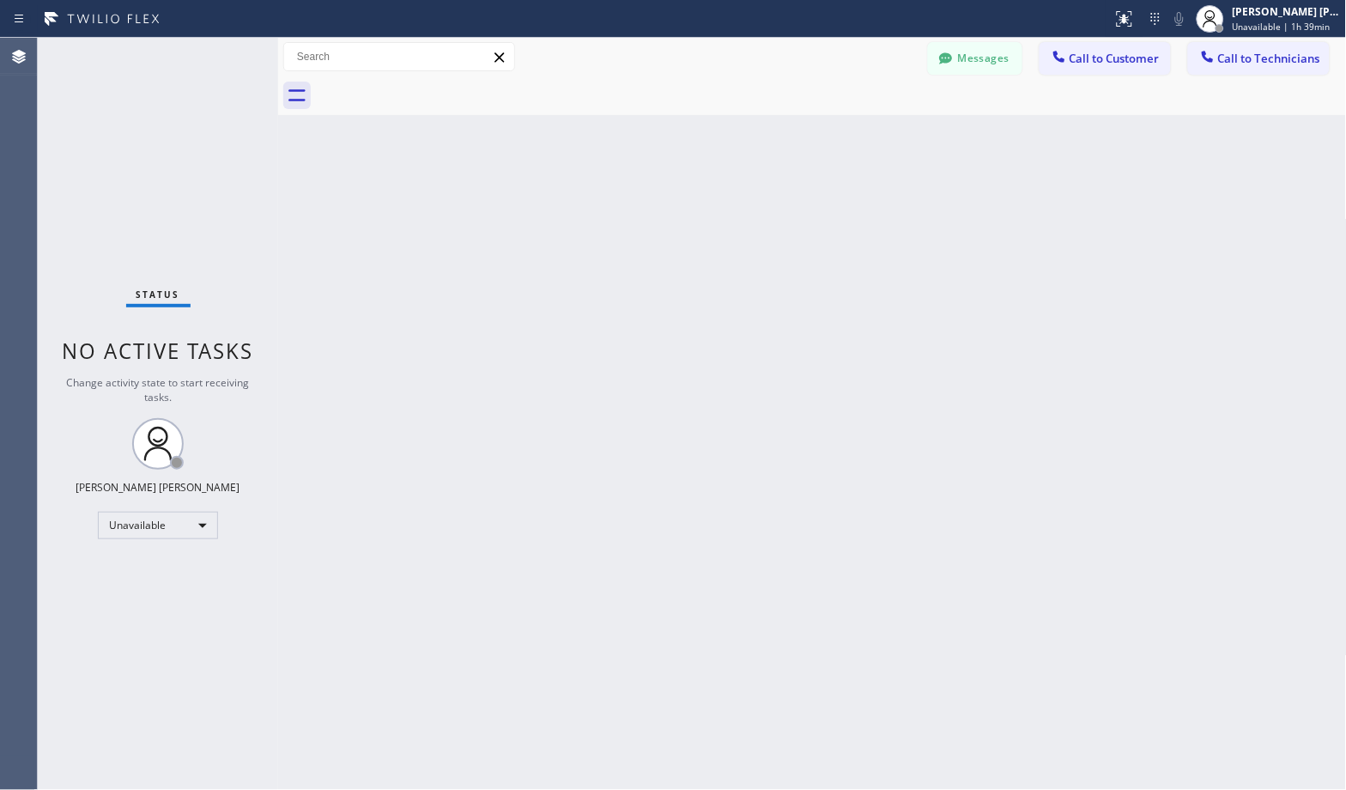
click at [883, 141] on div "Back to Dashboard Change Sender ID Customers Technicians Select a contact Outbo…" at bounding box center [812, 414] width 1069 height 752
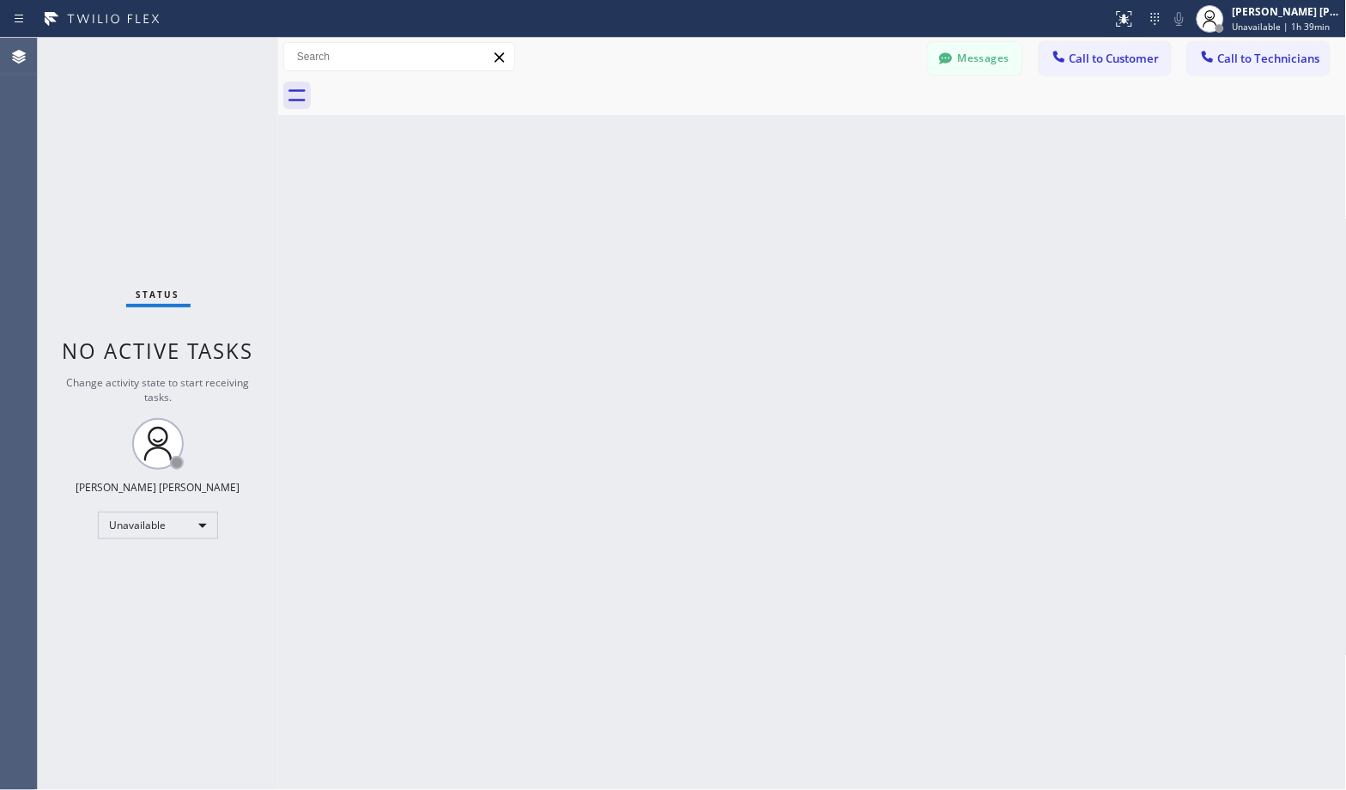
click at [883, 141] on div "Back to Dashboard Change Sender ID Customers Technicians Select a contact Outbo…" at bounding box center [812, 414] width 1069 height 752
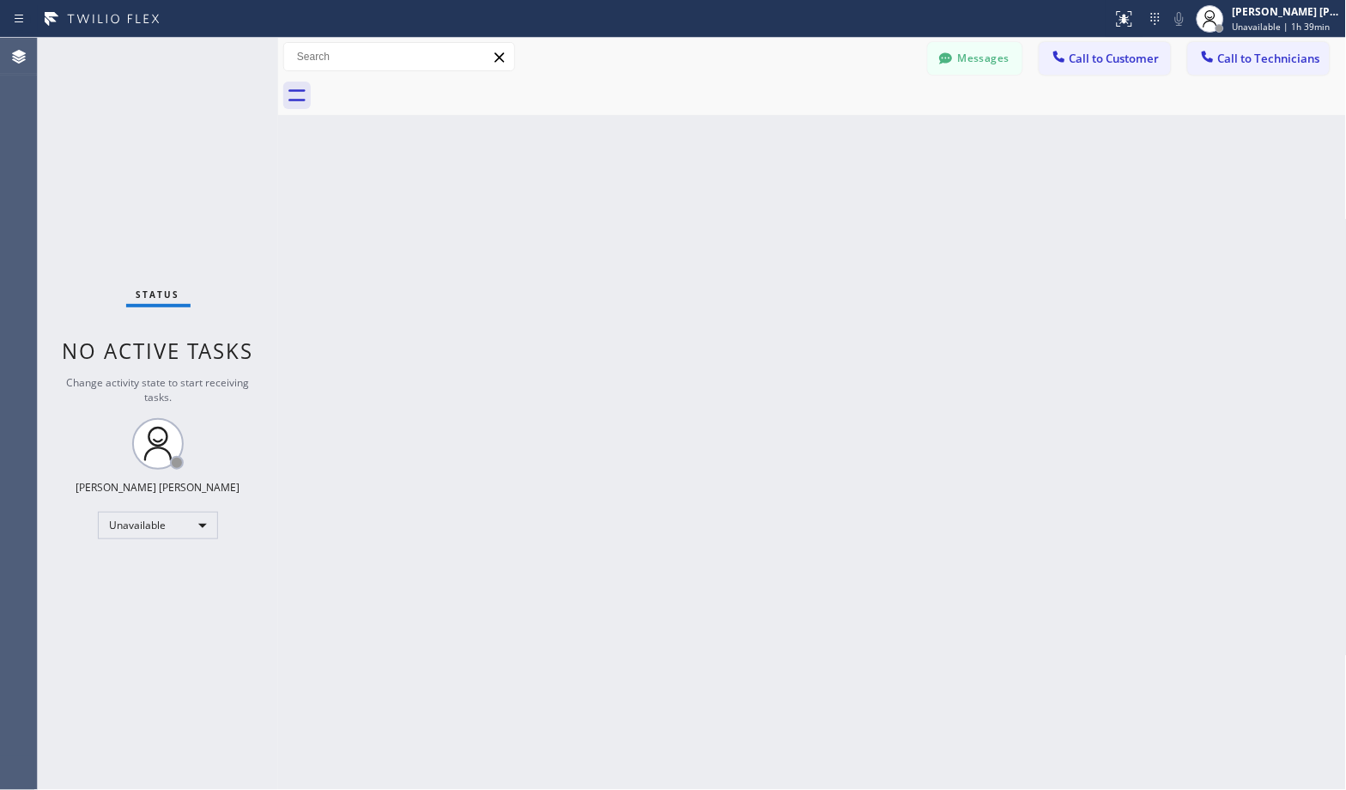
click at [883, 141] on div "Back to Dashboard Change Sender ID Customers Technicians Select a contact Outbo…" at bounding box center [812, 414] width 1069 height 752
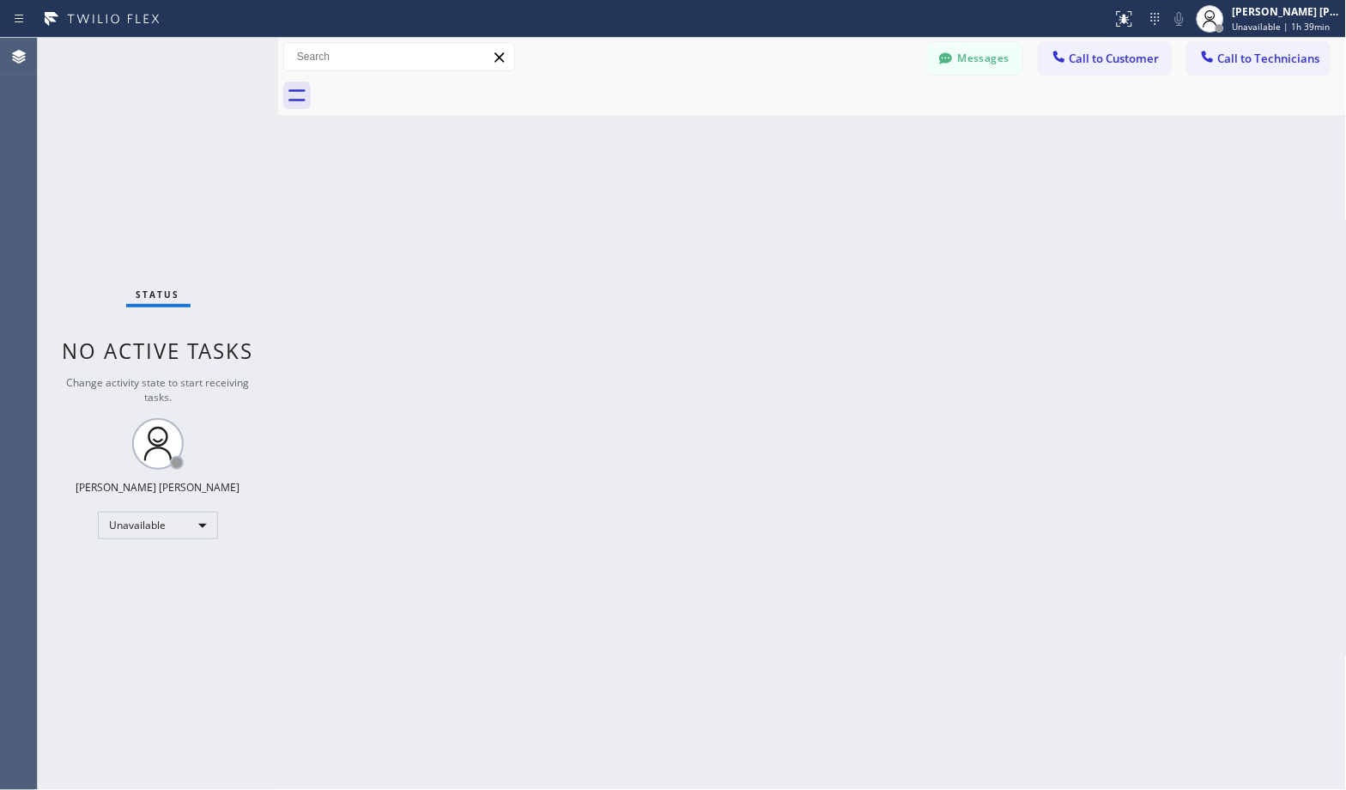
click at [883, 141] on div "Back to Dashboard Change Sender ID Customers Technicians Select a contact Outbo…" at bounding box center [812, 414] width 1069 height 752
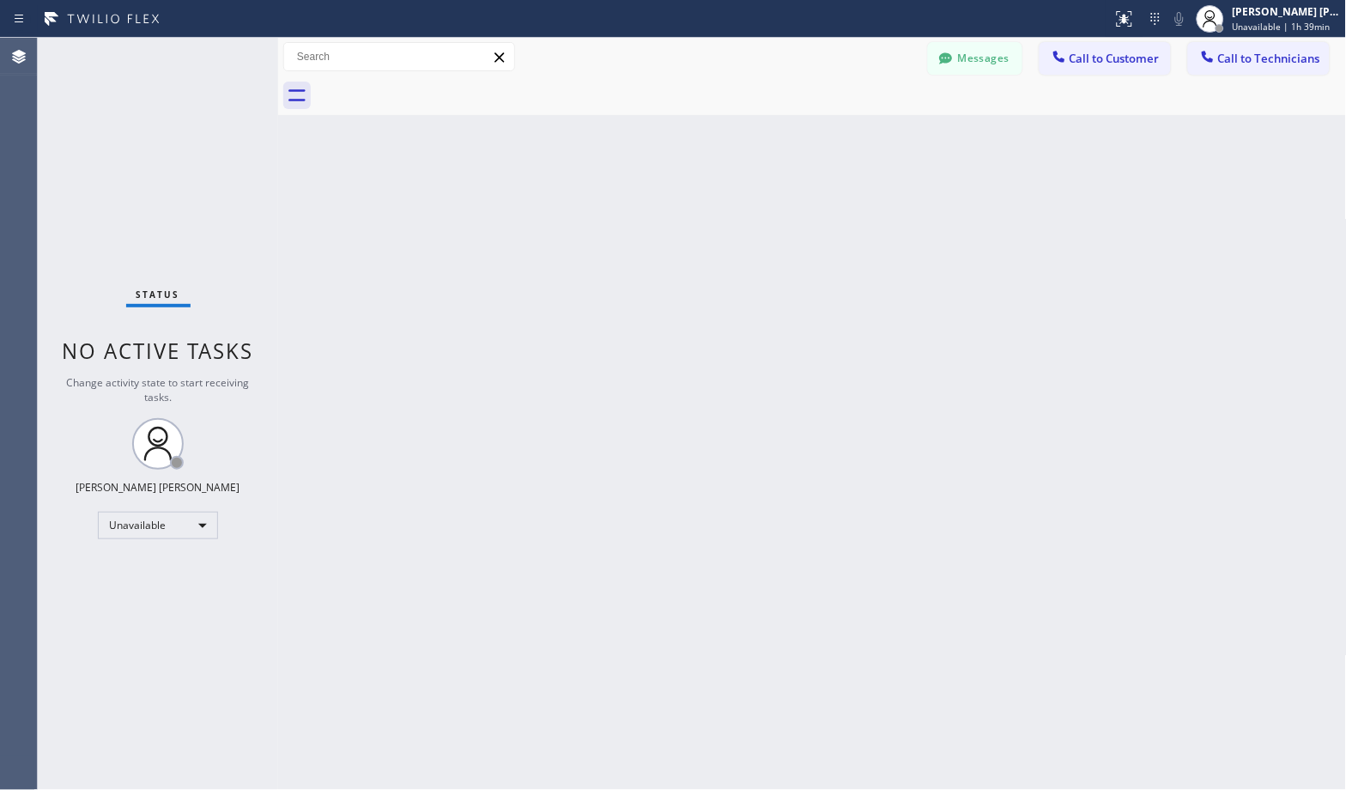
click at [883, 141] on div "Back to Dashboard Change Sender ID Customers Technicians Select a contact Outbo…" at bounding box center [812, 414] width 1069 height 752
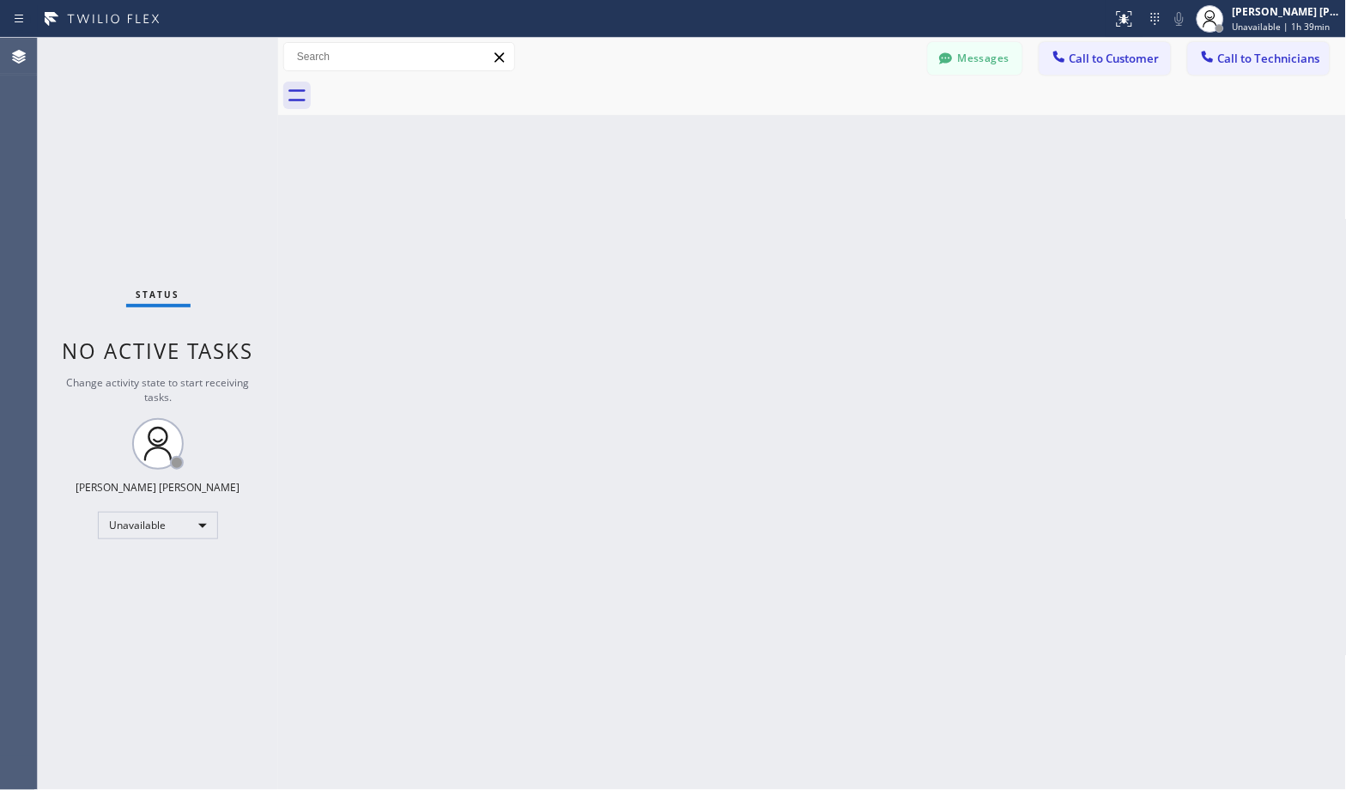
click at [883, 141] on div "Back to Dashboard Change Sender ID Customers Technicians Select a contact Outbo…" at bounding box center [812, 414] width 1069 height 752
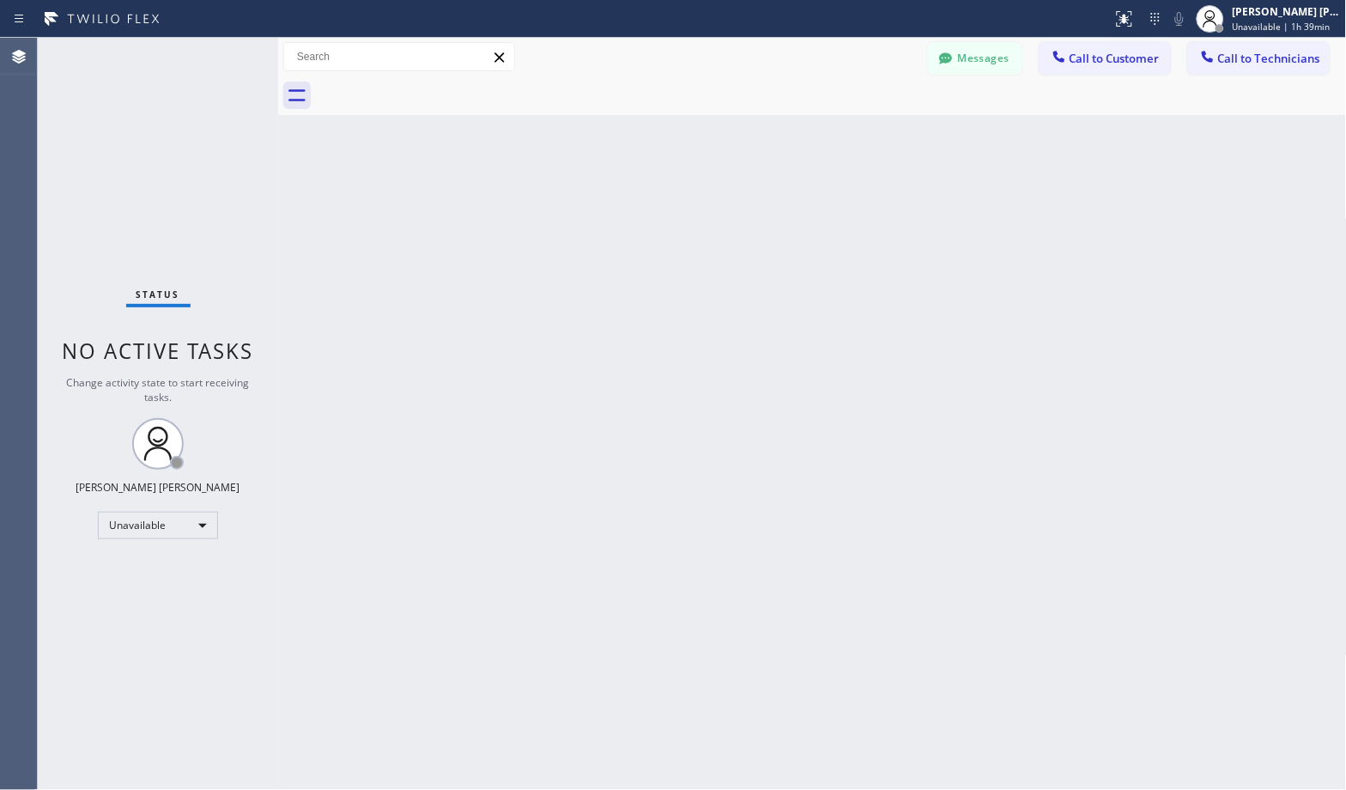
click at [883, 141] on div "Back to Dashboard Change Sender ID Customers Technicians Select a contact Outbo…" at bounding box center [812, 414] width 1069 height 752
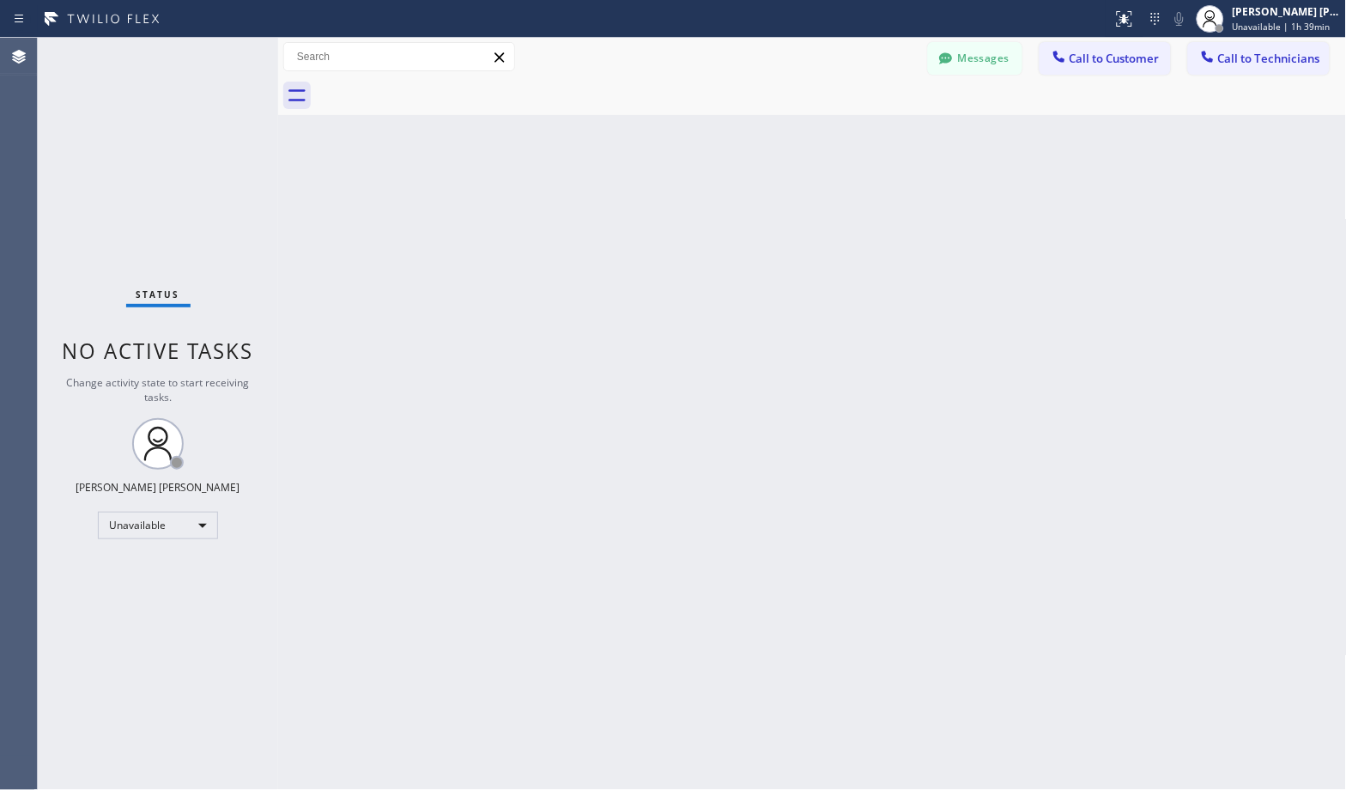
click at [883, 141] on div "Back to Dashboard Change Sender ID Customers Technicians Select a contact Outbo…" at bounding box center [812, 414] width 1069 height 752
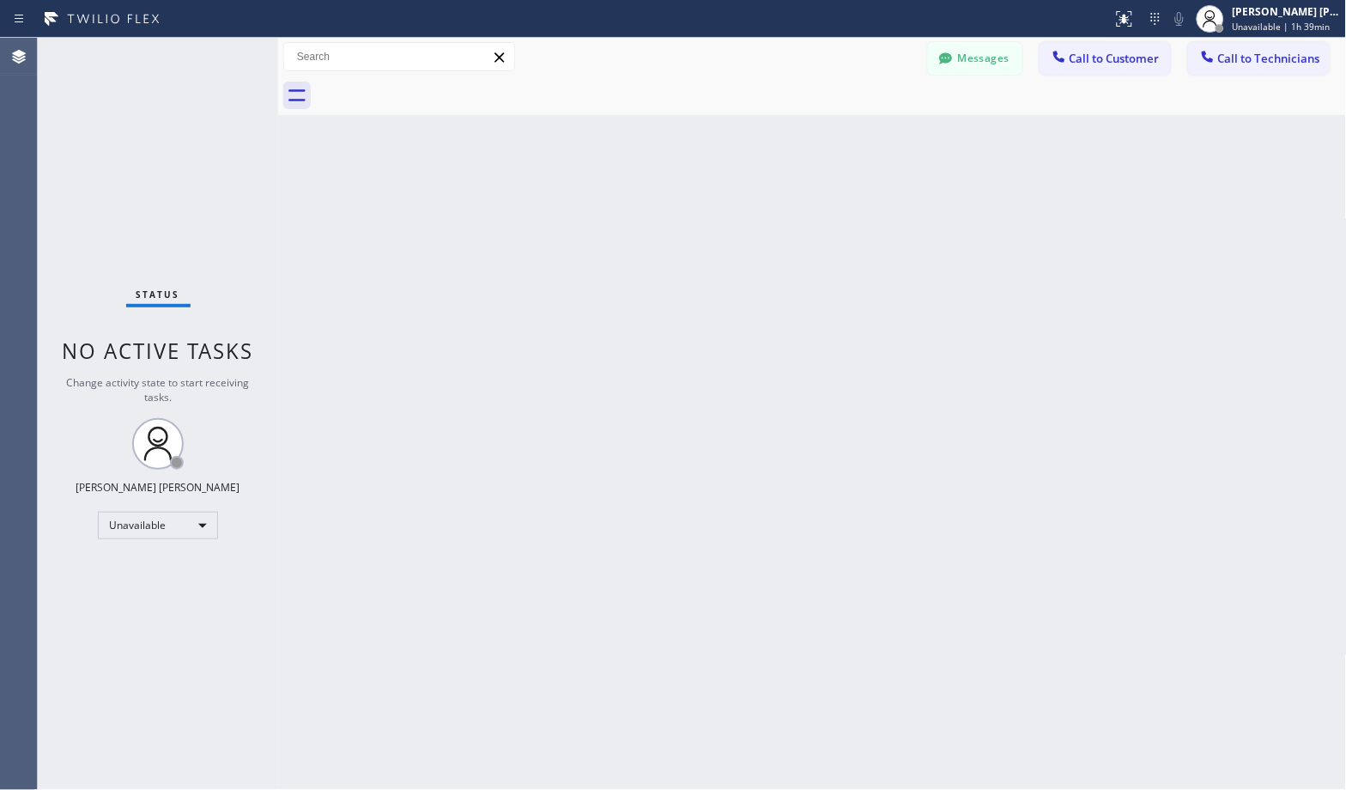
click at [883, 141] on div "Back to Dashboard Change Sender ID Customers Technicians Select a contact Outbo…" at bounding box center [812, 414] width 1069 height 752
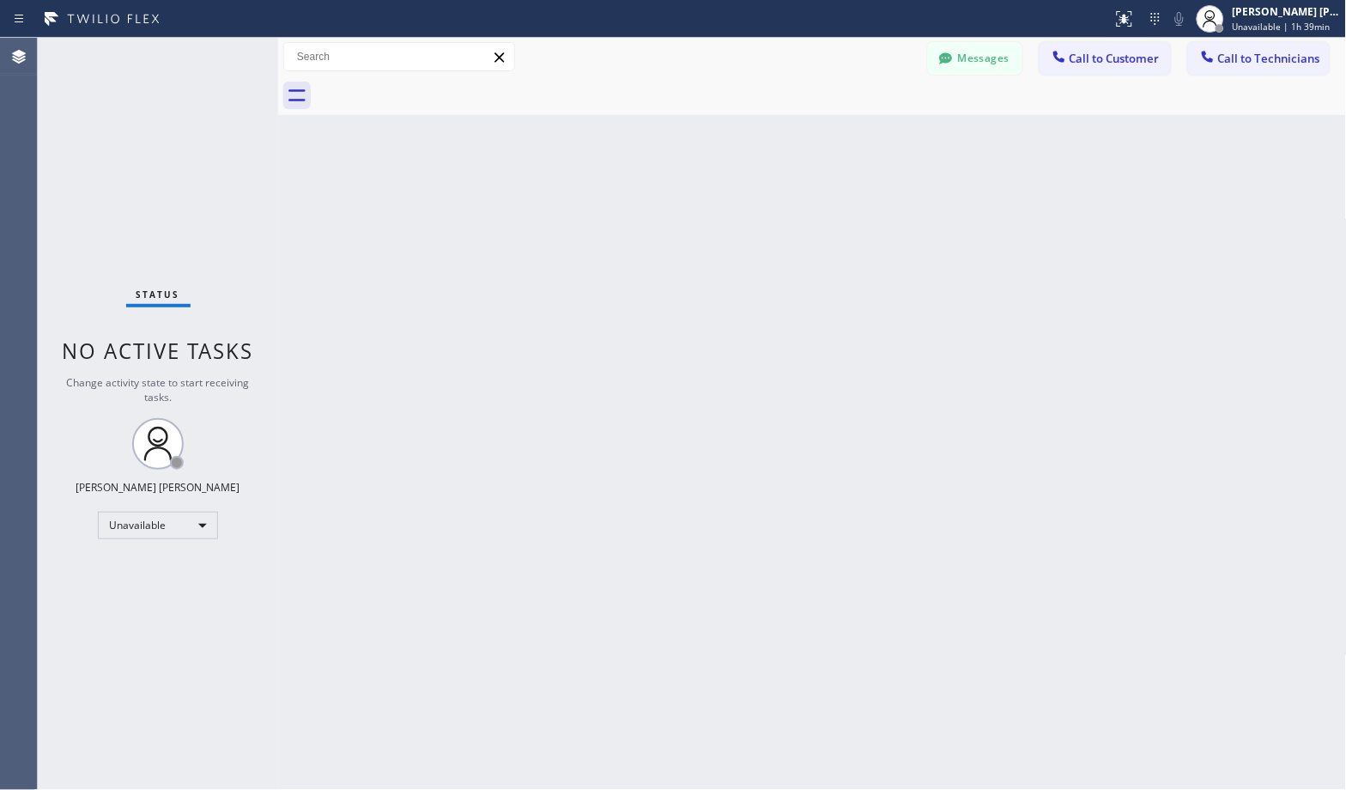
click at [883, 141] on div "Back to Dashboard Change Sender ID Customers Technicians Select a contact Outbo…" at bounding box center [812, 414] width 1069 height 752
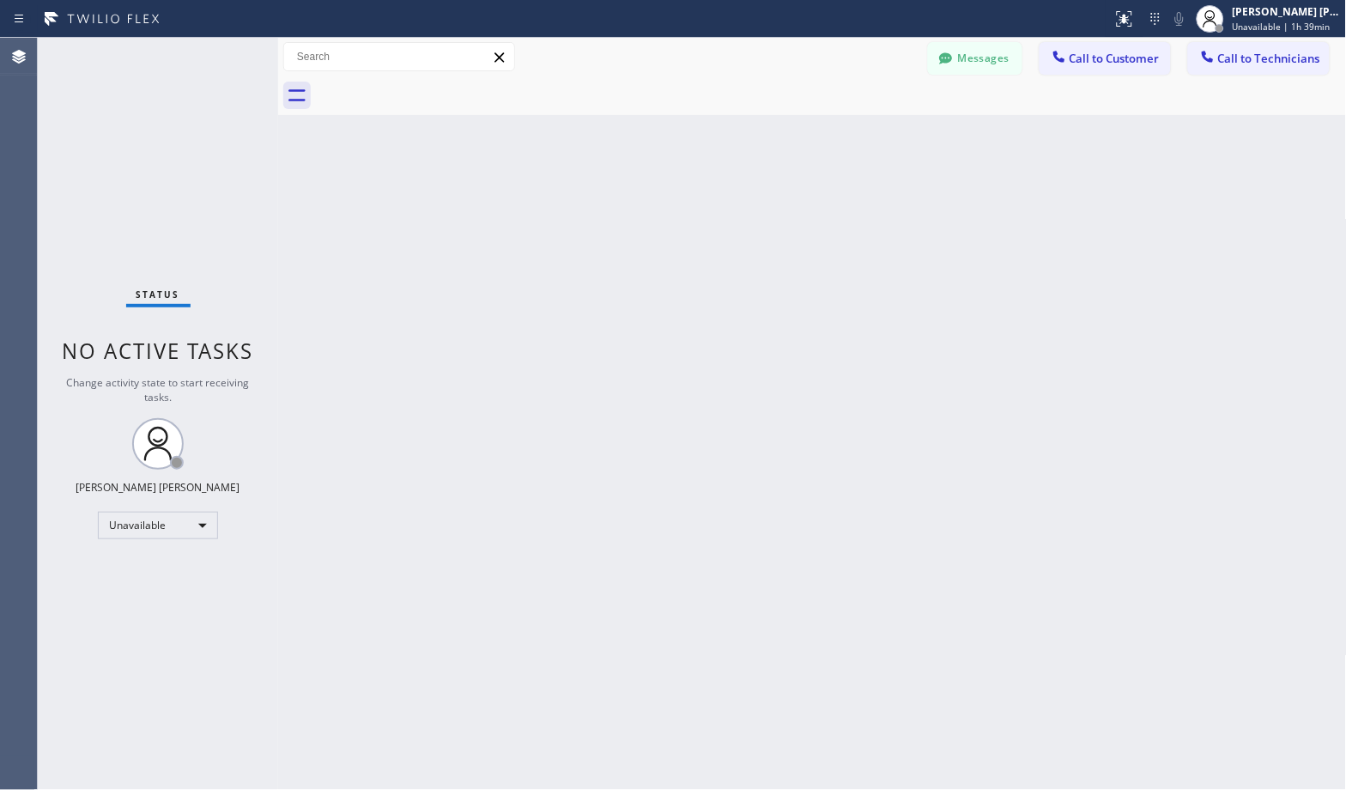
click at [883, 141] on div "Back to Dashboard Change Sender ID Customers Technicians Select a contact Outbo…" at bounding box center [812, 414] width 1069 height 752
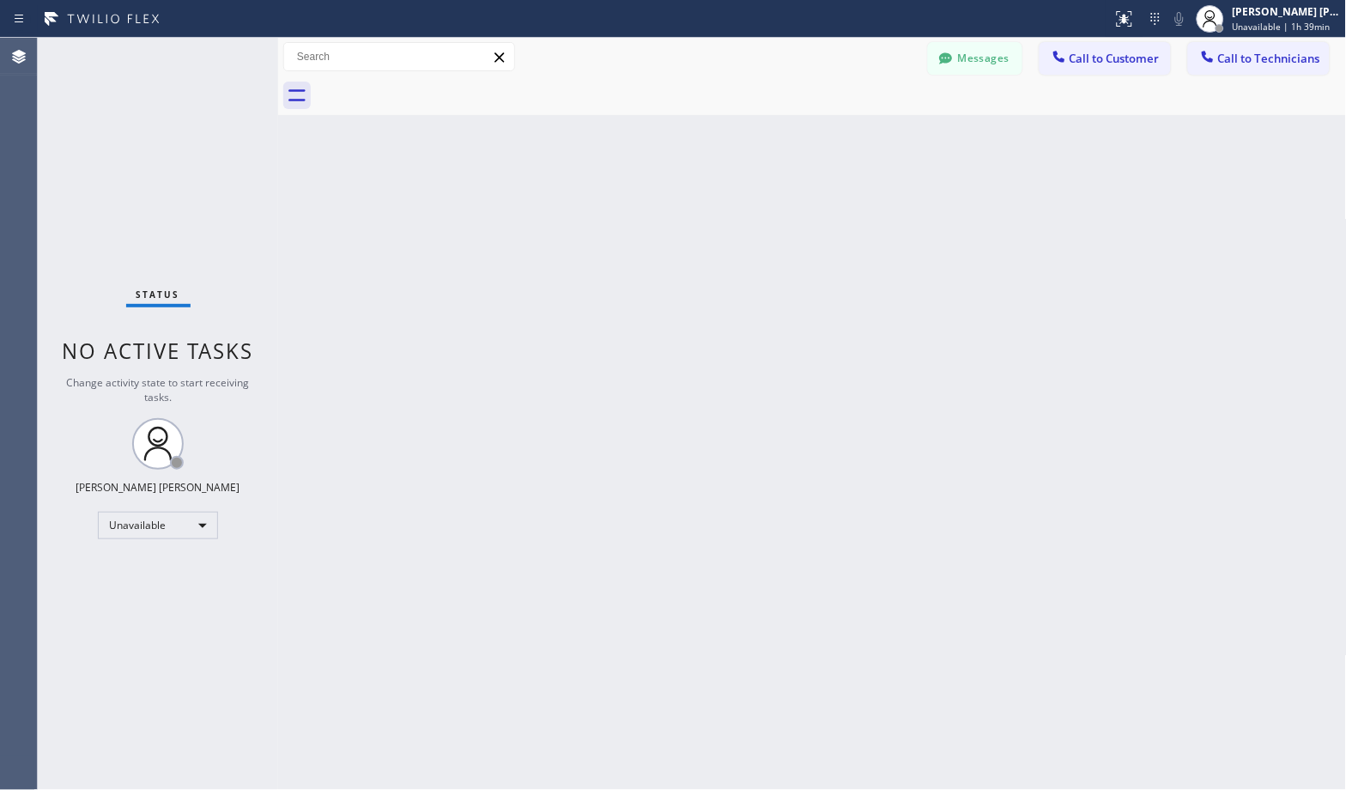
click at [883, 141] on div "Back to Dashboard Change Sender ID Customers Technicians Select a contact Outbo…" at bounding box center [812, 414] width 1069 height 752
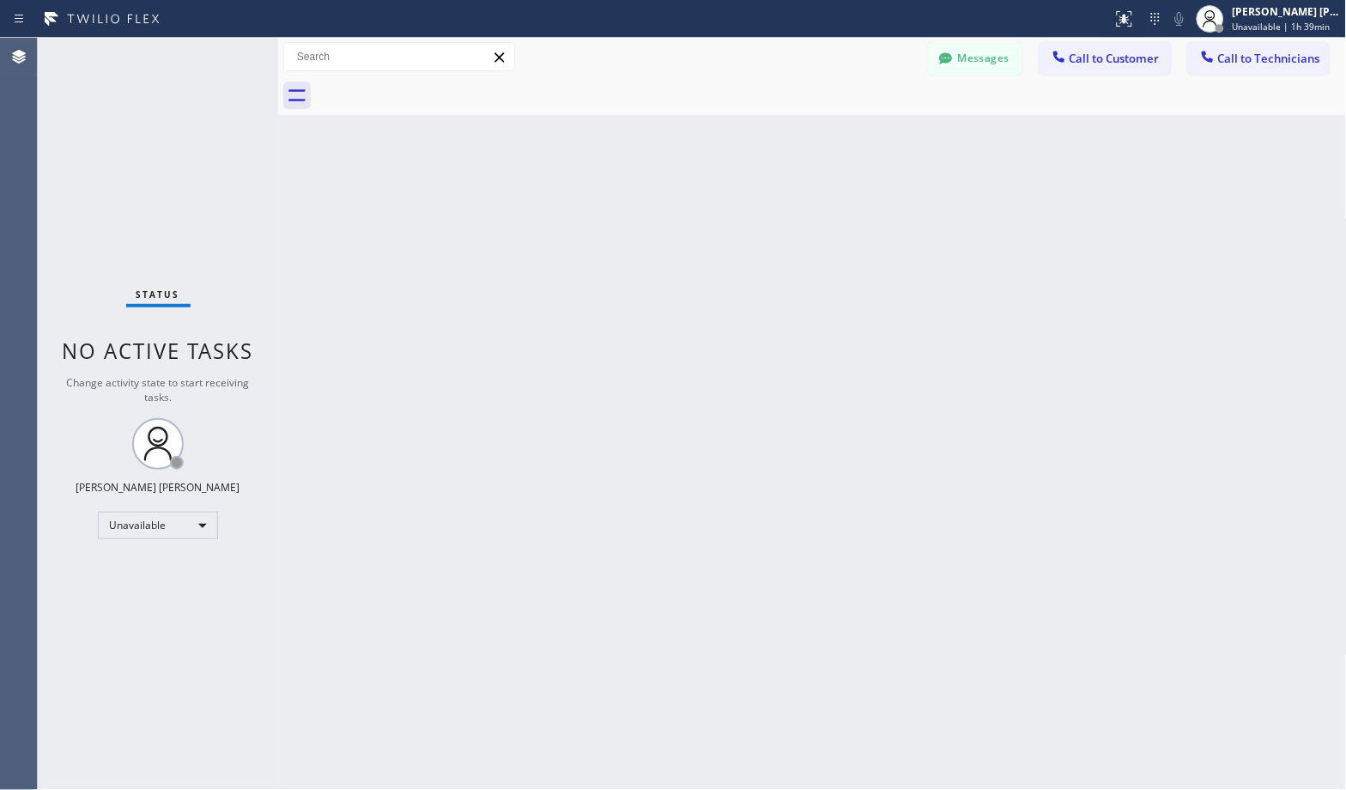
click at [883, 141] on div "Back to Dashboard Change Sender ID Customers Technicians Select a contact Outbo…" at bounding box center [812, 414] width 1069 height 752
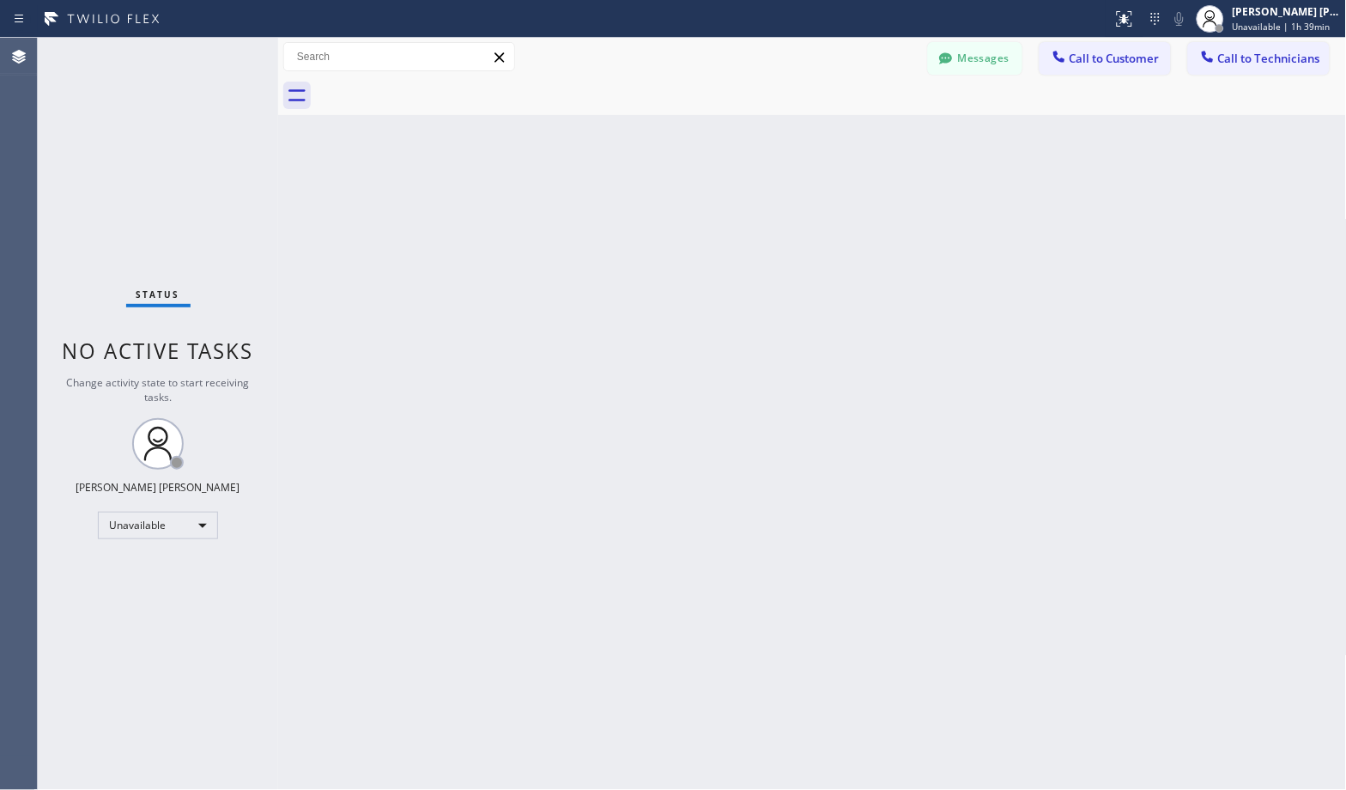
click at [883, 141] on div "Back to Dashboard Change Sender ID Customers Technicians Select a contact Outbo…" at bounding box center [812, 414] width 1069 height 752
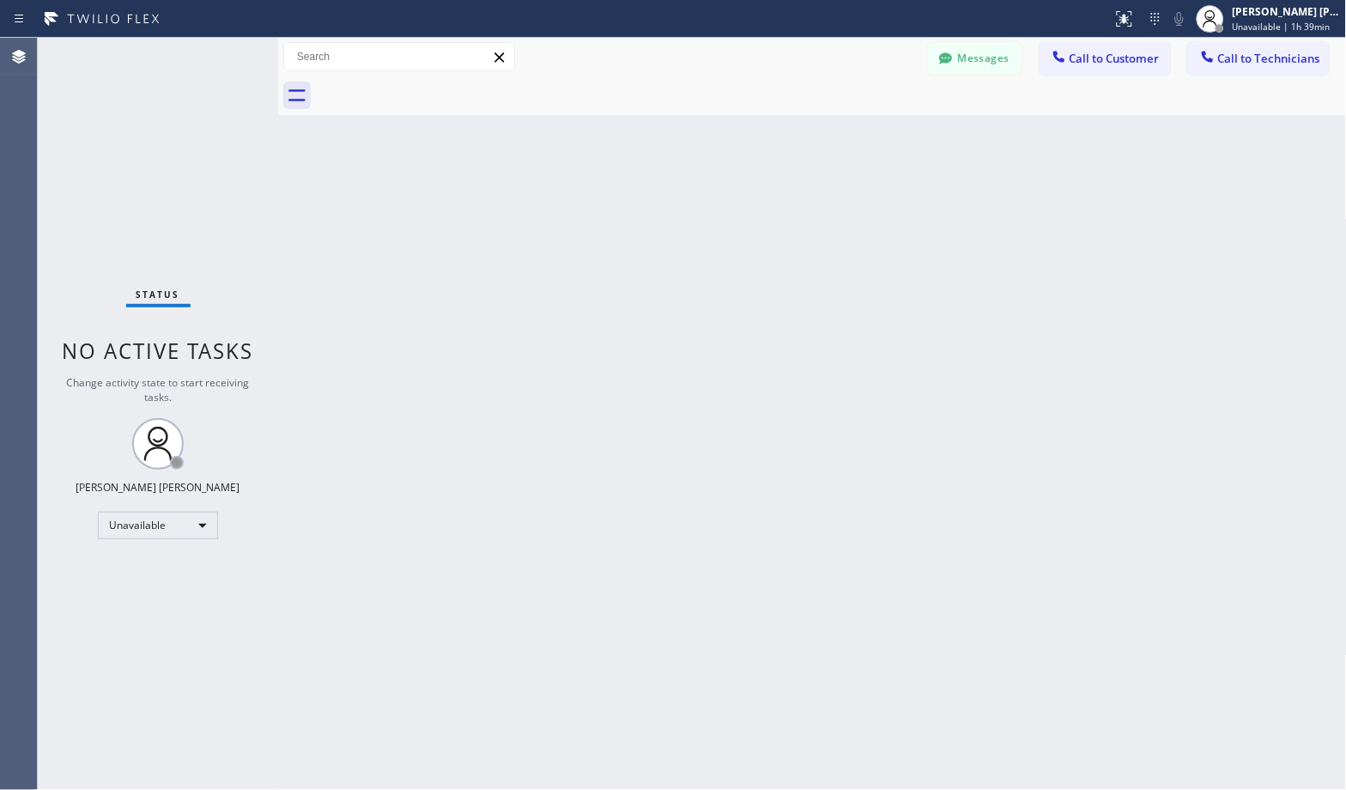
click at [883, 141] on div "Back to Dashboard Change Sender ID Customers Technicians Select a contact Outbo…" at bounding box center [812, 414] width 1069 height 752
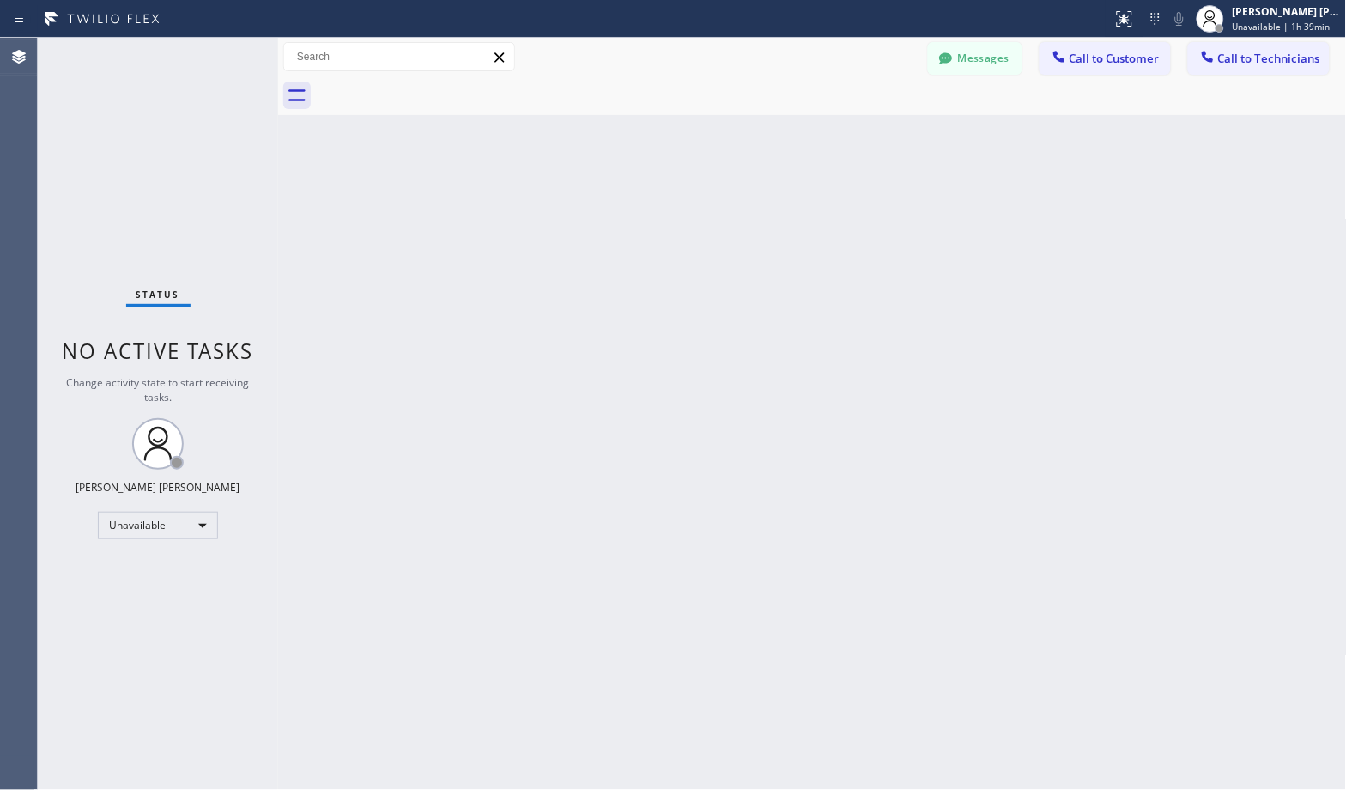
click at [883, 141] on div "Back to Dashboard Change Sender ID Customers Technicians Select a contact Outbo…" at bounding box center [812, 414] width 1069 height 752
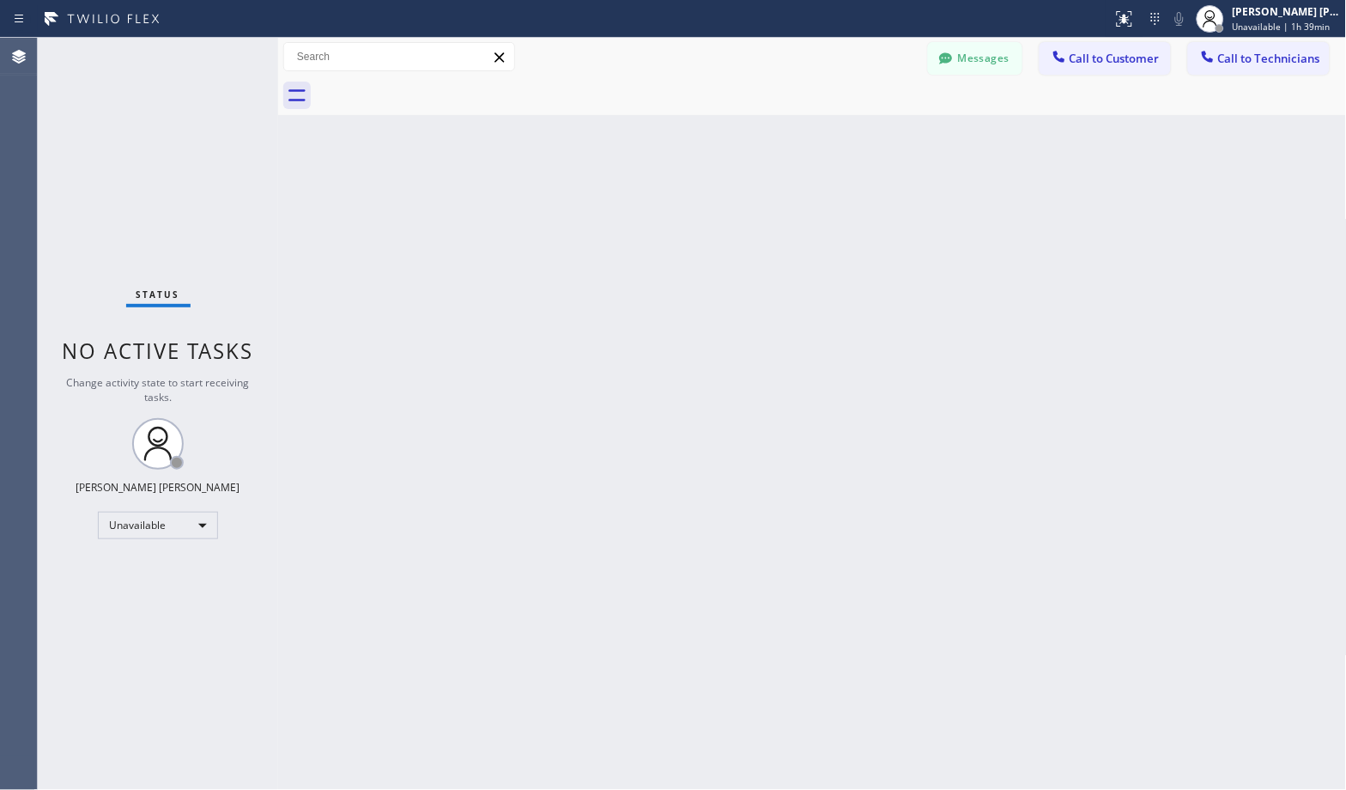
click at [883, 141] on div "Back to Dashboard Change Sender ID Customers Technicians Select a contact Outbo…" at bounding box center [812, 414] width 1069 height 752
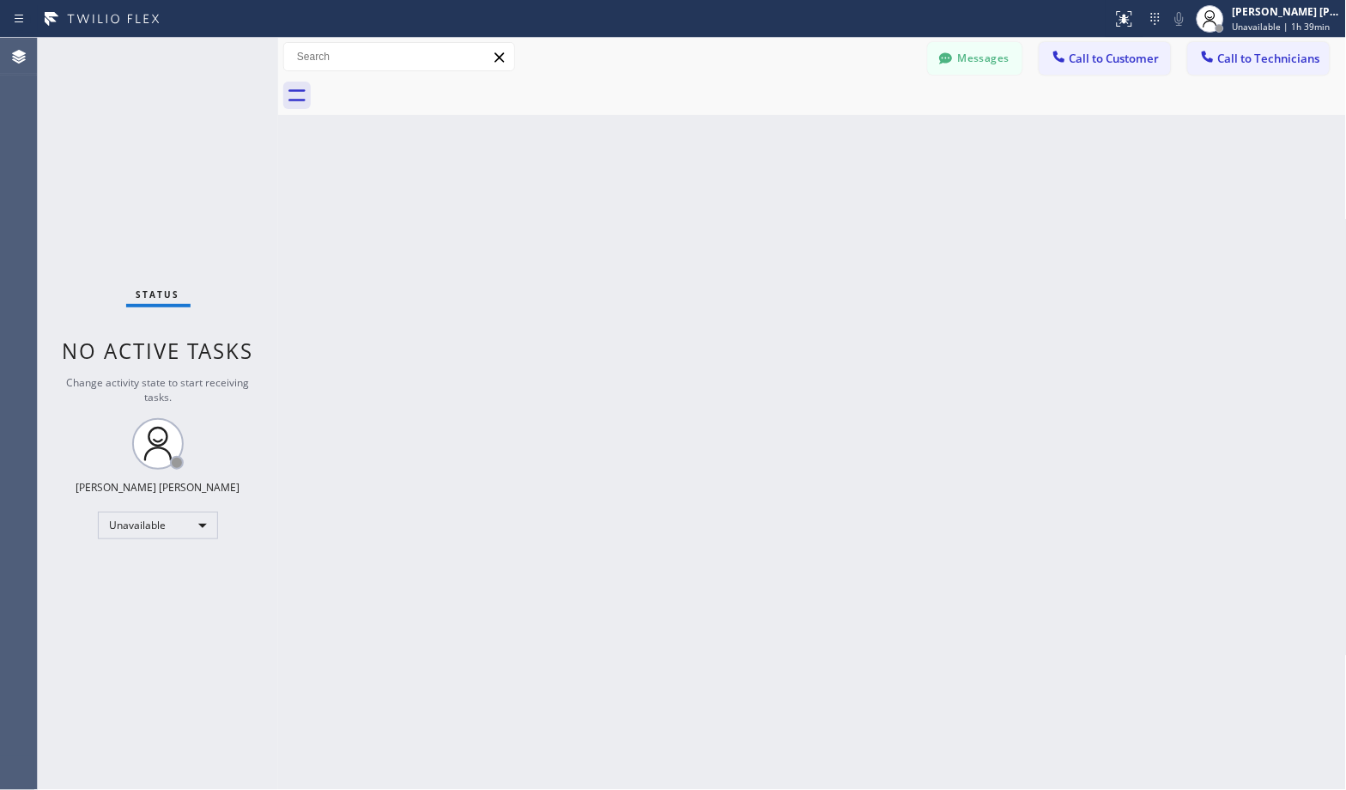
click at [883, 141] on div "Back to Dashboard Change Sender ID Customers Technicians Select a contact Outbo…" at bounding box center [812, 414] width 1069 height 752
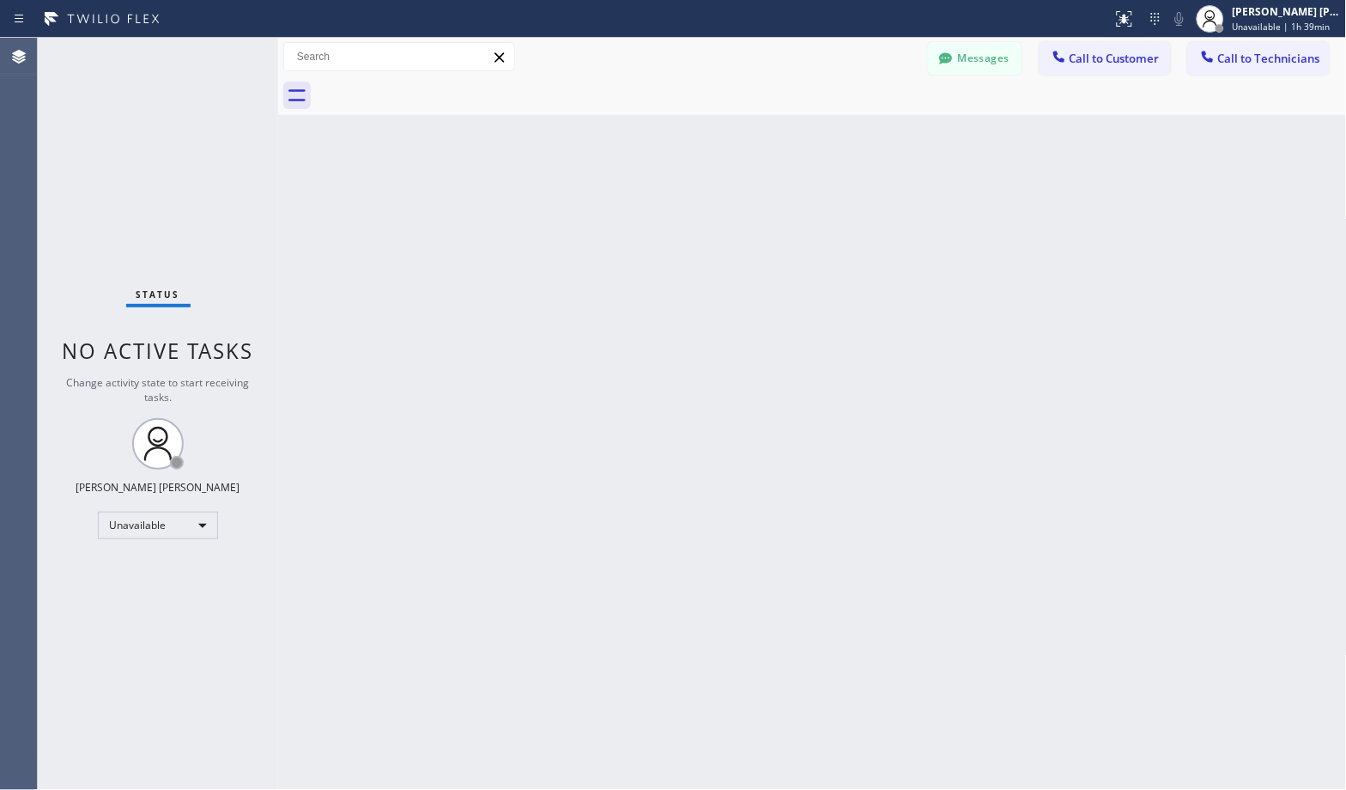
click at [883, 141] on div "Back to Dashboard Change Sender ID Customers Technicians Select a contact Outbo…" at bounding box center [812, 414] width 1069 height 752
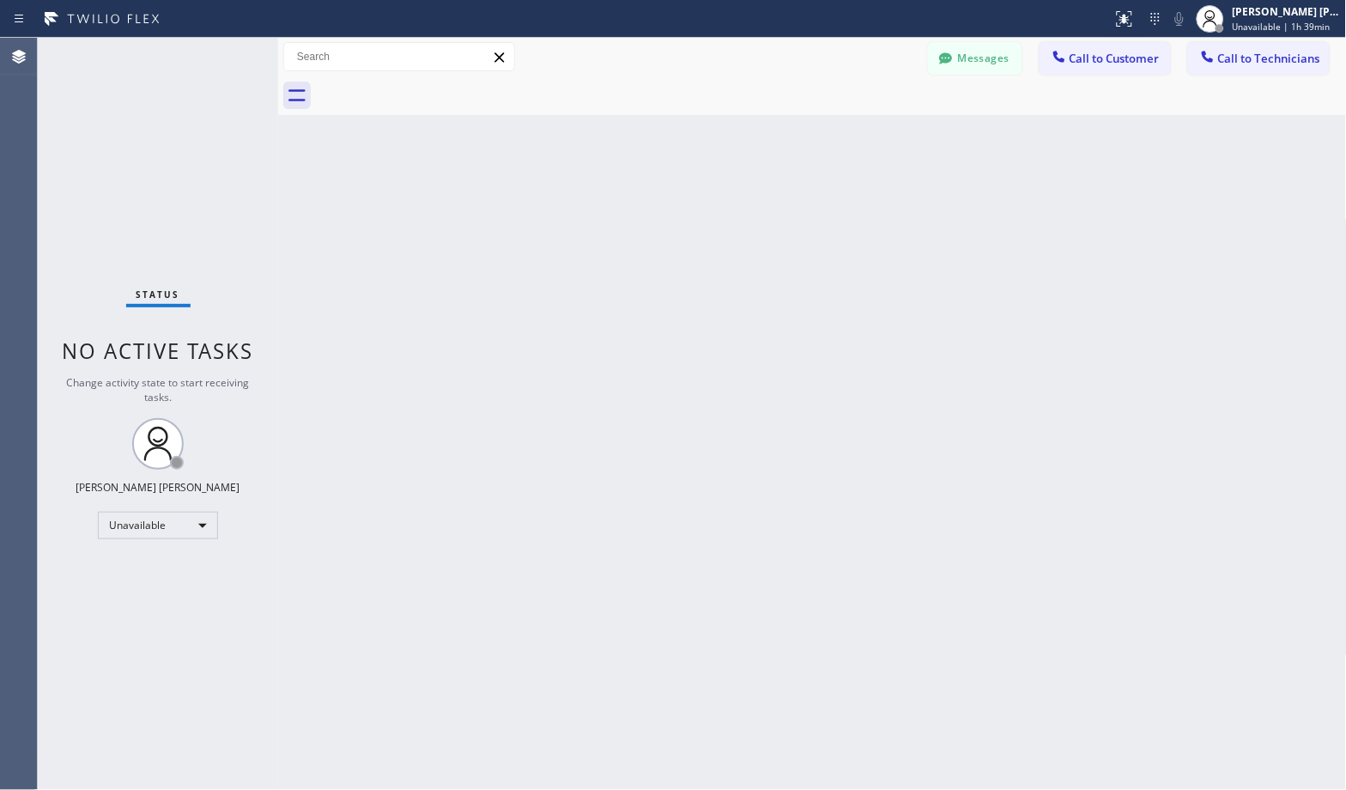
click at [883, 141] on div "Back to Dashboard Change Sender ID Customers Technicians Select a contact Outbo…" at bounding box center [812, 414] width 1069 height 752
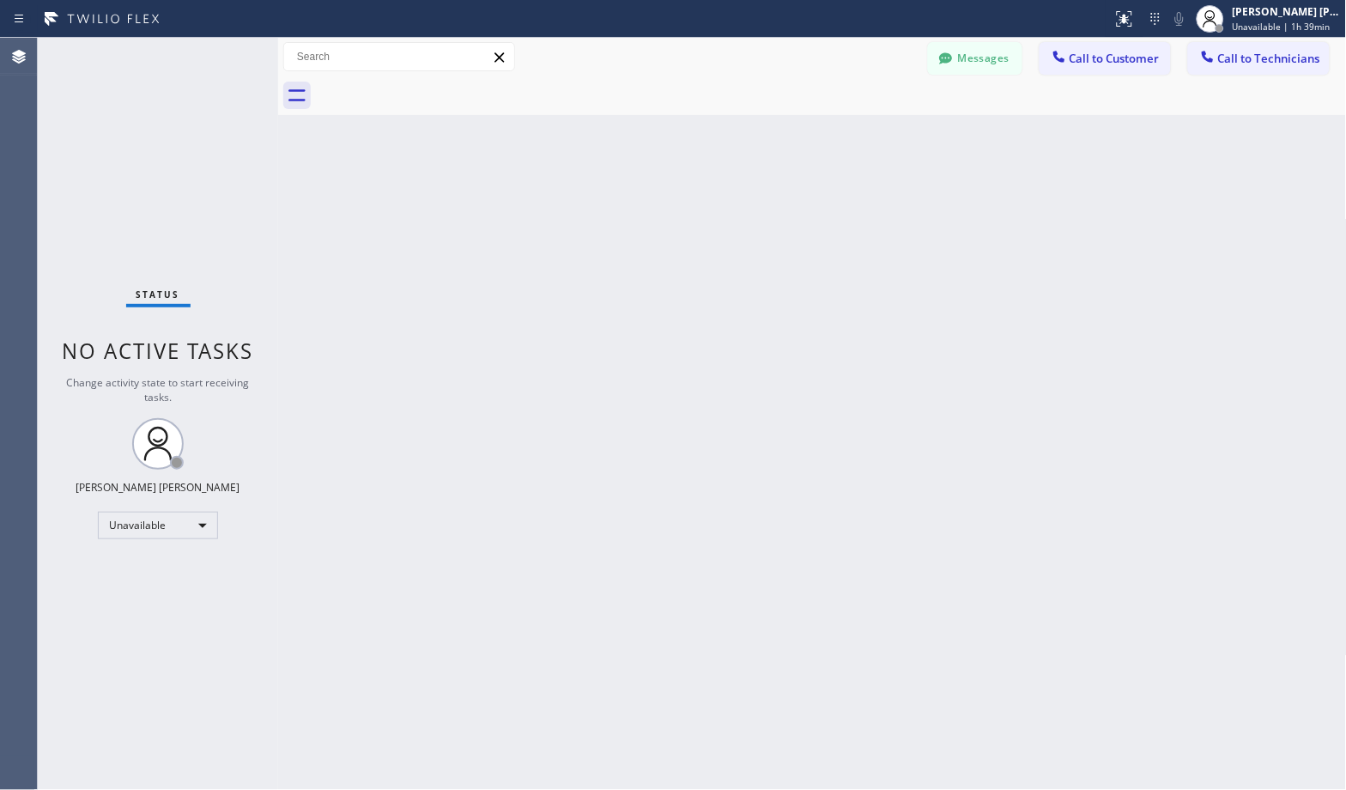
click at [883, 141] on div "Back to Dashboard Change Sender ID Customers Technicians Select a contact Outbo…" at bounding box center [812, 414] width 1069 height 752
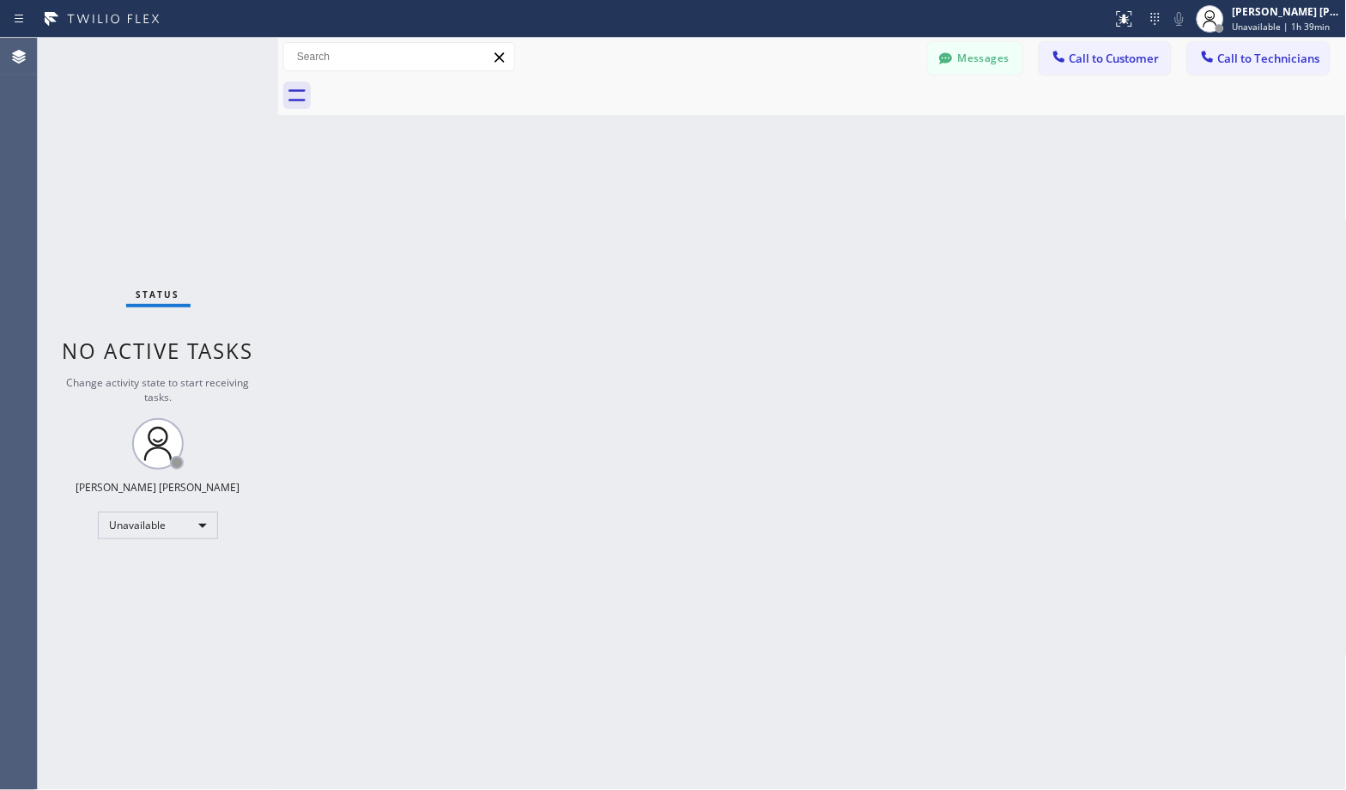
click at [883, 141] on div "Back to Dashboard Change Sender ID Customers Technicians Select a contact Outbo…" at bounding box center [812, 414] width 1069 height 752
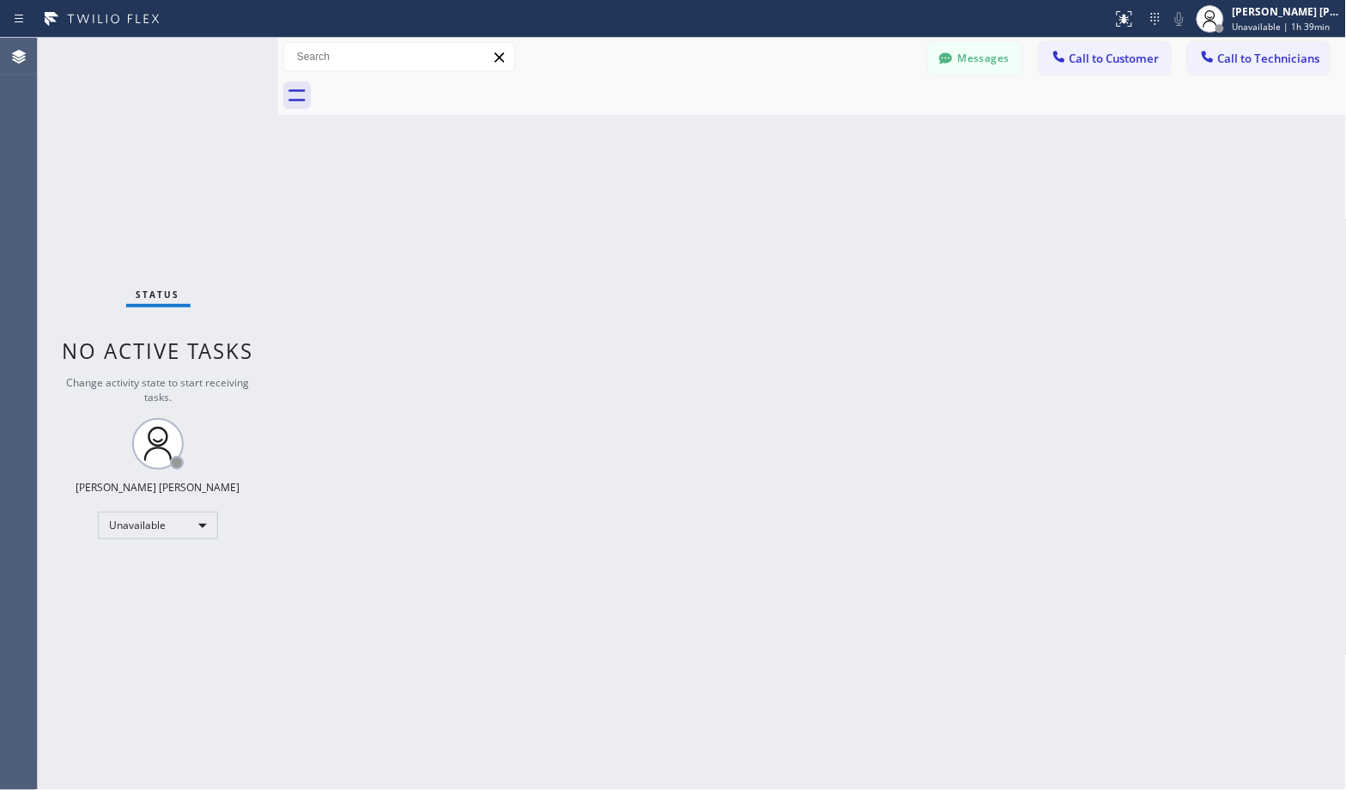
click at [883, 141] on div "Back to Dashboard Change Sender ID Customers Technicians Select a contact Outbo…" at bounding box center [812, 414] width 1069 height 752
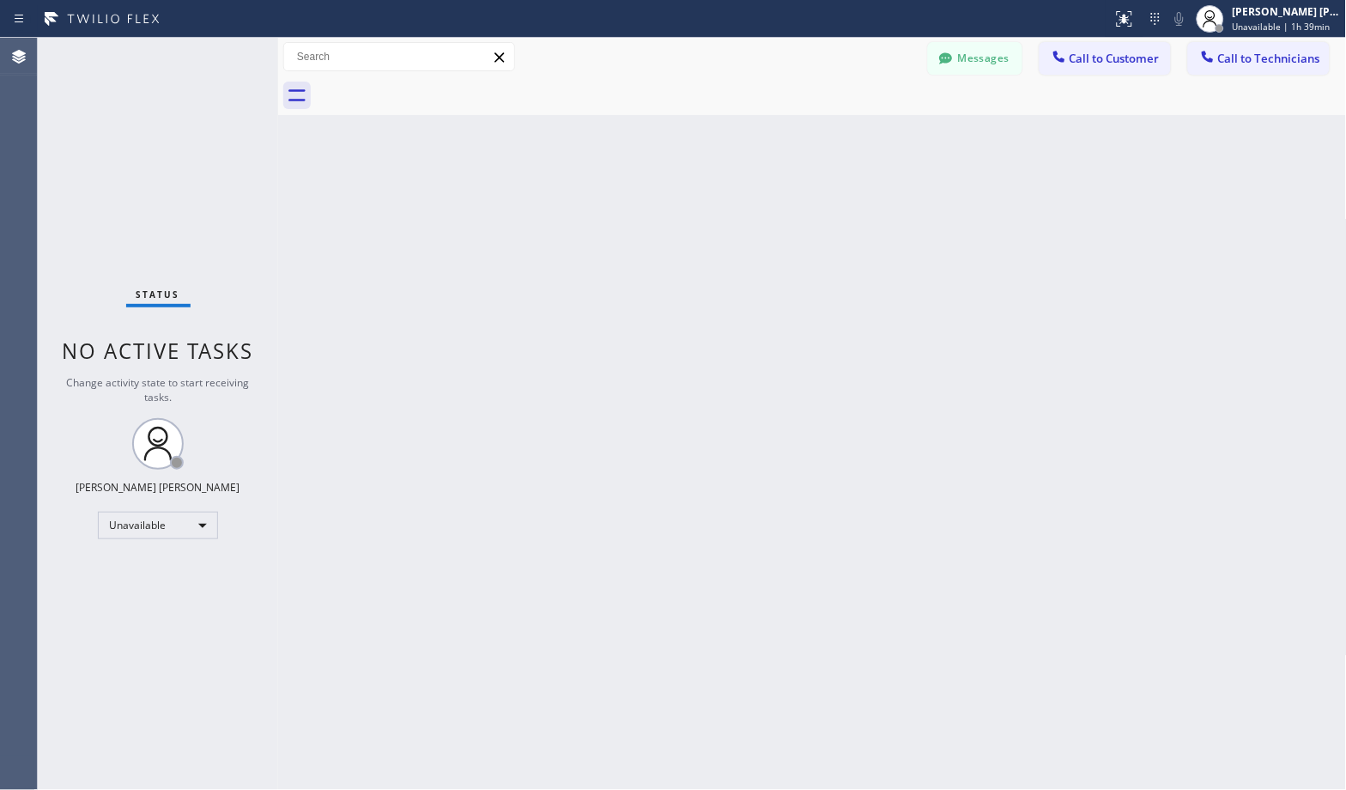
click at [883, 141] on div "Back to Dashboard Change Sender ID Customers Technicians Select a contact Outbo…" at bounding box center [812, 414] width 1069 height 752
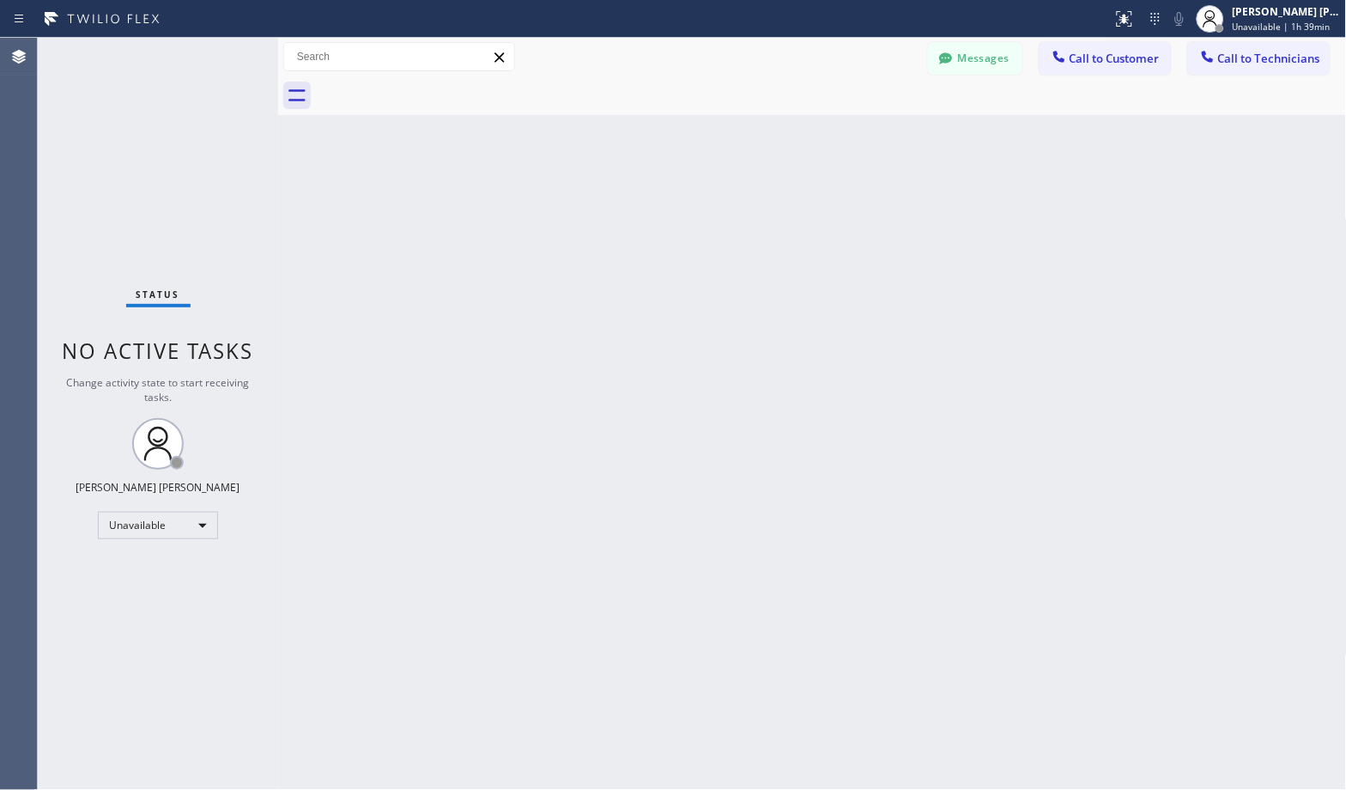
click at [883, 141] on div "Back to Dashboard Change Sender ID Customers Technicians Select a contact Outbo…" at bounding box center [812, 414] width 1069 height 752
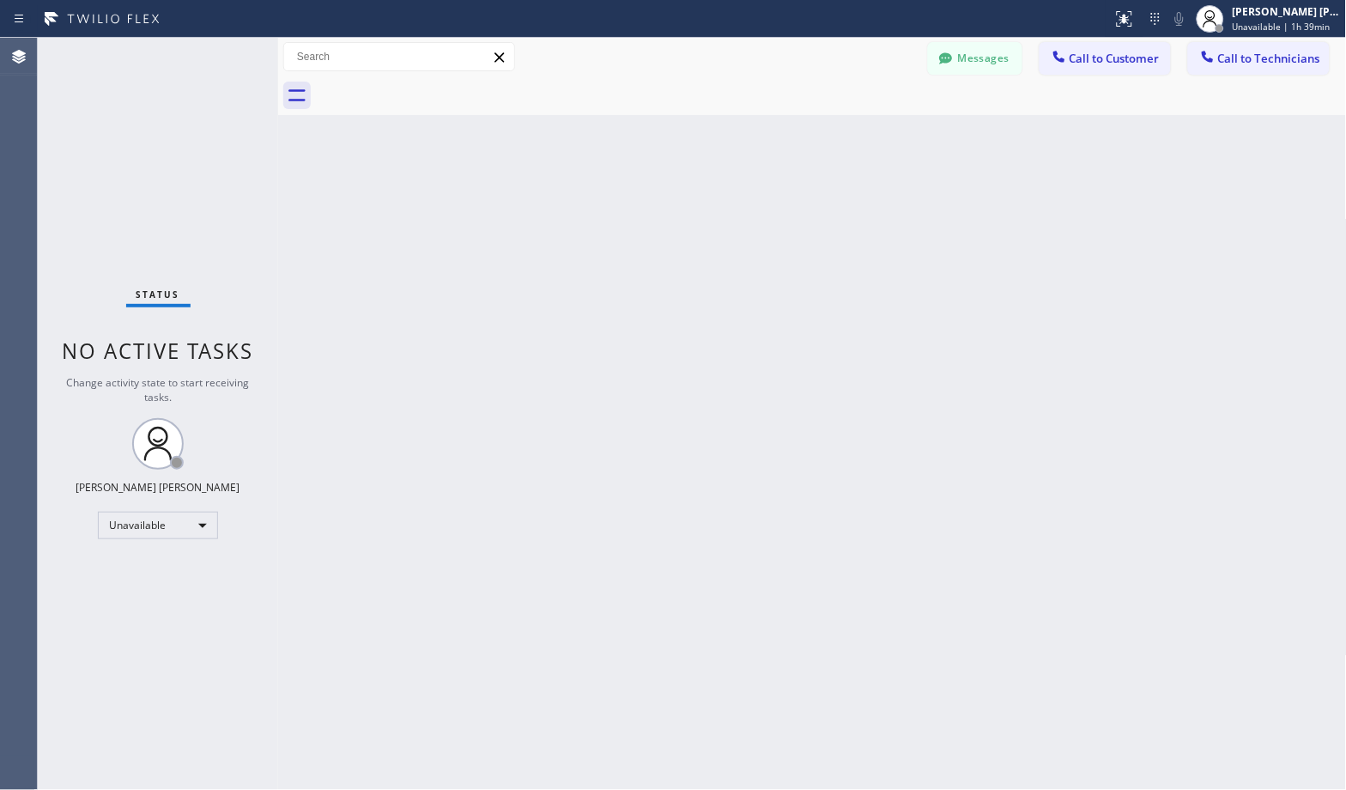
click at [883, 141] on div "Back to Dashboard Change Sender ID Customers Technicians Select a contact Outbo…" at bounding box center [812, 414] width 1069 height 752
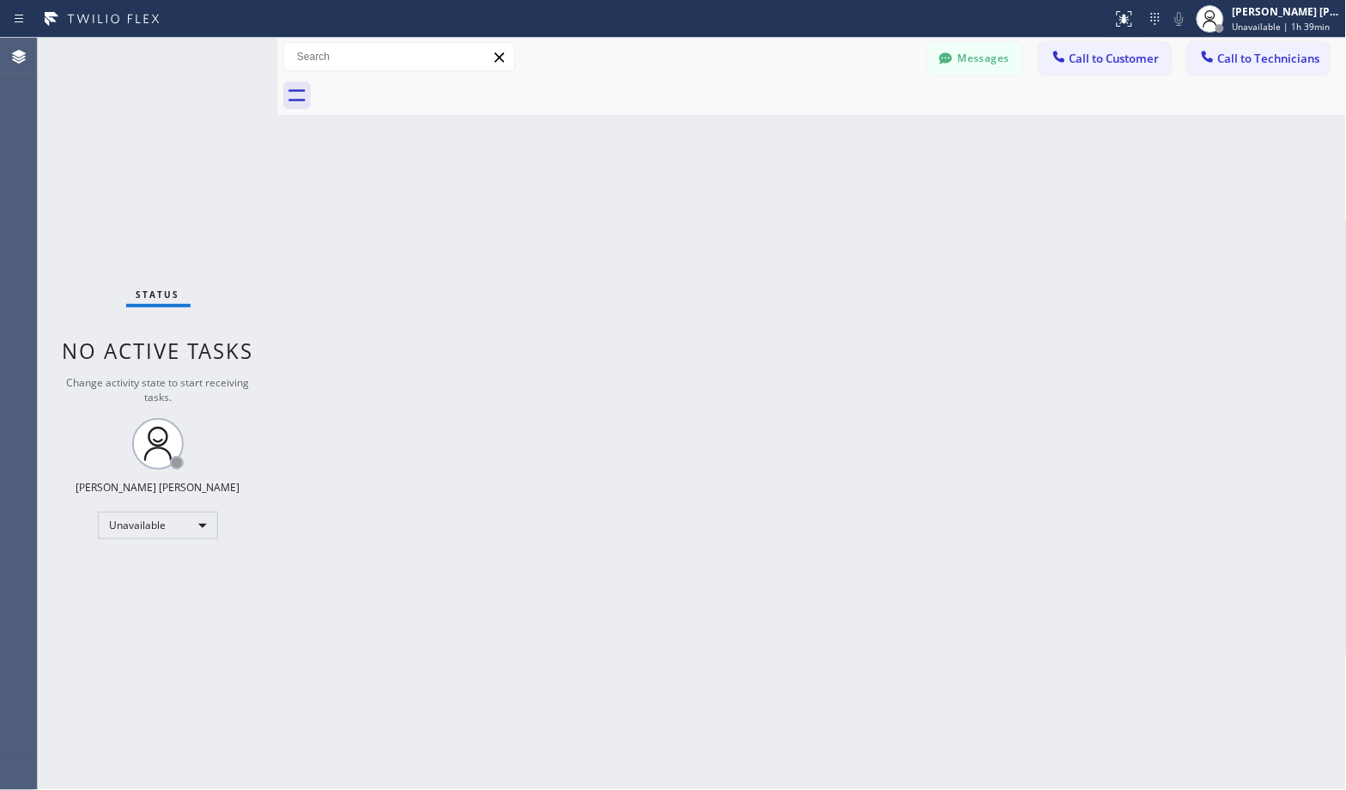
click at [883, 141] on div "Back to Dashboard Change Sender ID Customers Technicians Select a contact Outbo…" at bounding box center [812, 414] width 1069 height 752
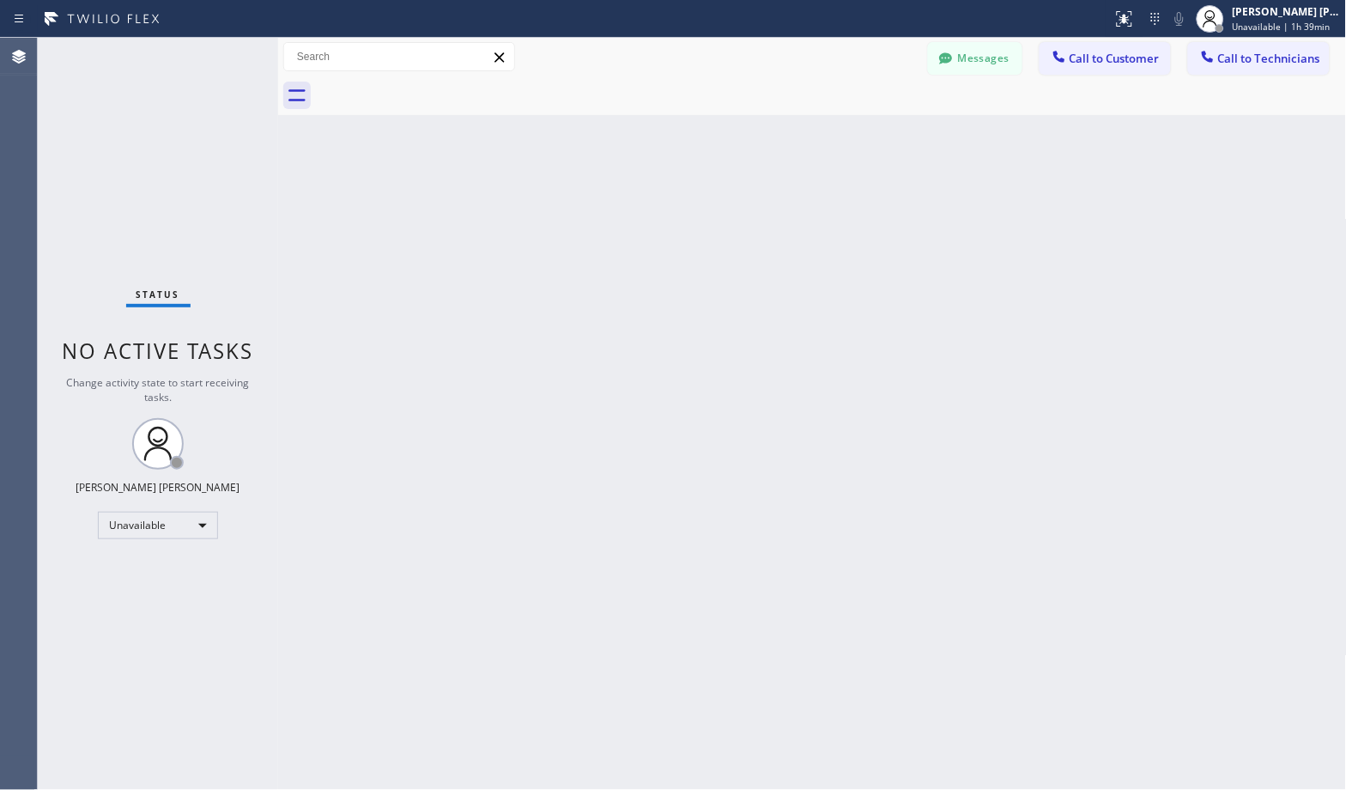
click at [883, 141] on div "Back to Dashboard Change Sender ID Customers Technicians Select a contact Outbo…" at bounding box center [812, 414] width 1069 height 752
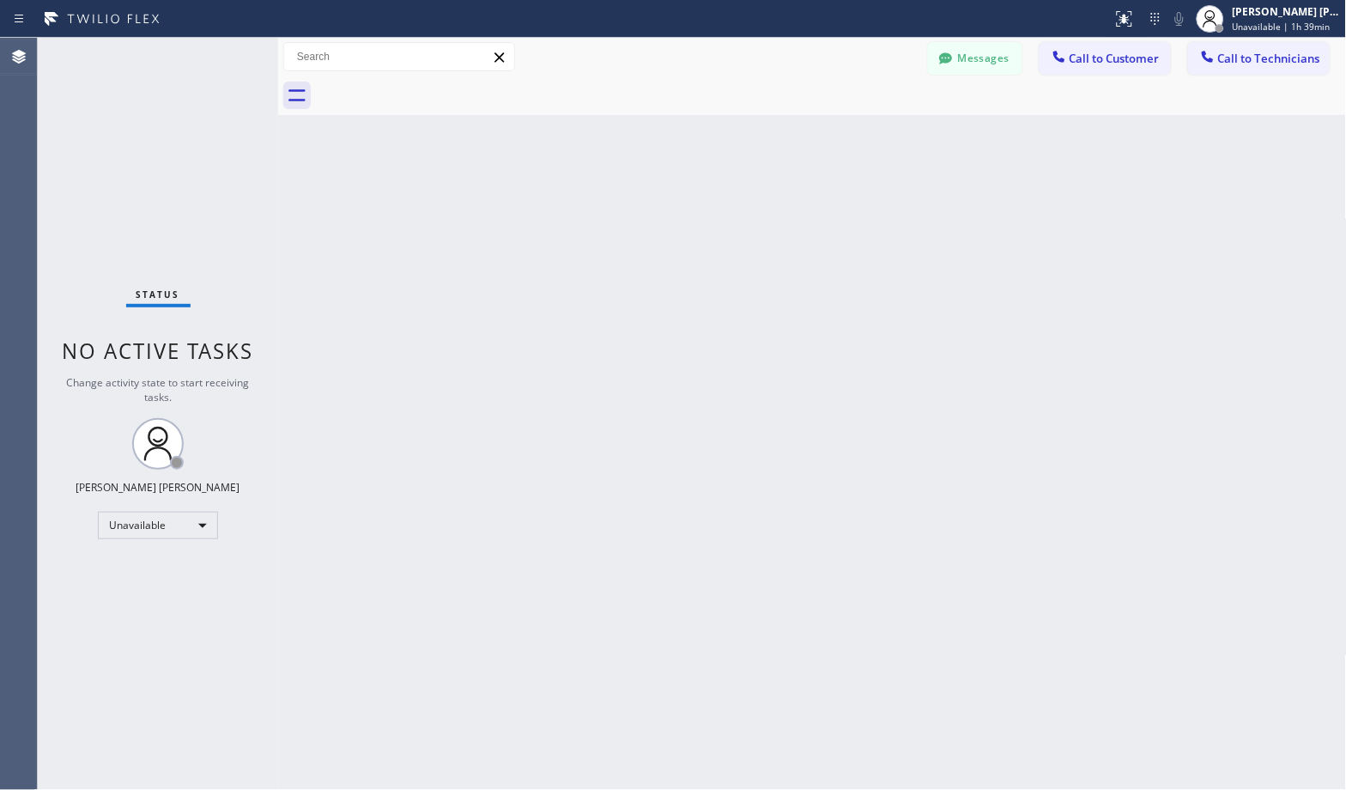
click at [883, 141] on div "Back to Dashboard Change Sender ID Customers Technicians Select a contact Outbo…" at bounding box center [812, 414] width 1069 height 752
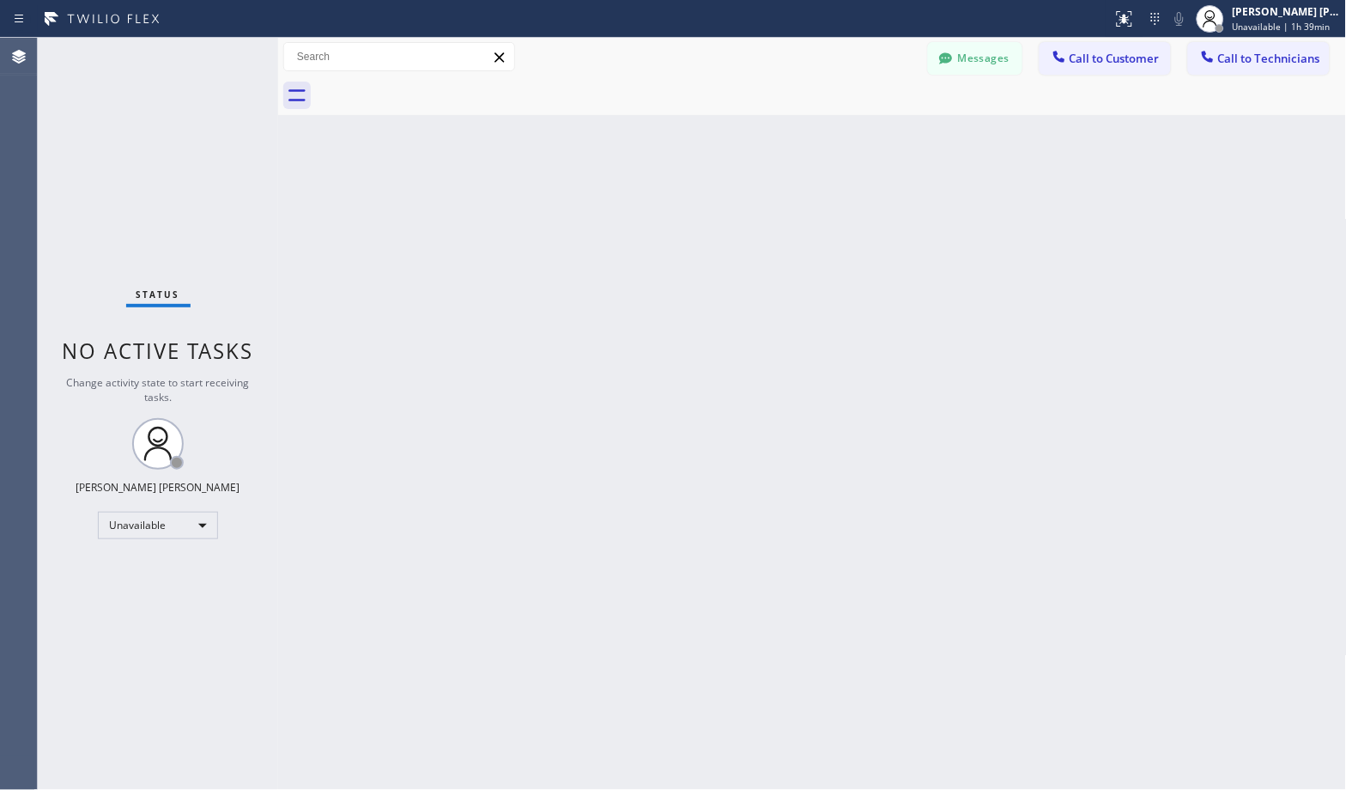
click at [883, 141] on div "Back to Dashboard Change Sender ID Customers Technicians Select a contact Outbo…" at bounding box center [812, 414] width 1069 height 752
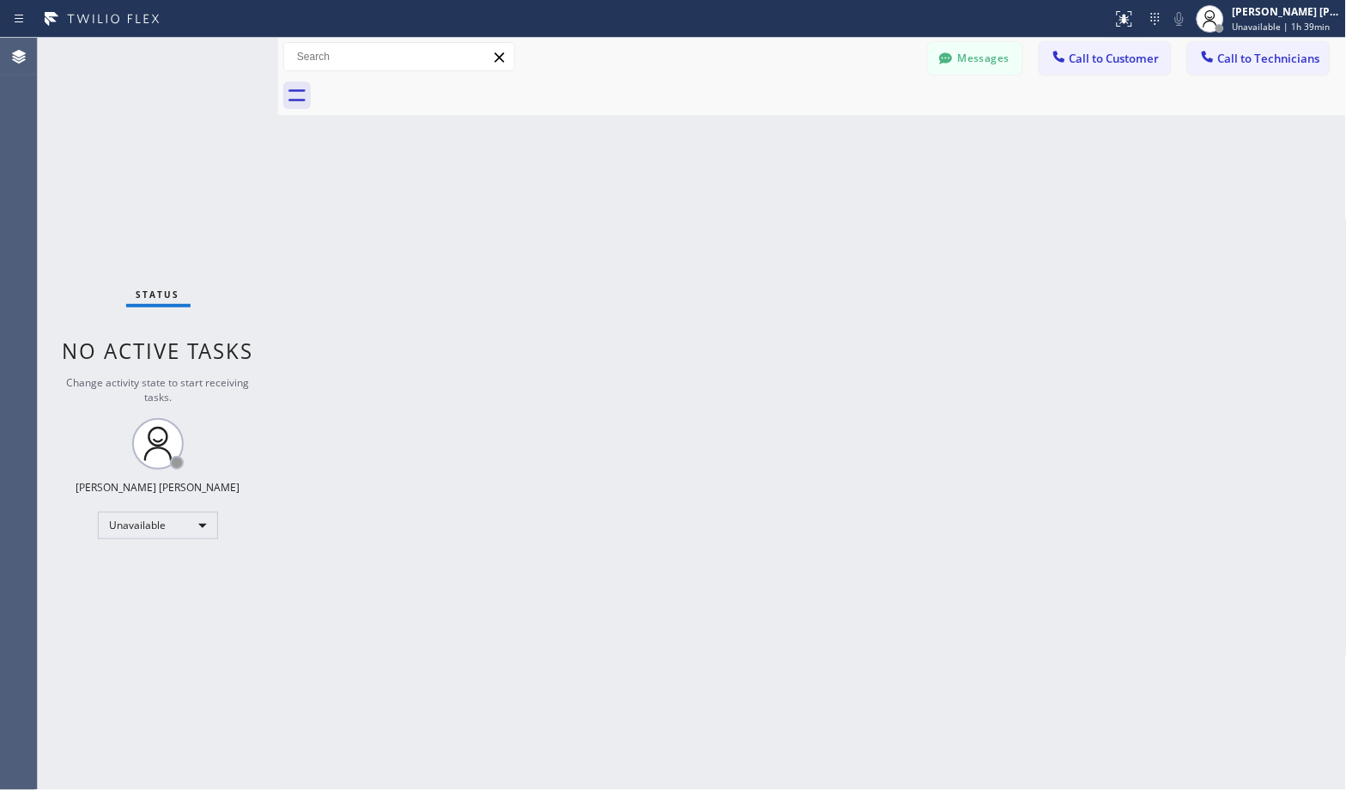
click at [883, 141] on div "Back to Dashboard Change Sender ID Customers Technicians Select a contact Outbo…" at bounding box center [812, 414] width 1069 height 752
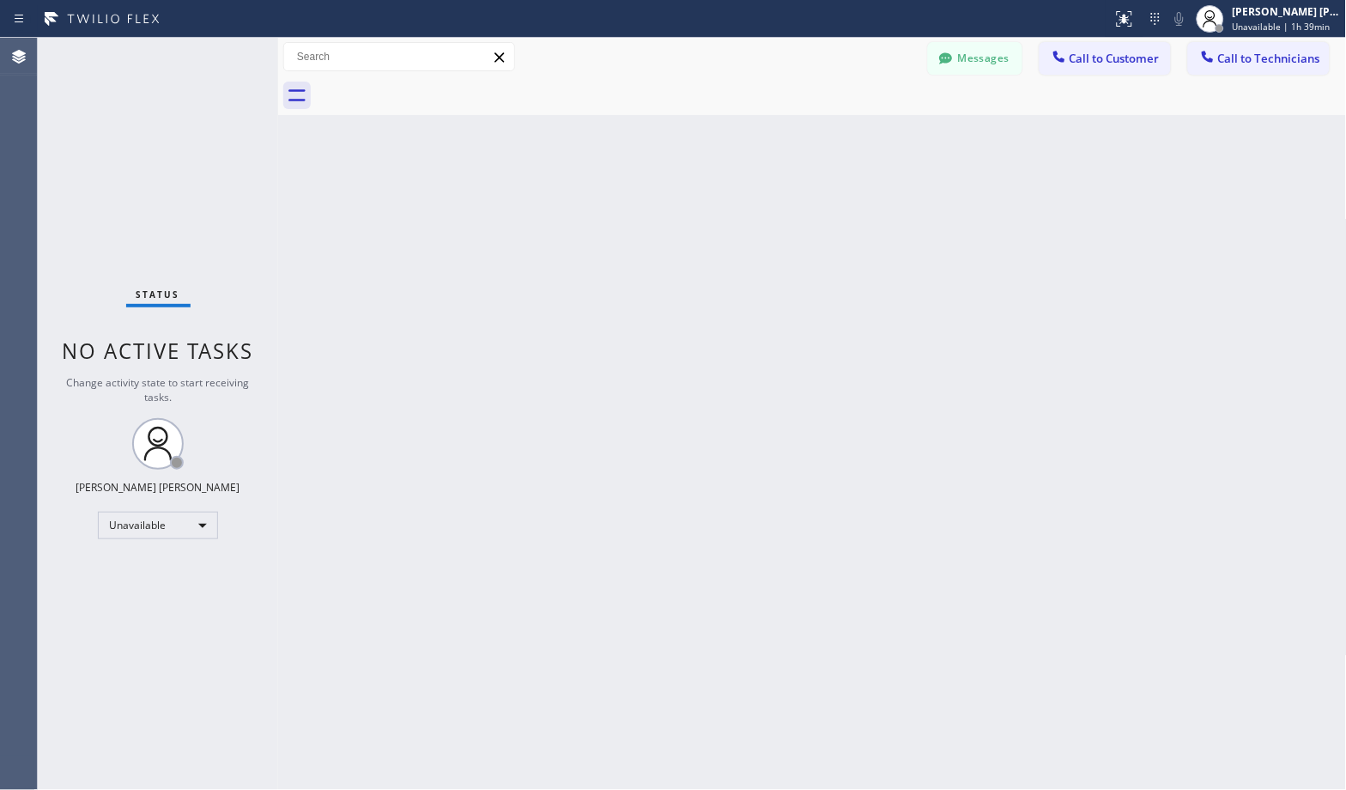
click at [883, 141] on div "Back to Dashboard Change Sender ID Customers Technicians Select a contact Outbo…" at bounding box center [812, 414] width 1069 height 752
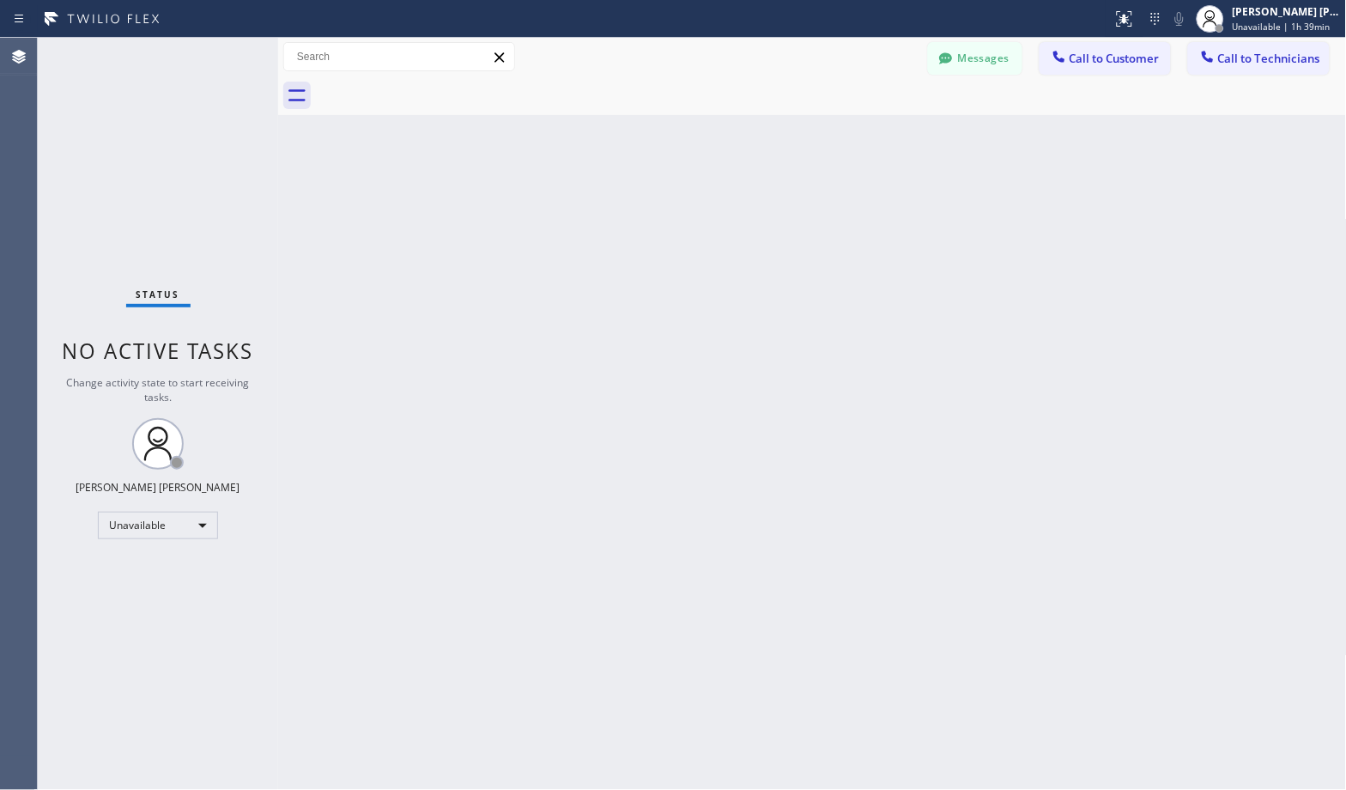
click at [883, 141] on div "Back to Dashboard Change Sender ID Customers Technicians Select a contact Outbo…" at bounding box center [812, 414] width 1069 height 752
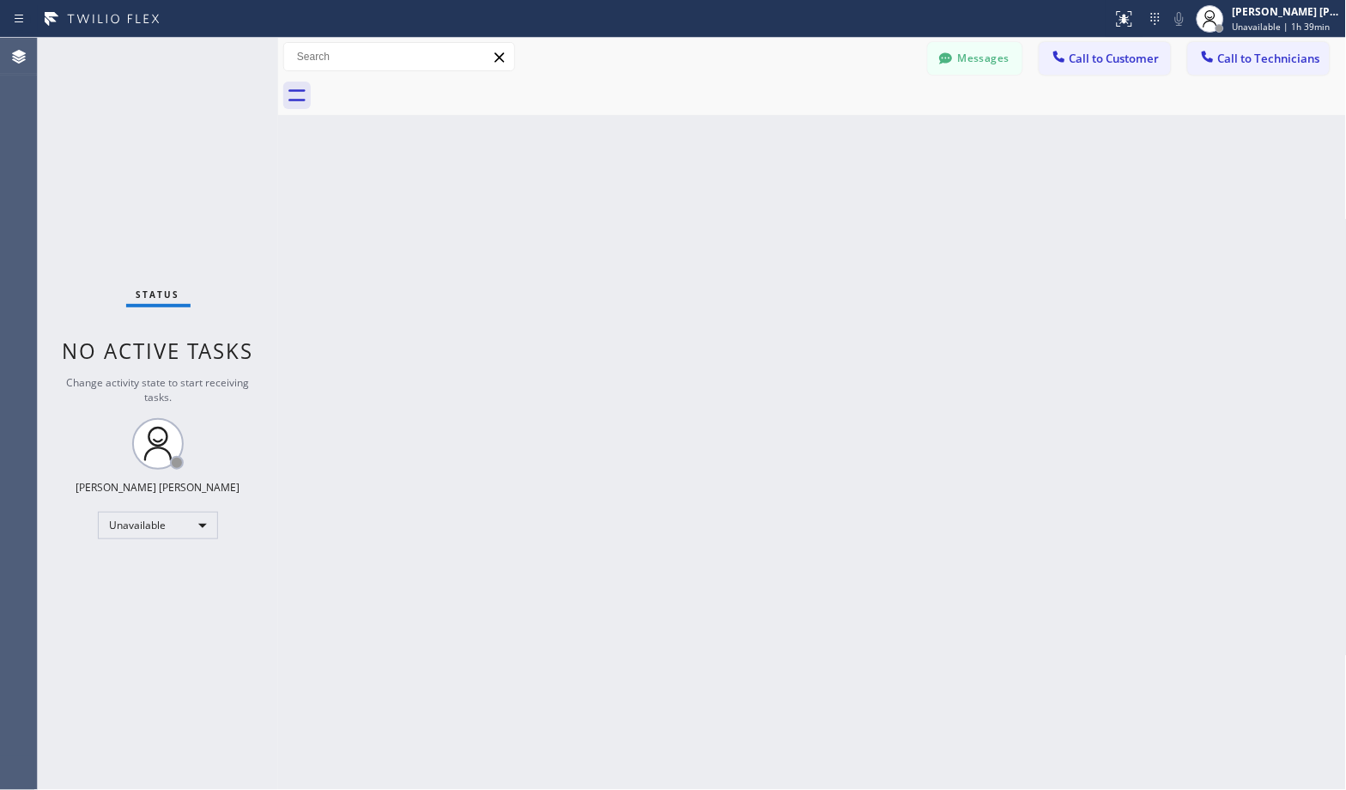
click at [883, 141] on div "Back to Dashboard Change Sender ID Customers Technicians Select a contact Outbo…" at bounding box center [812, 414] width 1069 height 752
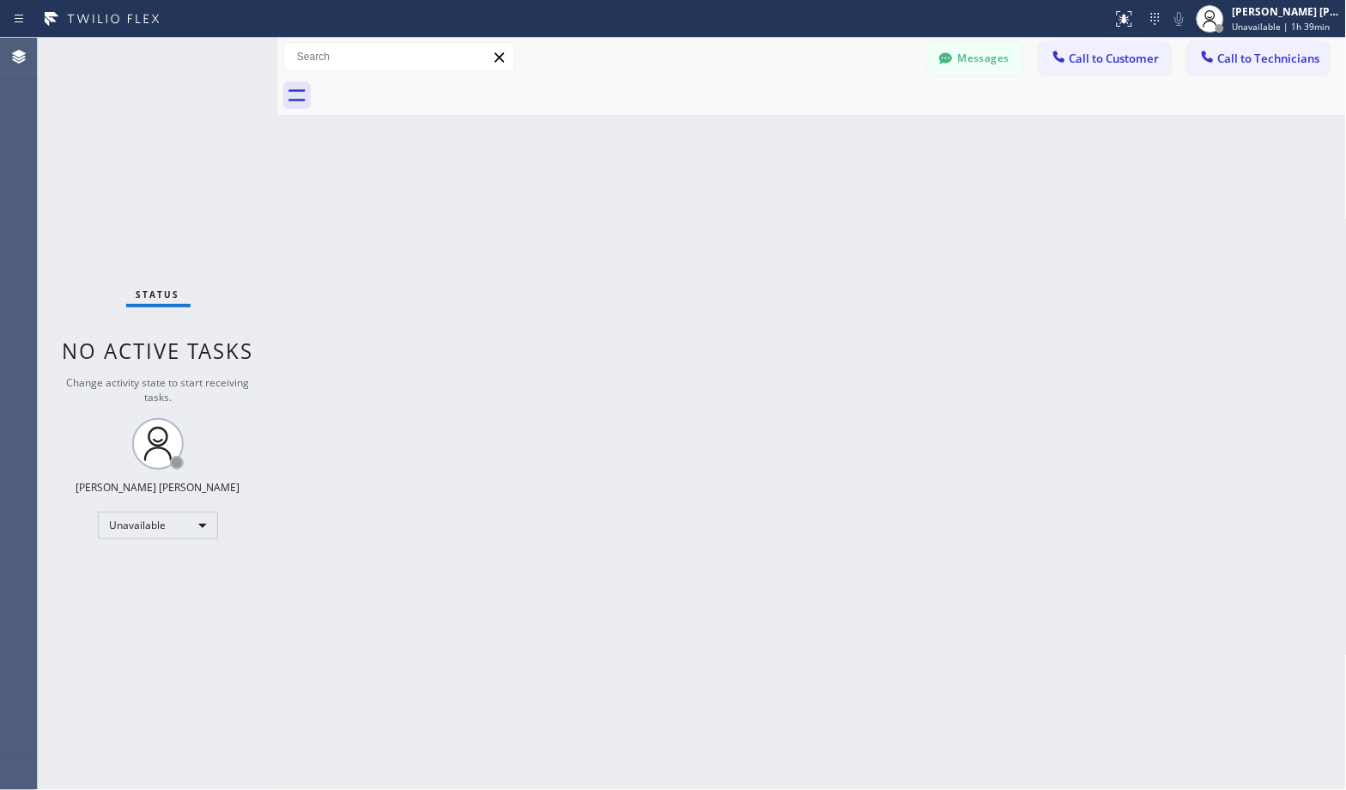
click at [883, 141] on div "Back to Dashboard Change Sender ID Customers Technicians Select a contact Outbo…" at bounding box center [812, 414] width 1069 height 752
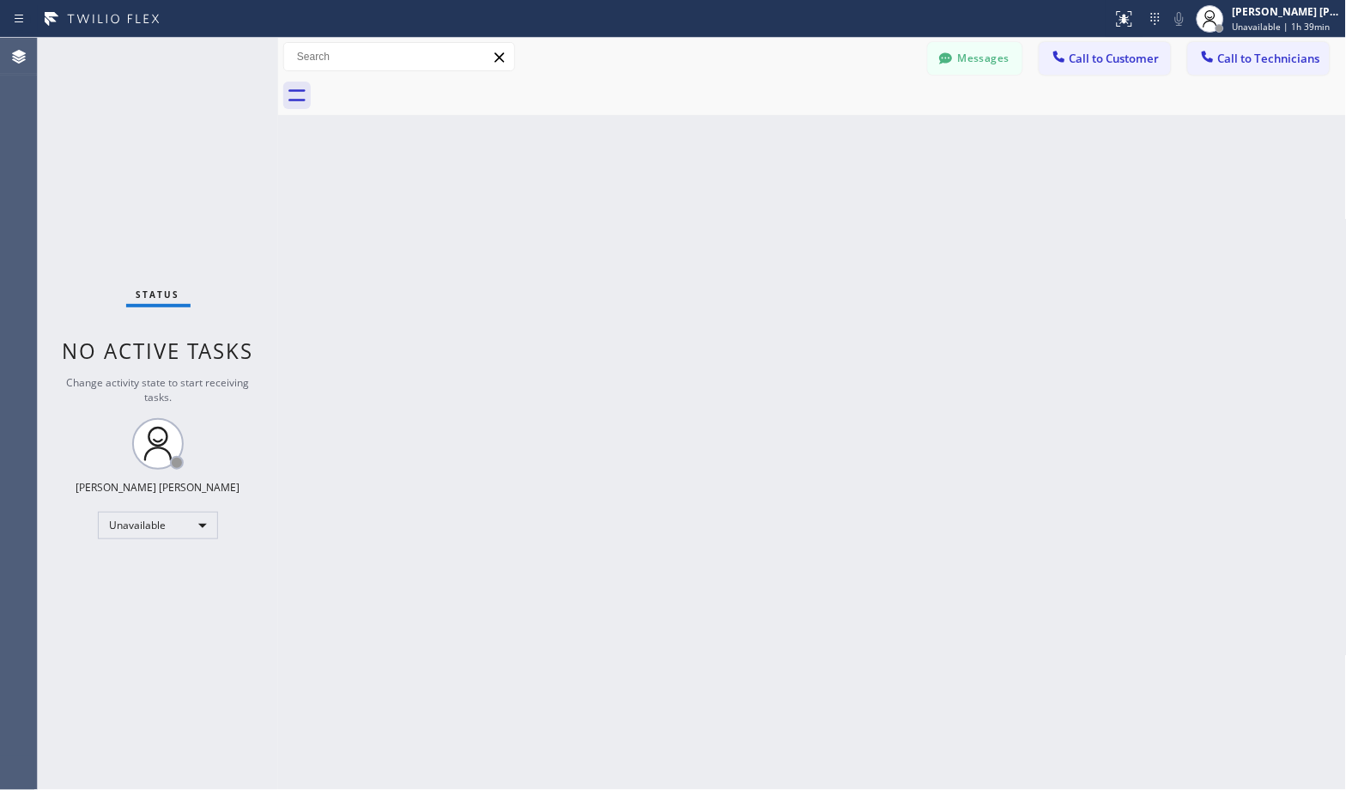
click
